Goal: Task Accomplishment & Management: Manage account settings

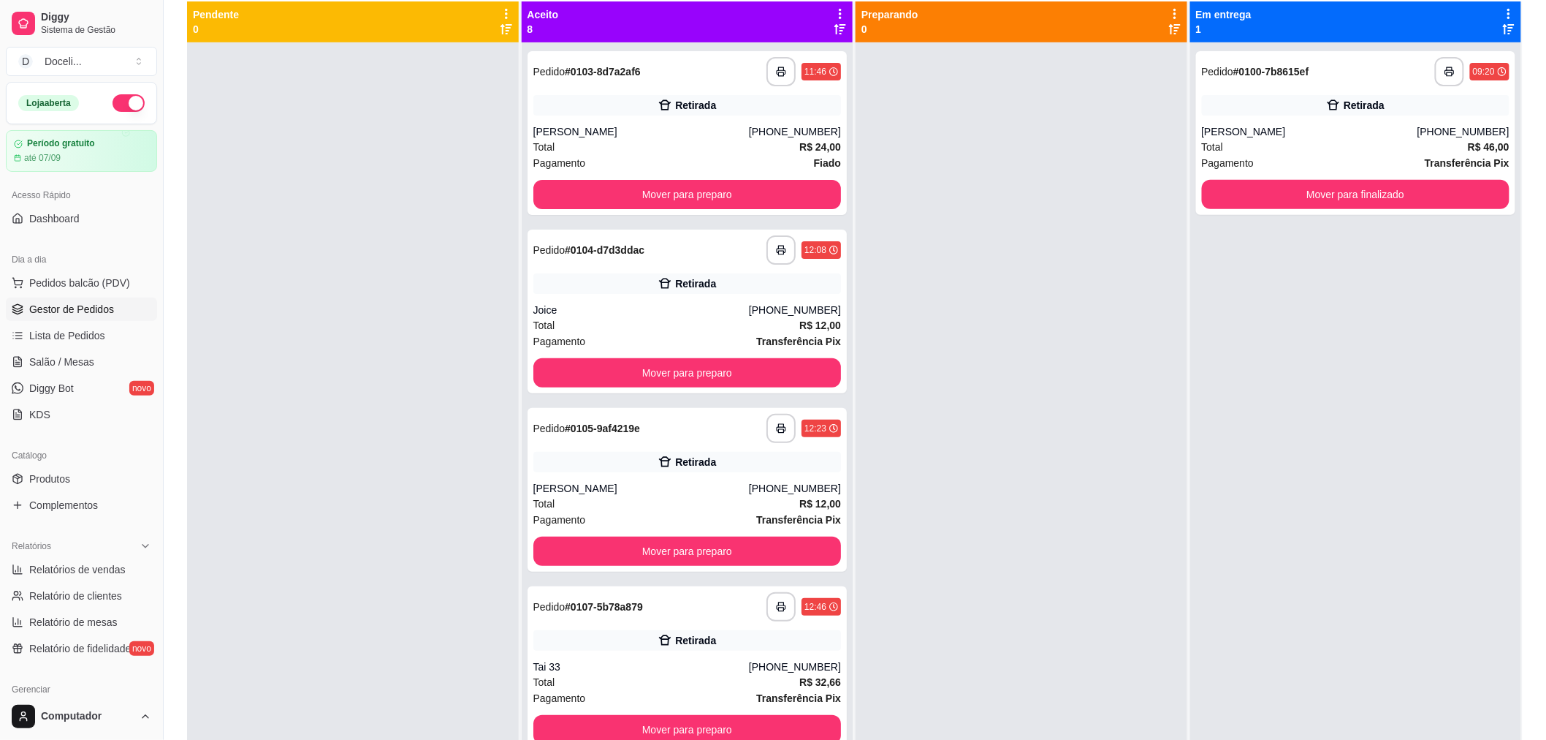
scroll to position [40, 0]
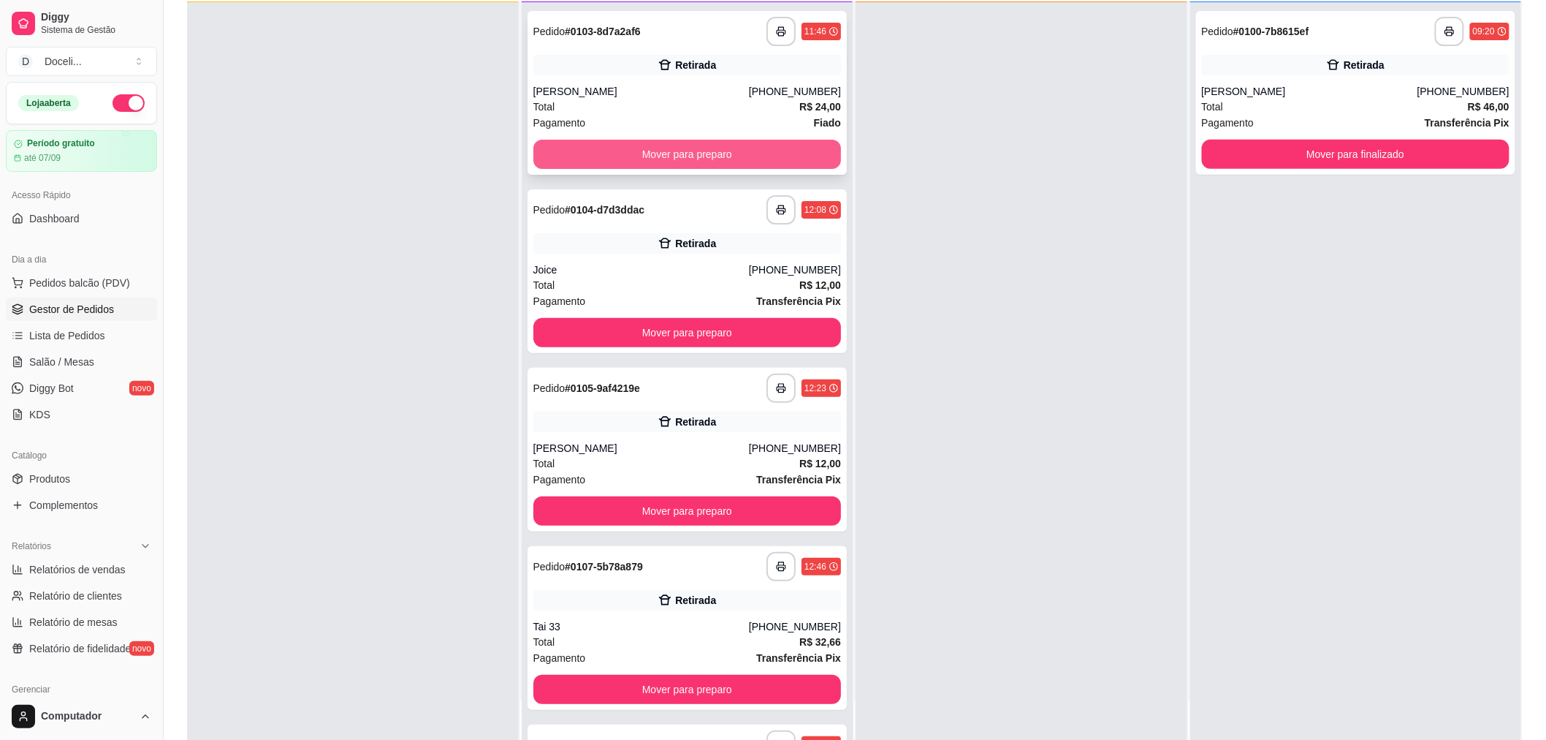
click at [710, 148] on button "Mover para preparo" at bounding box center [687, 154] width 308 height 29
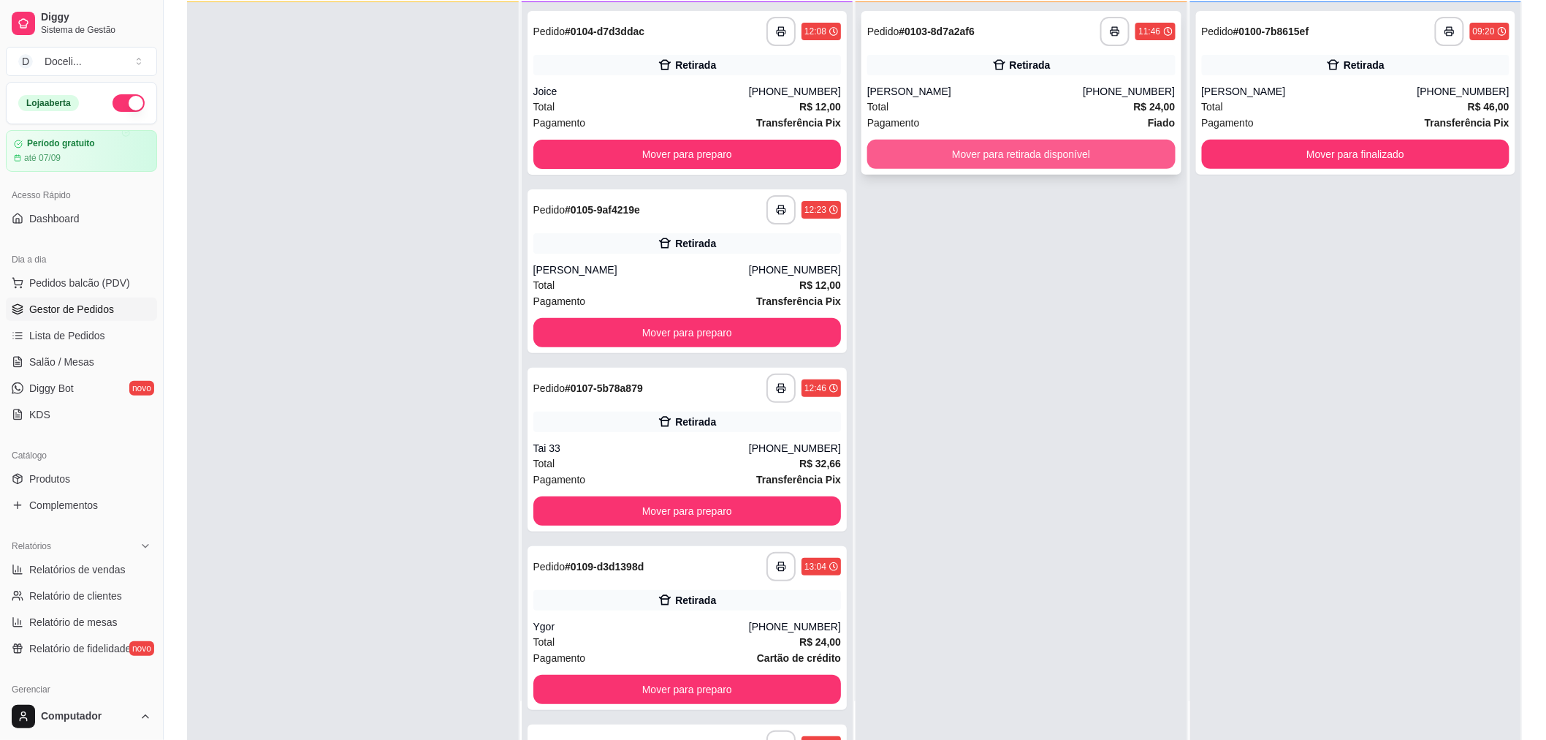
click at [1016, 146] on button "Mover para retirada disponível" at bounding box center [1021, 154] width 308 height 29
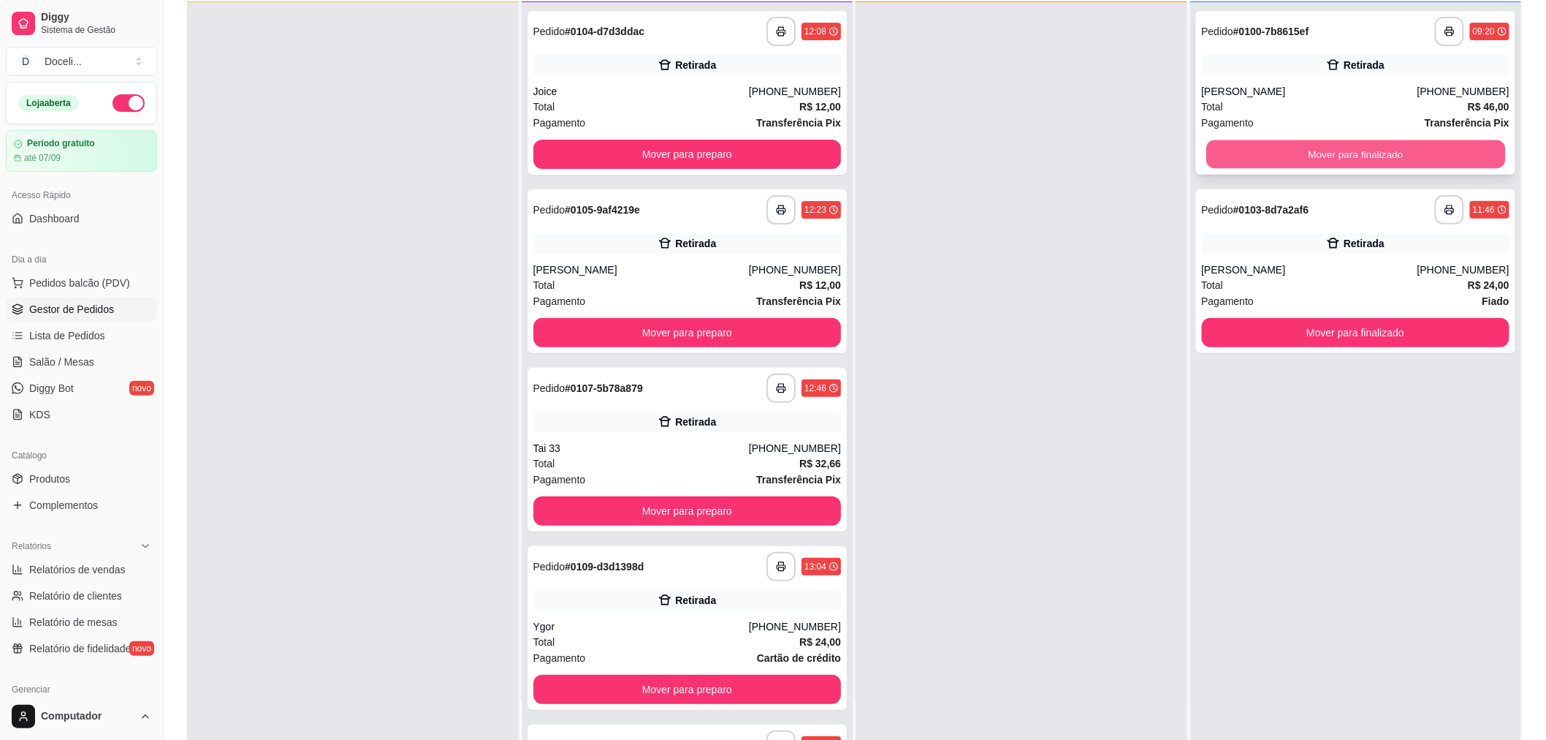
click at [1312, 148] on button "Mover para finalizado" at bounding box center [1355, 154] width 299 height 28
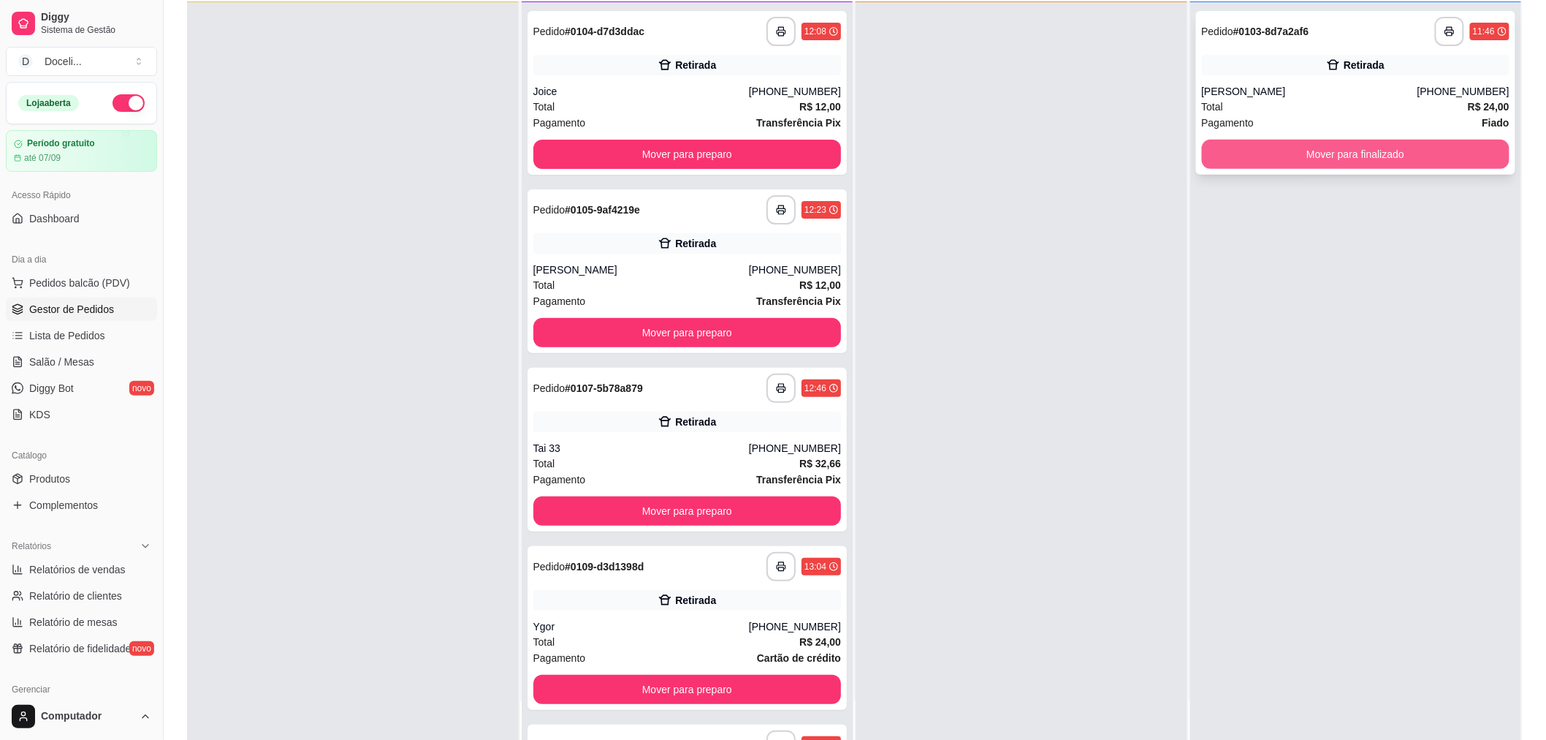
click at [1333, 152] on button "Mover para finalizado" at bounding box center [1356, 154] width 308 height 29
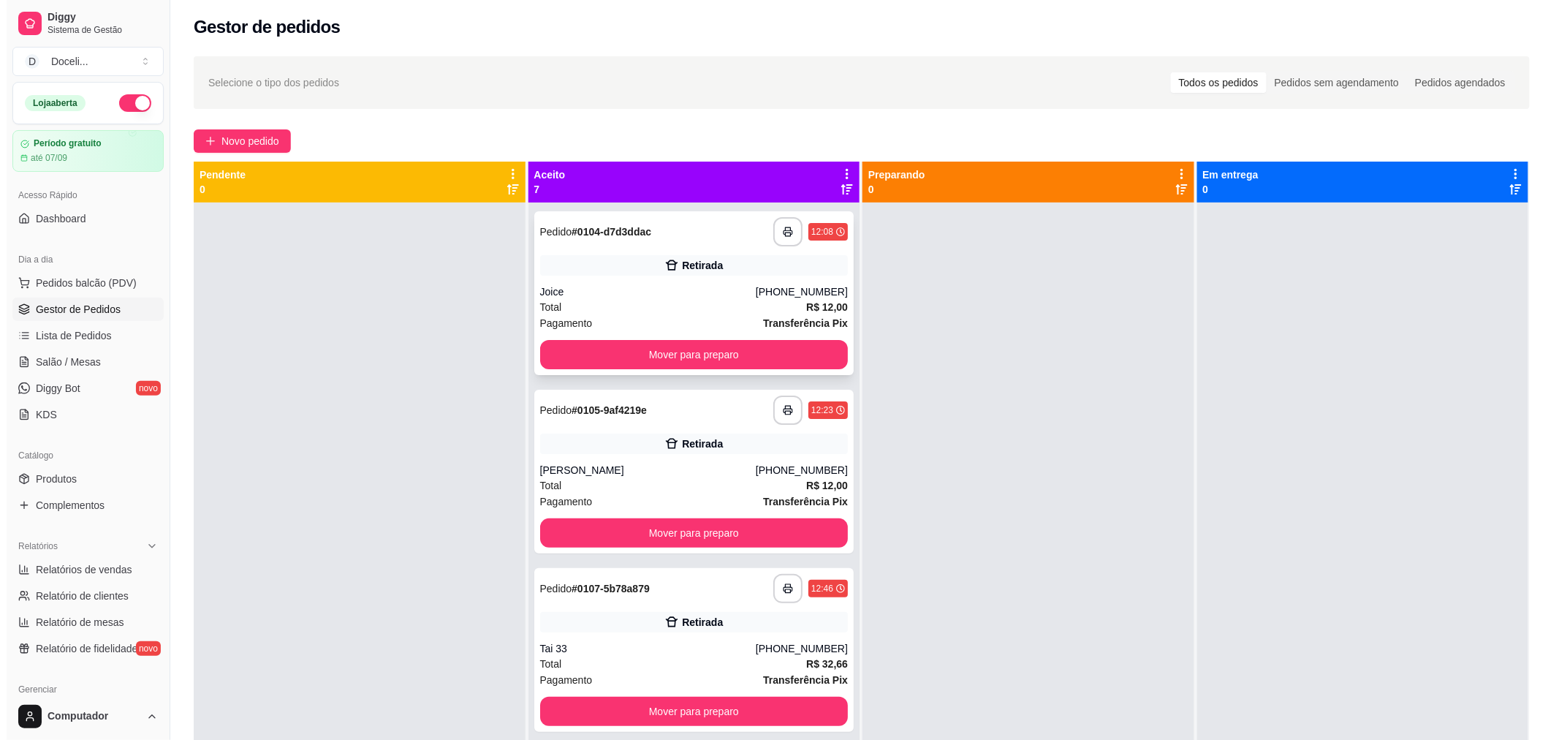
scroll to position [0, 0]
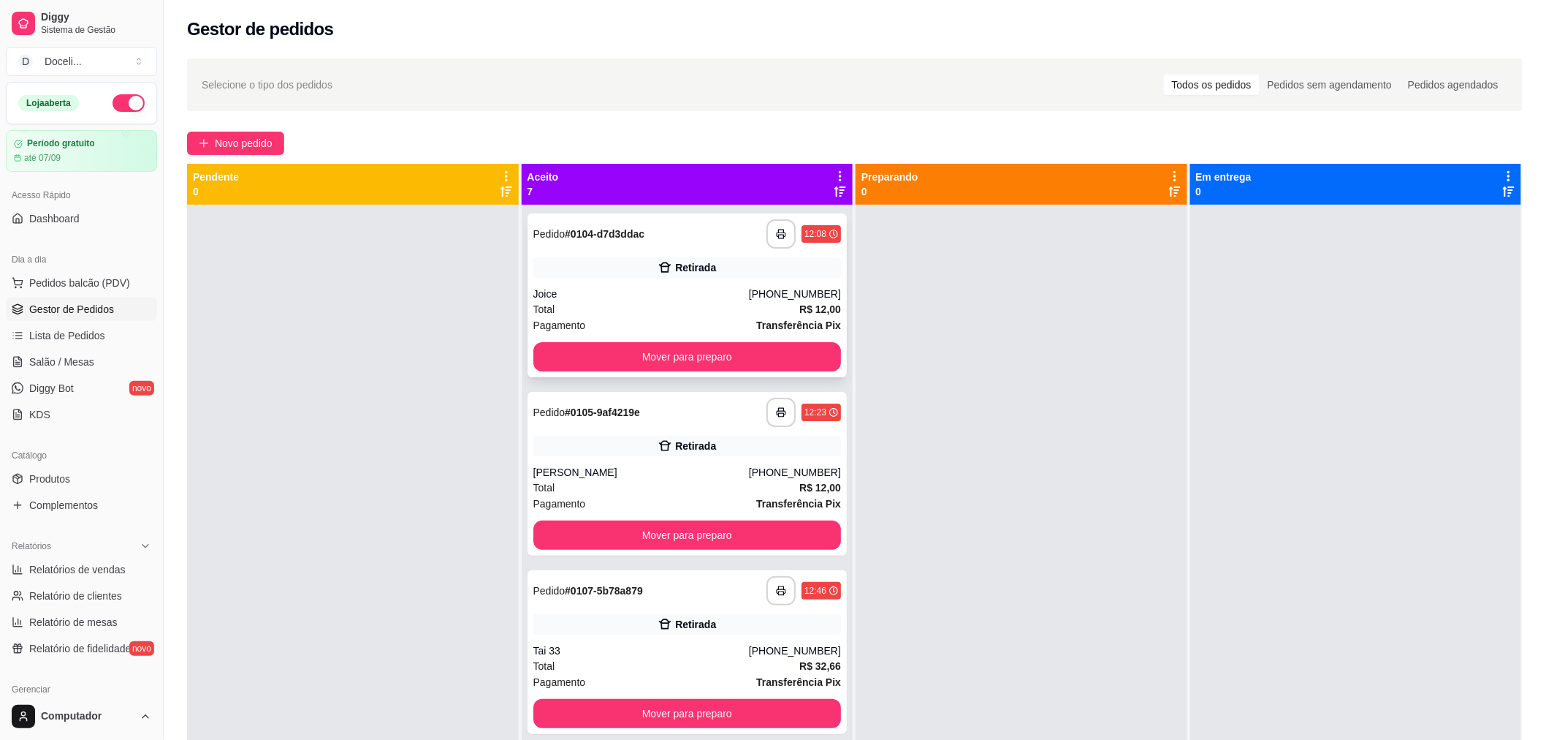
click at [691, 225] on div "**********" at bounding box center [687, 233] width 308 height 29
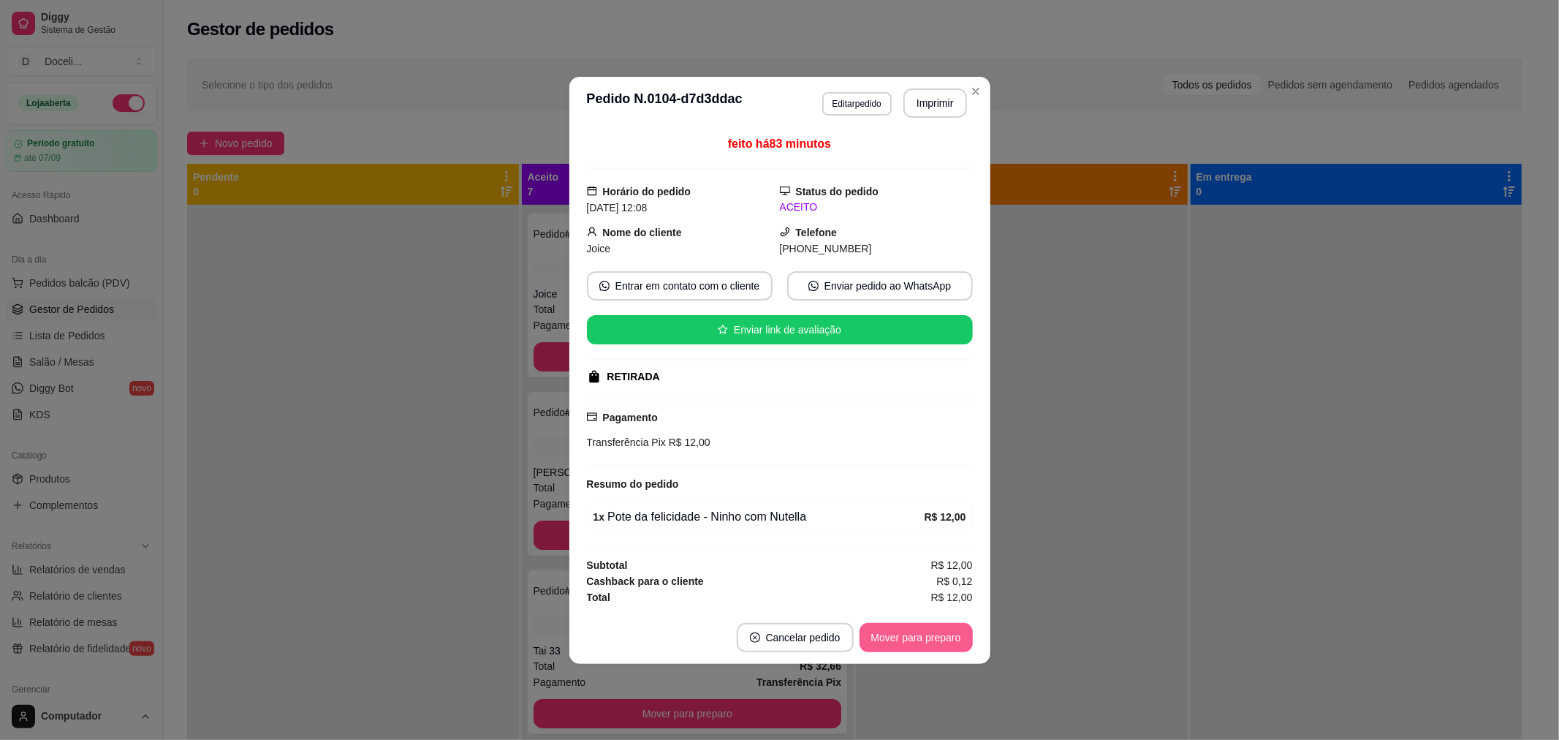
click at [910, 641] on button "Mover para preparo" at bounding box center [915, 637] width 113 height 29
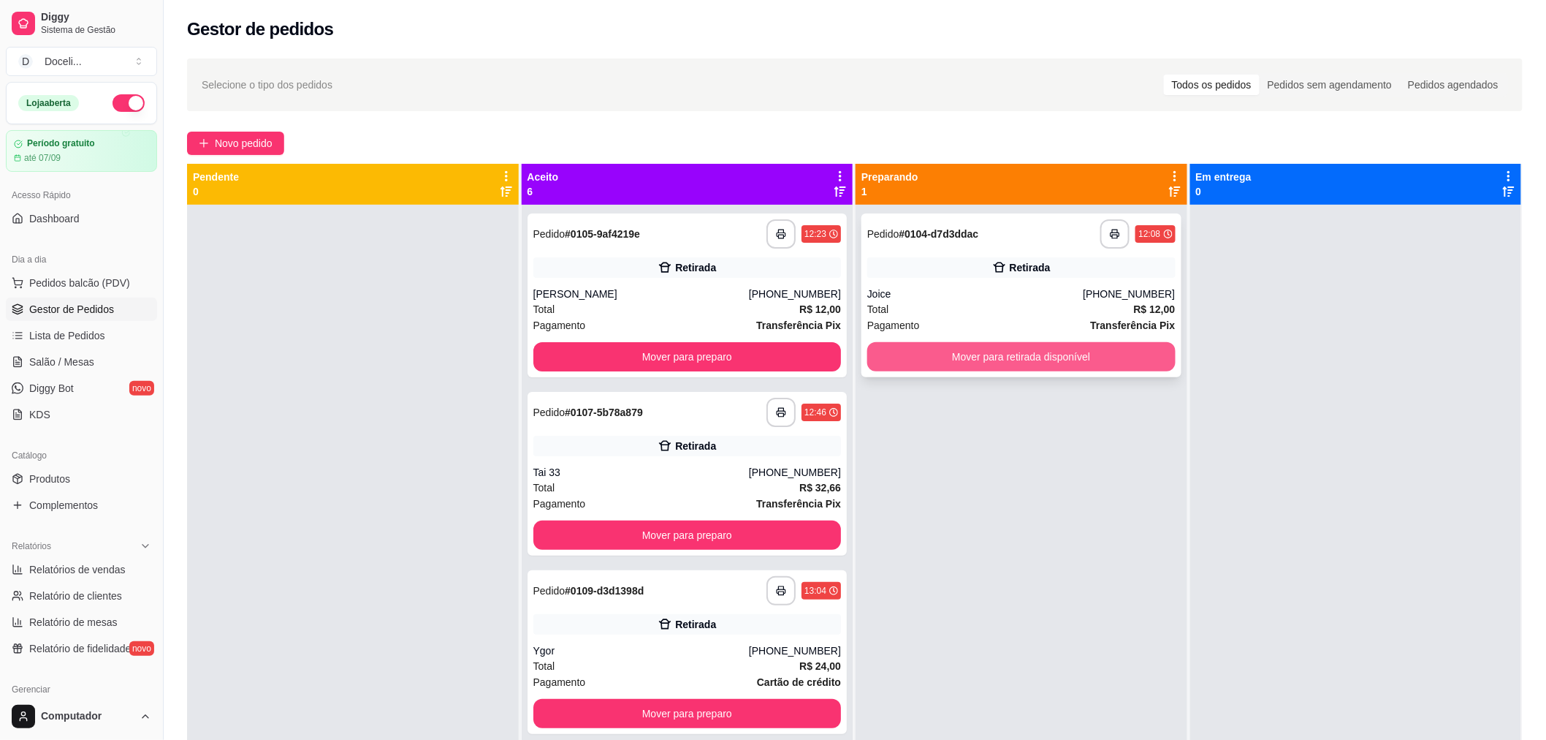
click at [1023, 354] on button "Mover para retirada disponível" at bounding box center [1021, 356] width 308 height 29
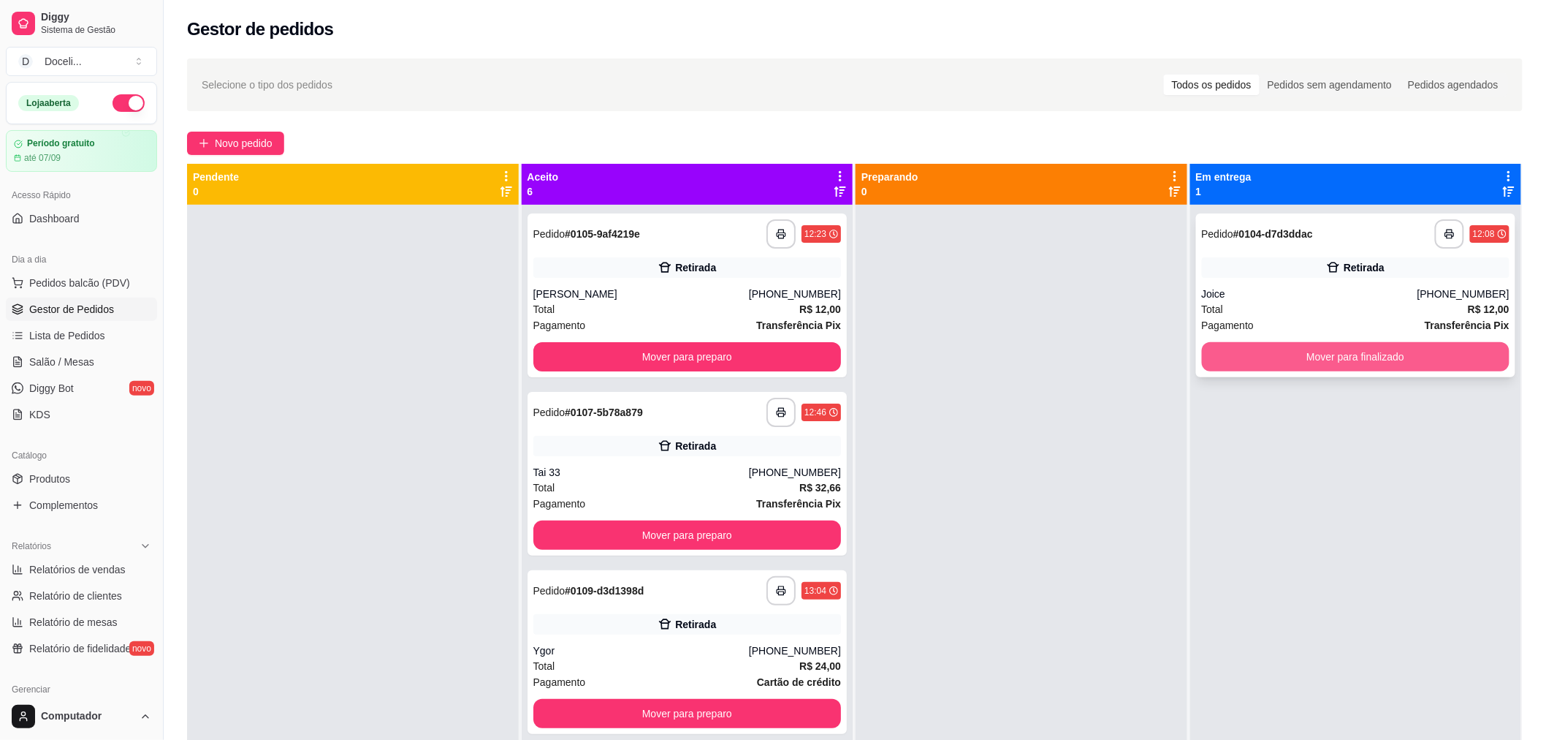
click at [1310, 358] on button "Mover para finalizado" at bounding box center [1356, 356] width 308 height 29
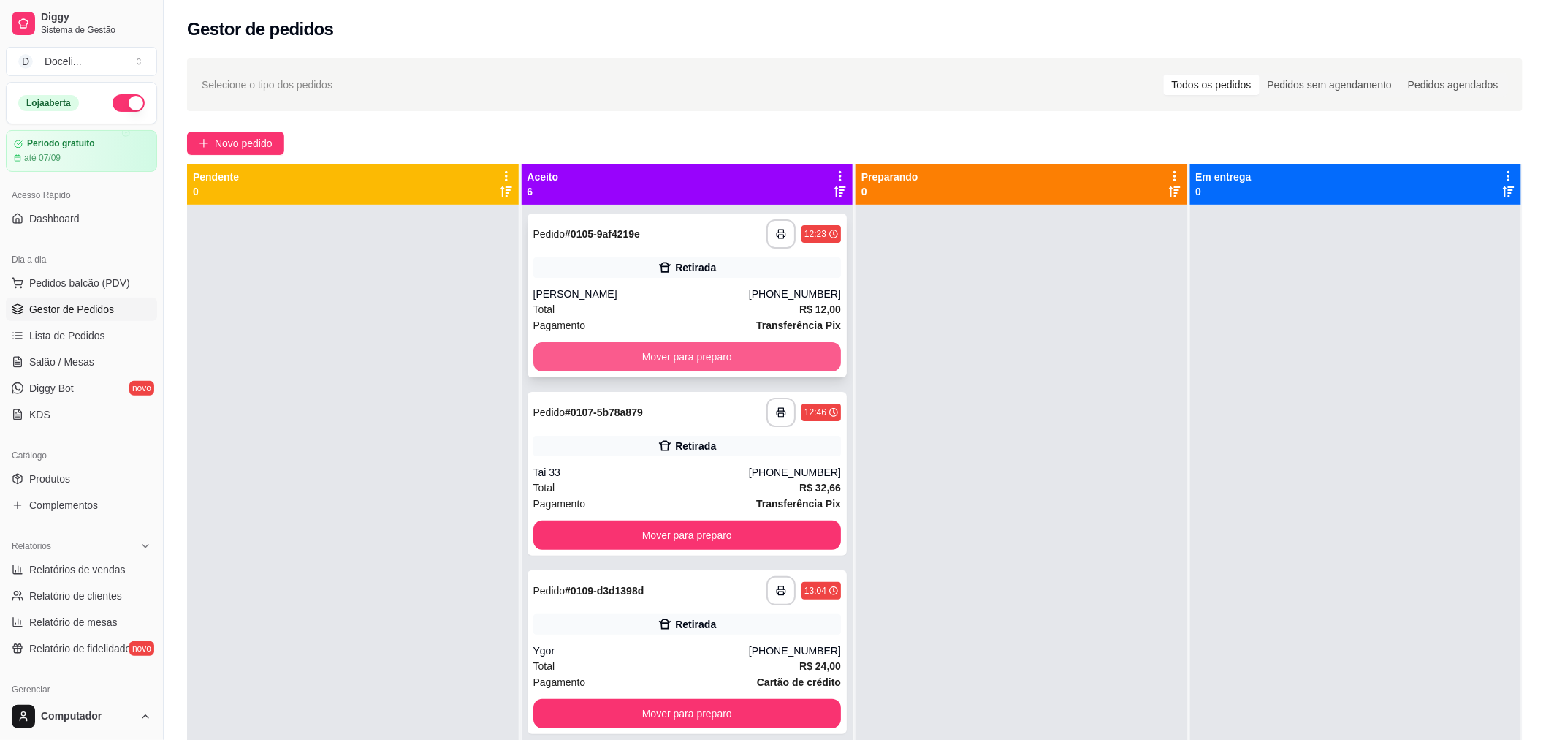
click at [666, 361] on button "Mover para preparo" at bounding box center [687, 356] width 308 height 29
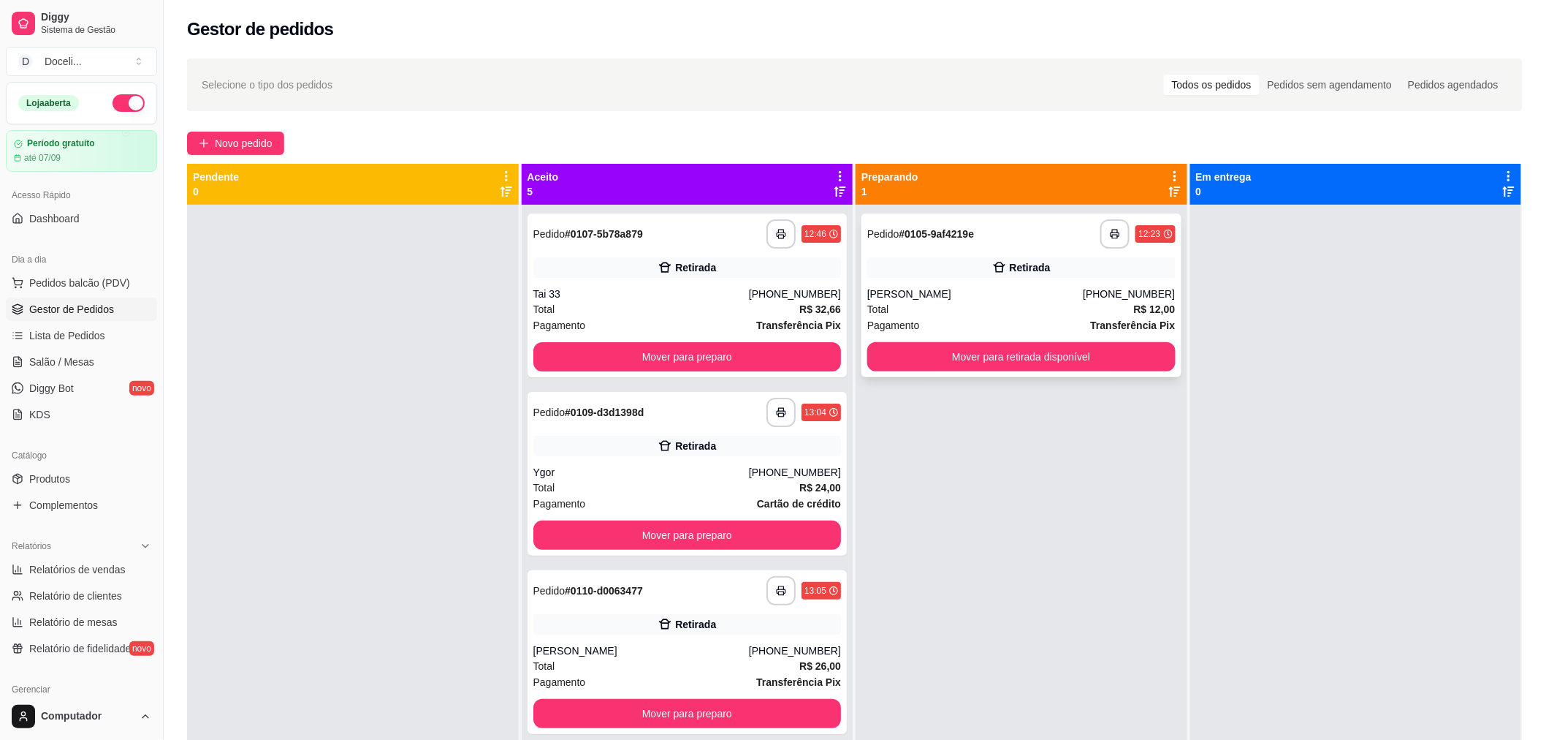
click at [1026, 356] on button "Mover para retirada disponível" at bounding box center [1021, 356] width 308 height 29
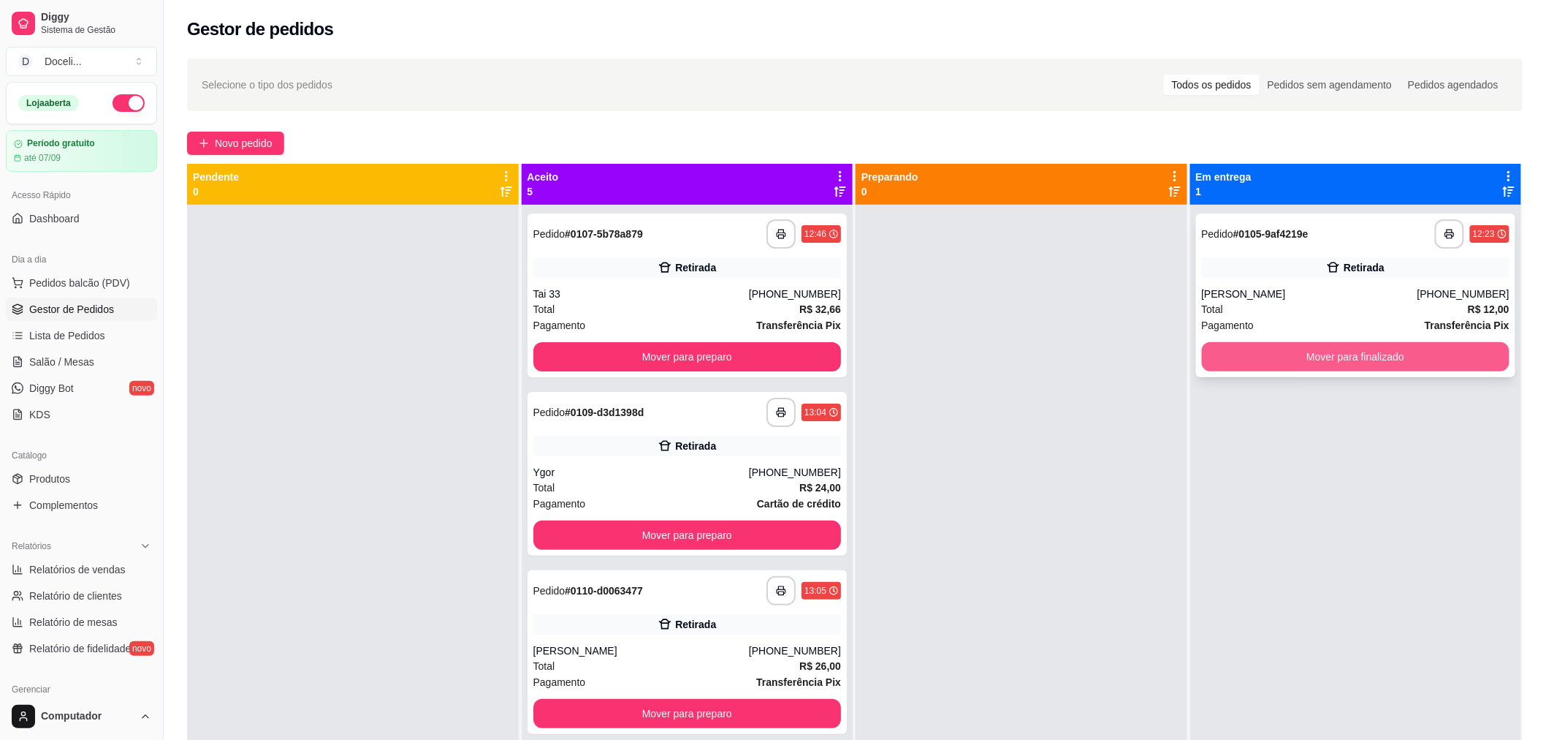
click at [1367, 357] on button "Mover para finalizado" at bounding box center [1356, 356] width 308 height 29
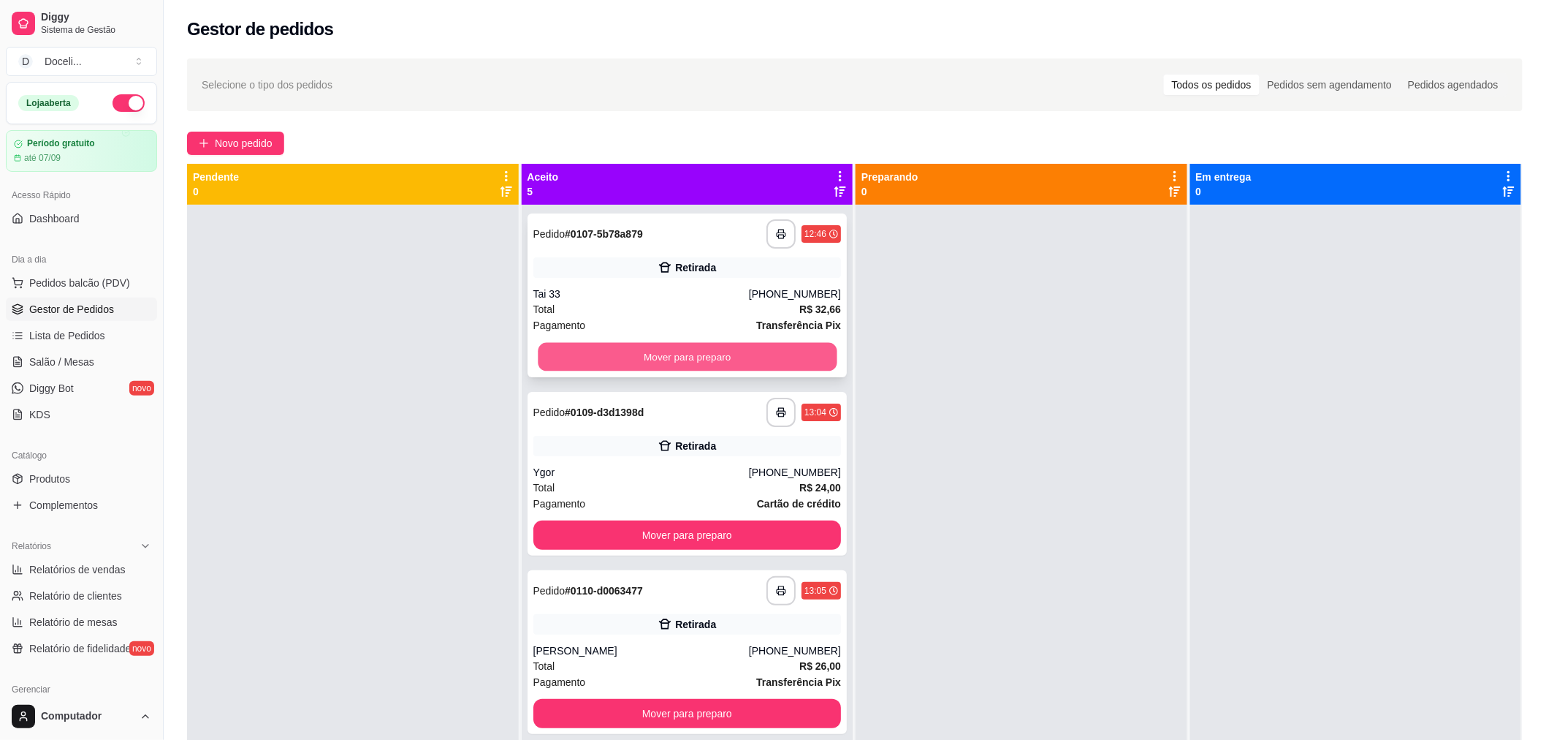
click at [668, 354] on button "Mover para preparo" at bounding box center [687, 357] width 299 height 28
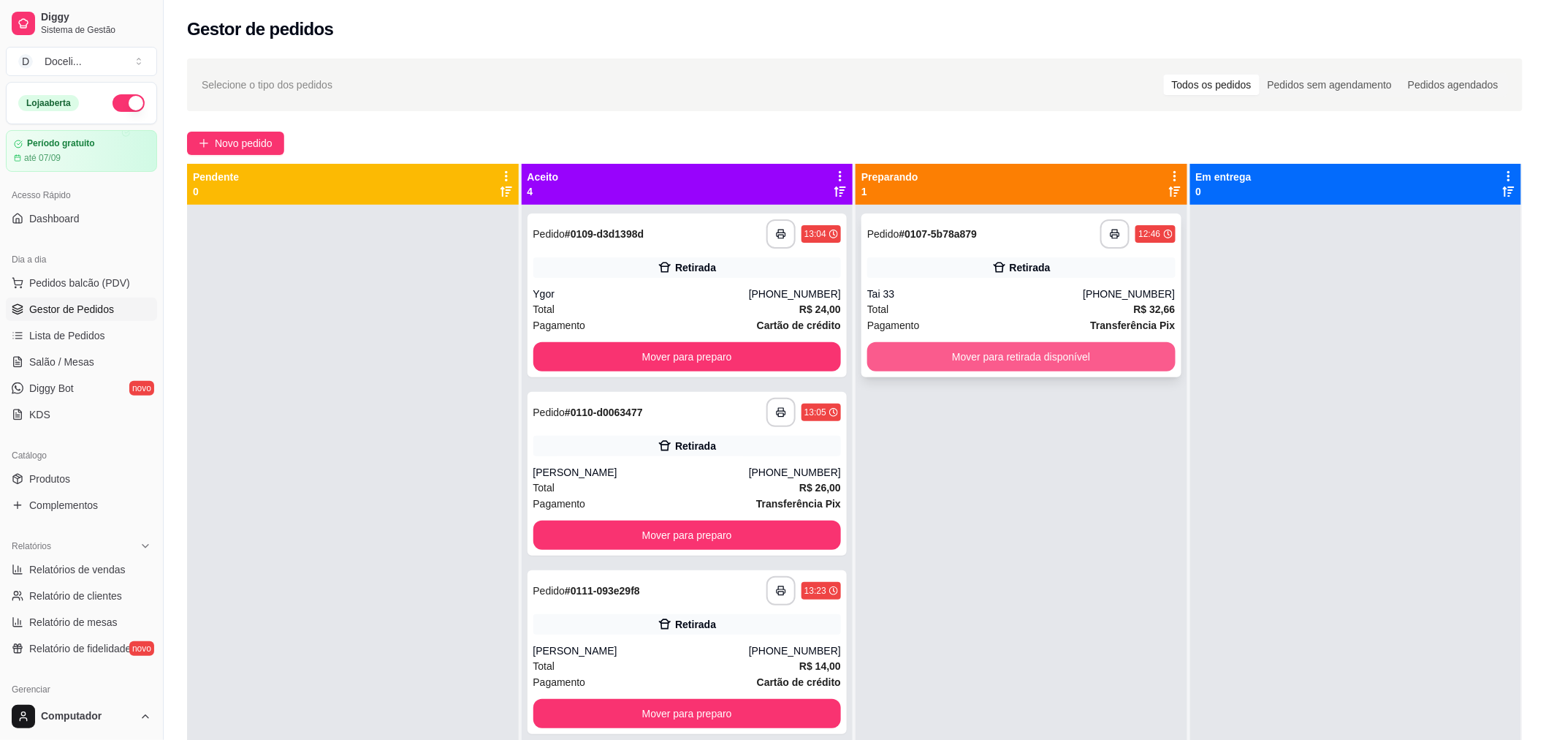
click at [984, 352] on button "Mover para retirada disponível" at bounding box center [1021, 356] width 308 height 29
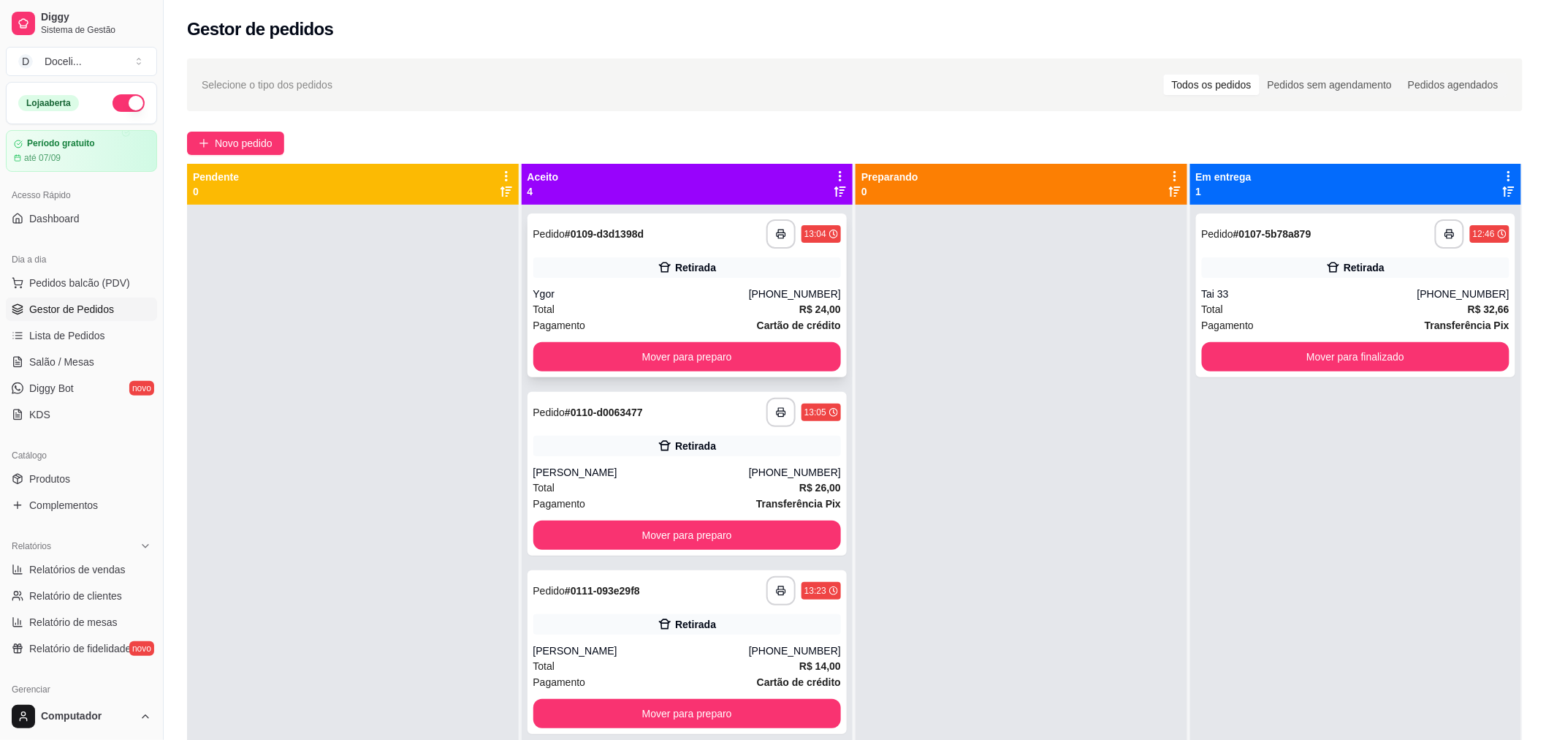
click at [677, 237] on div "**********" at bounding box center [687, 233] width 308 height 29
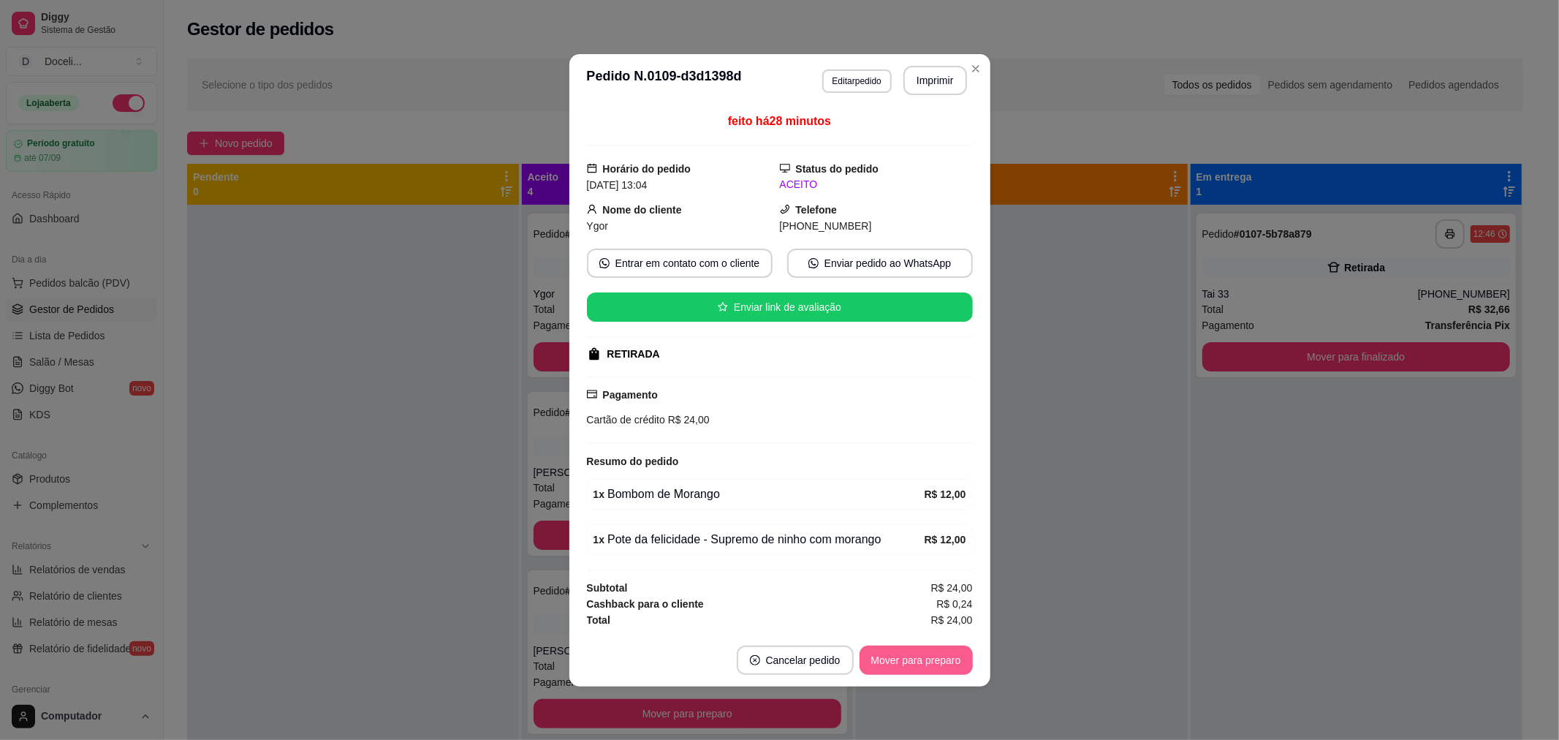
click at [919, 656] on button "Mover para preparo" at bounding box center [915, 659] width 113 height 29
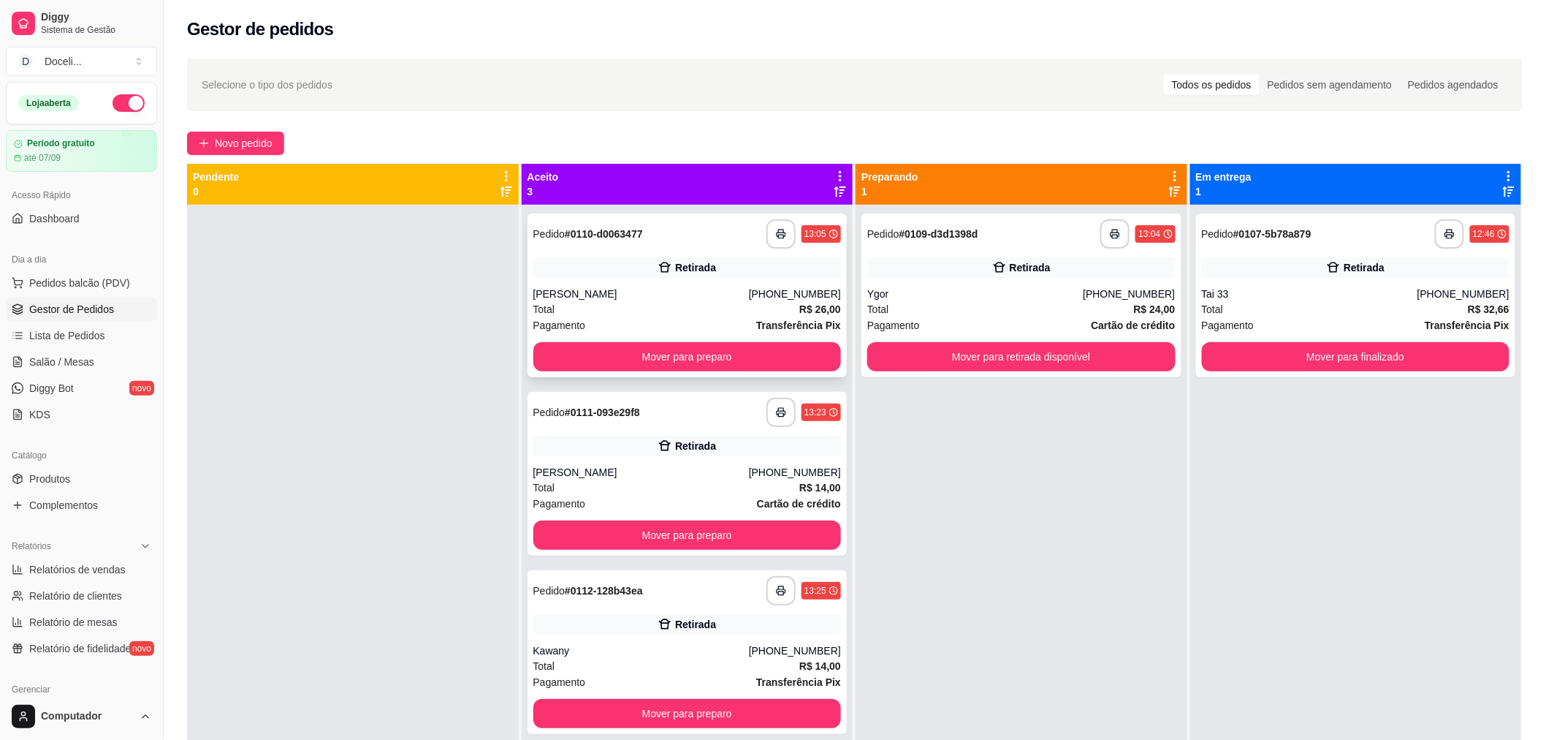
click at [661, 297] on div "[PERSON_NAME]" at bounding box center [641, 293] width 216 height 15
click at [680, 360] on button "Mover para preparo" at bounding box center [687, 356] width 308 height 29
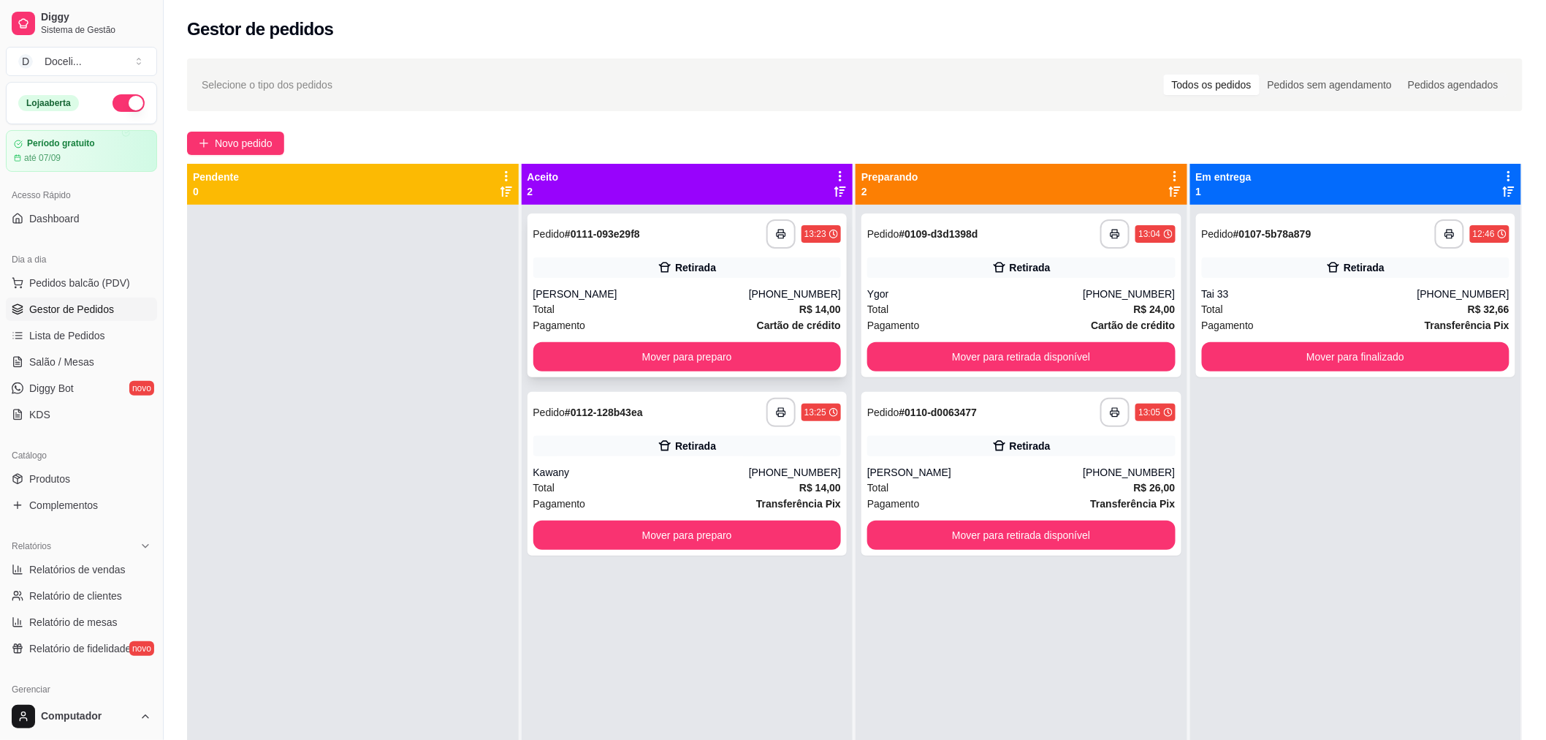
click at [677, 231] on div "**********" at bounding box center [687, 233] width 308 height 29
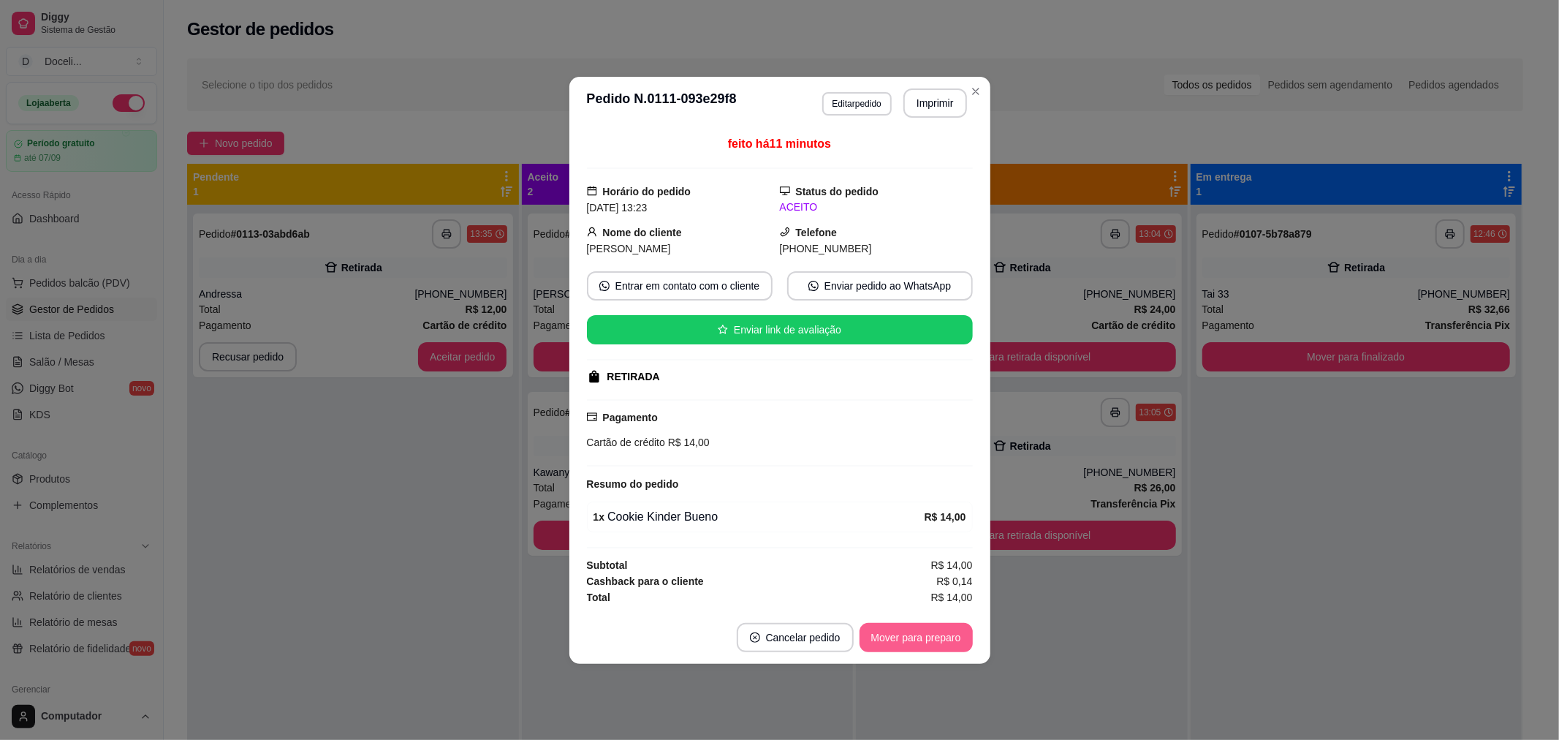
click at [932, 627] on button "Mover para preparo" at bounding box center [915, 637] width 113 height 29
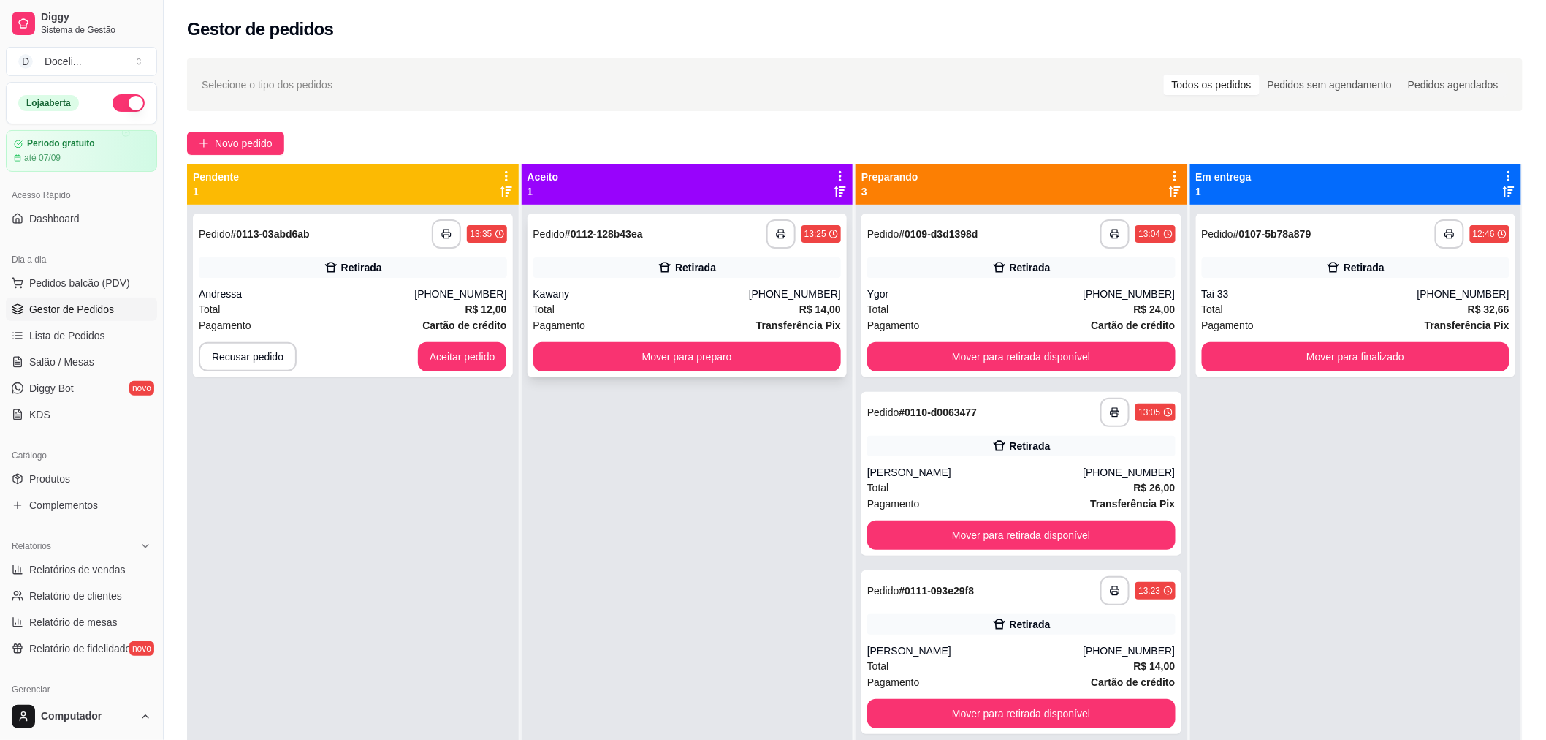
click at [656, 217] on div "**********" at bounding box center [688, 295] width 320 height 164
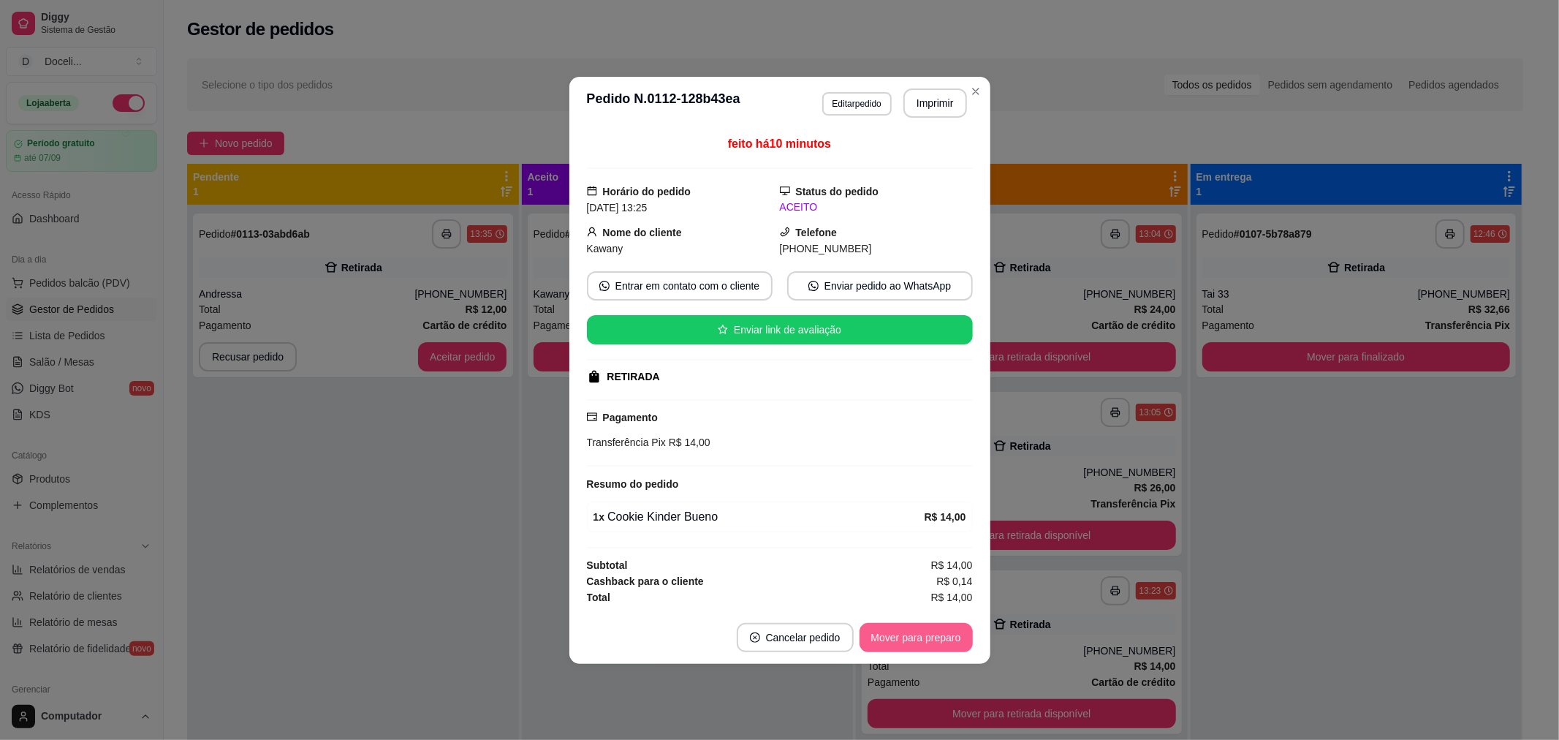
click at [911, 641] on button "Mover para preparo" at bounding box center [915, 637] width 113 height 29
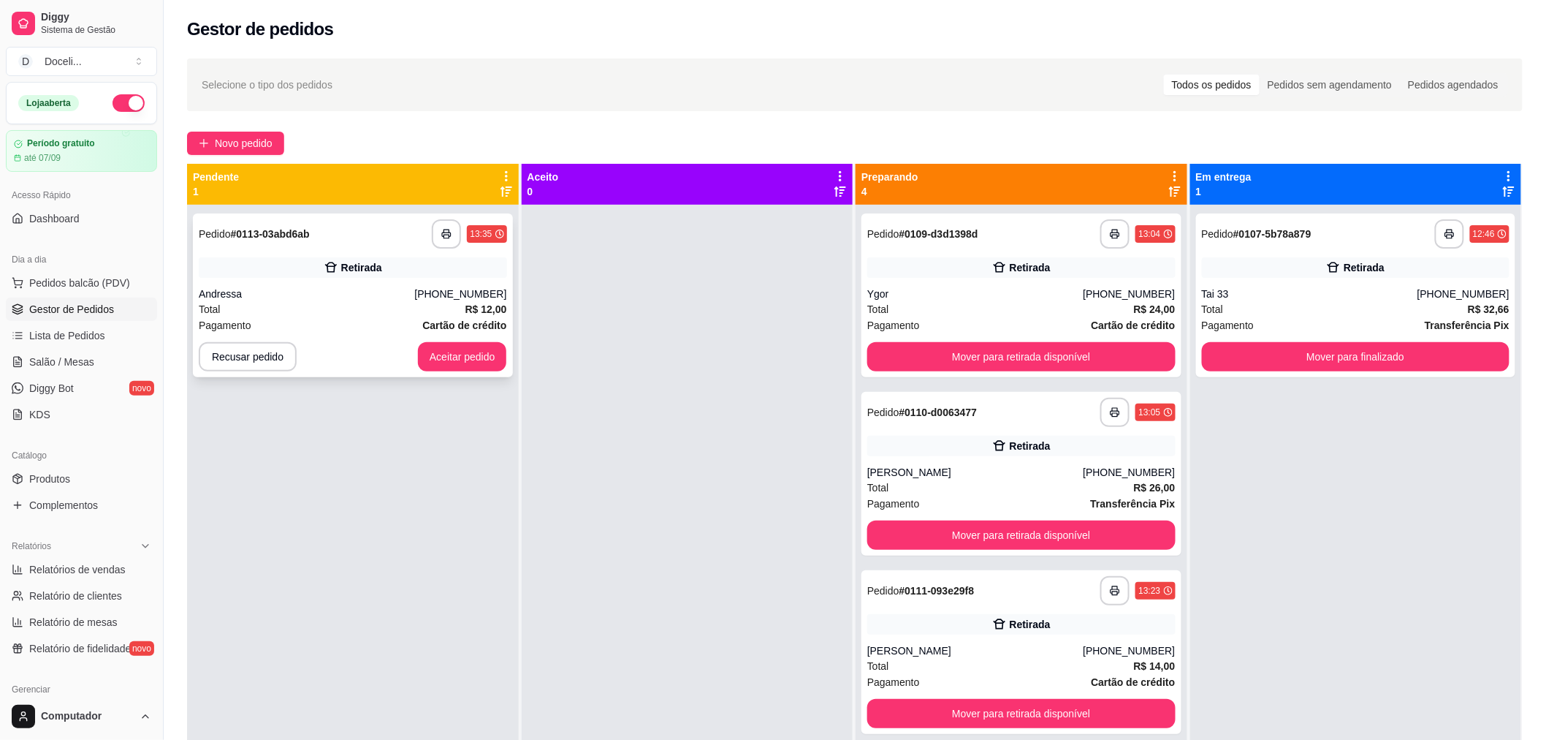
click at [349, 289] on div "Andressa" at bounding box center [307, 293] width 216 height 15
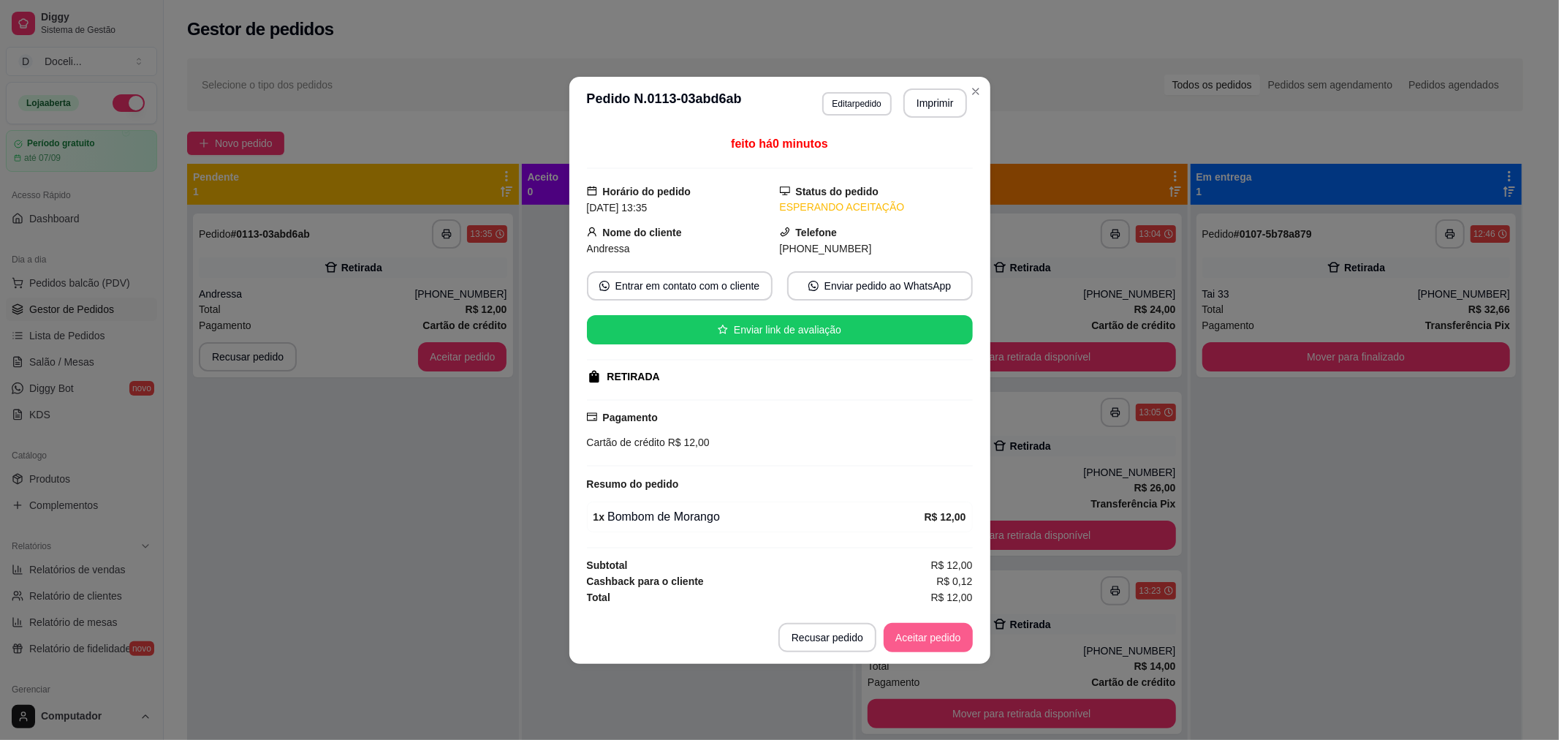
click at [902, 634] on button "Aceitar pedido" at bounding box center [927, 637] width 89 height 29
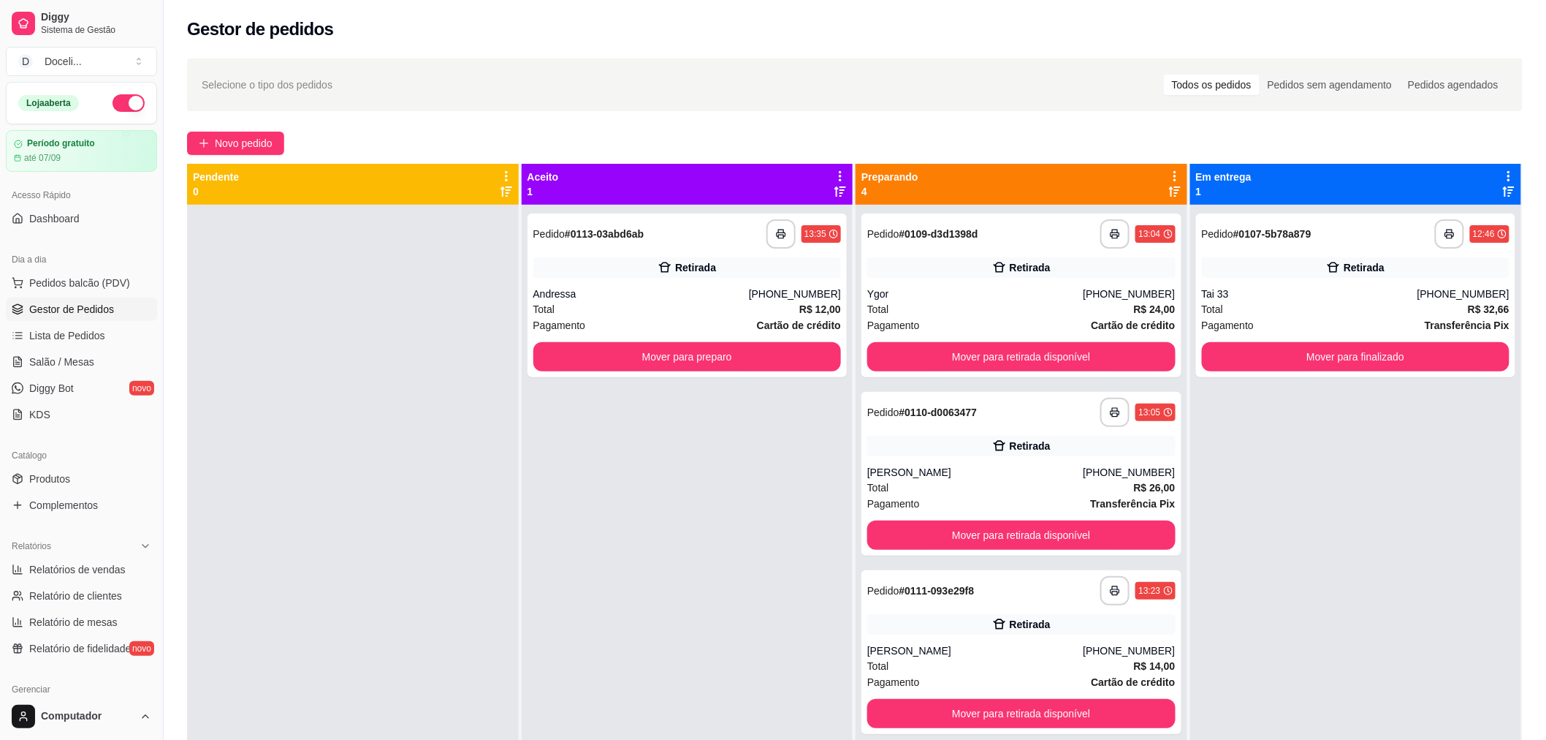
click at [257, 155] on div "**********" at bounding box center [855, 485] width 1383 height 871
click at [254, 143] on span "Novo pedido" at bounding box center [244, 143] width 58 height 16
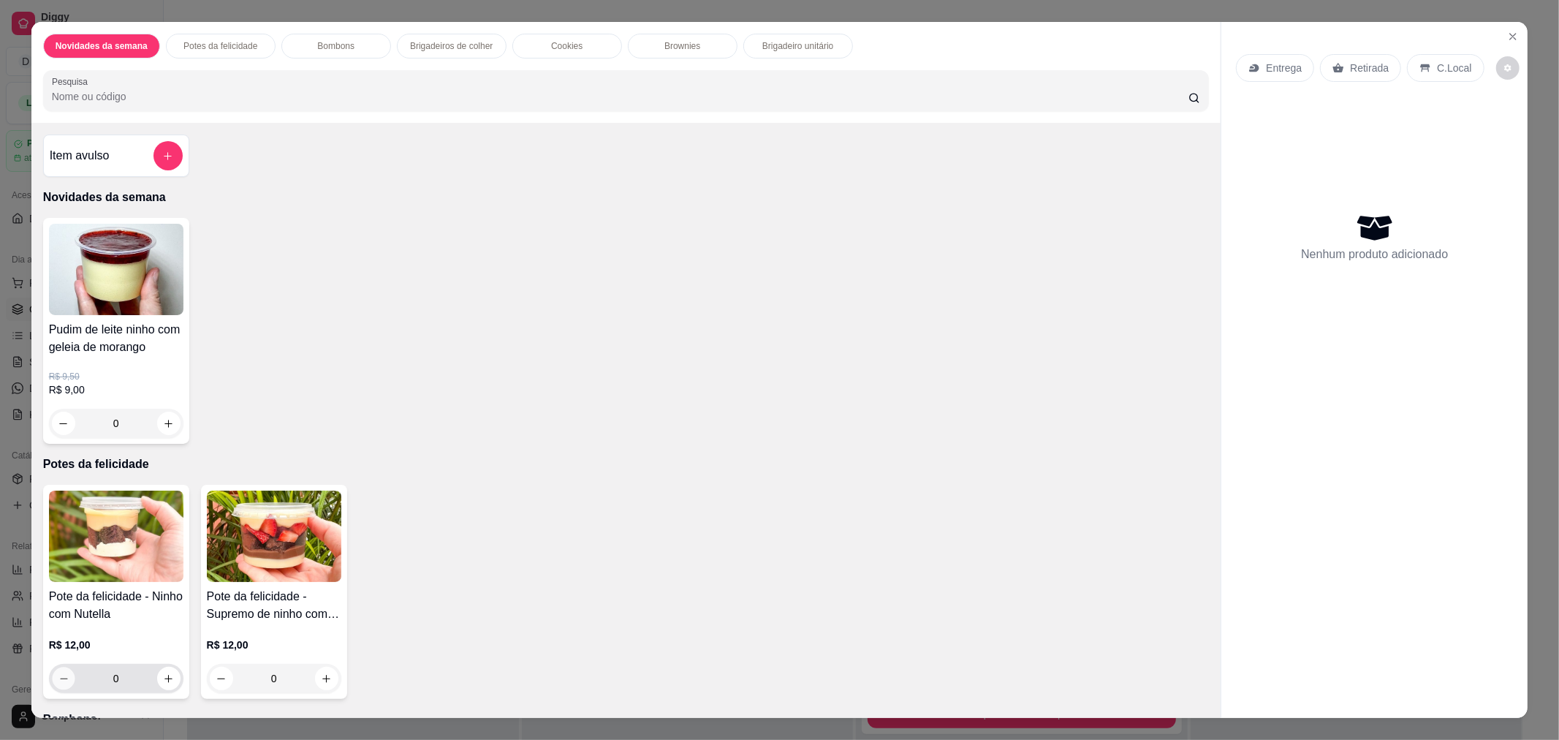
click at [58, 674] on icon "decrease-product-quantity" at bounding box center [63, 678] width 11 height 11
click at [170, 672] on button "increase-product-quantity" at bounding box center [168, 677] width 23 height 23
type input "1"
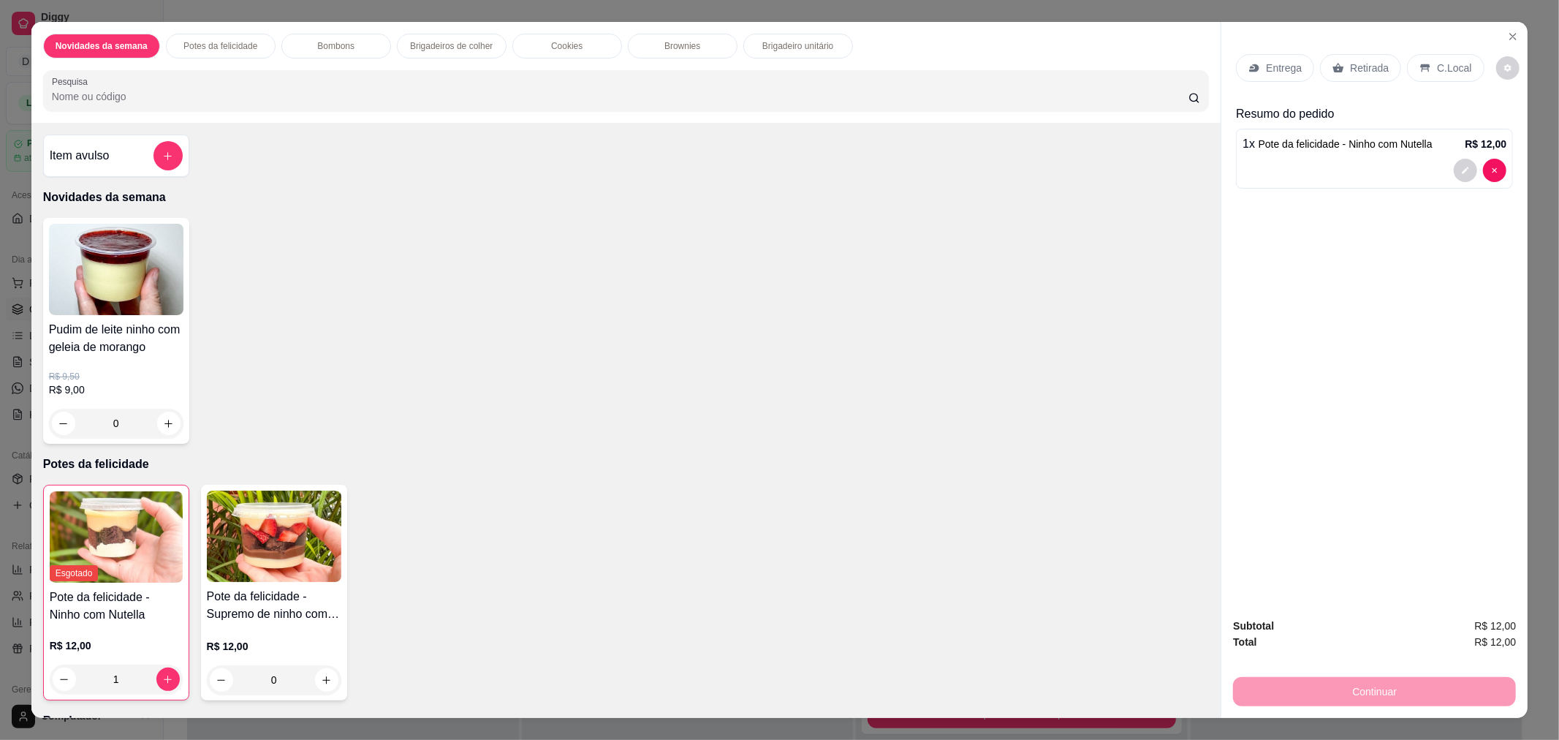
click at [1333, 70] on icon at bounding box center [1338, 68] width 11 height 9
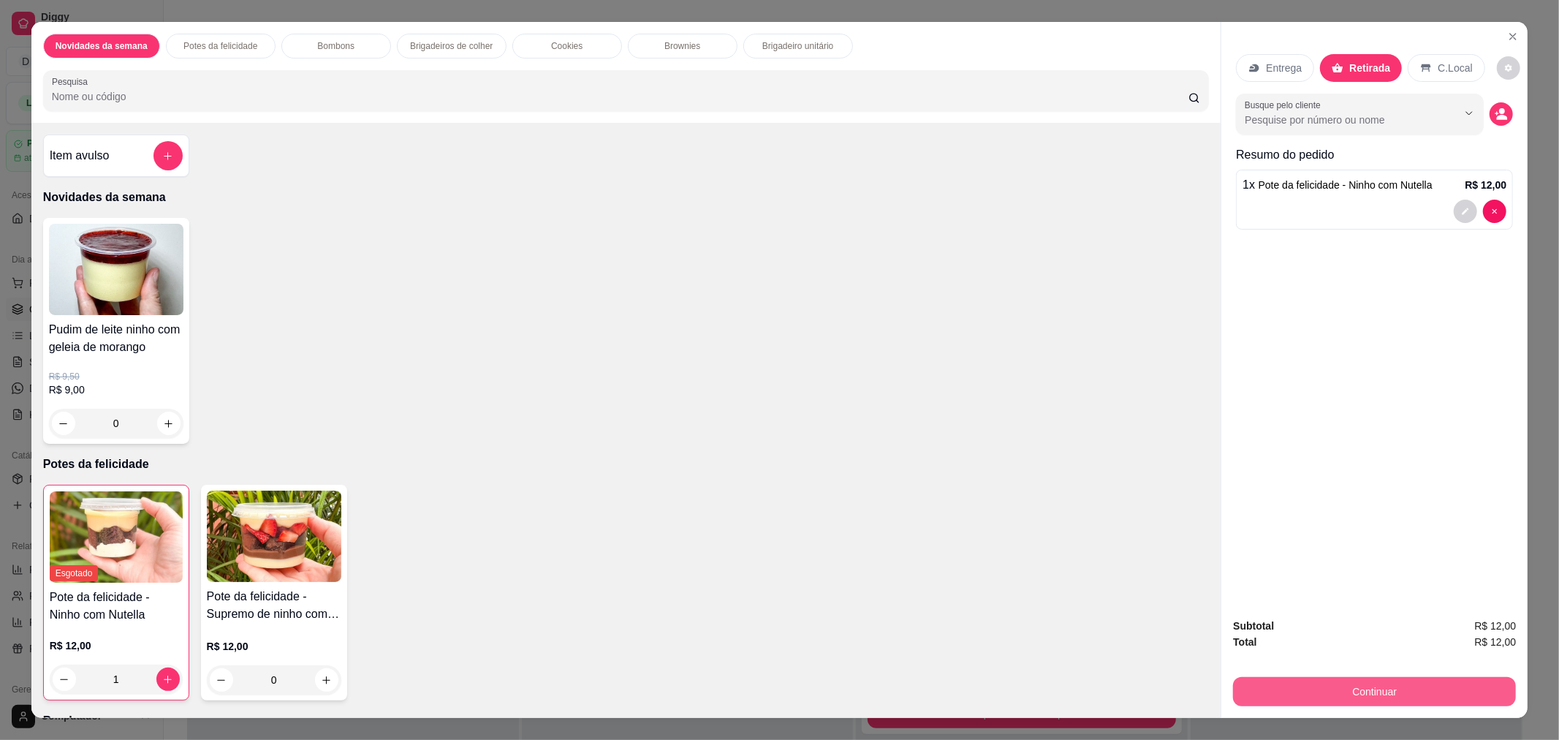
click at [1336, 684] on button "Continuar" at bounding box center [1374, 691] width 283 height 29
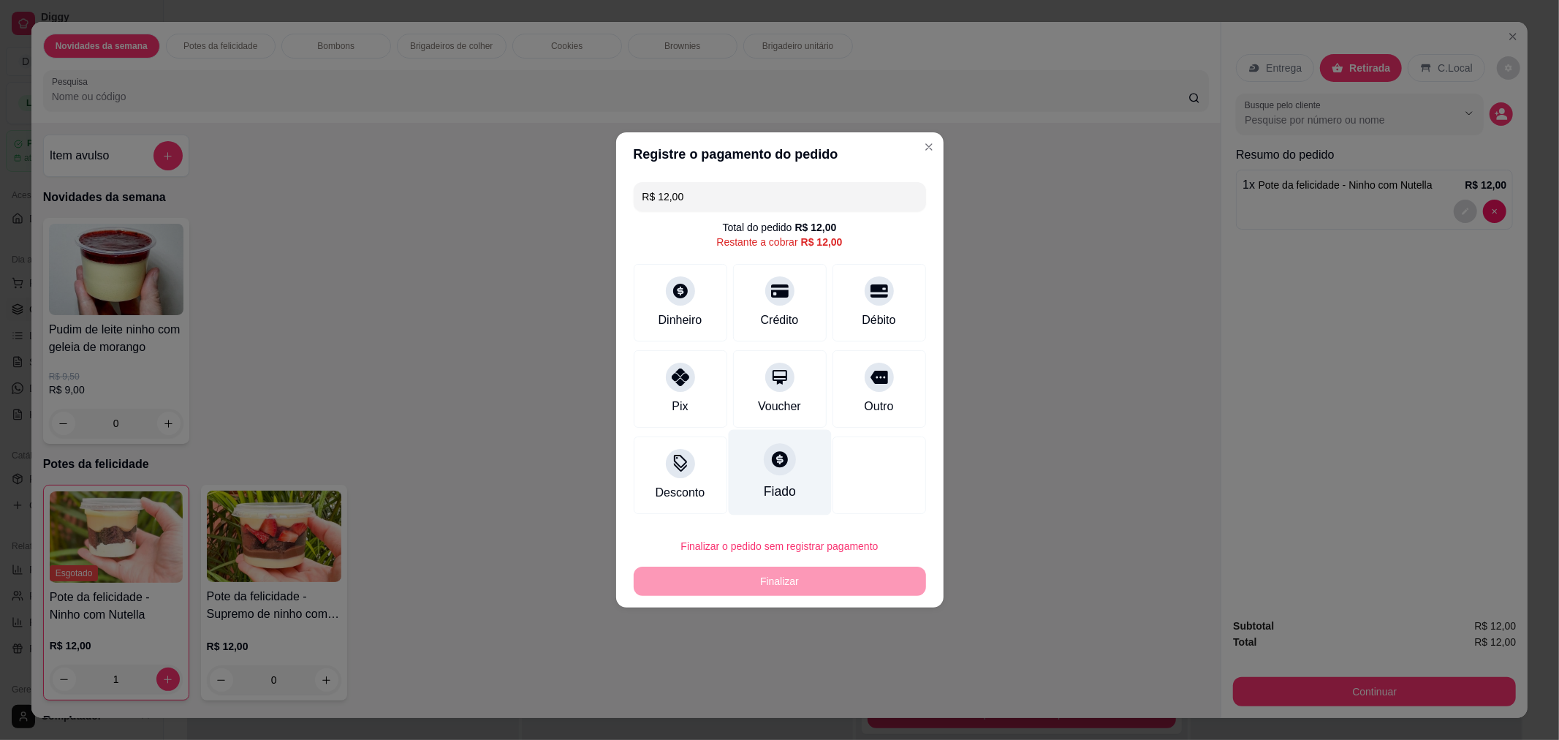
click at [784, 473] on div "Fiado" at bounding box center [779, 472] width 103 height 85
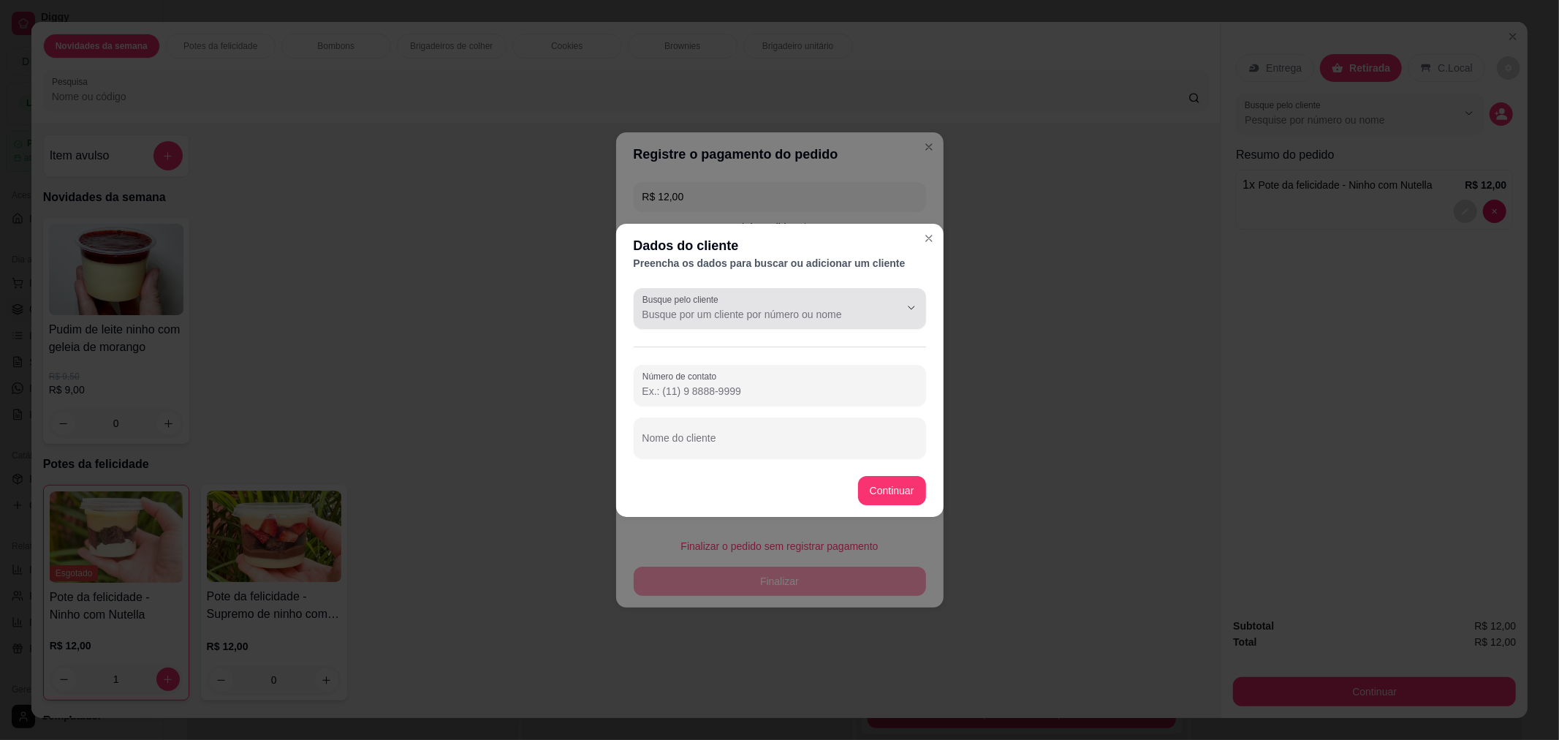
click at [721, 318] on input "Busque pelo cliente" at bounding box center [759, 314] width 234 height 15
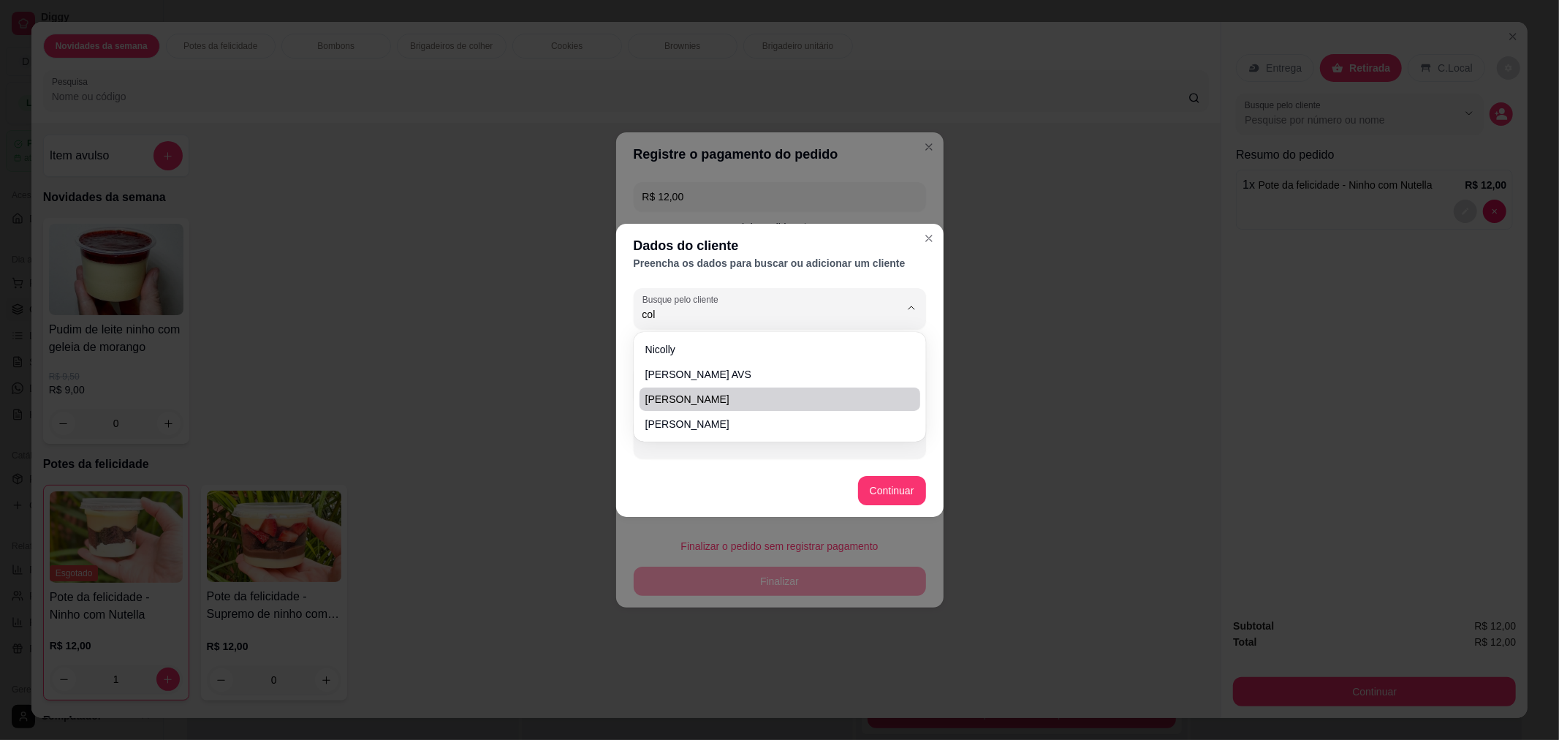
click at [703, 392] on span "[PERSON_NAME]" at bounding box center [772, 399] width 254 height 15
type input "[PERSON_NAME]"
type input "[PHONE_NUMBER]"
type input "[PERSON_NAME]"
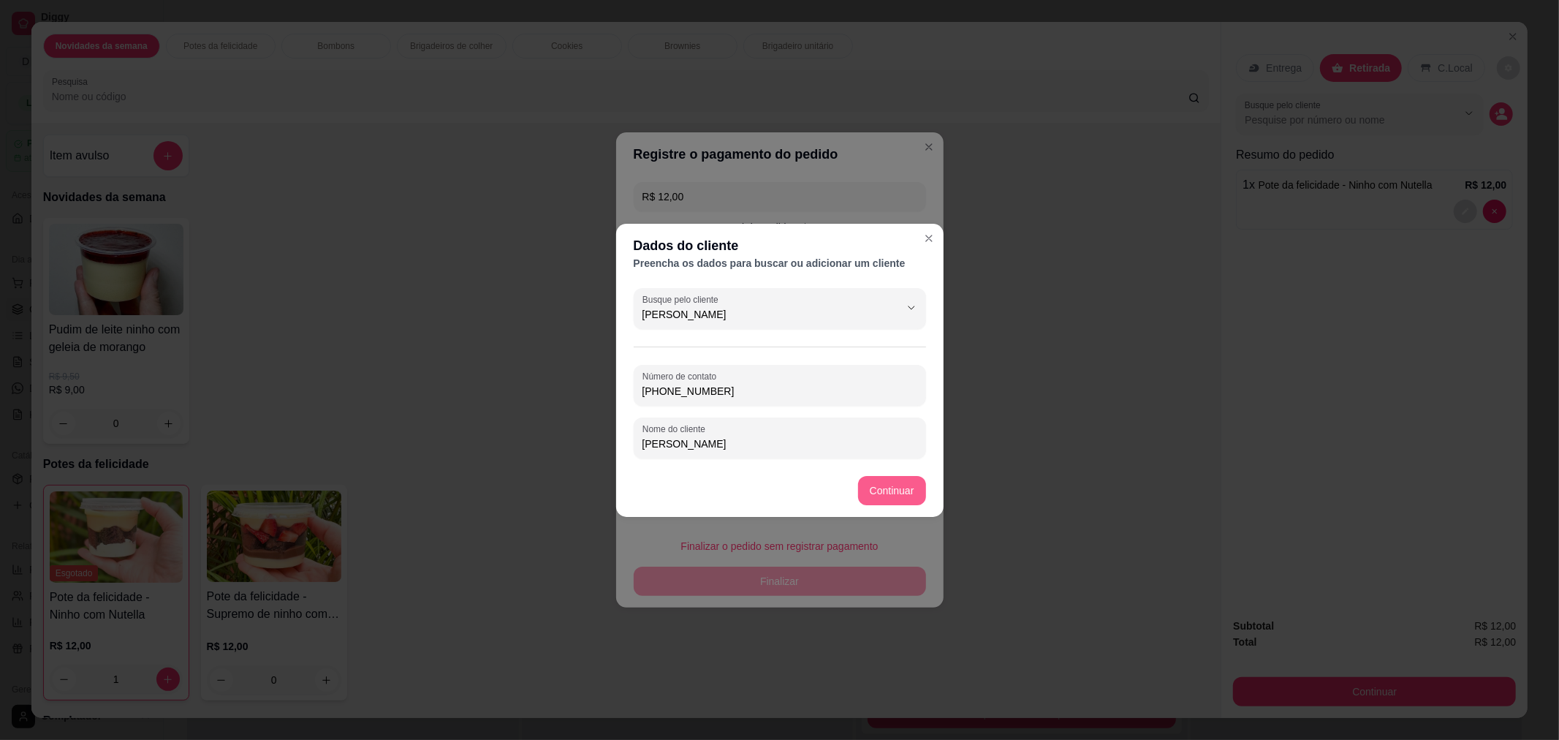
type input "[PERSON_NAME]"
type input "R$ 0,00"
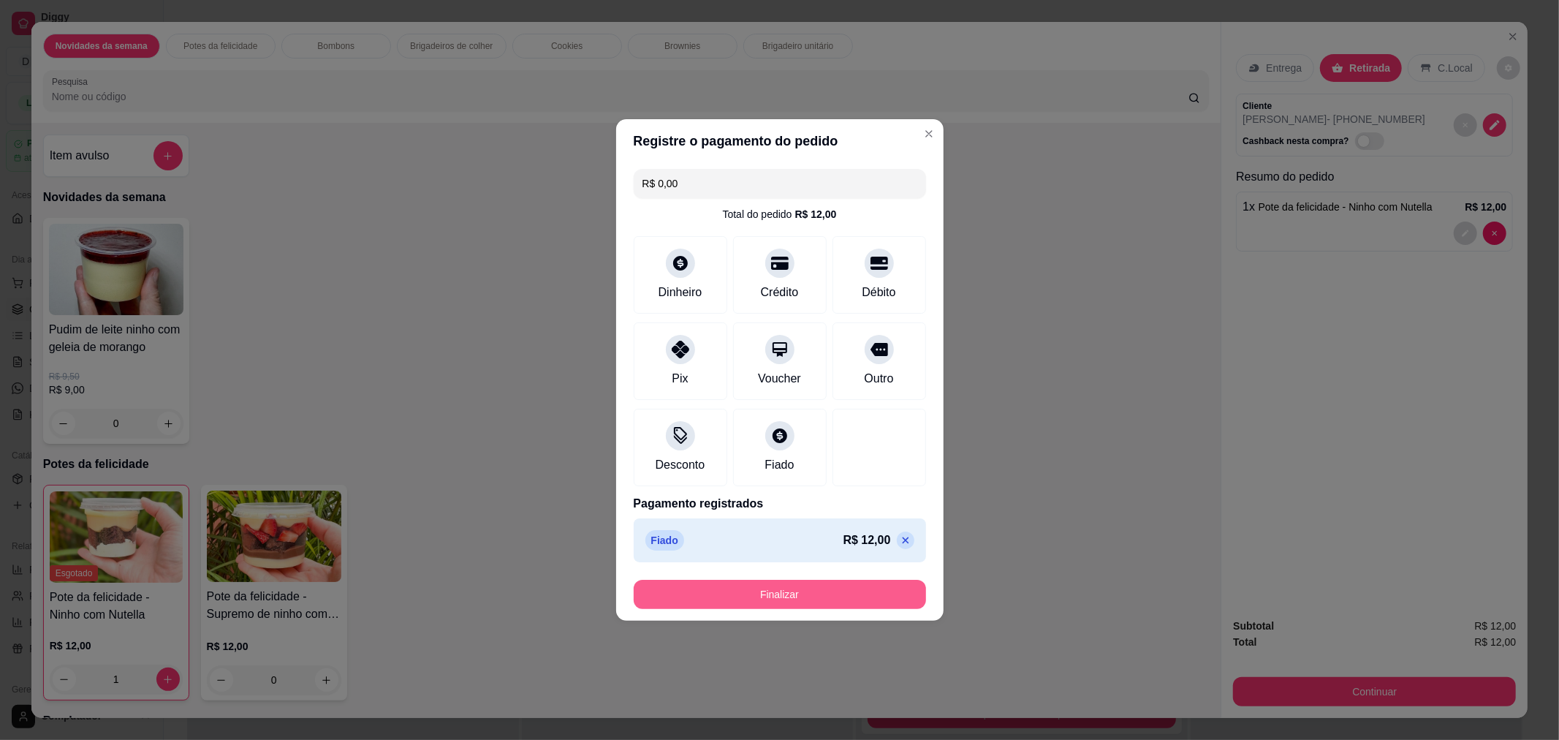
click at [765, 601] on button "Finalizar" at bounding box center [780, 593] width 292 height 29
type input "0"
type input "-R$ 12,00"
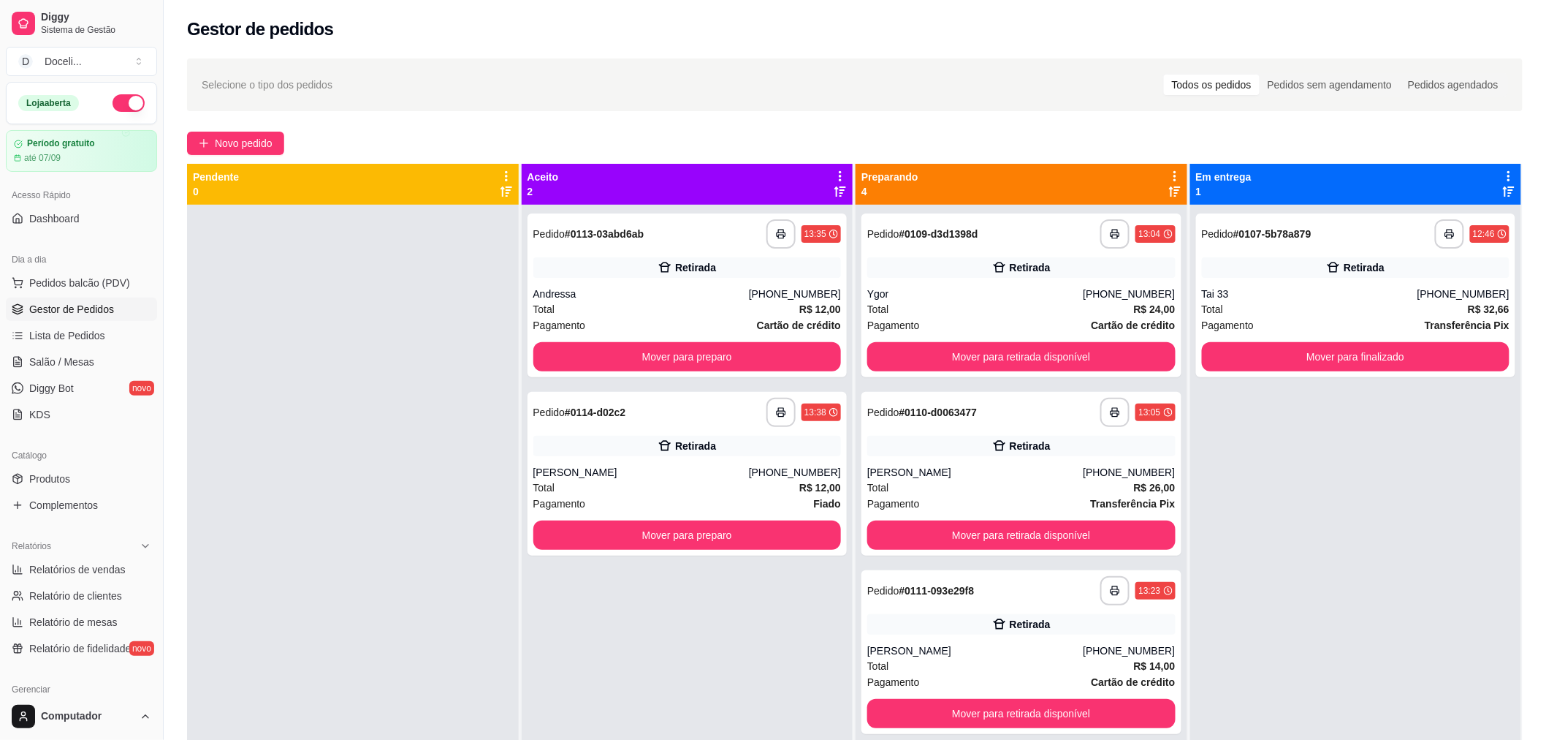
click at [464, 403] on div at bounding box center [353, 575] width 332 height 740
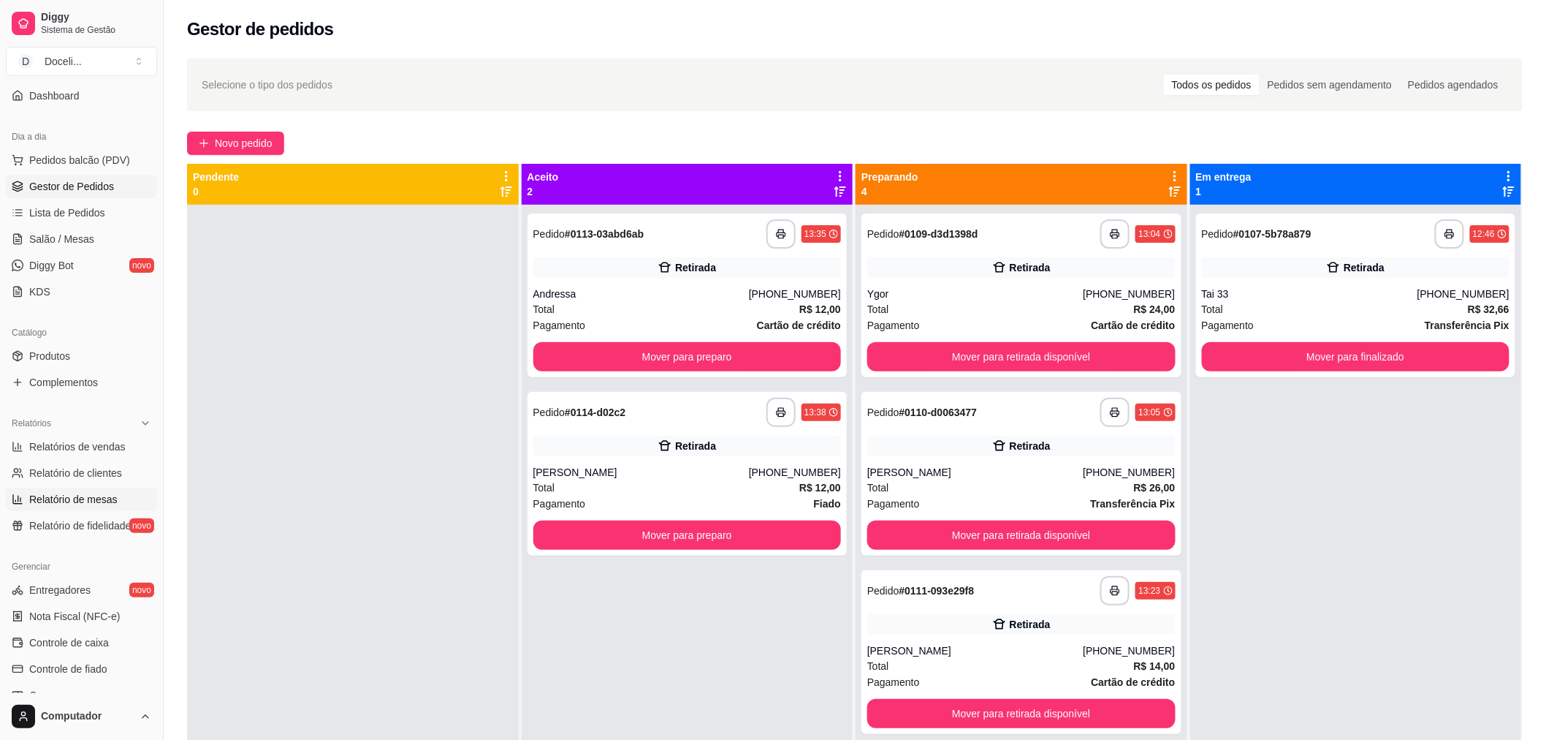
scroll to position [162, 0]
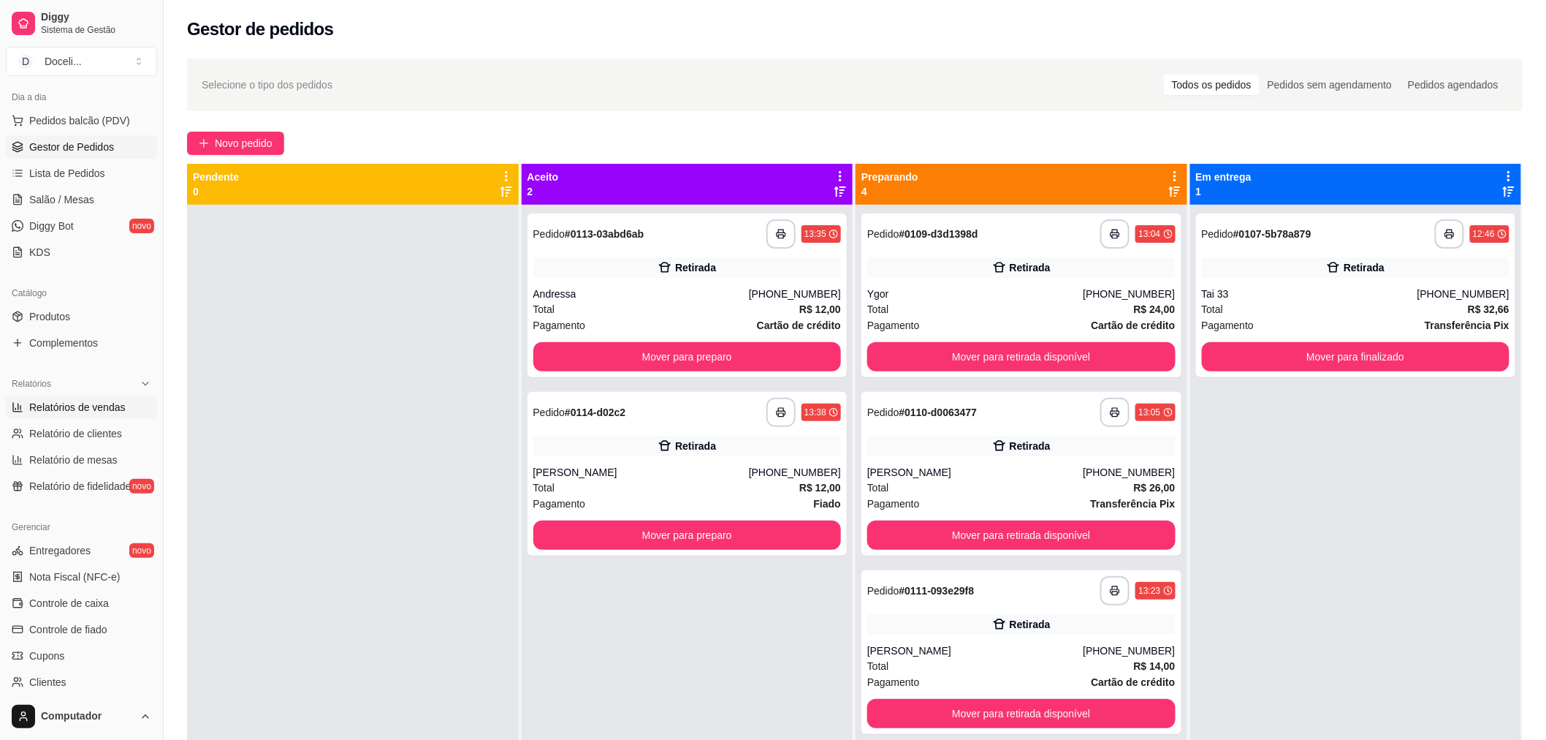
click at [77, 403] on span "Relatórios de vendas" at bounding box center [77, 407] width 96 height 15
select select "ALL"
select select "0"
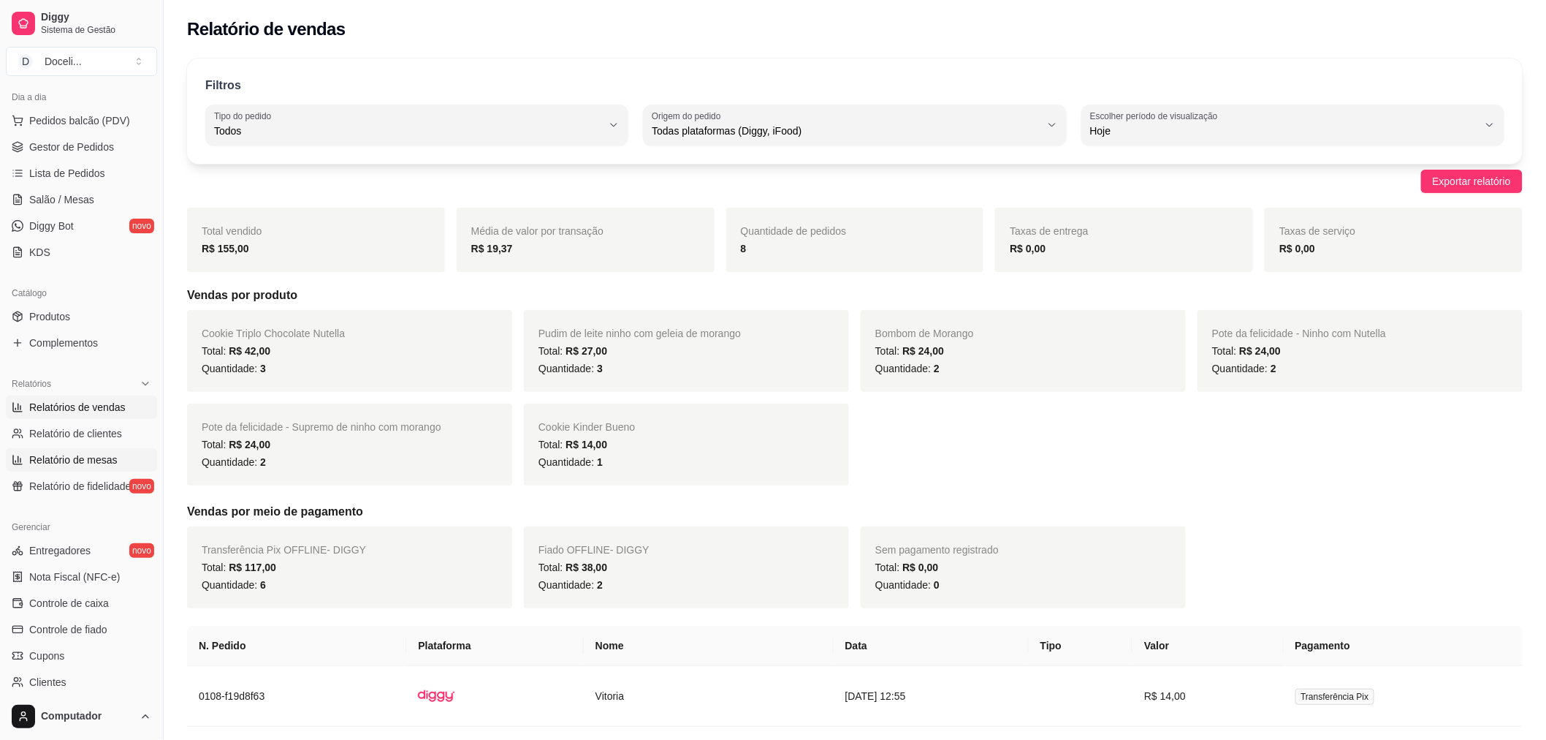
click at [75, 461] on span "Relatório de mesas" at bounding box center [73, 459] width 88 height 15
select select "TOTAL_OF_ORDERS"
select select "7"
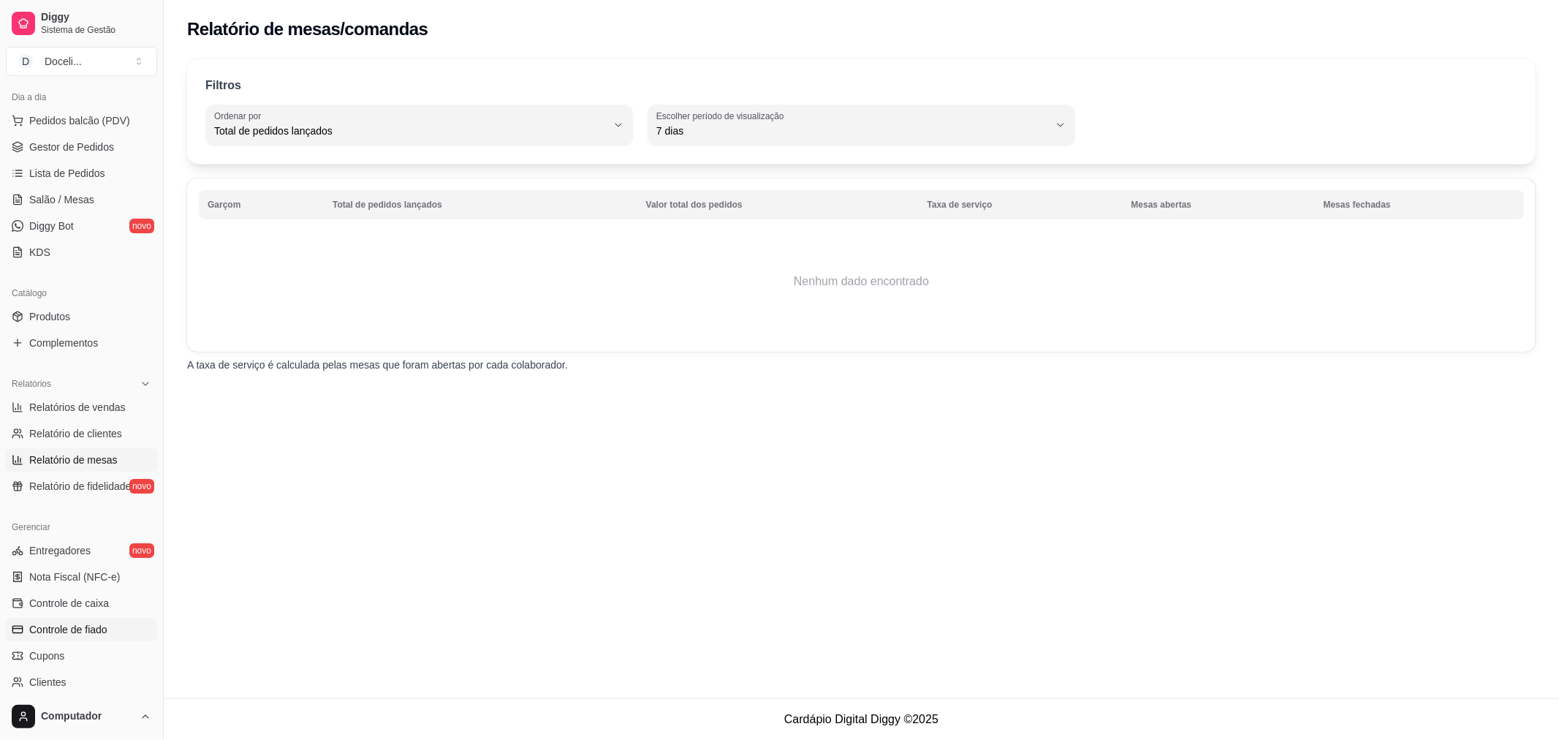
click at [61, 634] on span "Controle de fiado" at bounding box center [68, 629] width 78 height 15
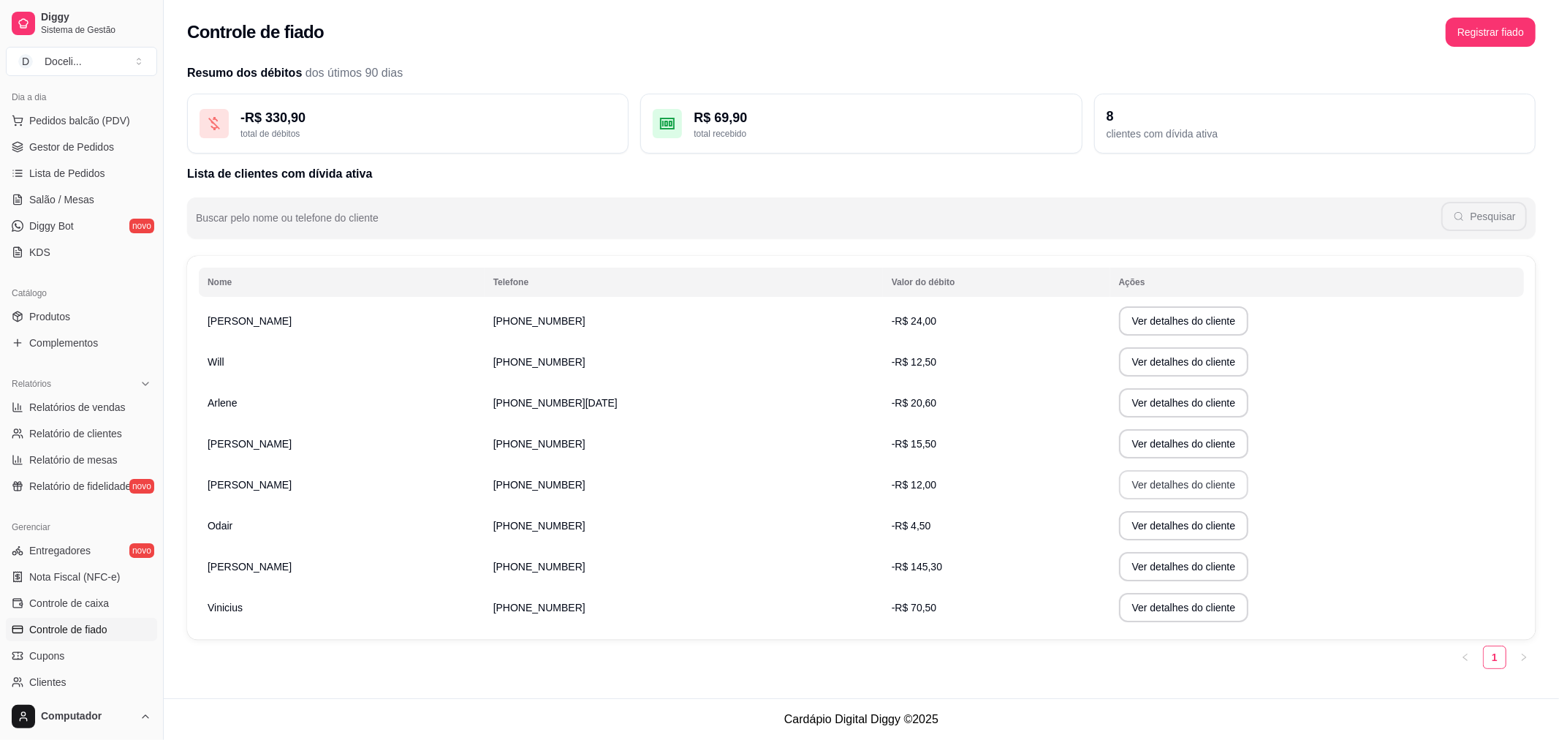
click at [1133, 483] on button "Ver detalhes do cliente" at bounding box center [1184, 484] width 130 height 29
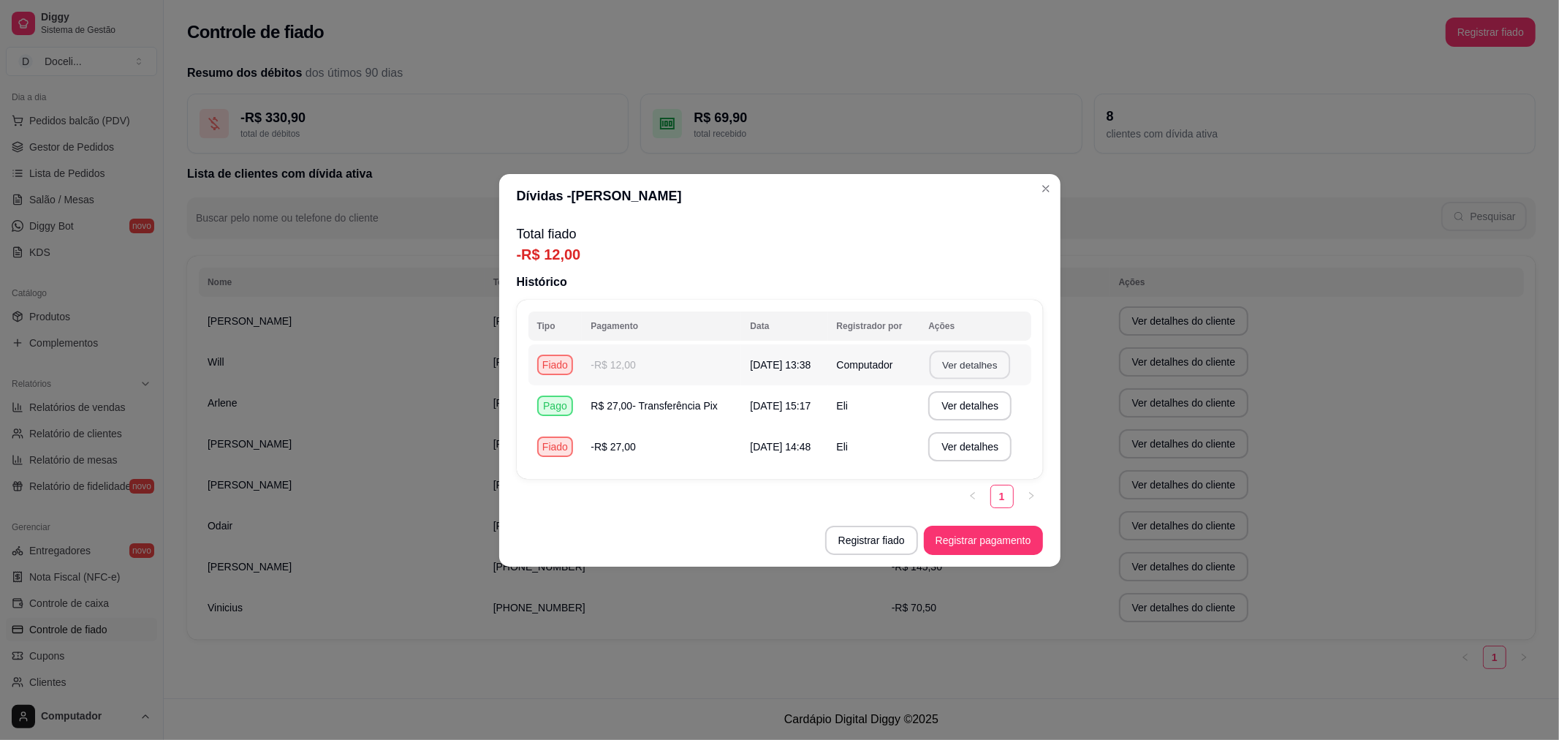
click at [960, 363] on button "Ver detalhes" at bounding box center [970, 364] width 80 height 28
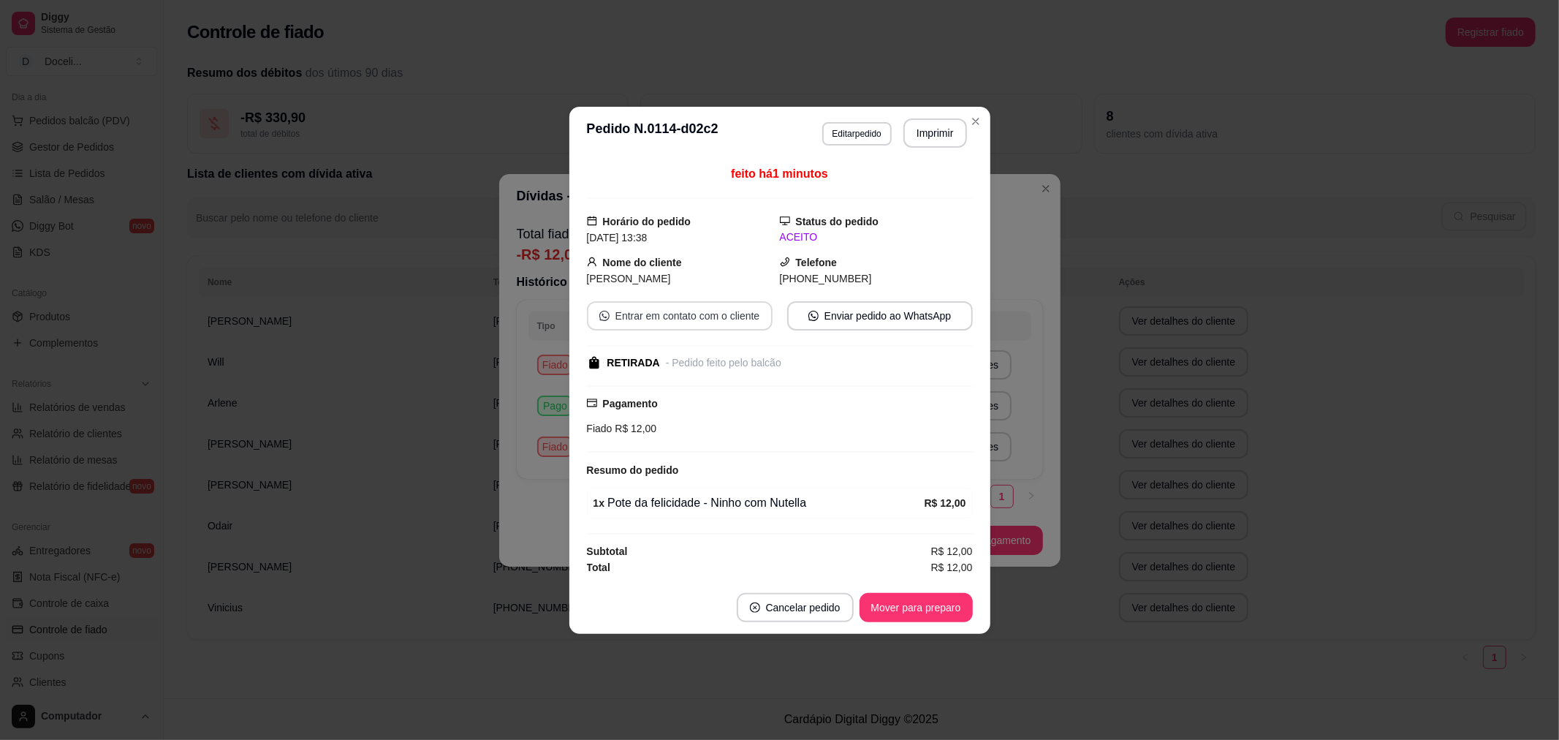
click at [696, 318] on button "Entrar em contato com o cliente" at bounding box center [680, 315] width 186 height 29
click at [975, 121] on icon "Close" at bounding box center [976, 121] width 6 height 6
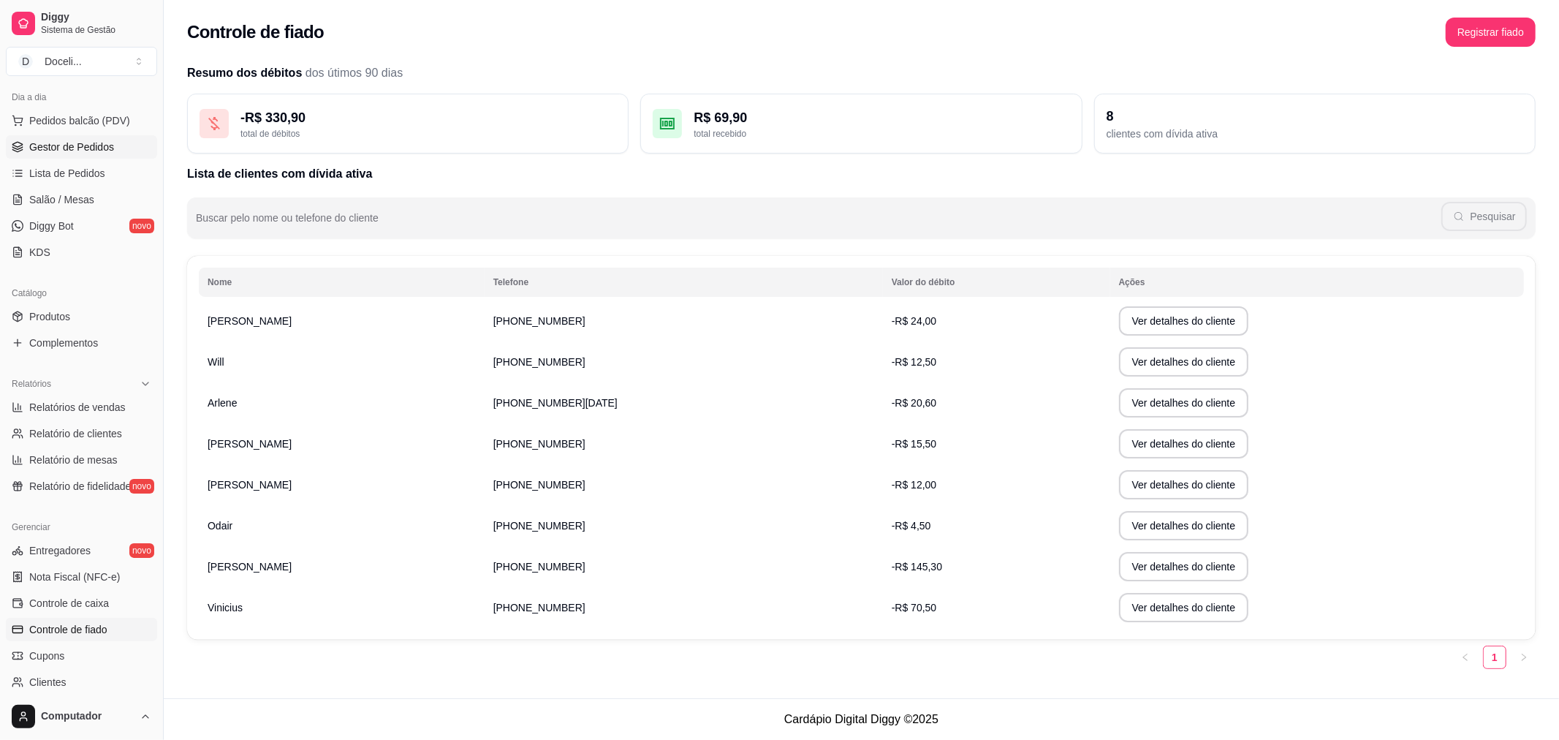
click at [52, 148] on span "Gestor de Pedidos" at bounding box center [71, 147] width 85 height 15
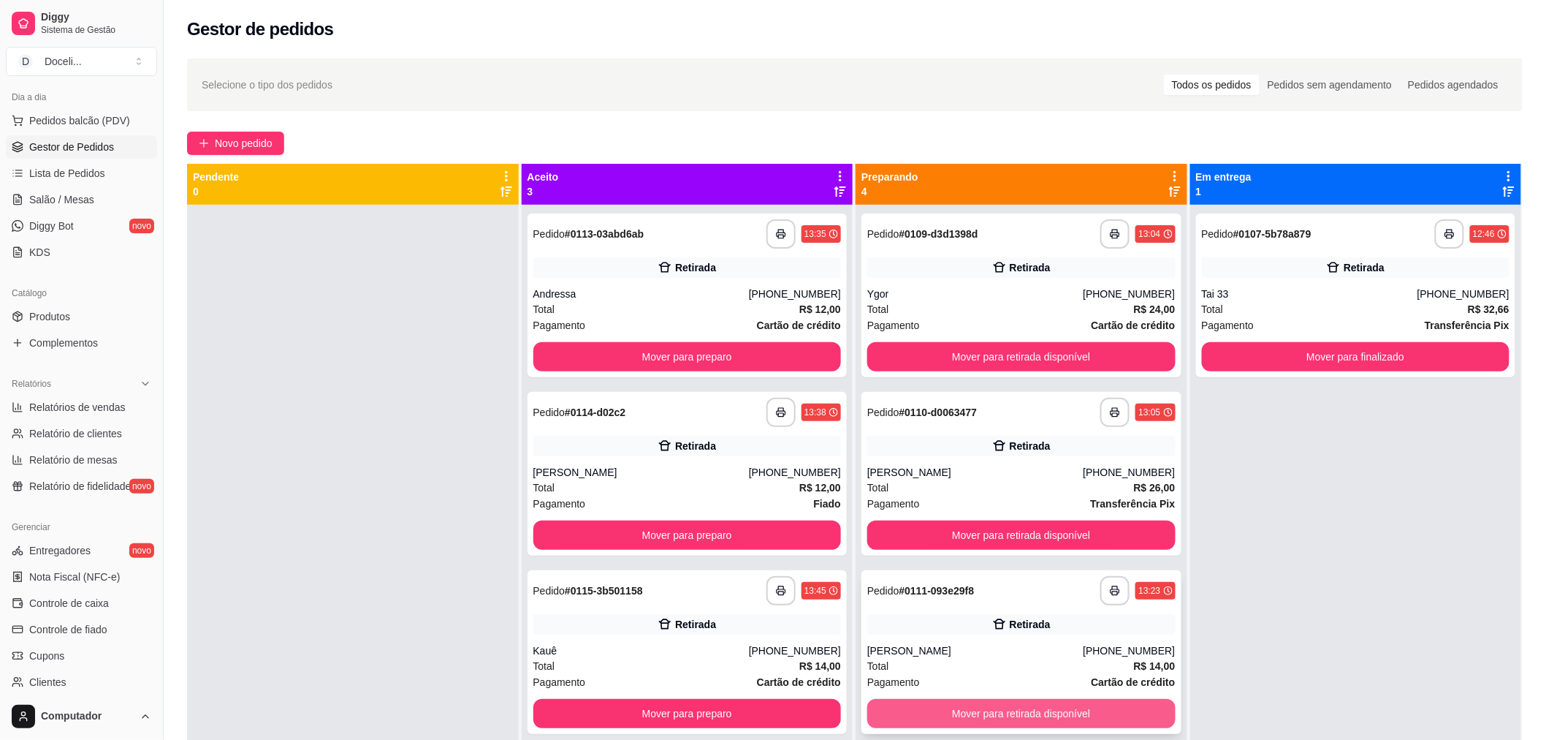
click at [963, 710] on button "Mover para retirada disponível" at bounding box center [1021, 713] width 308 height 29
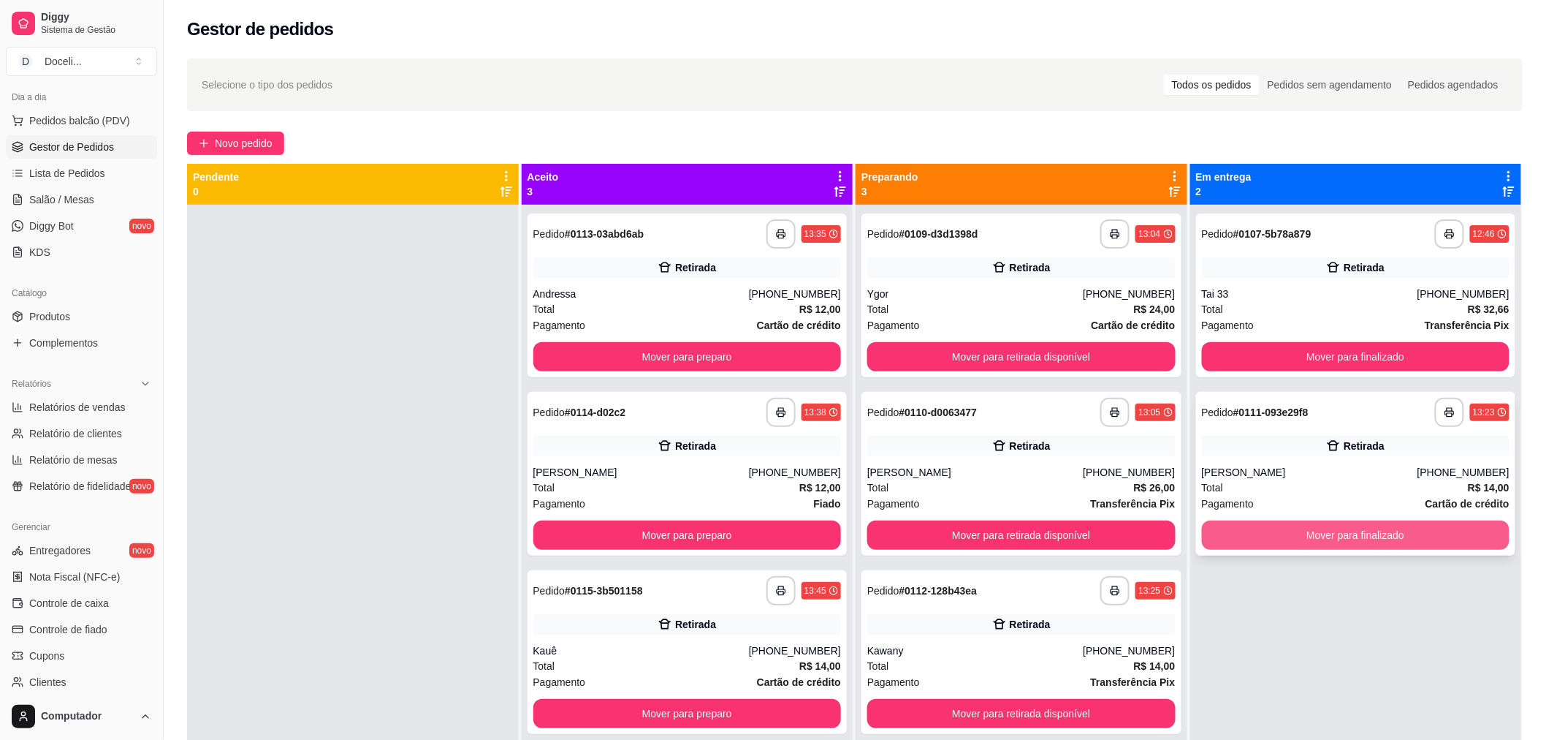
click at [1334, 537] on button "Mover para finalizado" at bounding box center [1356, 534] width 308 height 29
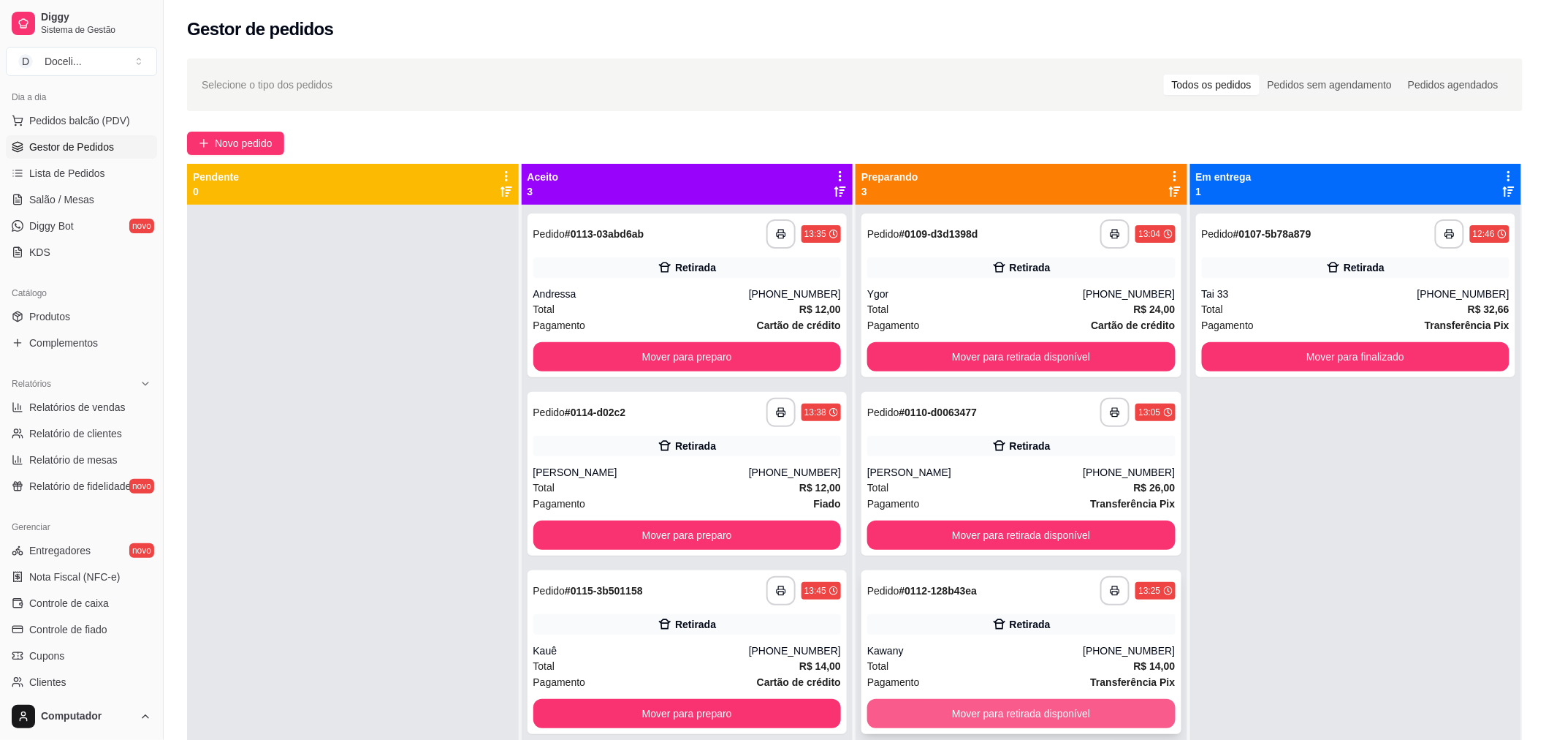
click at [1044, 718] on button "Mover para retirada disponível" at bounding box center [1021, 713] width 308 height 29
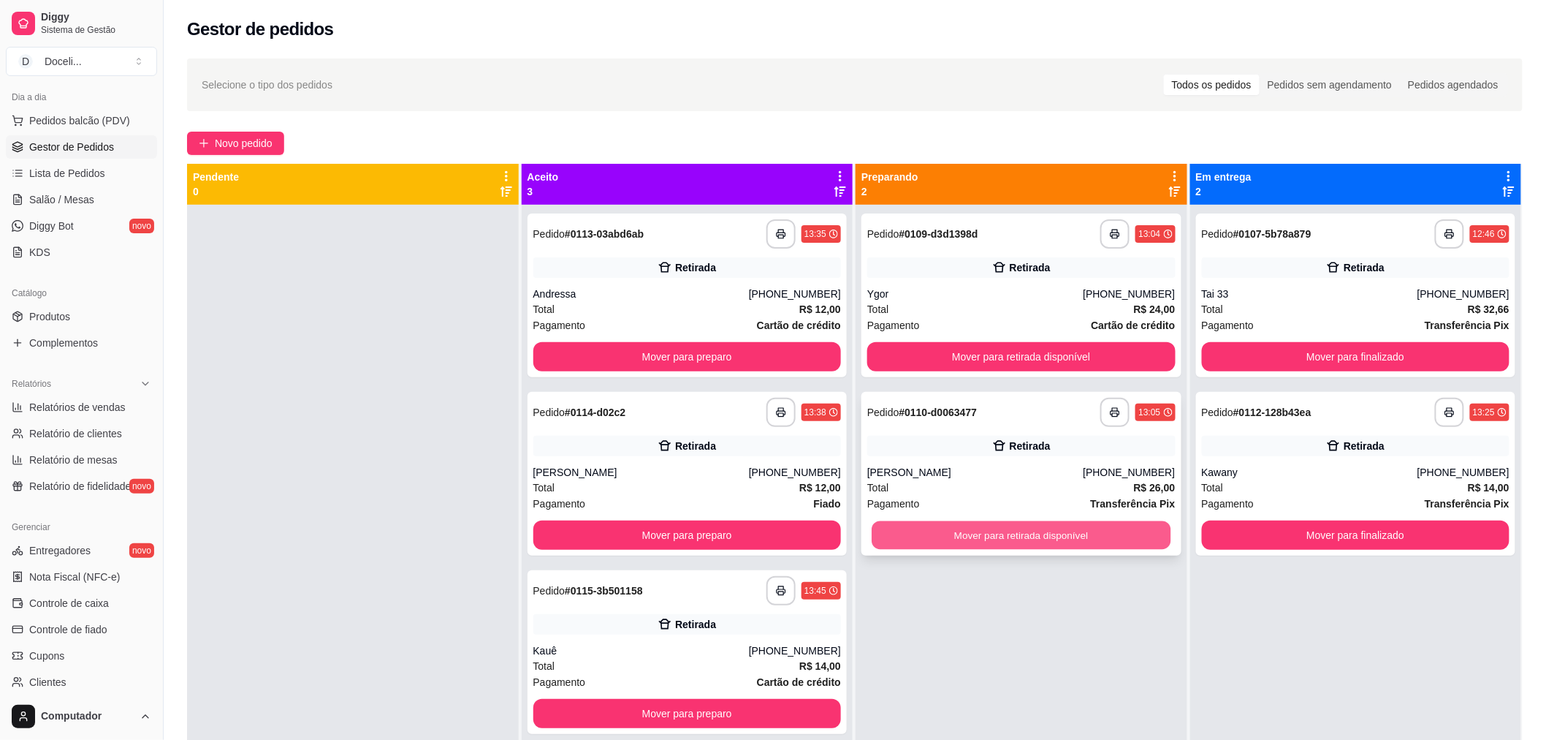
click at [1014, 543] on button "Mover para retirada disponível" at bounding box center [1021, 535] width 299 height 28
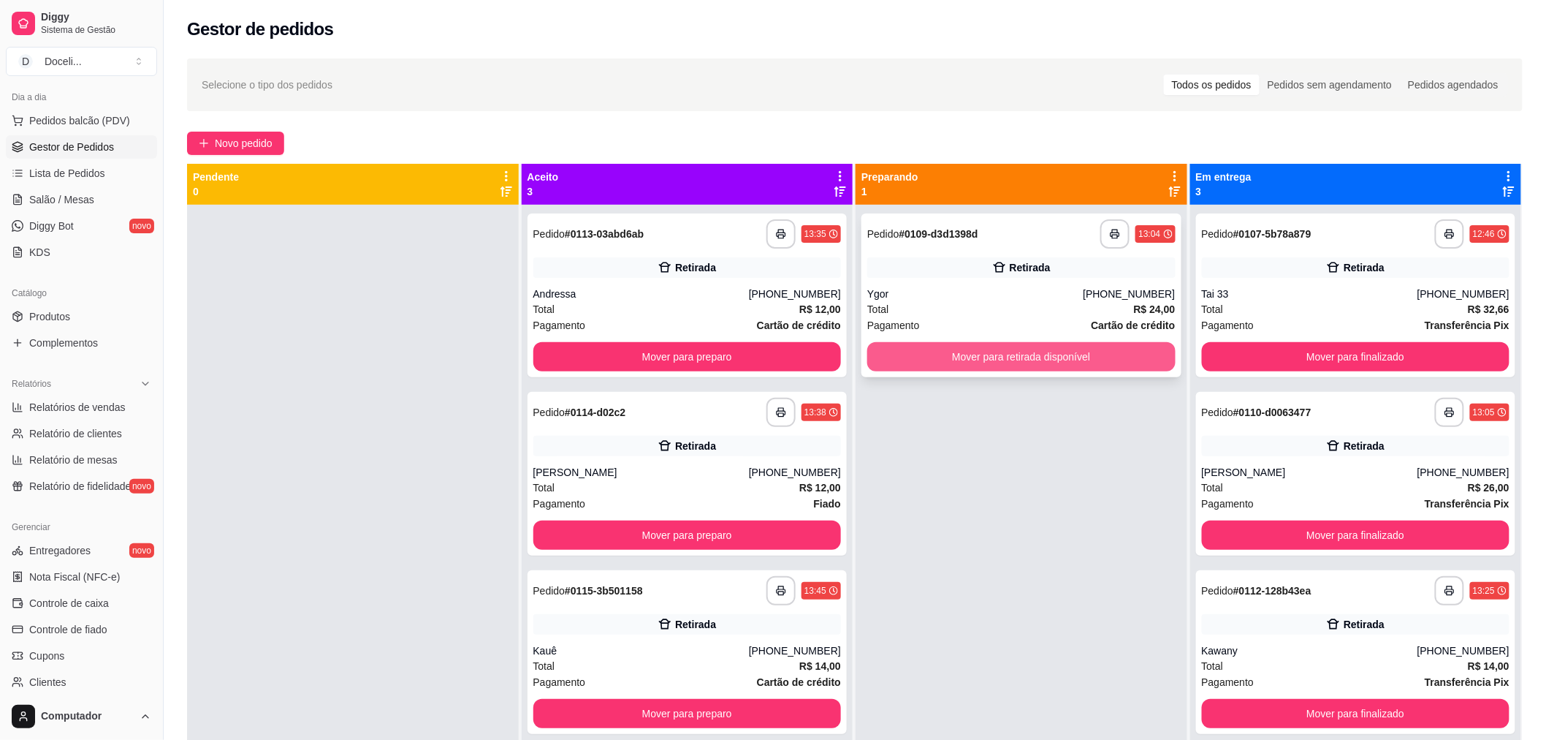
click at [1033, 359] on button "Mover para retirada disponível" at bounding box center [1021, 356] width 308 height 29
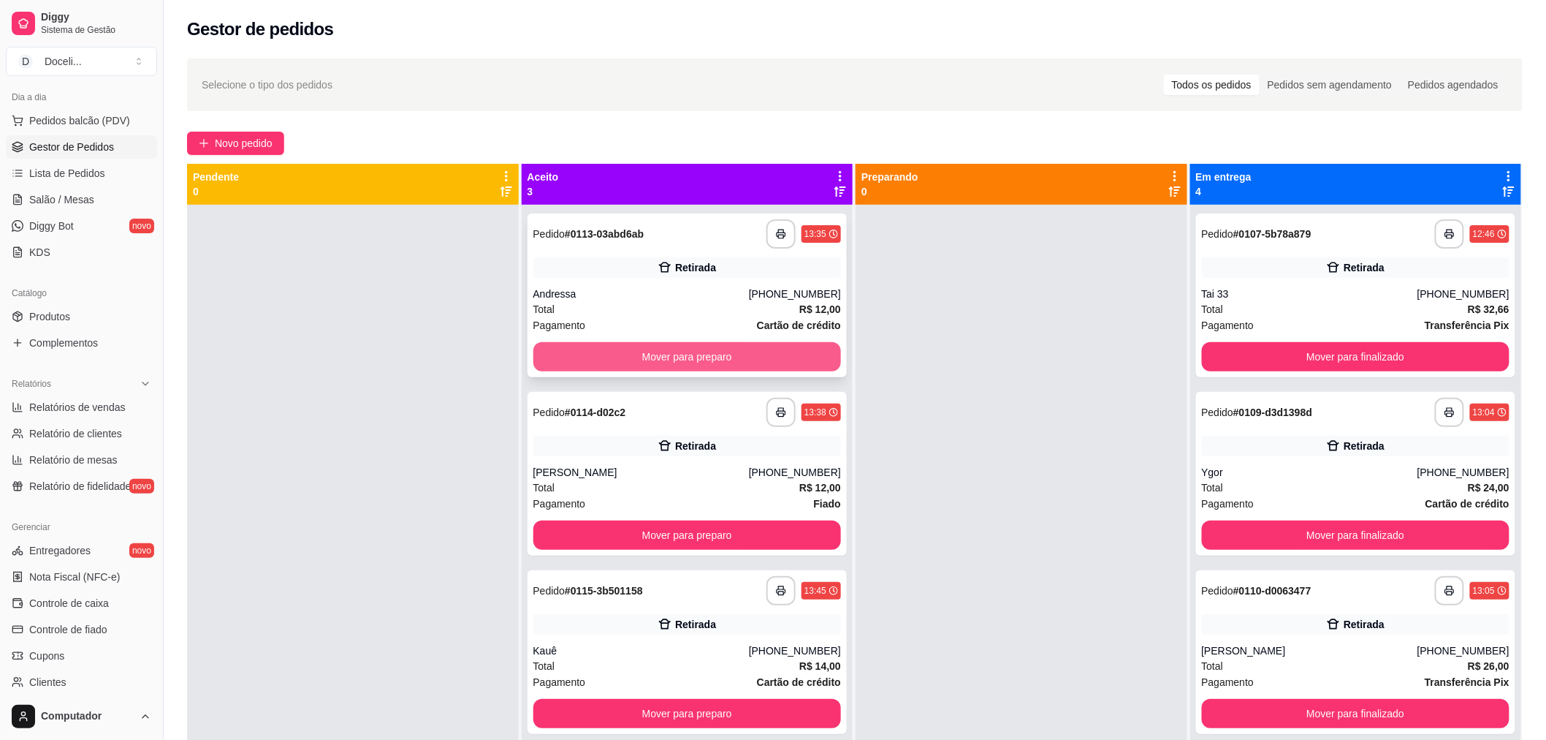
click at [656, 355] on button "Mover para preparo" at bounding box center [687, 356] width 308 height 29
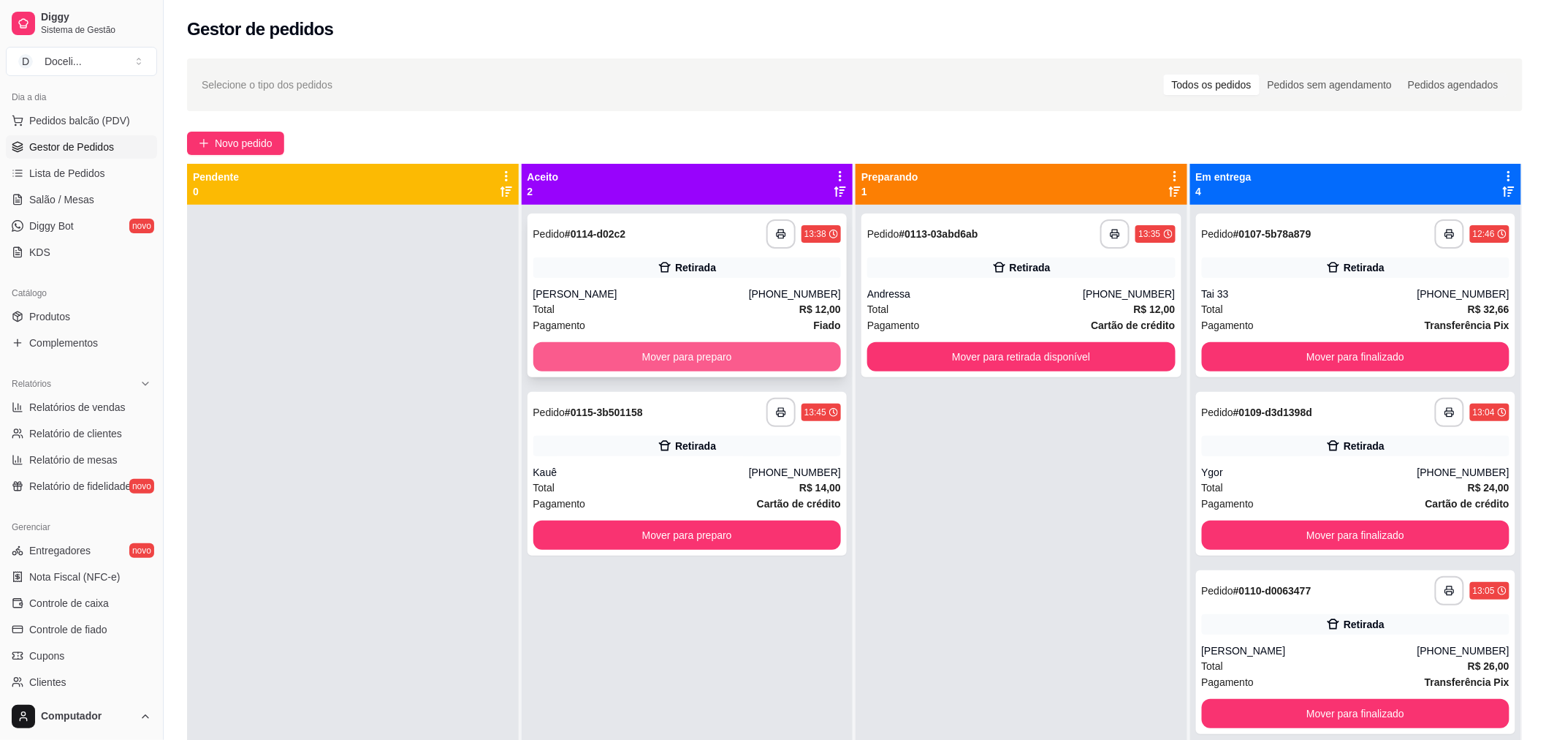
click at [668, 354] on button "Mover para preparo" at bounding box center [687, 356] width 308 height 29
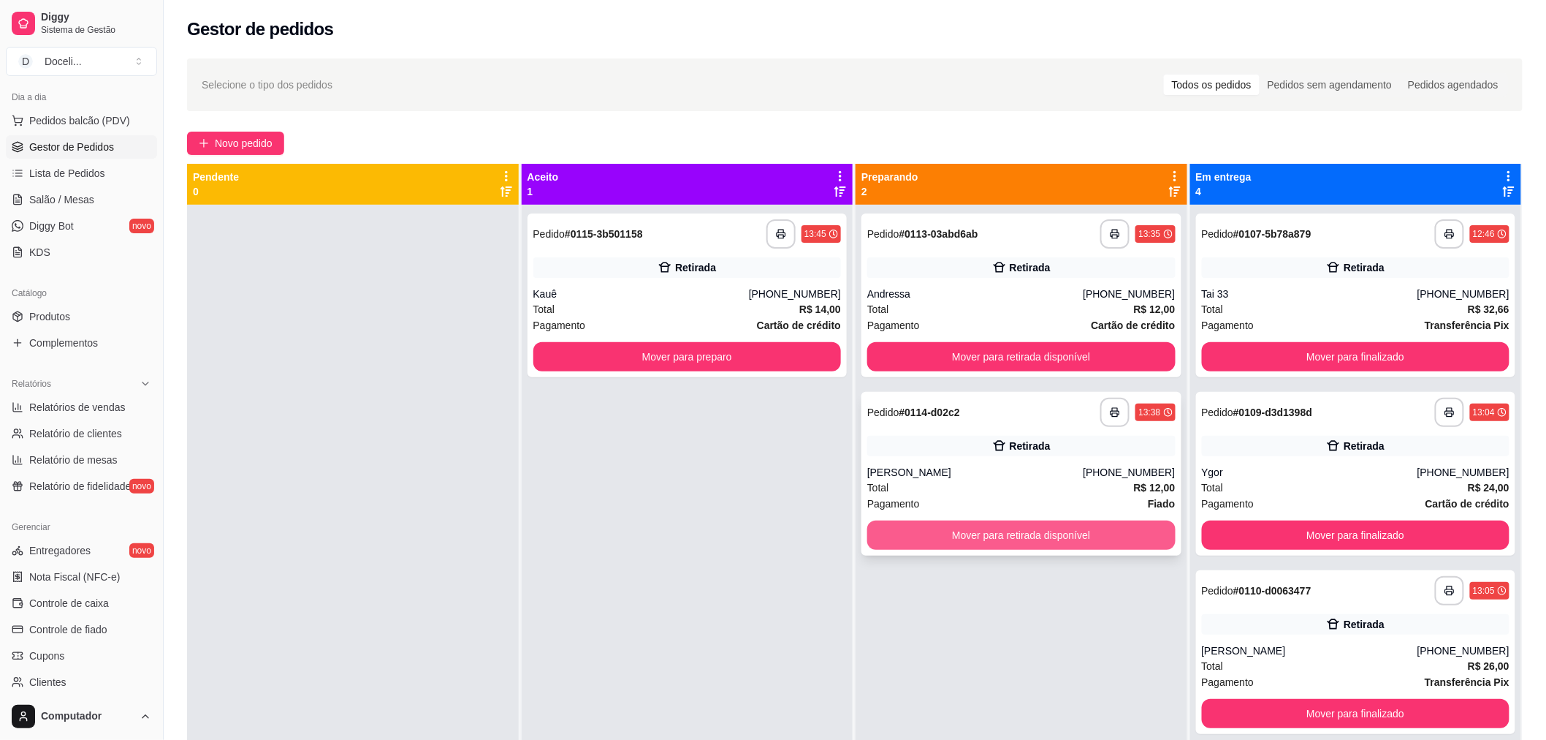
click at [1034, 536] on button "Mover para retirada disponível" at bounding box center [1021, 534] width 308 height 29
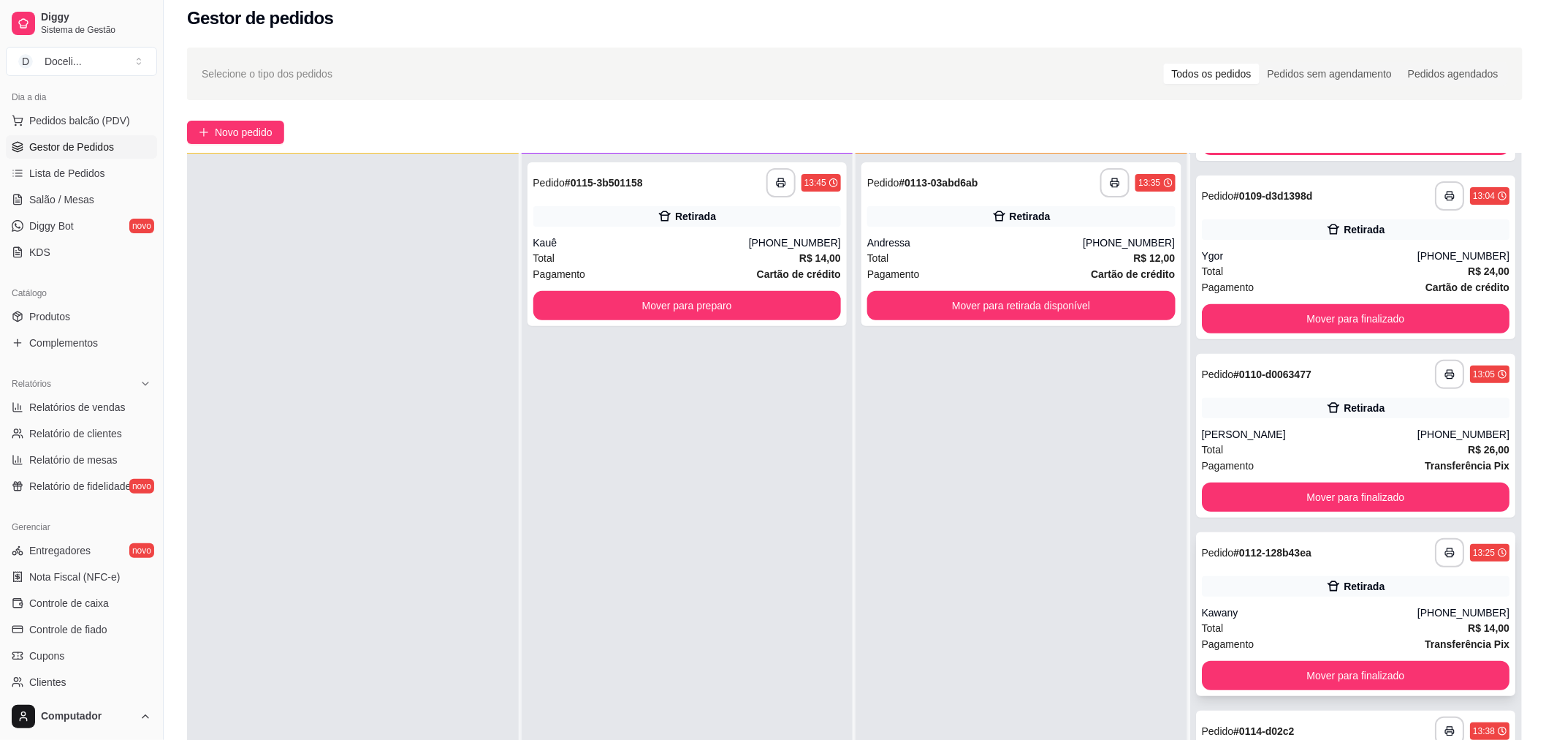
scroll to position [223, 0]
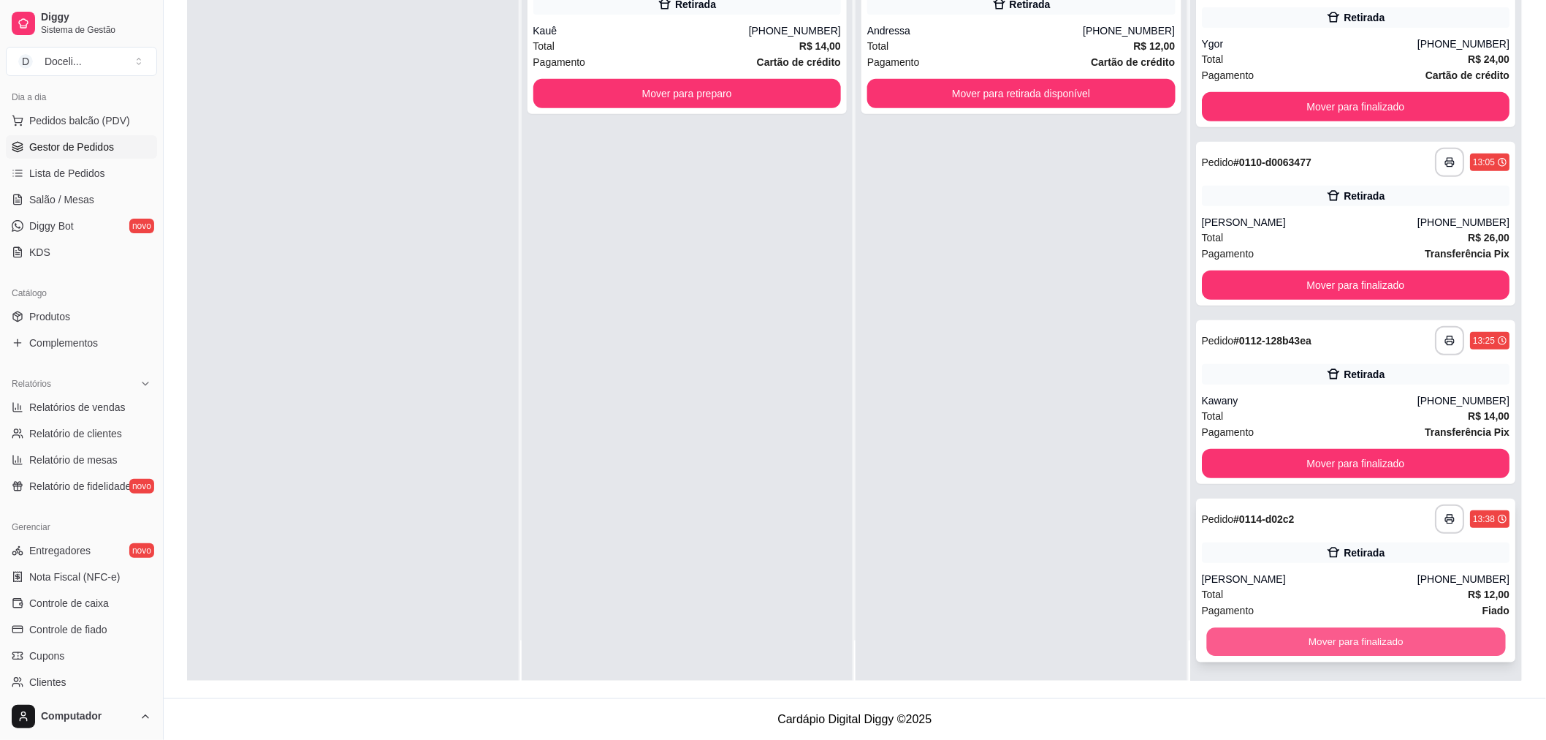
click at [1359, 639] on button "Mover para finalizado" at bounding box center [1355, 642] width 299 height 28
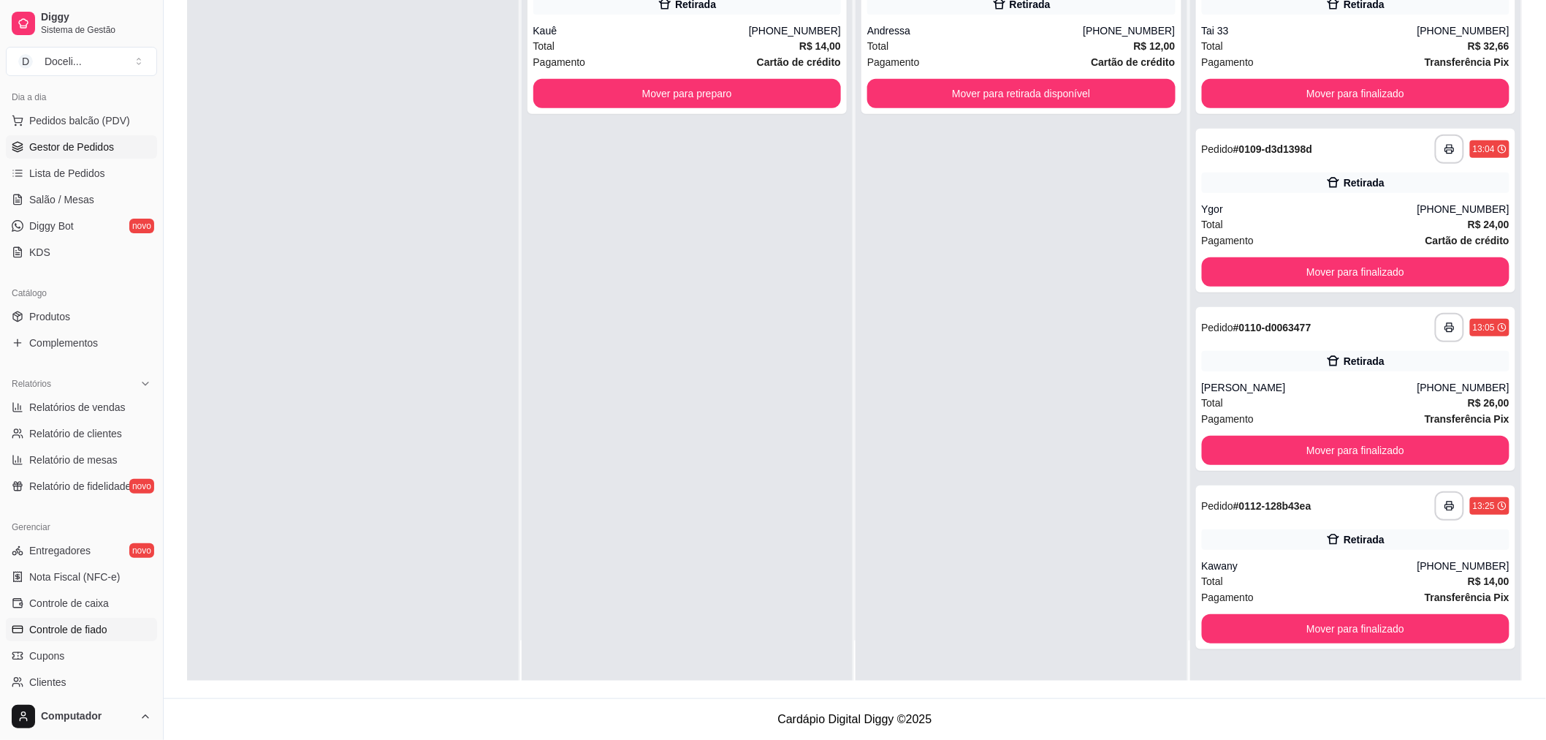
click at [100, 626] on span "Controle de fiado" at bounding box center [68, 629] width 78 height 15
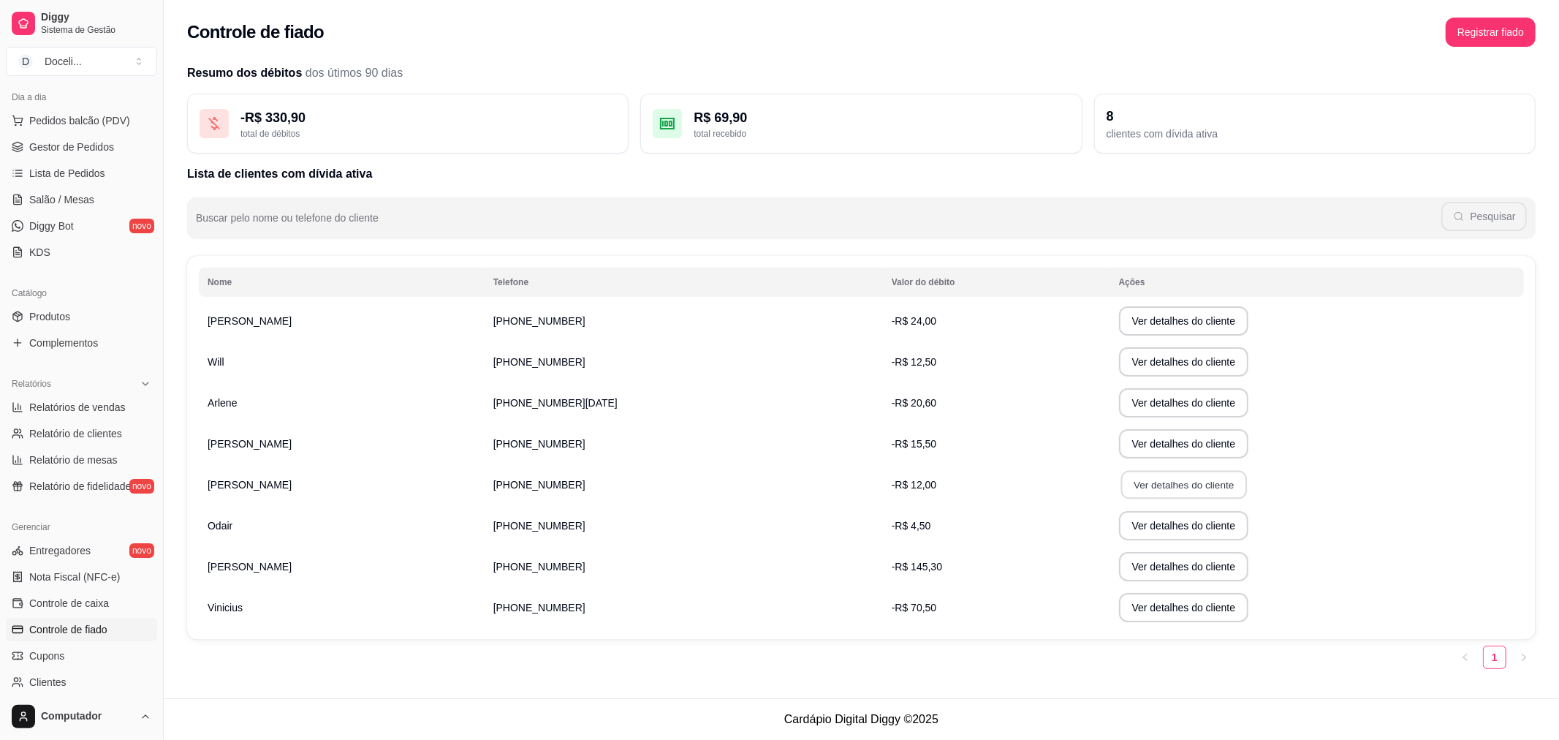
click at [1122, 484] on button "Ver detalhes do cliente" at bounding box center [1183, 485] width 126 height 28
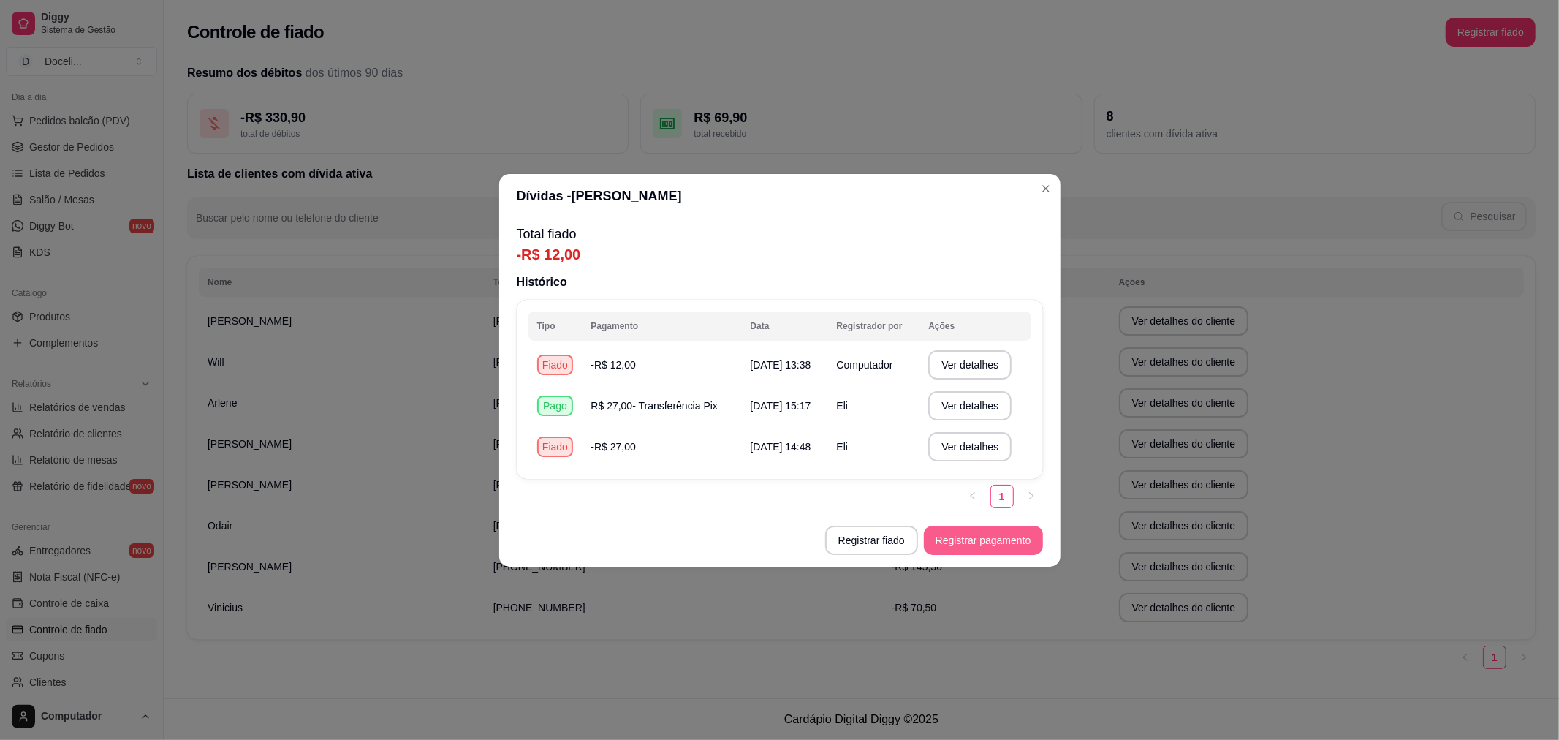
click at [994, 539] on button "Registrar pagamento" at bounding box center [983, 539] width 119 height 29
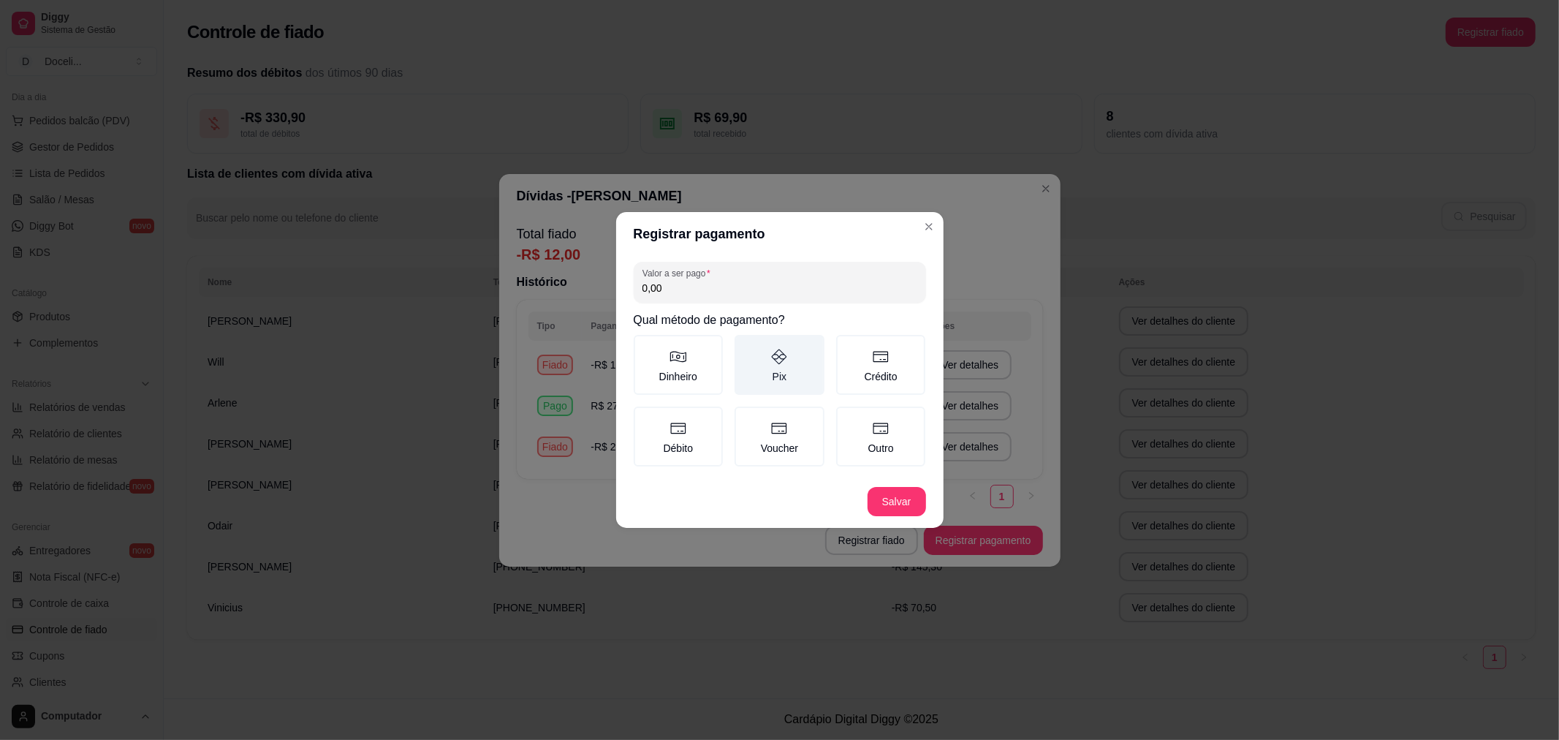
click at [768, 335] on label "Pix" at bounding box center [779, 365] width 90 height 60
click at [745, 335] on button "Pix" at bounding box center [740, 340] width 12 height 12
click at [884, 501] on button "Salvar" at bounding box center [896, 501] width 58 height 29
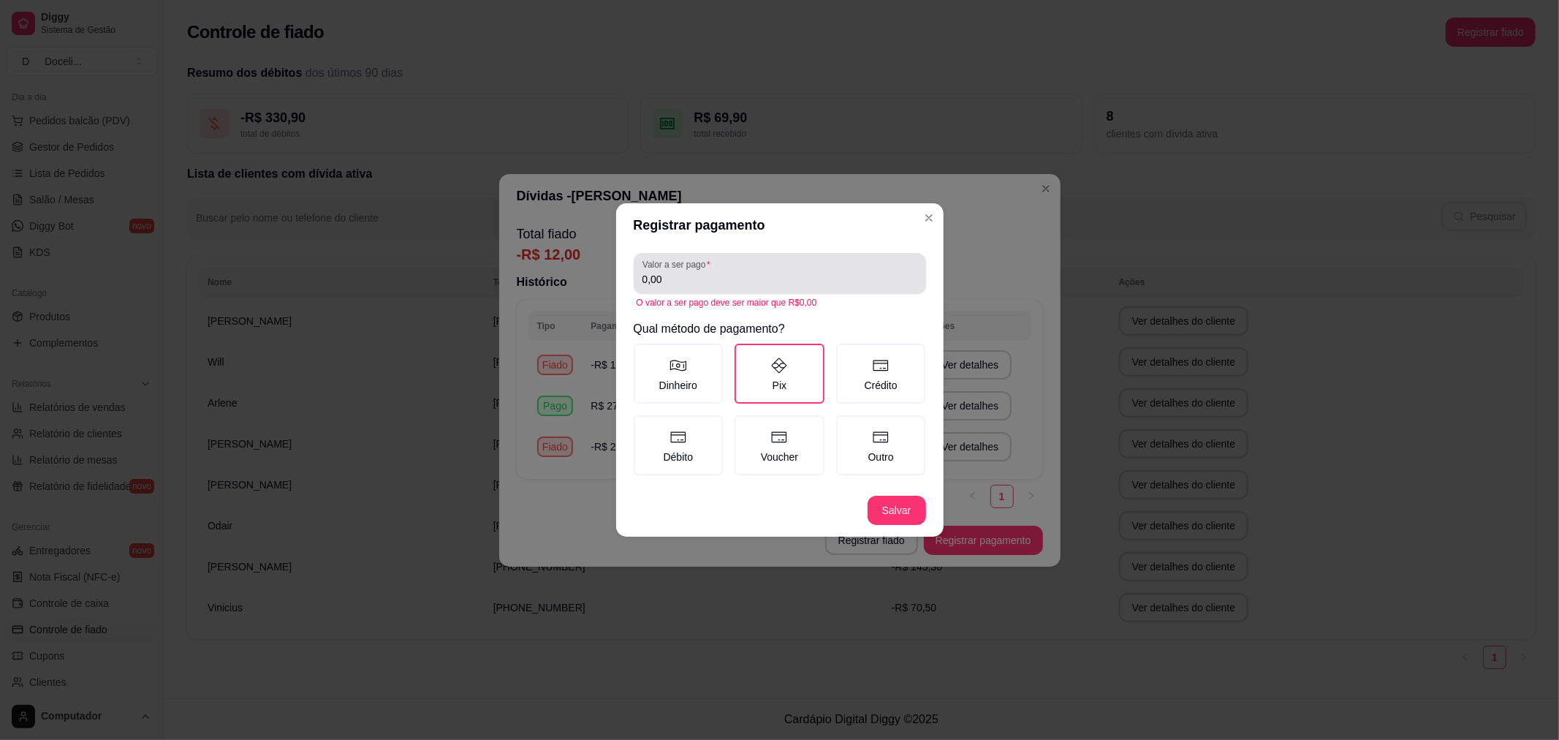
click at [725, 294] on div "Valor a ser pago 0,00" at bounding box center [780, 273] width 292 height 41
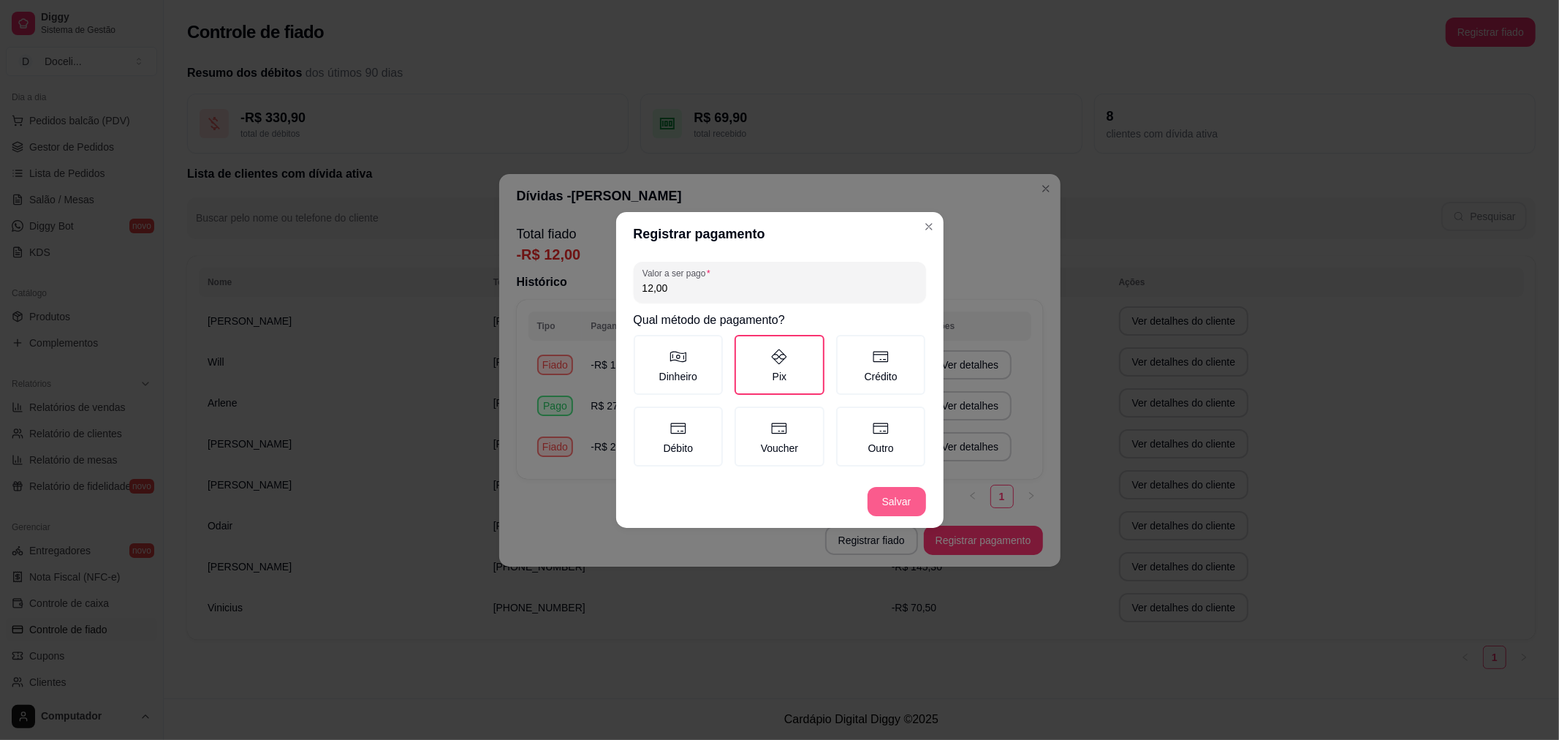
type input "12,00"
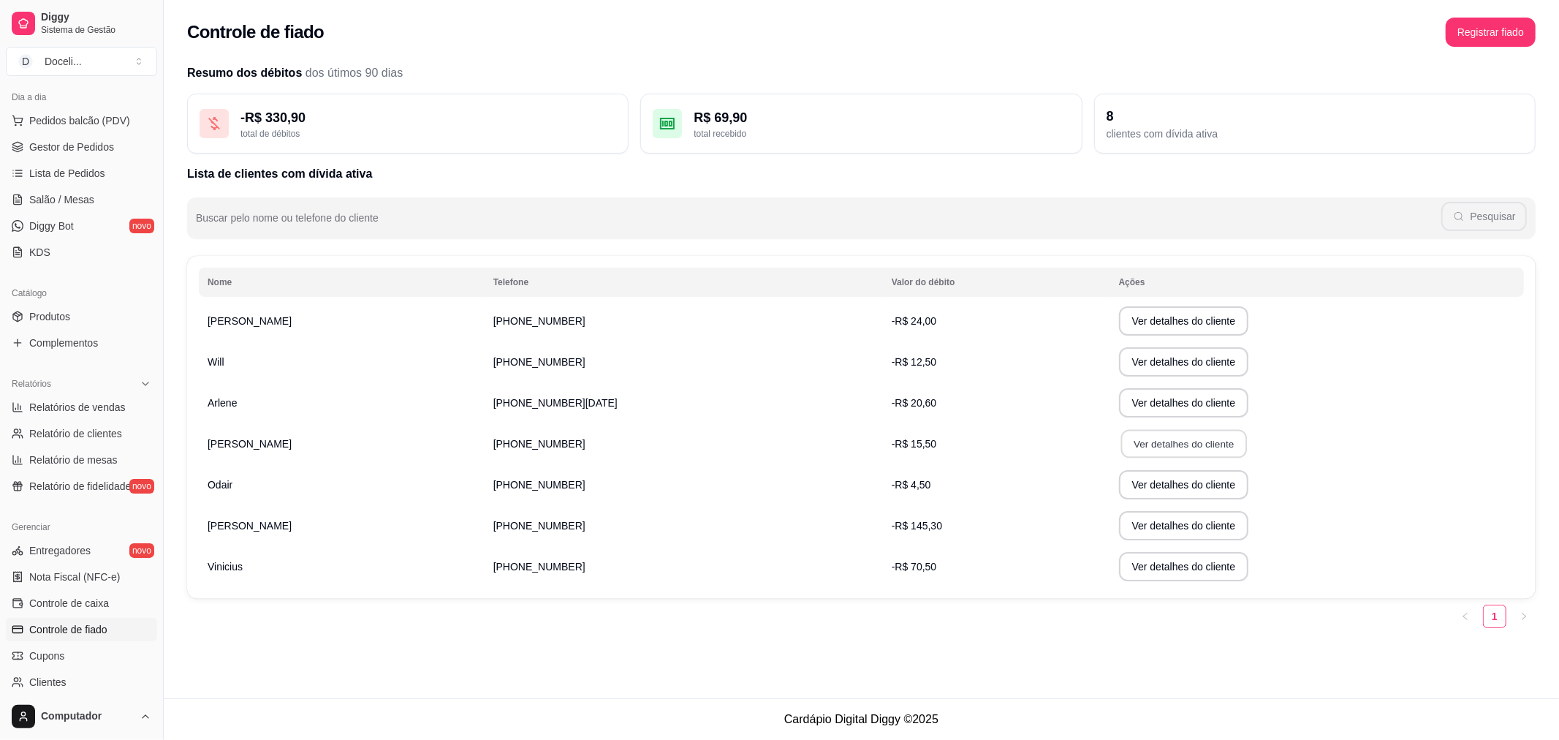
click at [1120, 443] on button "Ver detalhes do cliente" at bounding box center [1183, 444] width 126 height 28
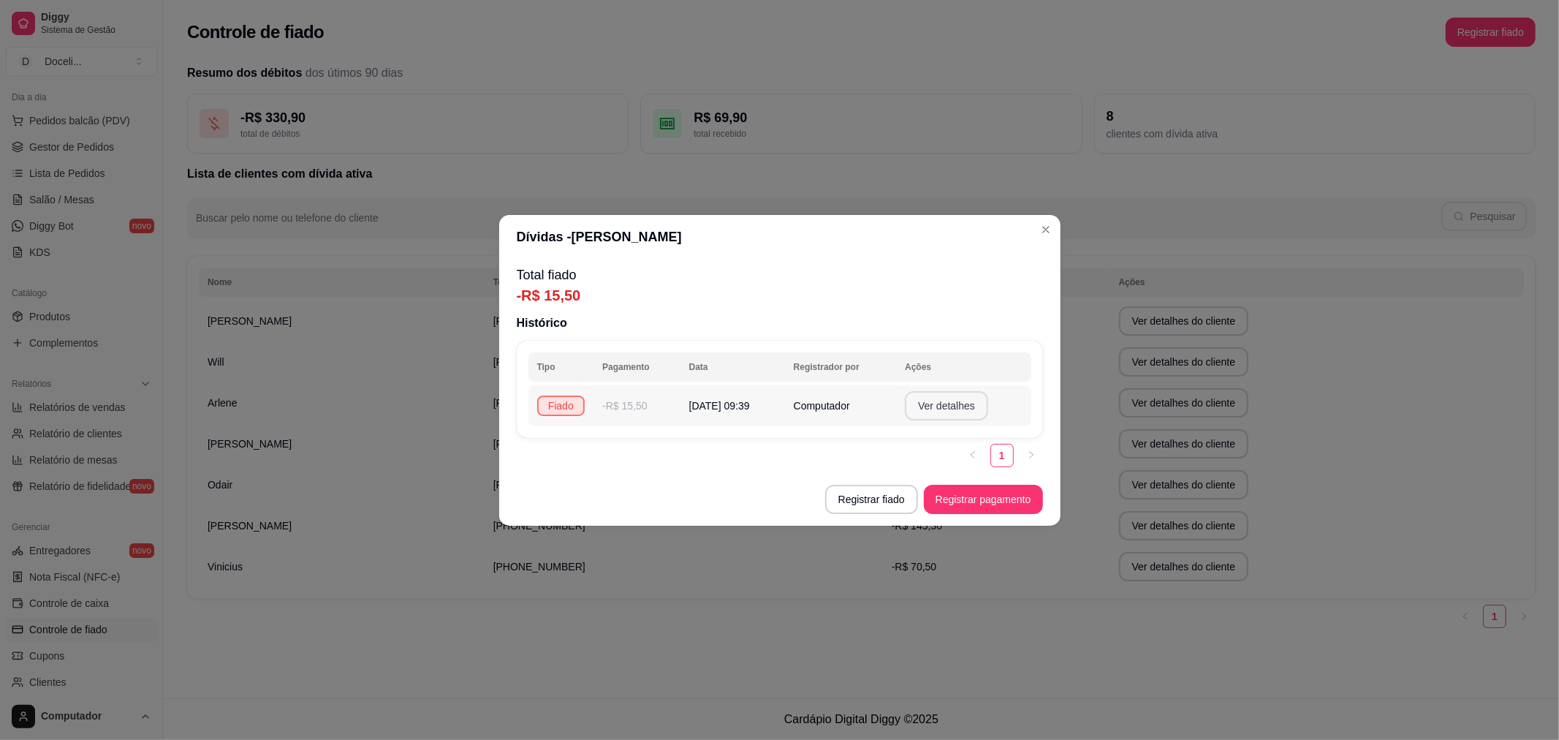
click at [931, 410] on button "Ver detalhes" at bounding box center [946, 405] width 83 height 29
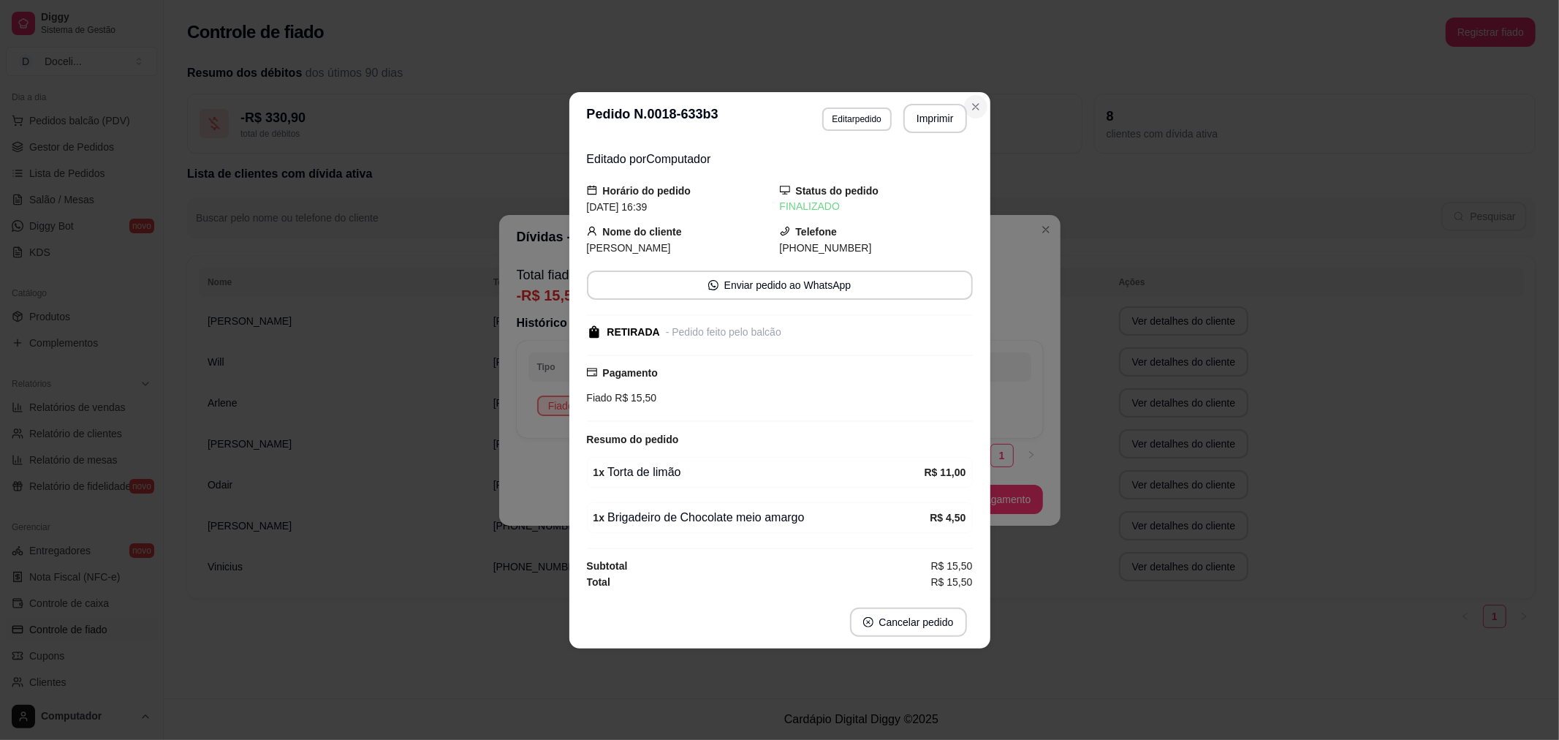
click at [974, 107] on icon "Close" at bounding box center [976, 107] width 12 height 12
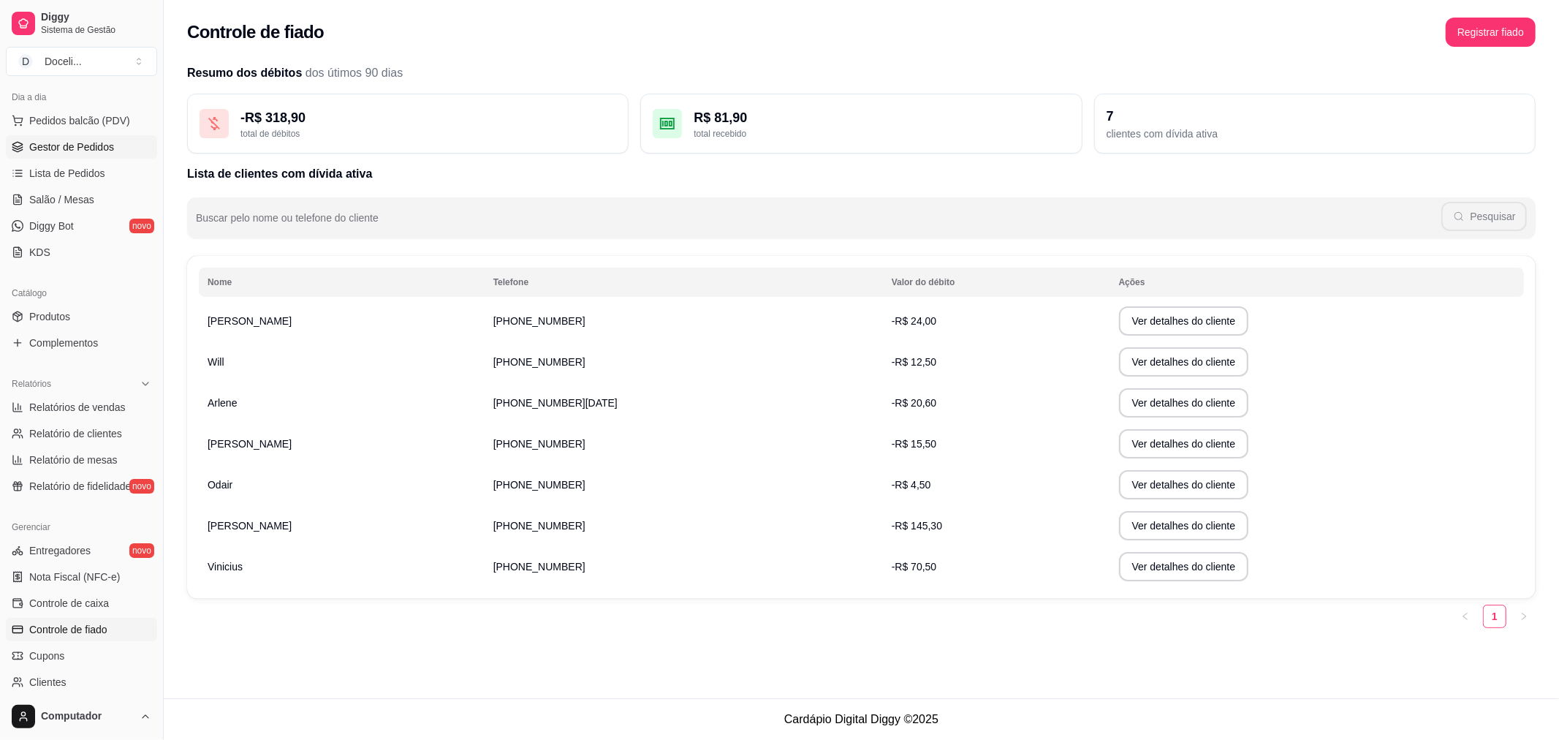
click at [92, 150] on span "Gestor de Pedidos" at bounding box center [71, 147] width 85 height 15
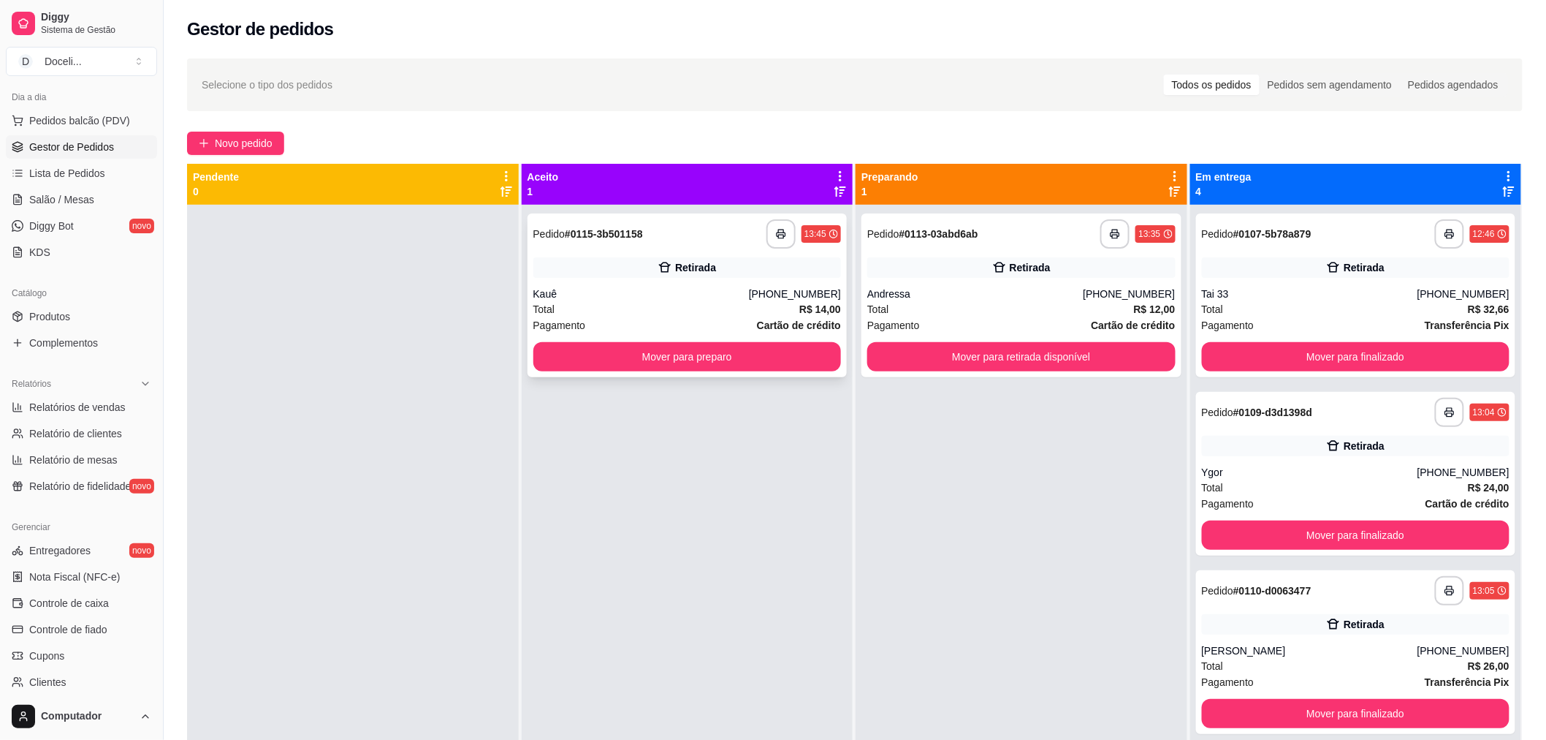
click at [637, 287] on div "Kauê" at bounding box center [641, 293] width 216 height 15
click at [704, 354] on button "Mover para preparo" at bounding box center [687, 357] width 299 height 28
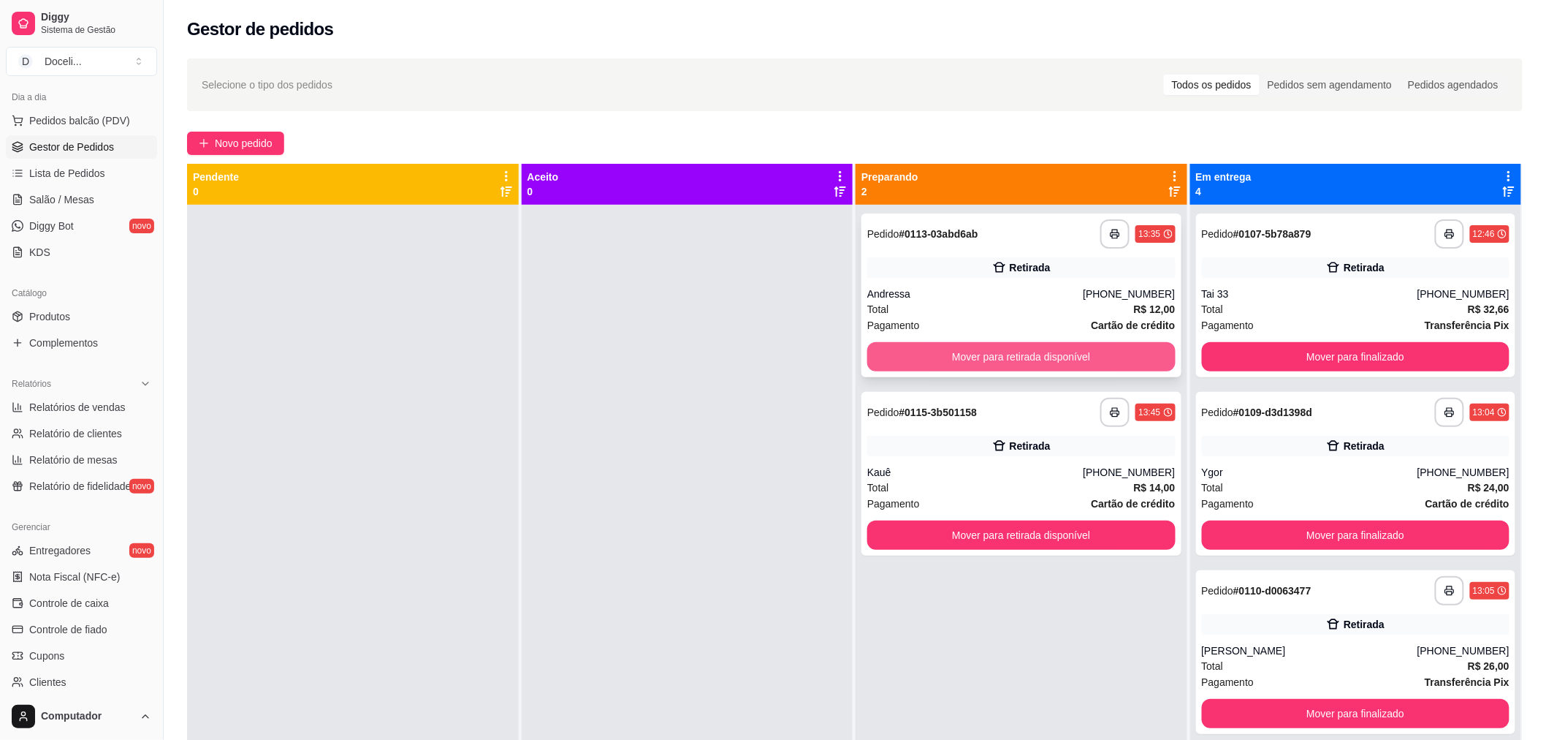
click at [1019, 354] on button "Mover para retirada disponível" at bounding box center [1021, 356] width 308 height 29
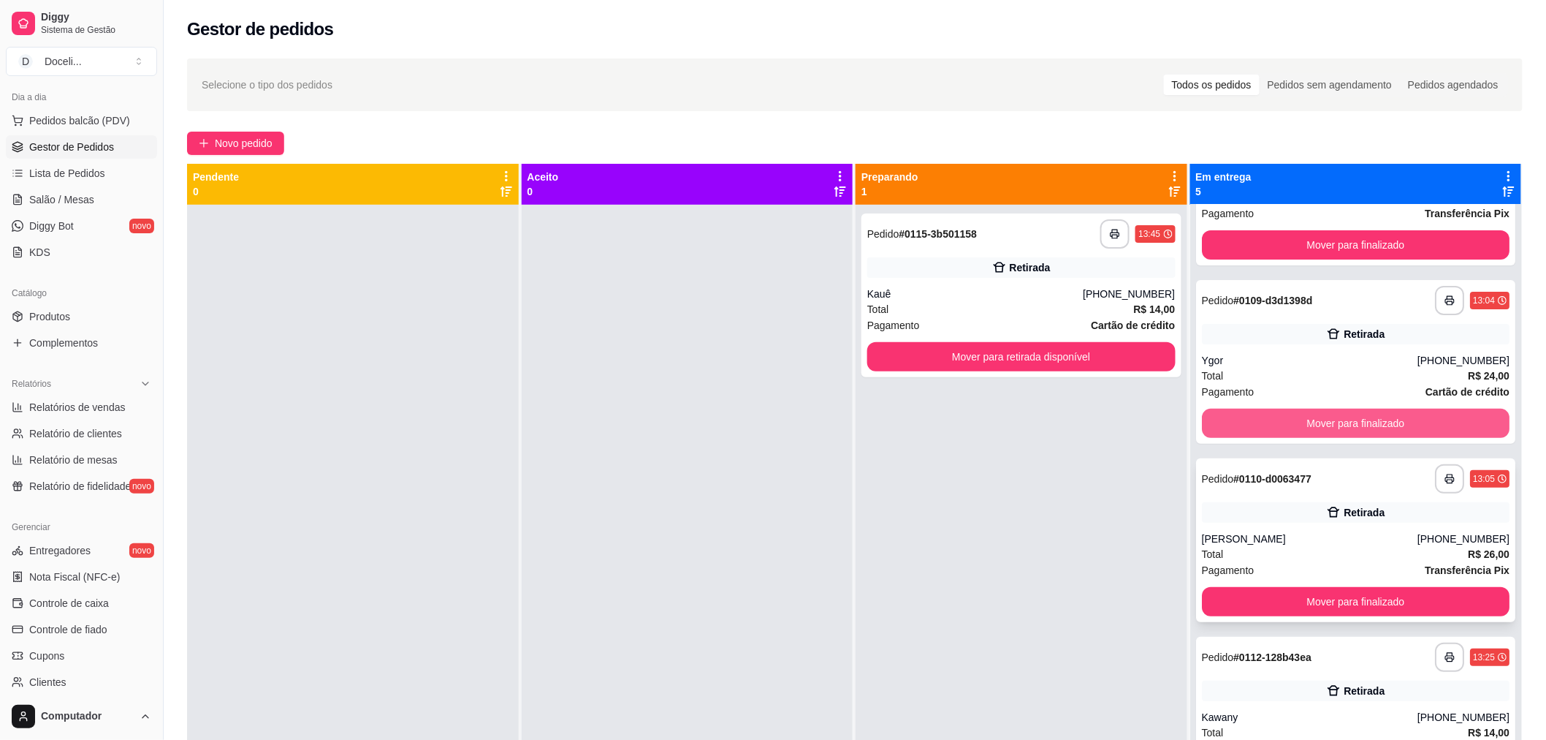
scroll to position [165, 0]
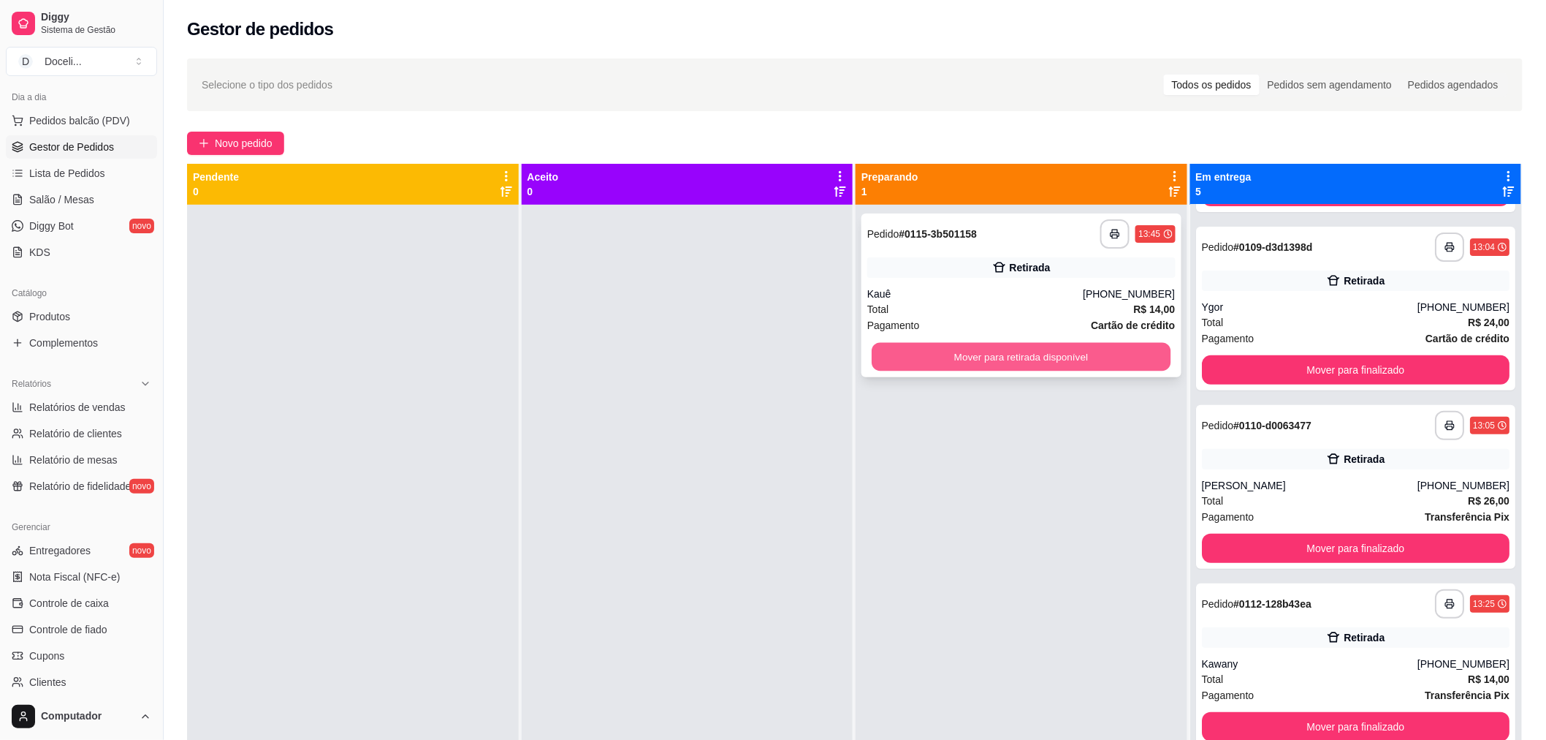
click at [1090, 363] on button "Mover para retirada disponível" at bounding box center [1021, 357] width 299 height 28
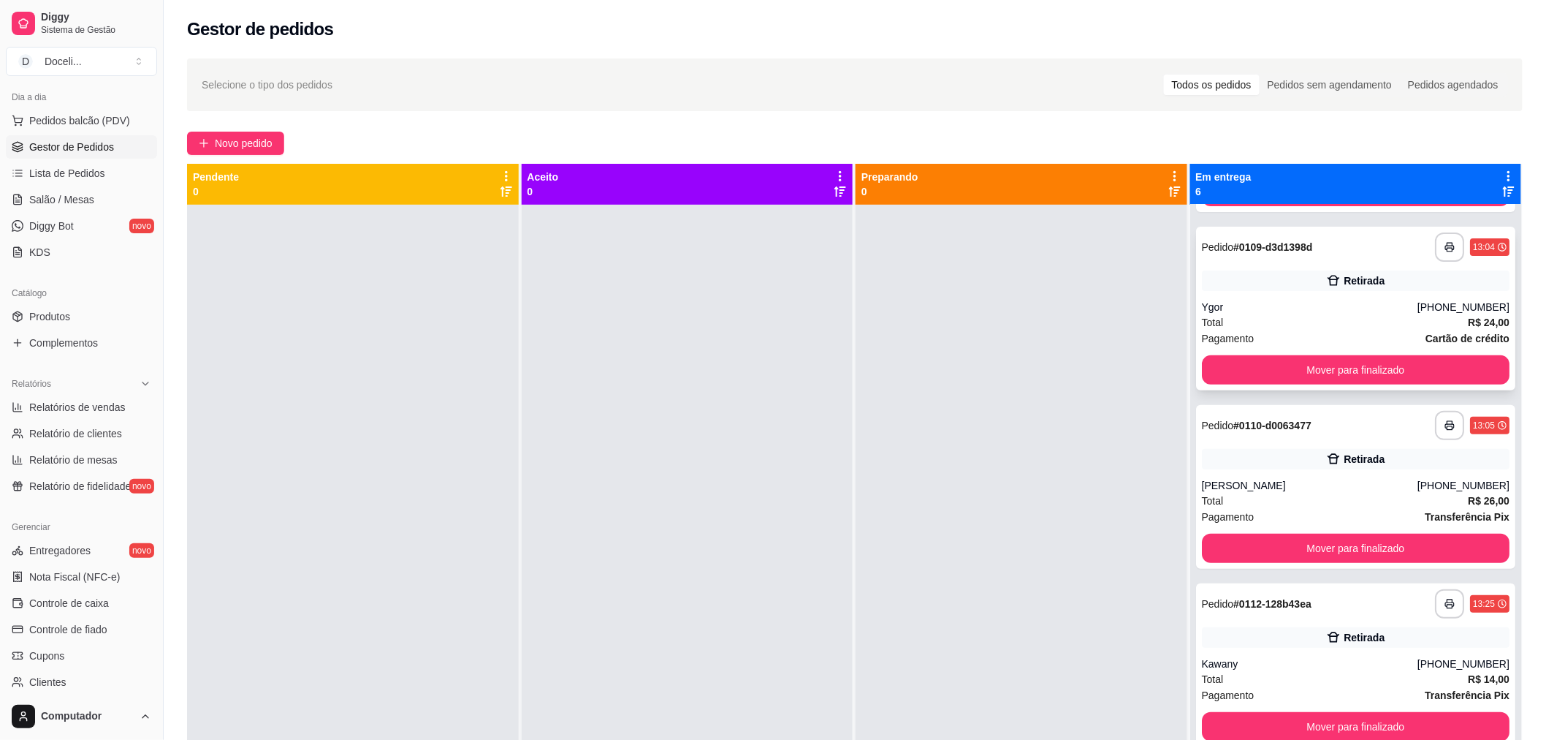
click at [1344, 275] on div "Retirada" at bounding box center [1364, 280] width 41 height 15
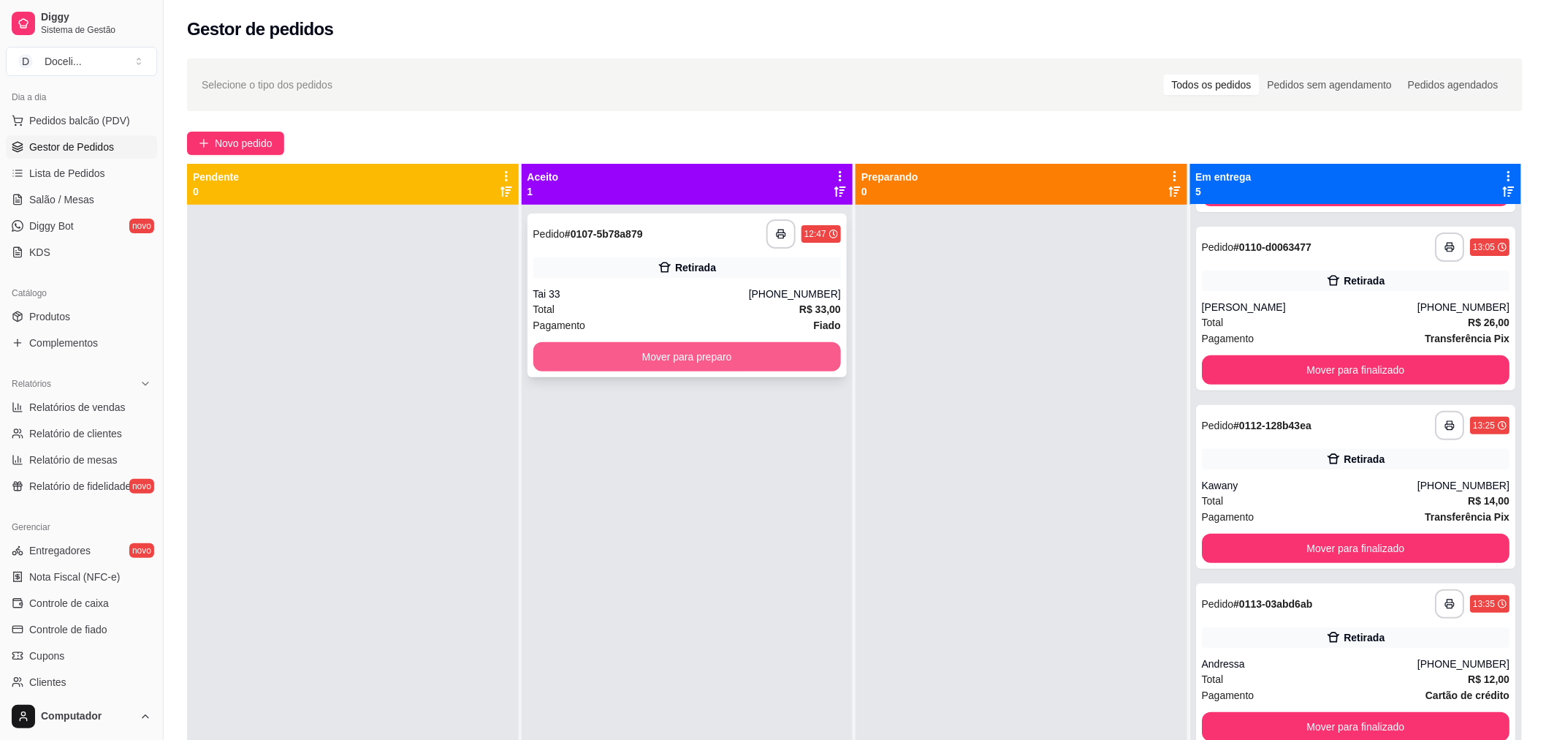
click at [702, 354] on button "Mover para preparo" at bounding box center [687, 356] width 308 height 29
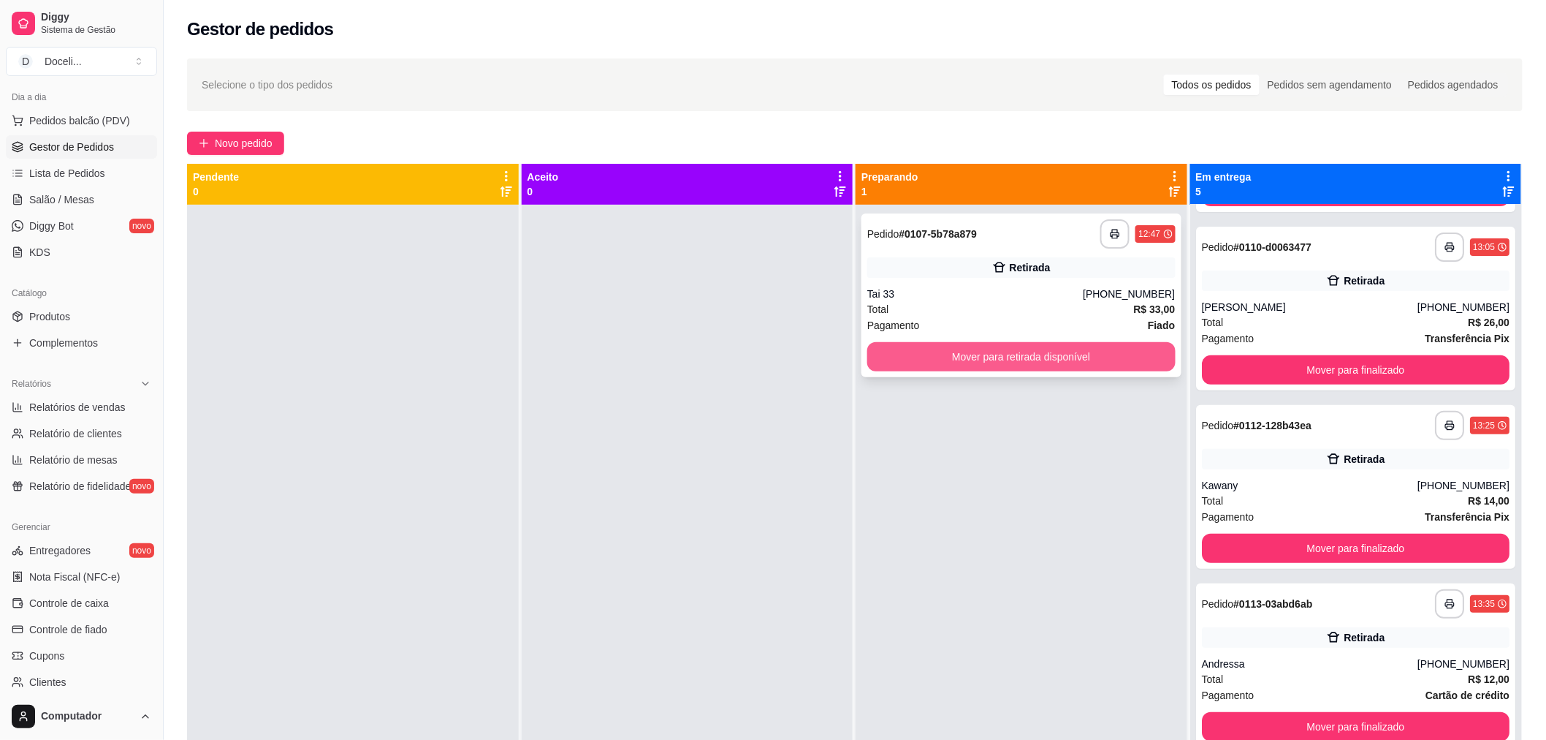
click at [997, 360] on button "Mover para retirada disponível" at bounding box center [1021, 356] width 308 height 29
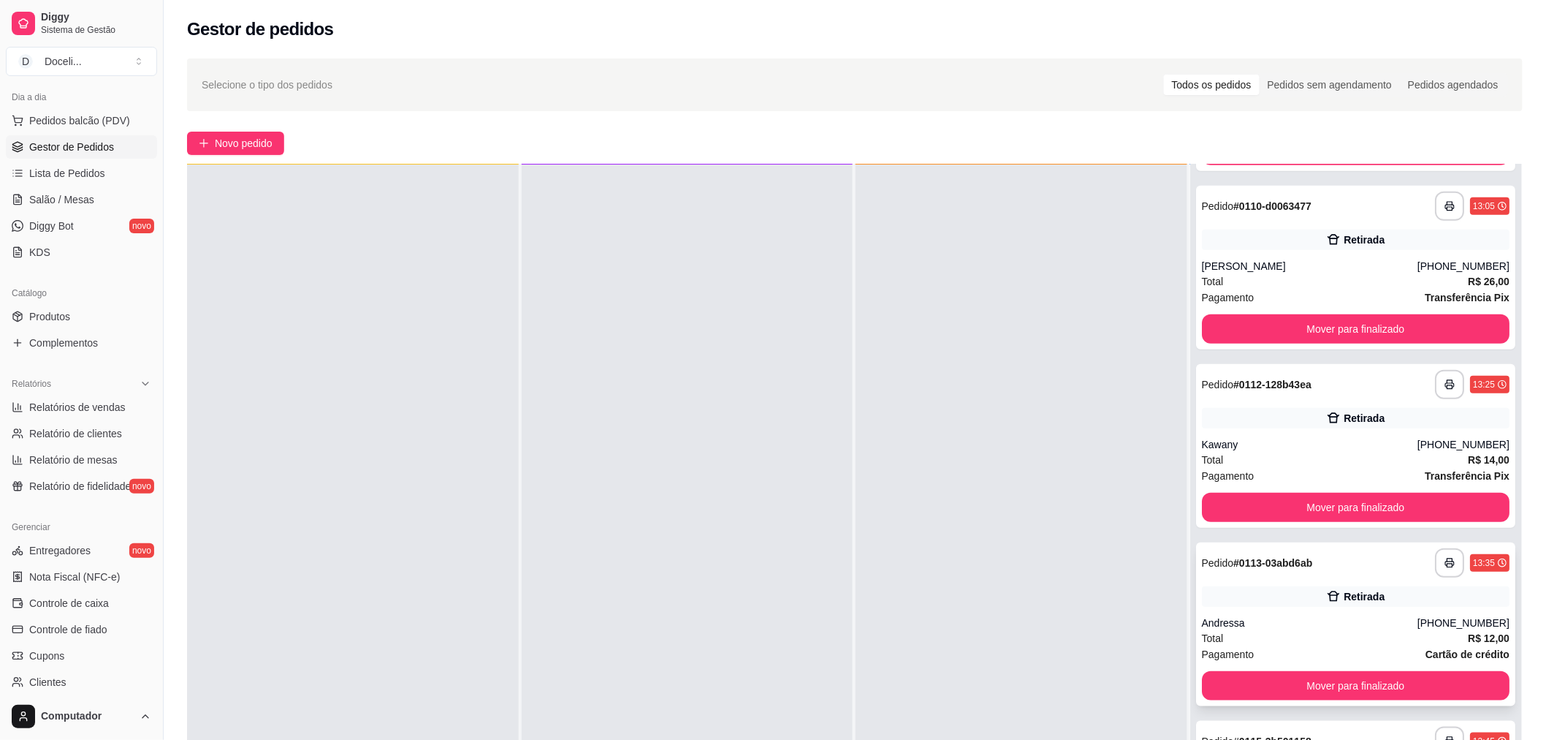
scroll to position [223, 0]
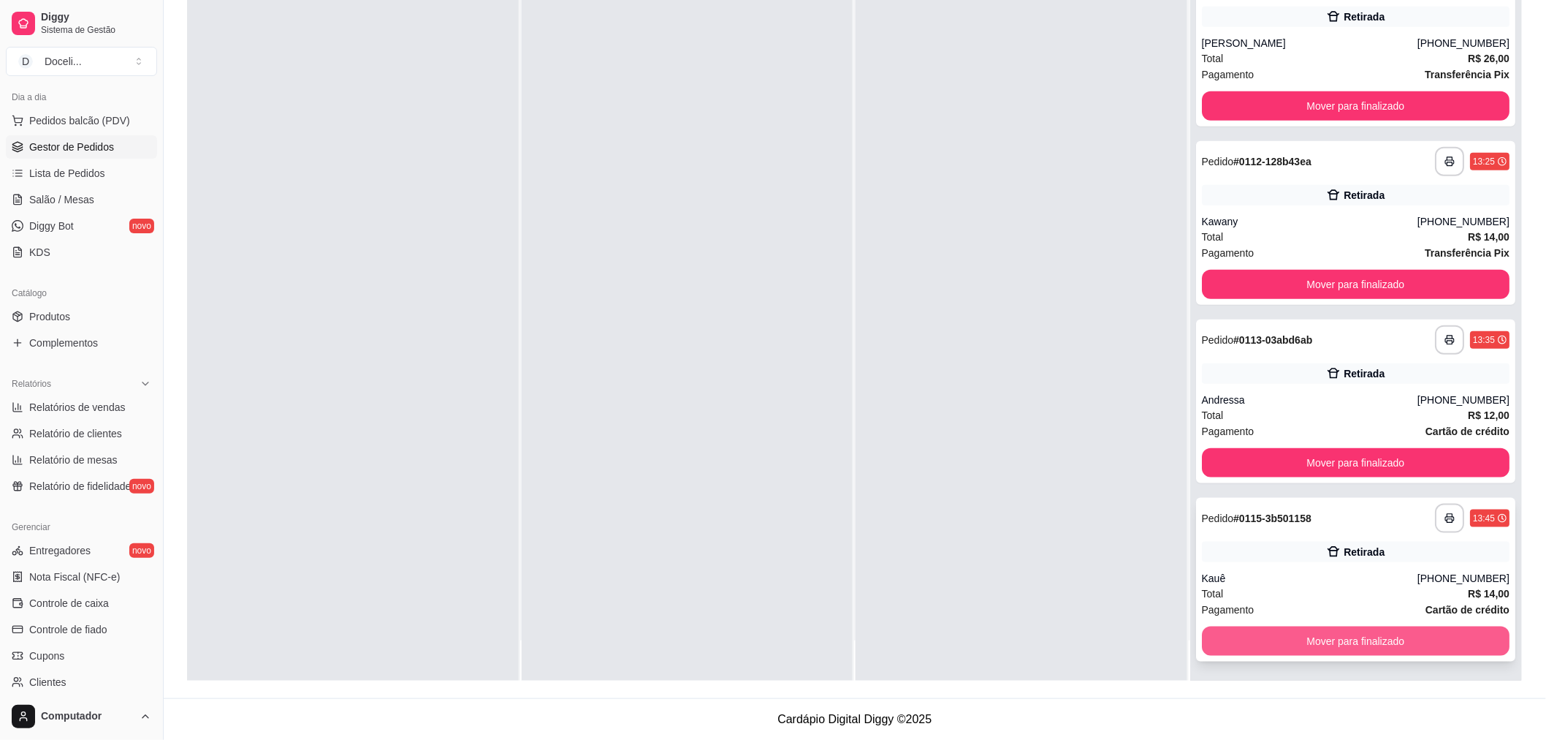
click at [1345, 639] on button "Mover para finalizado" at bounding box center [1356, 640] width 308 height 29
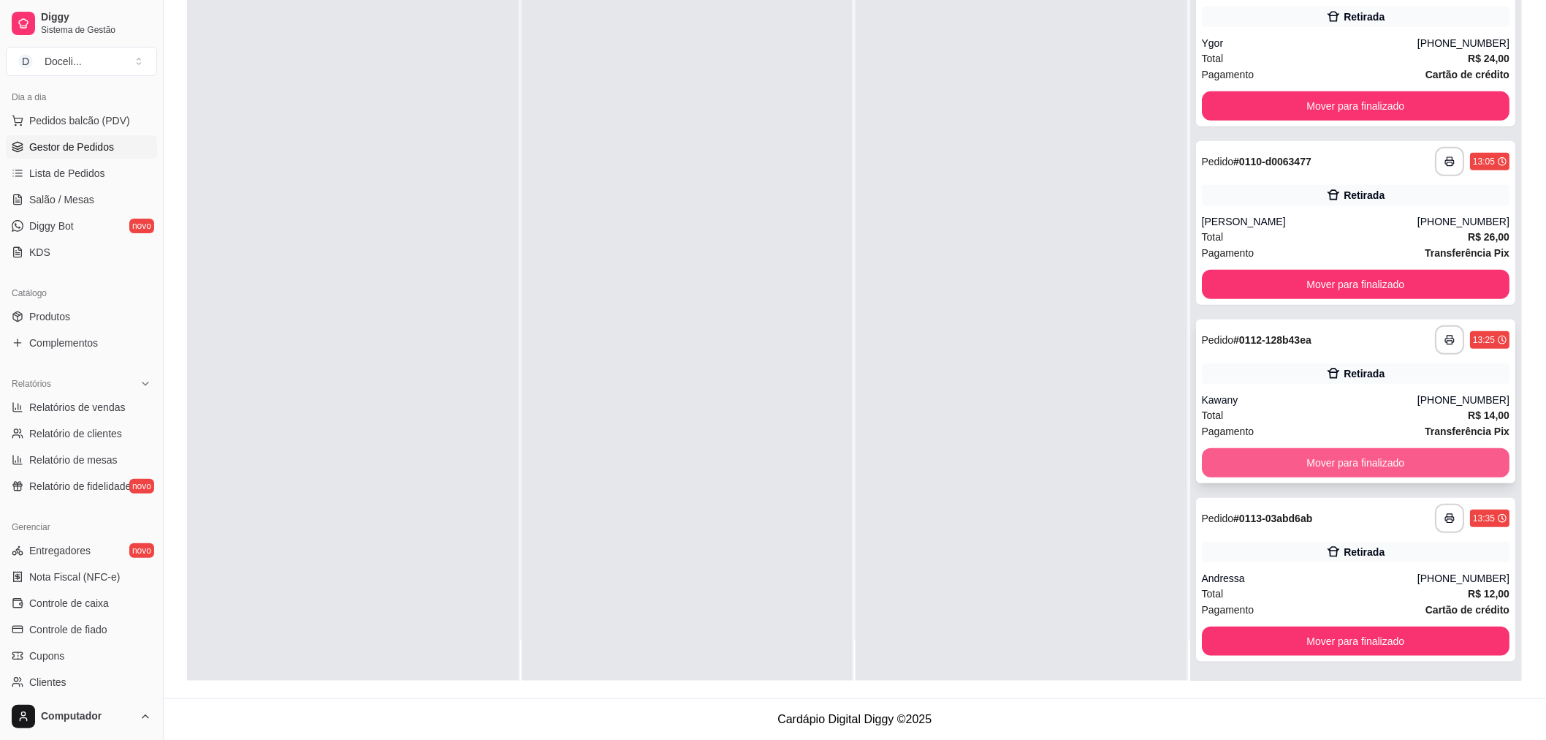
click at [1341, 470] on button "Mover para finalizado" at bounding box center [1356, 462] width 308 height 29
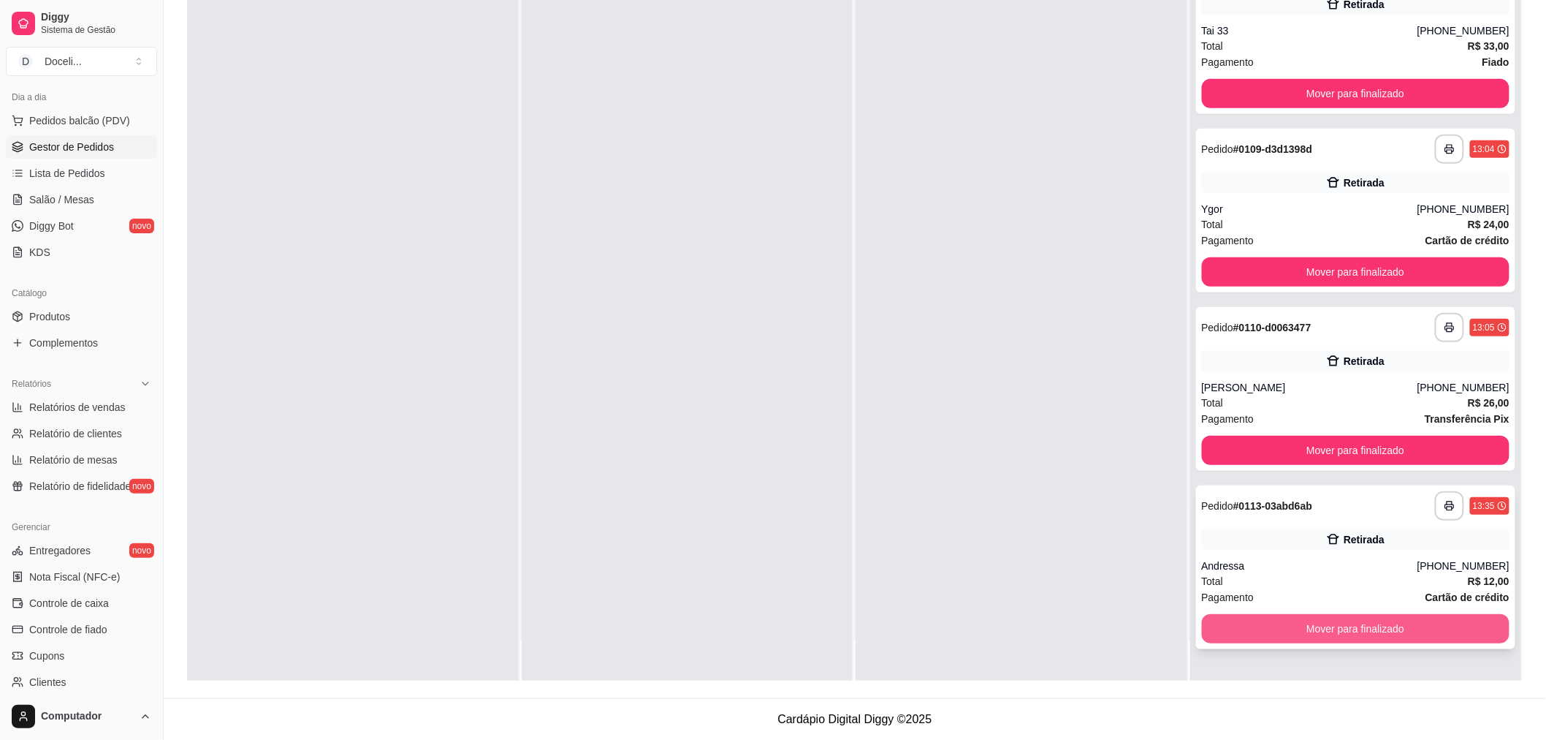
click at [1331, 619] on button "Mover para finalizado" at bounding box center [1356, 628] width 308 height 29
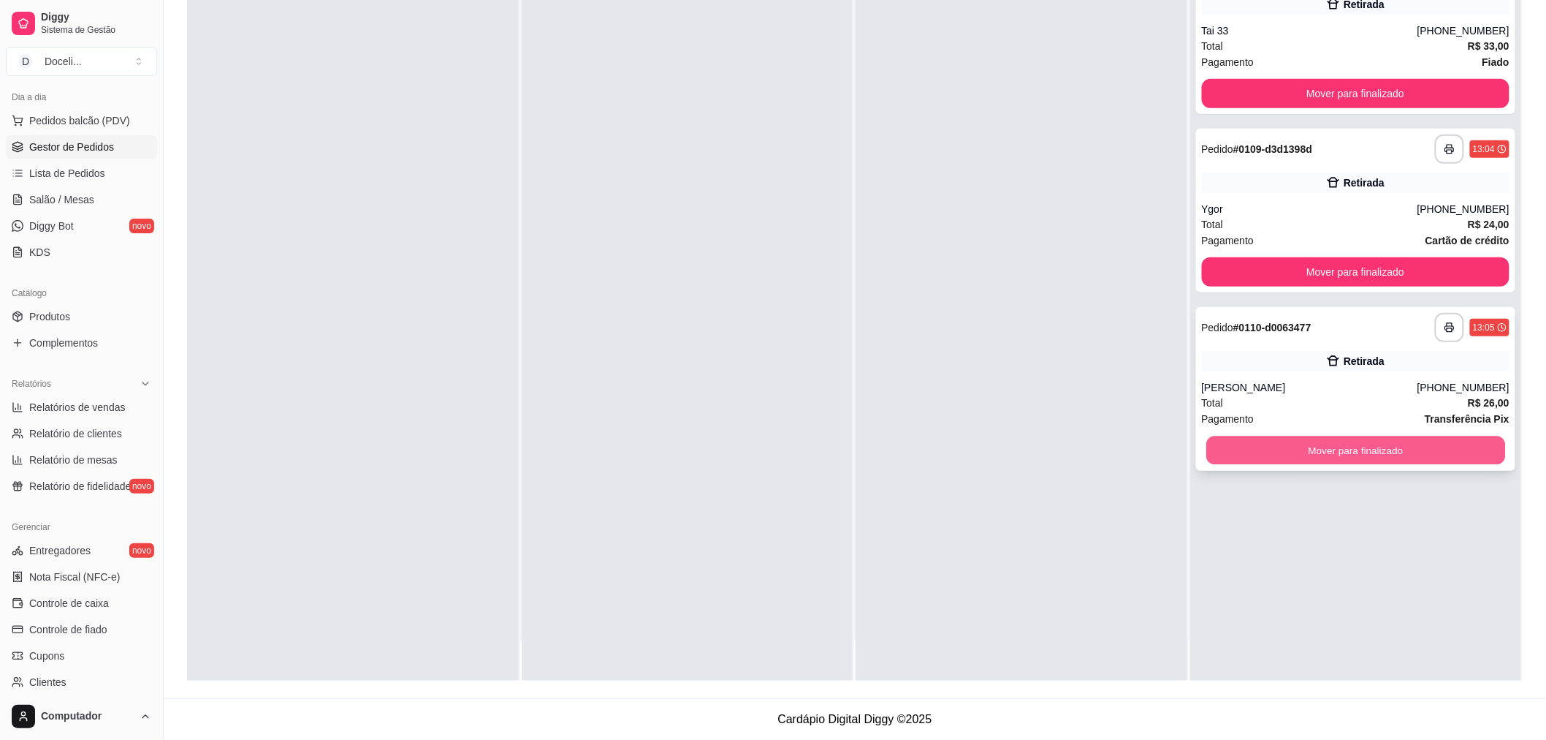
click at [1329, 446] on button "Mover para finalizado" at bounding box center [1355, 450] width 299 height 28
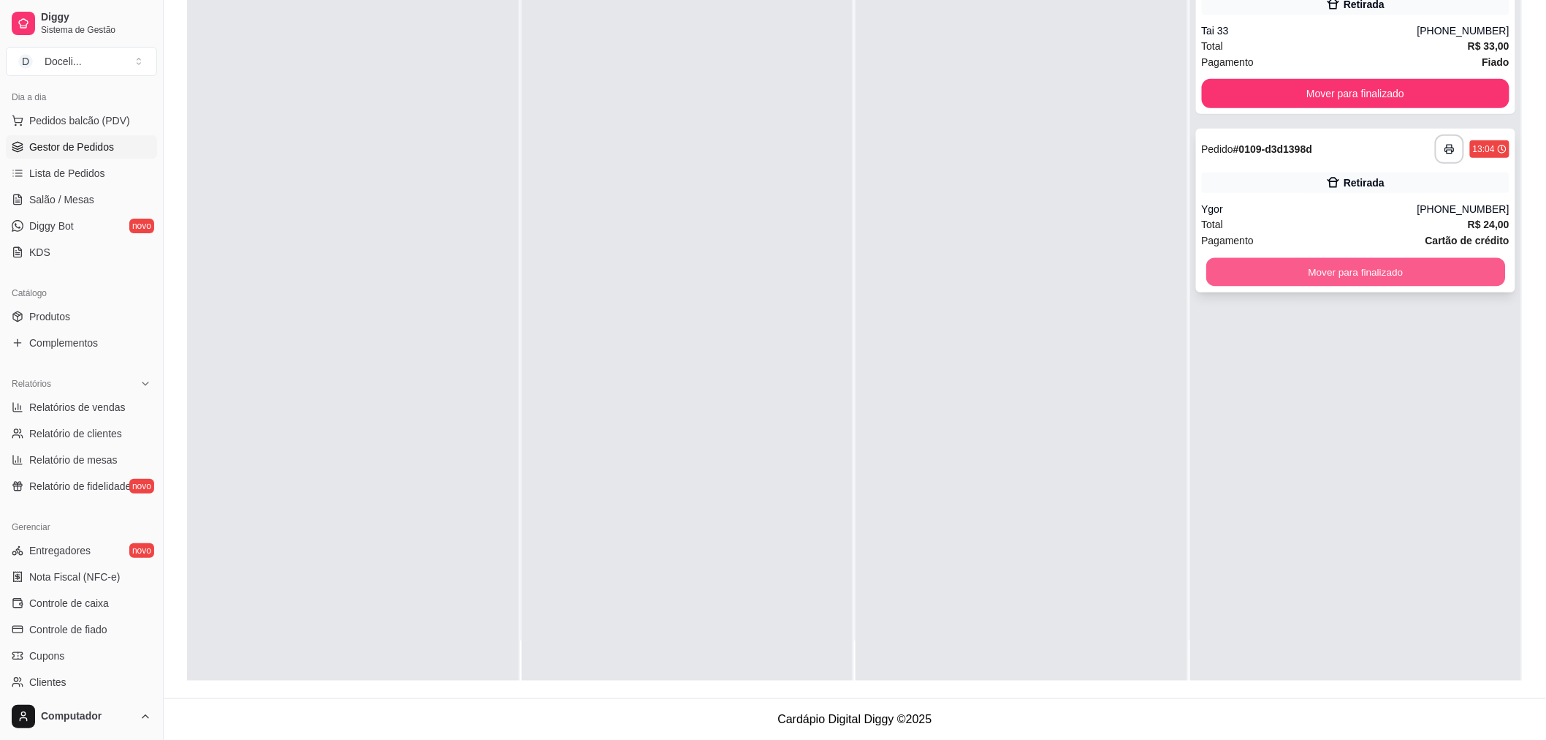
click at [1341, 266] on button "Mover para finalizado" at bounding box center [1355, 272] width 299 height 28
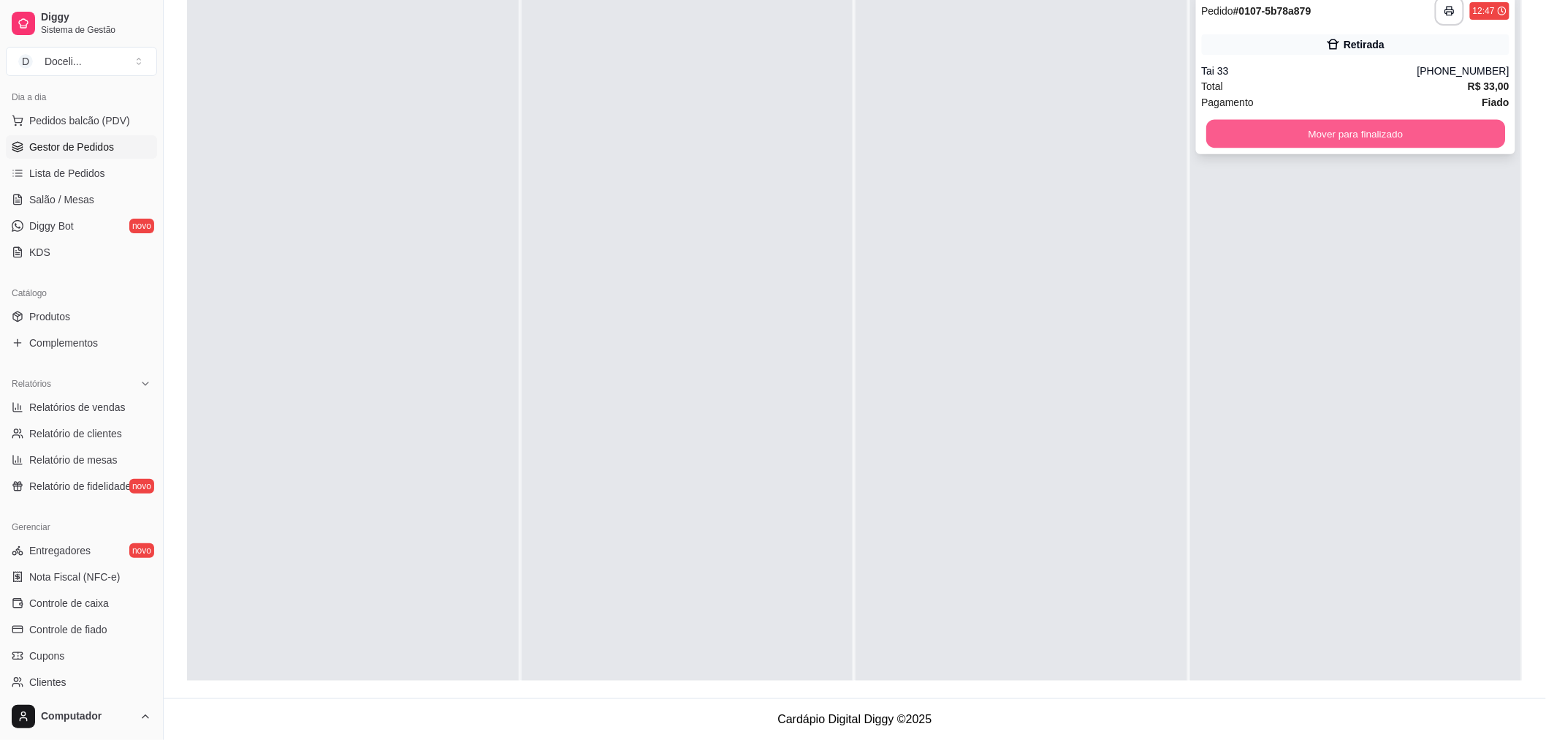
click at [1345, 130] on button "Mover para finalizado" at bounding box center [1355, 134] width 299 height 28
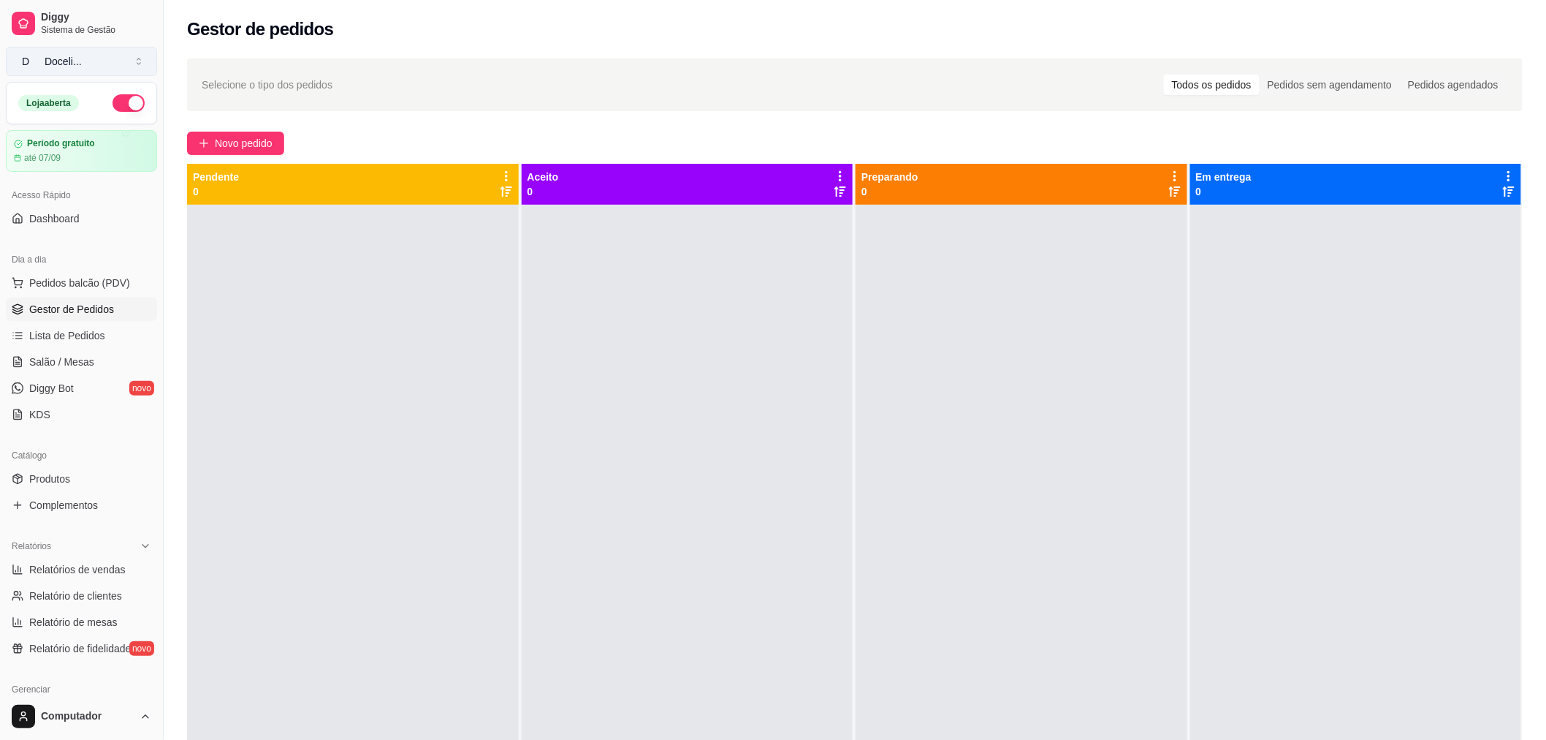
click at [102, 64] on button "D Doceli ..." at bounding box center [81, 61] width 151 height 29
click at [379, 32] on div "Gestor de pedidos" at bounding box center [855, 29] width 1336 height 23
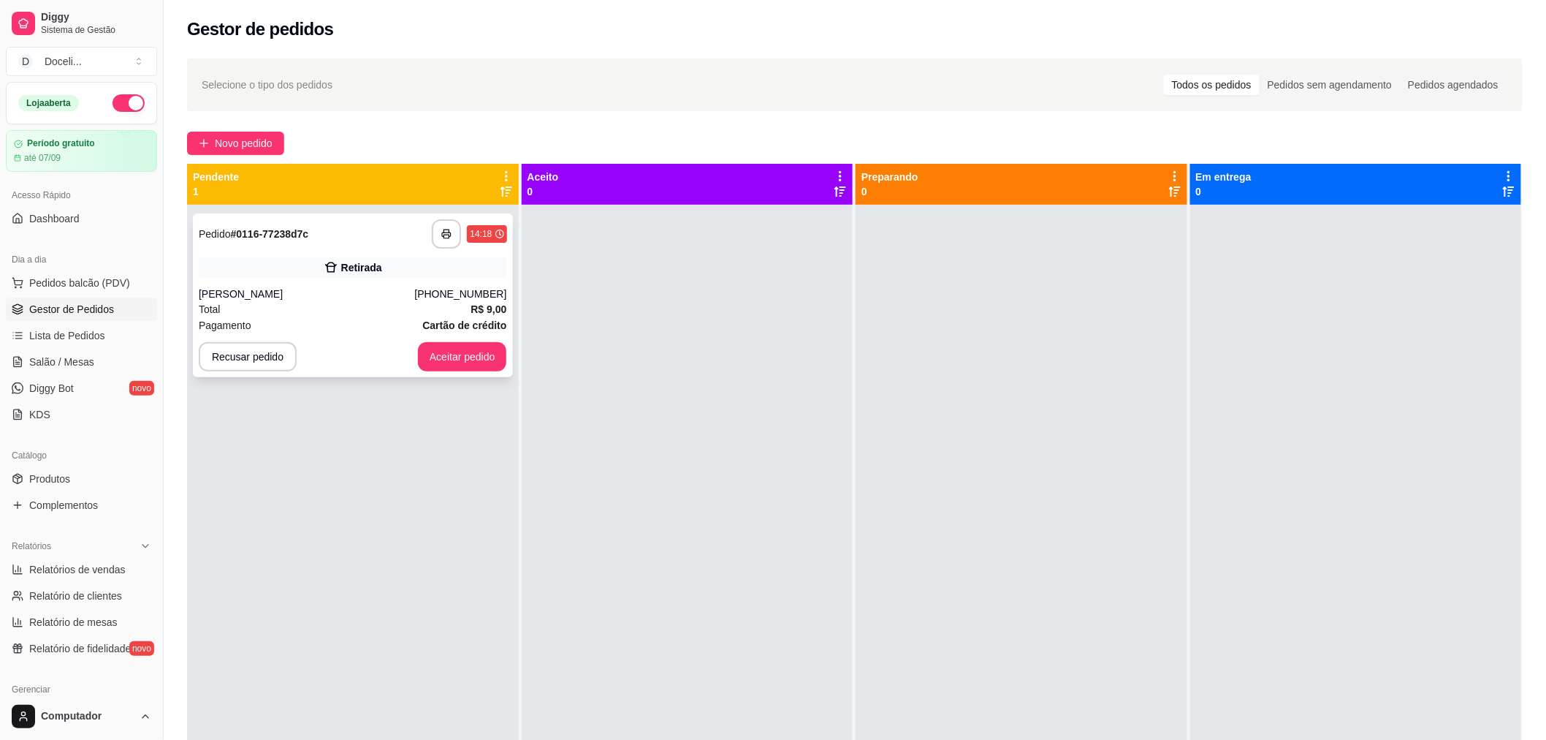
click at [397, 232] on div "**********" at bounding box center [353, 233] width 308 height 29
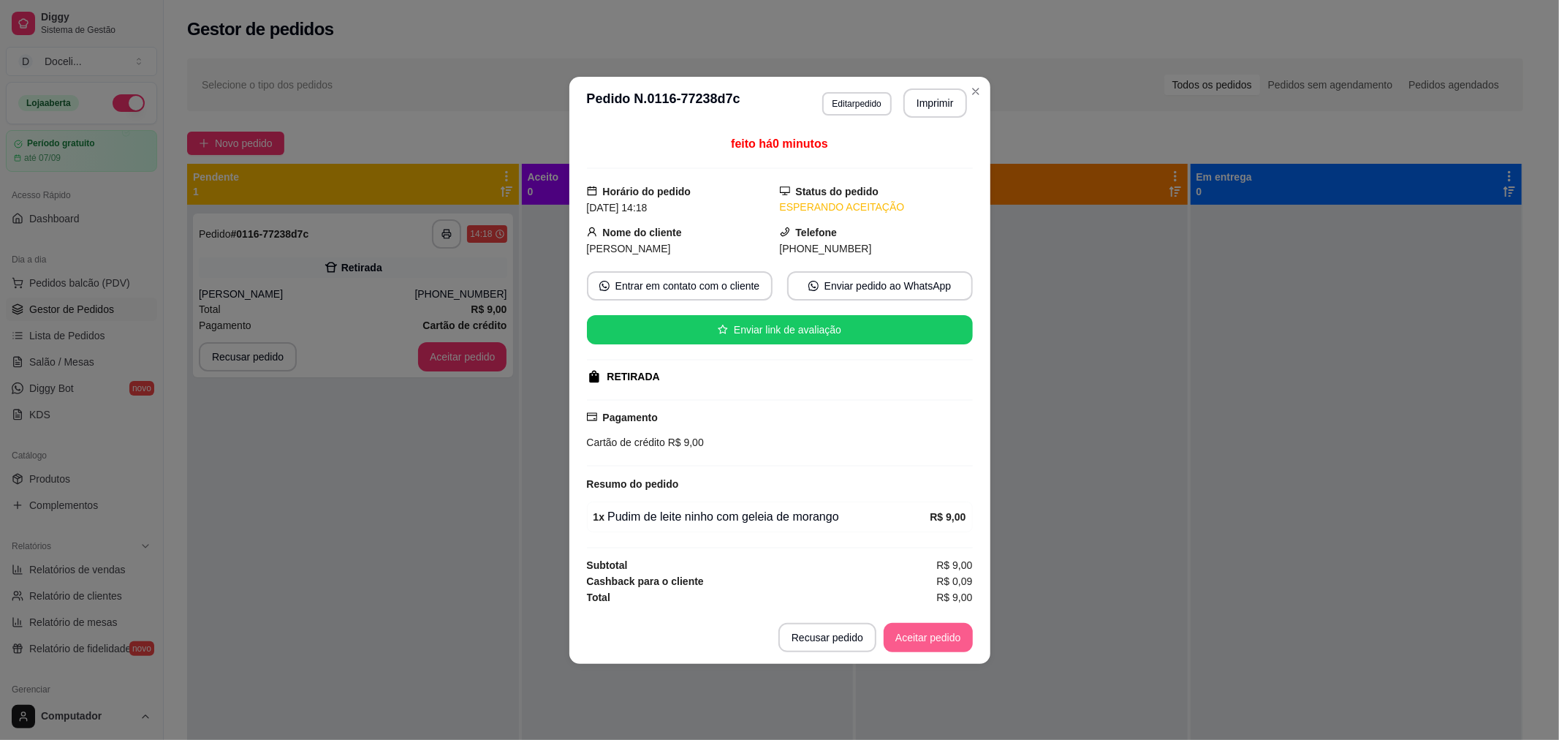
click at [932, 639] on button "Aceitar pedido" at bounding box center [927, 637] width 89 height 29
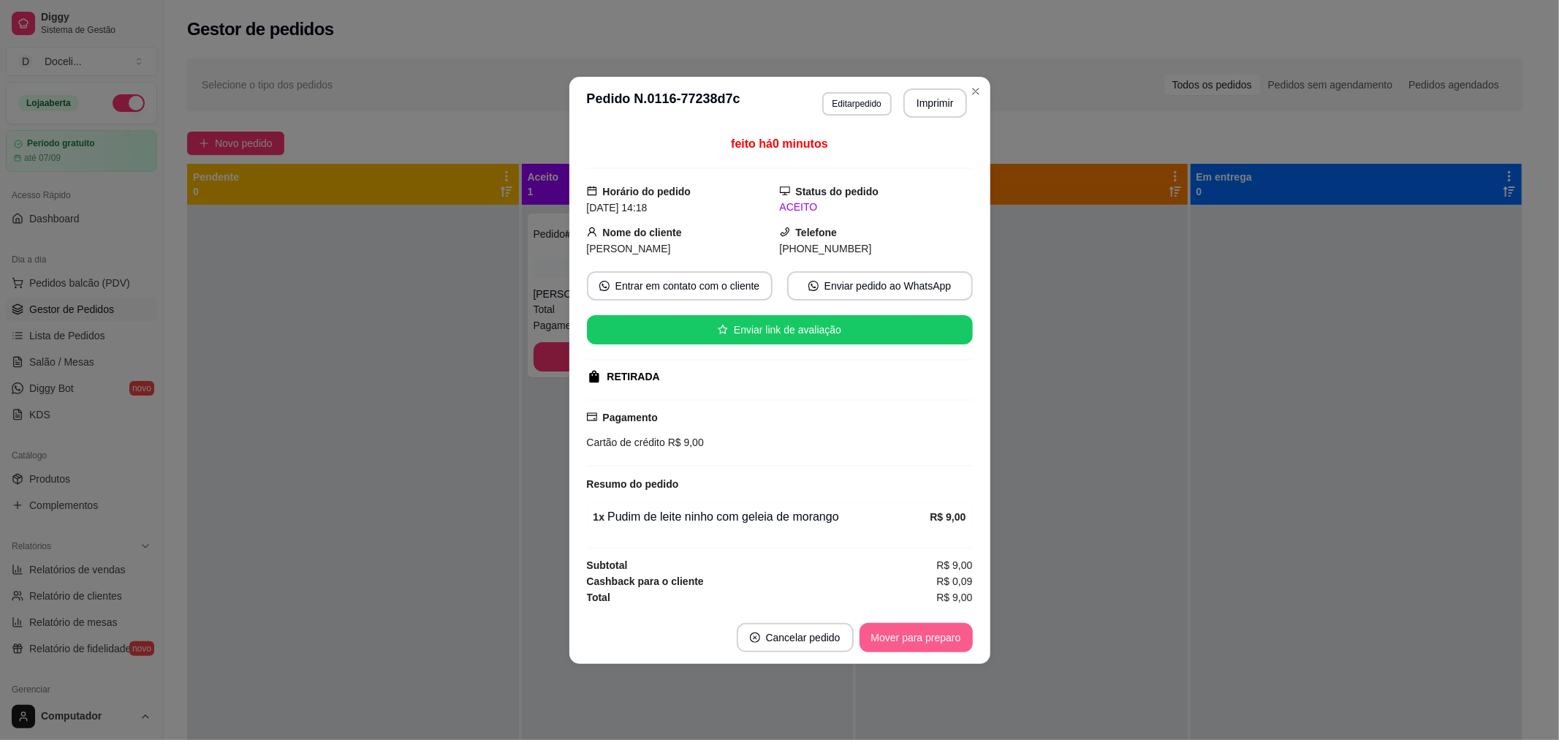
click at [924, 632] on button "Mover para preparo" at bounding box center [915, 637] width 113 height 29
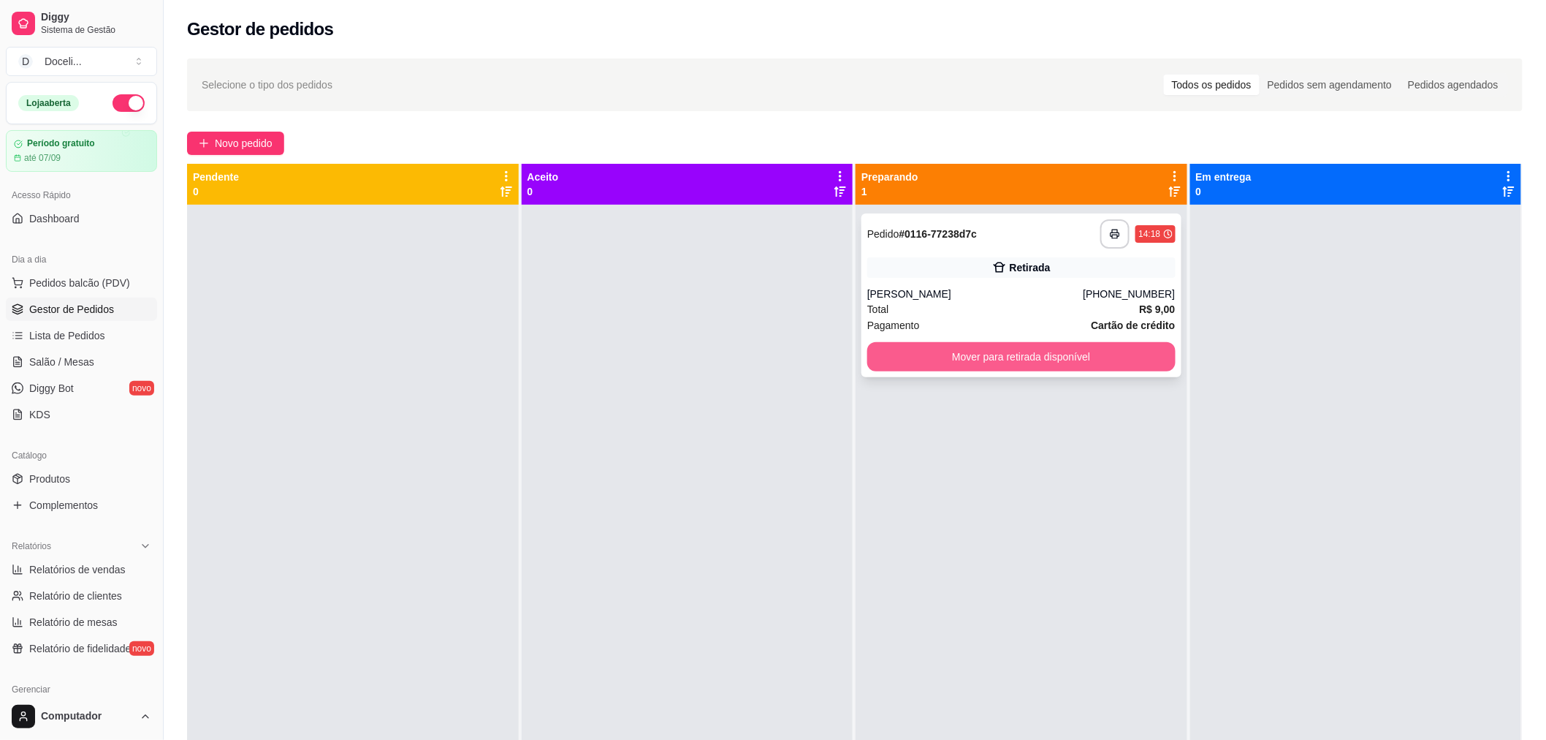
click at [1031, 357] on button "Mover para retirada disponível" at bounding box center [1021, 356] width 308 height 29
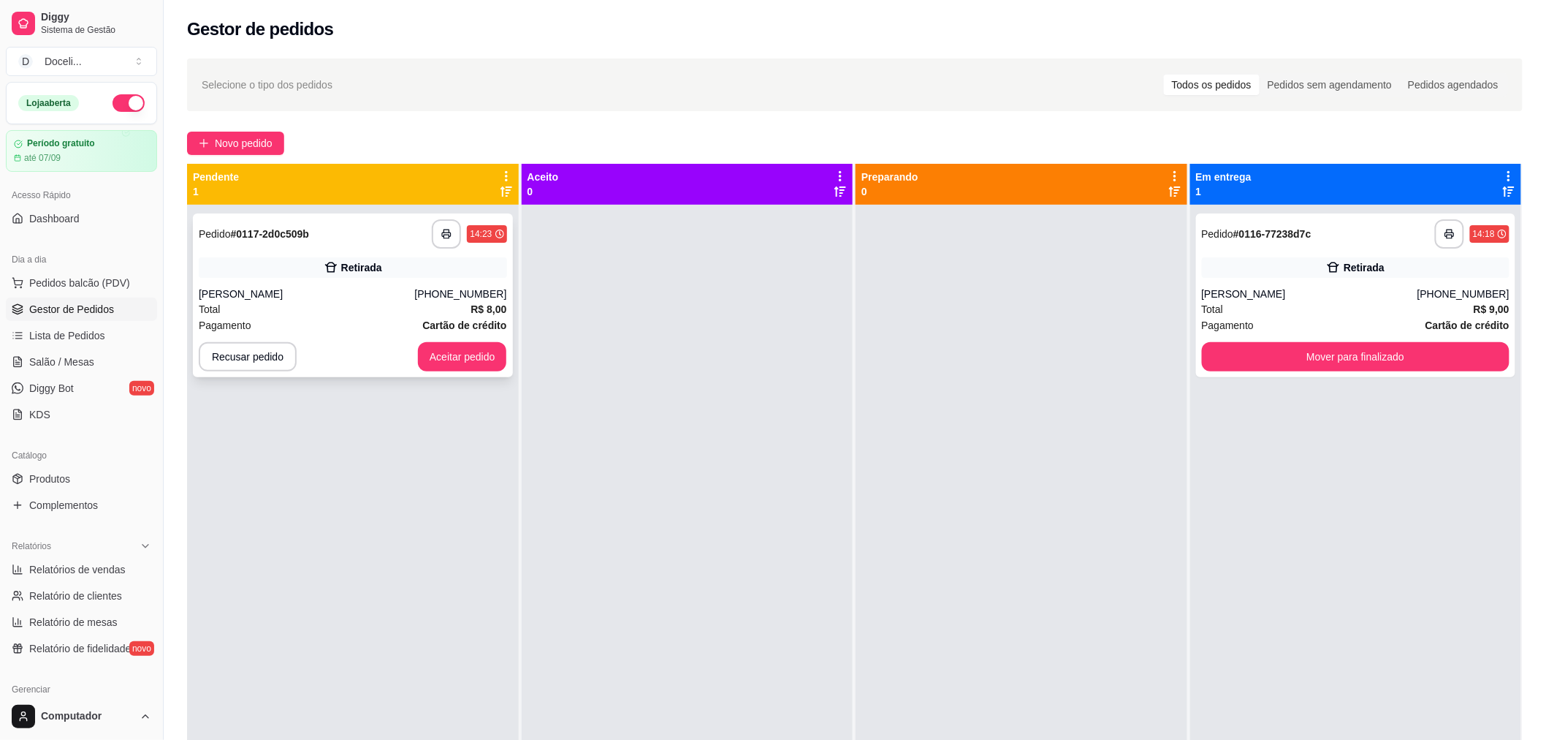
click at [338, 240] on div "**********" at bounding box center [353, 233] width 308 height 29
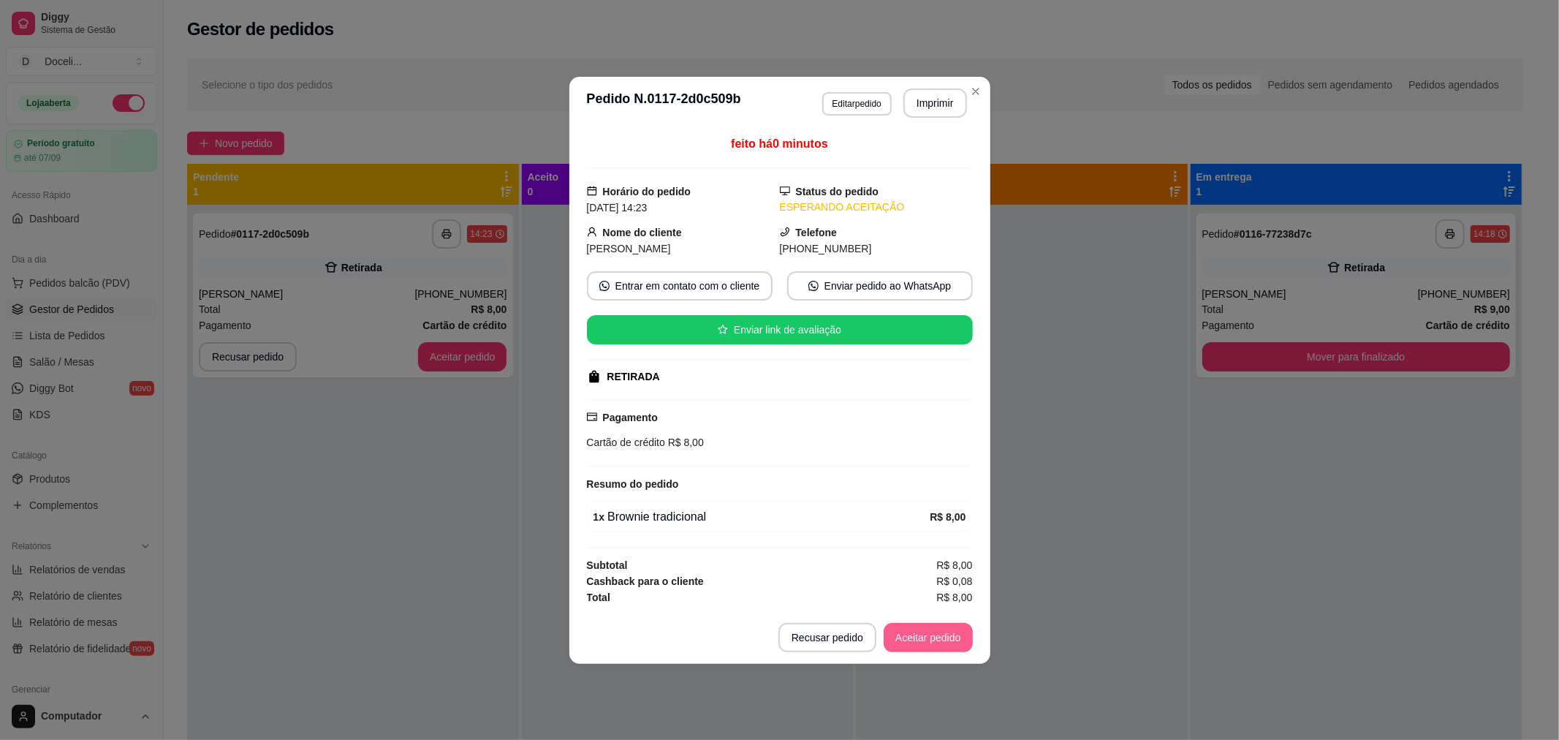
click at [908, 644] on button "Aceitar pedido" at bounding box center [927, 637] width 89 height 29
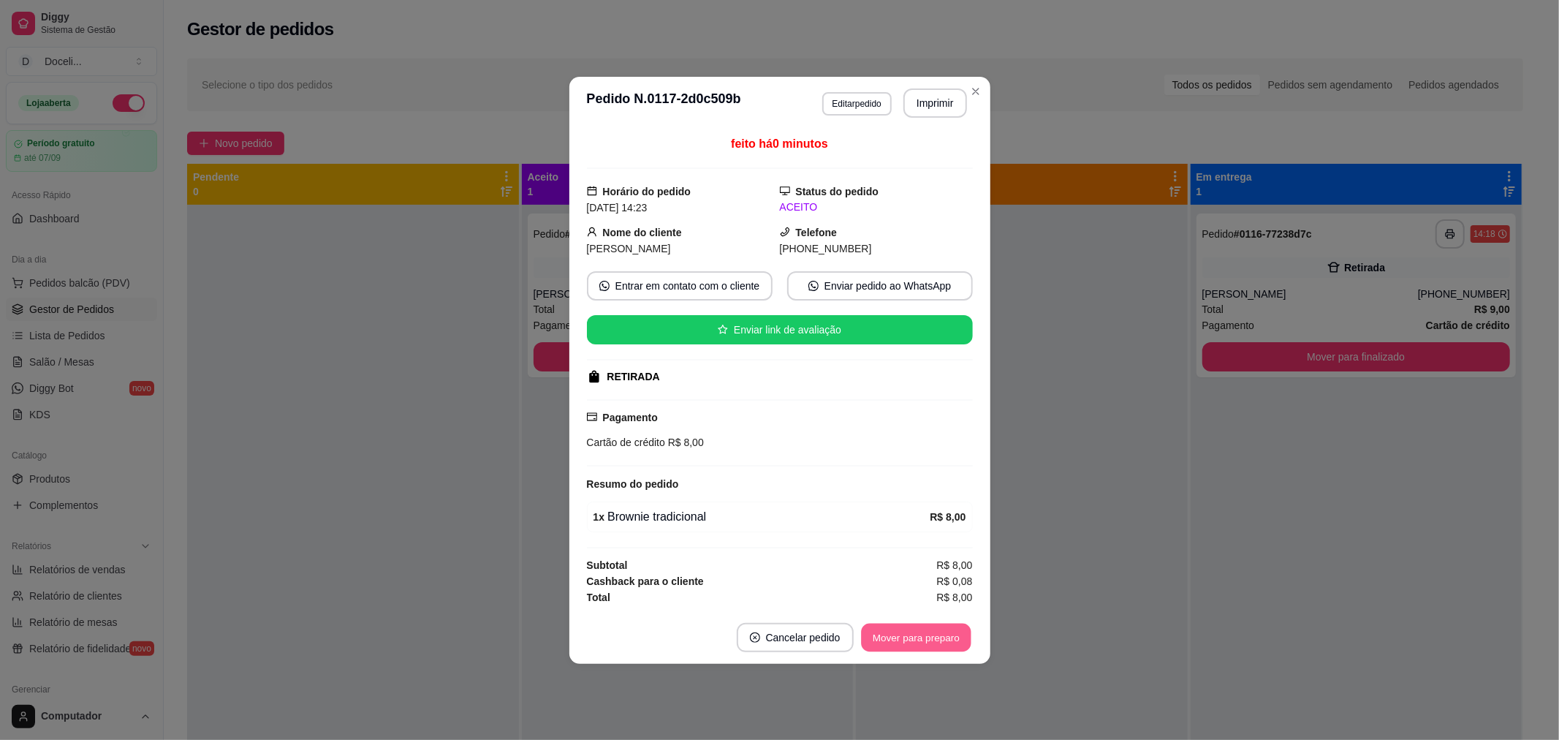
click at [913, 634] on button "Mover para preparo" at bounding box center [916, 637] width 110 height 28
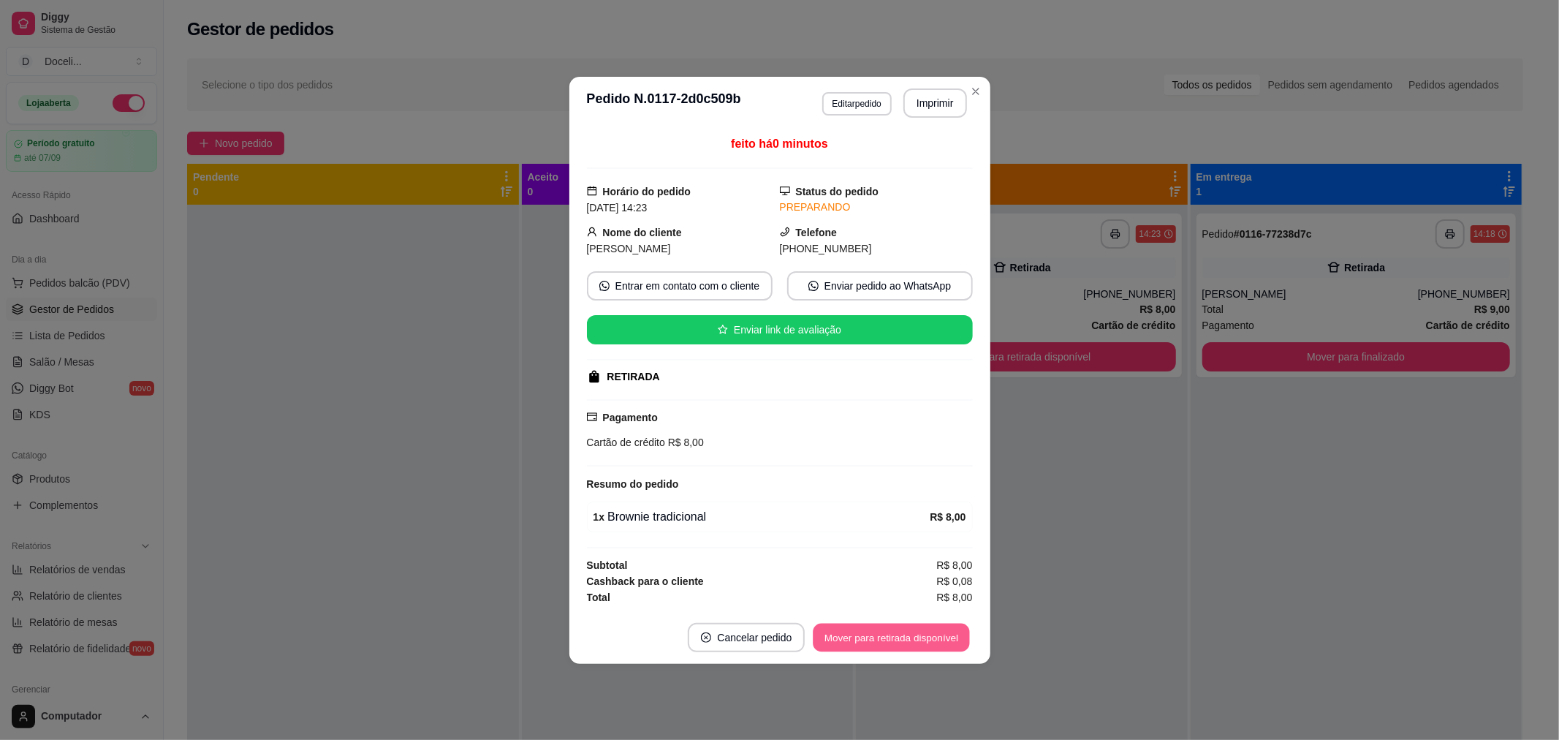
click at [913, 634] on button "Mover para retirada disponível" at bounding box center [891, 637] width 156 height 28
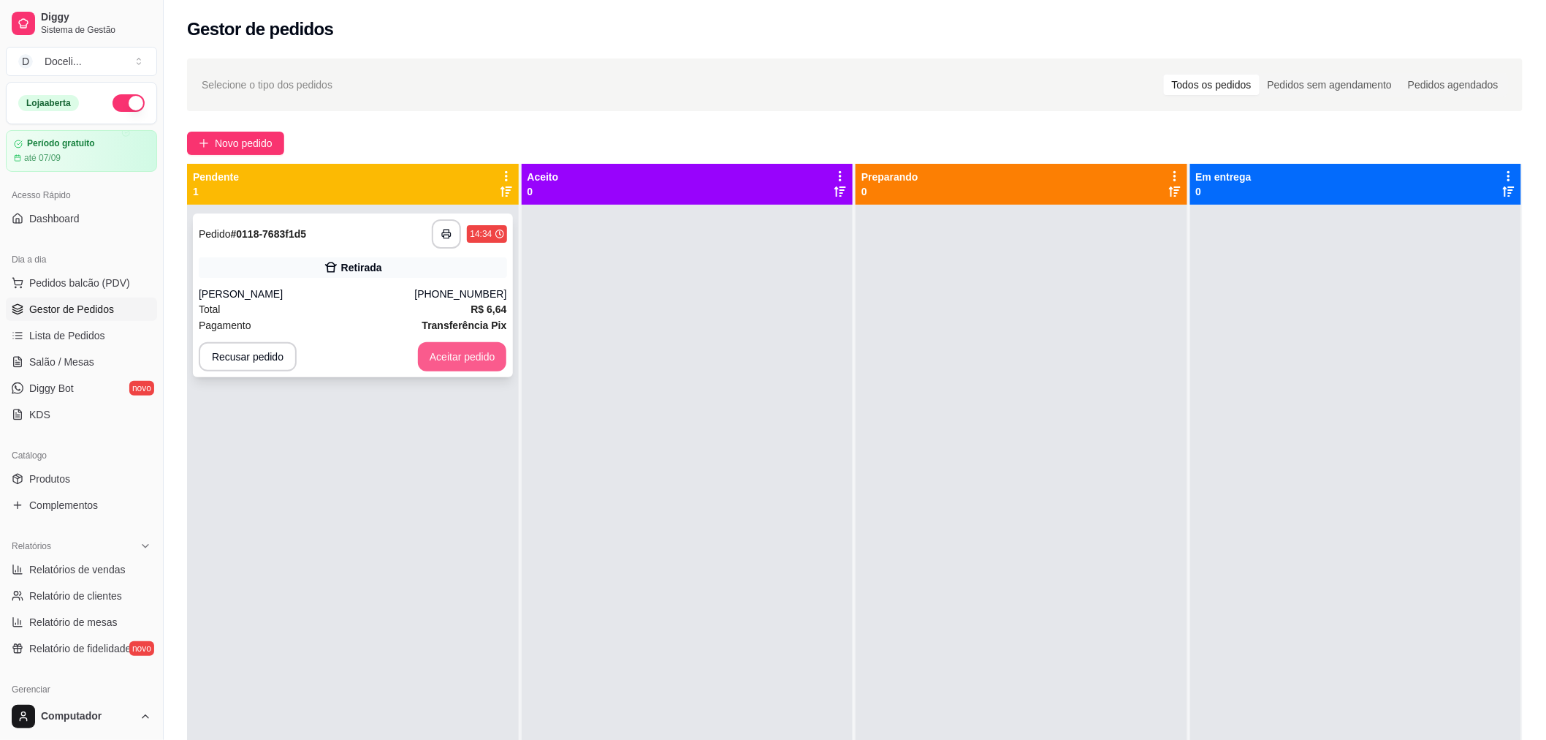
click at [427, 363] on button "Aceitar pedido" at bounding box center [462, 356] width 89 height 29
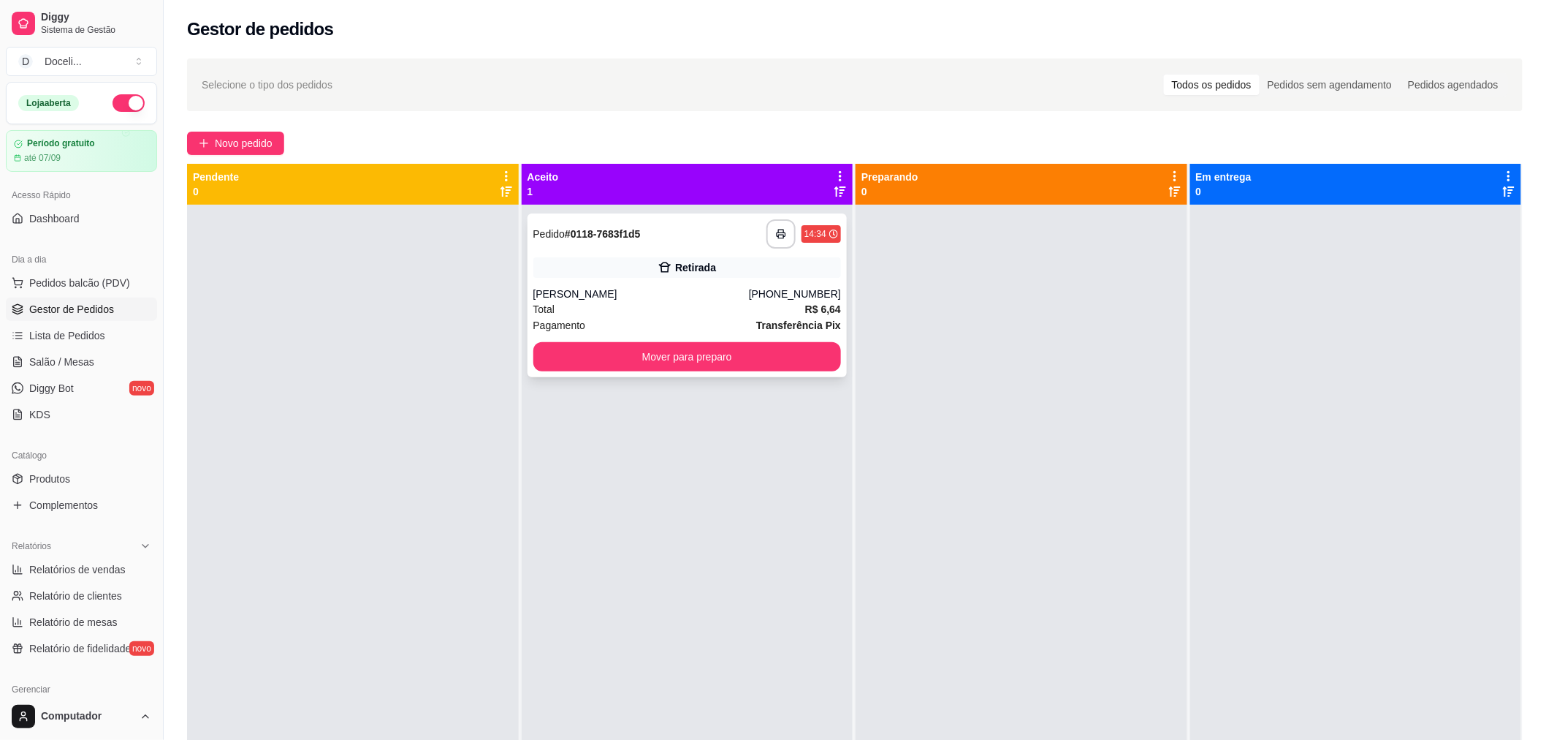
click at [676, 240] on div "**********" at bounding box center [687, 233] width 308 height 29
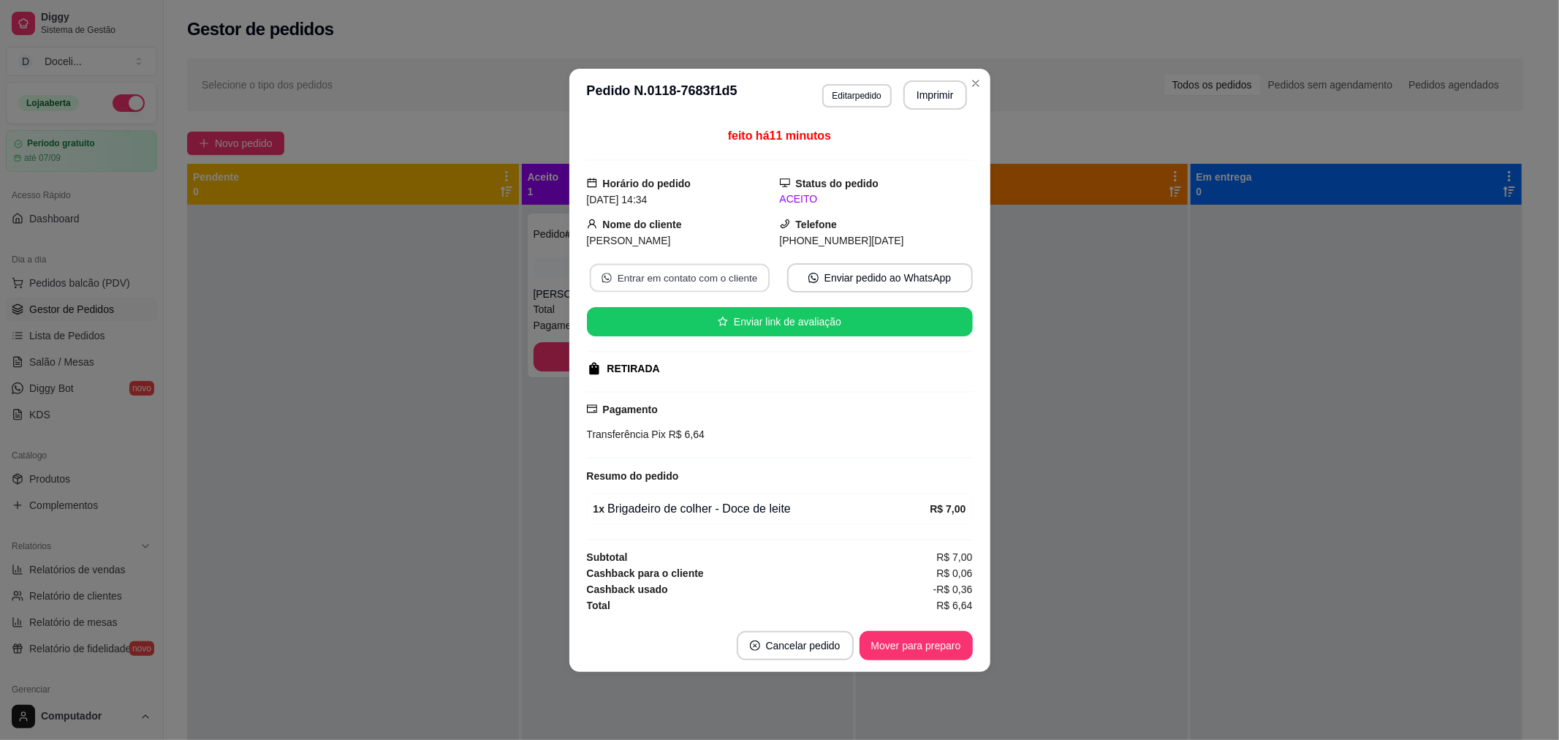
click at [685, 275] on button "Entrar em contato com o cliente" at bounding box center [679, 277] width 180 height 28
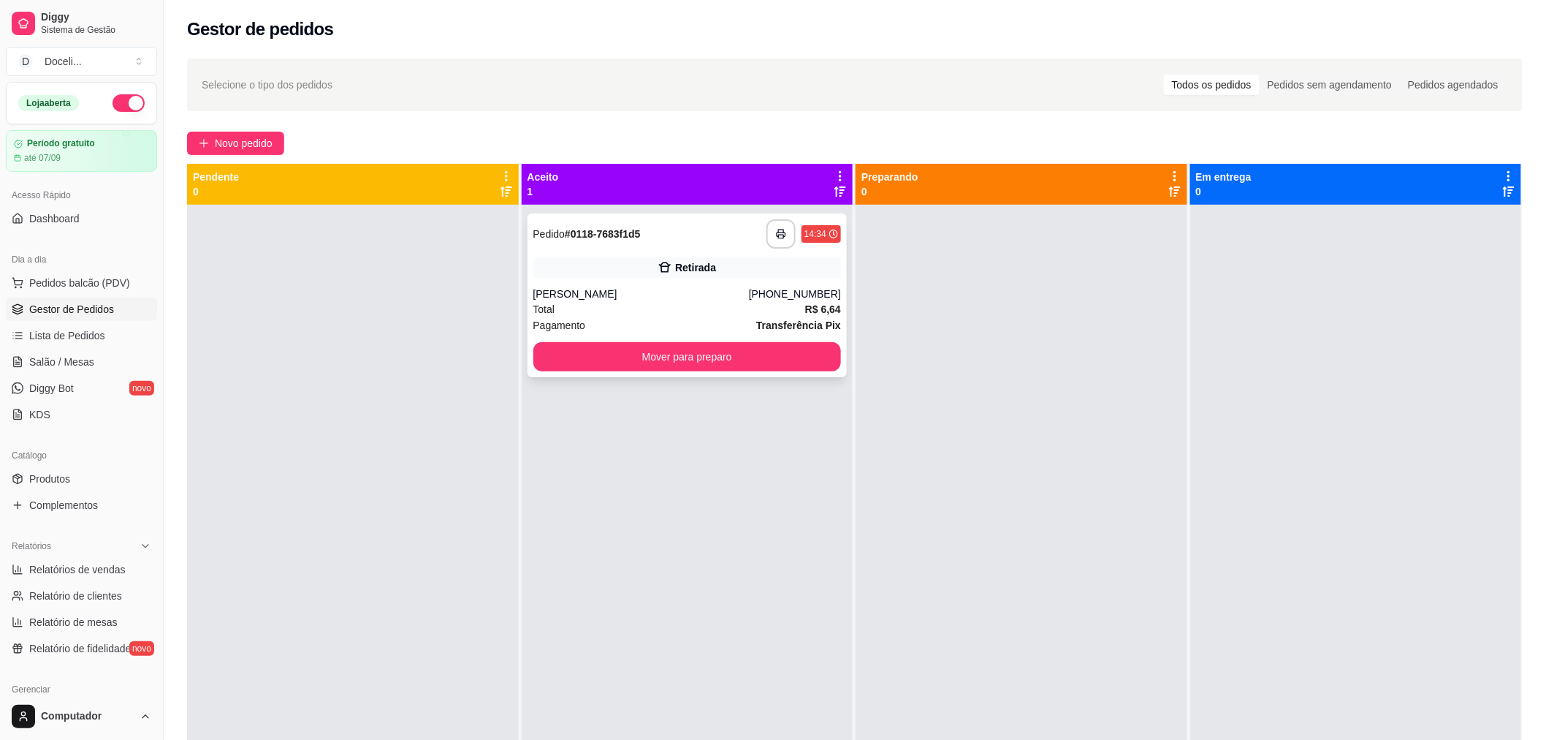
click at [818, 309] on strong "R$ 6,64" at bounding box center [823, 309] width 36 height 12
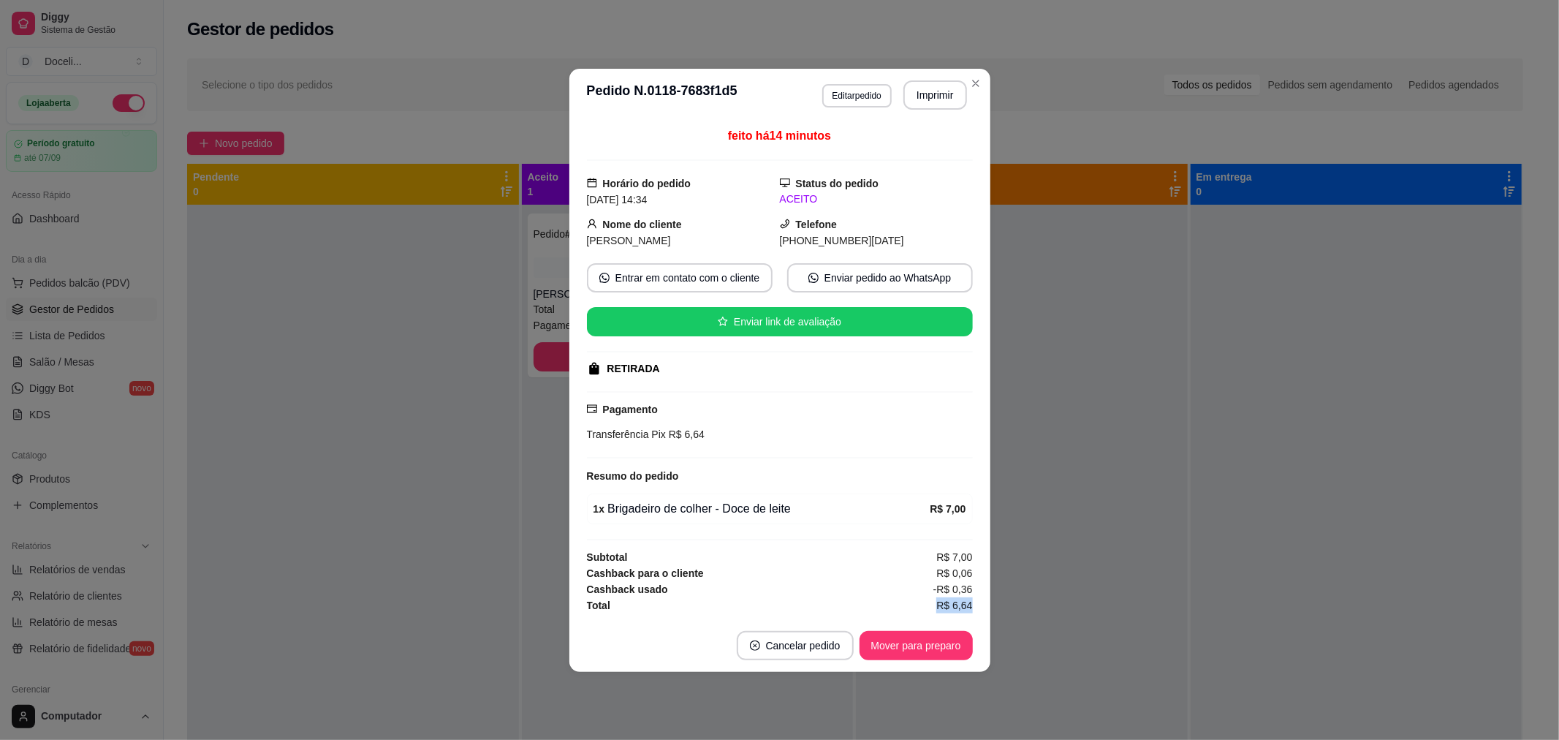
drag, startPoint x: 940, startPoint y: 607, endPoint x: 981, endPoint y: 608, distance: 41.7
click at [981, 608] on div "feito há 14 minutos Horário do pedido [DATE] 14:34 Status do pedido ACEITO Nome…" at bounding box center [779, 370] width 421 height 498
copy span "R$ 6,64"
click at [921, 649] on button "Mover para preparo" at bounding box center [916, 645] width 110 height 28
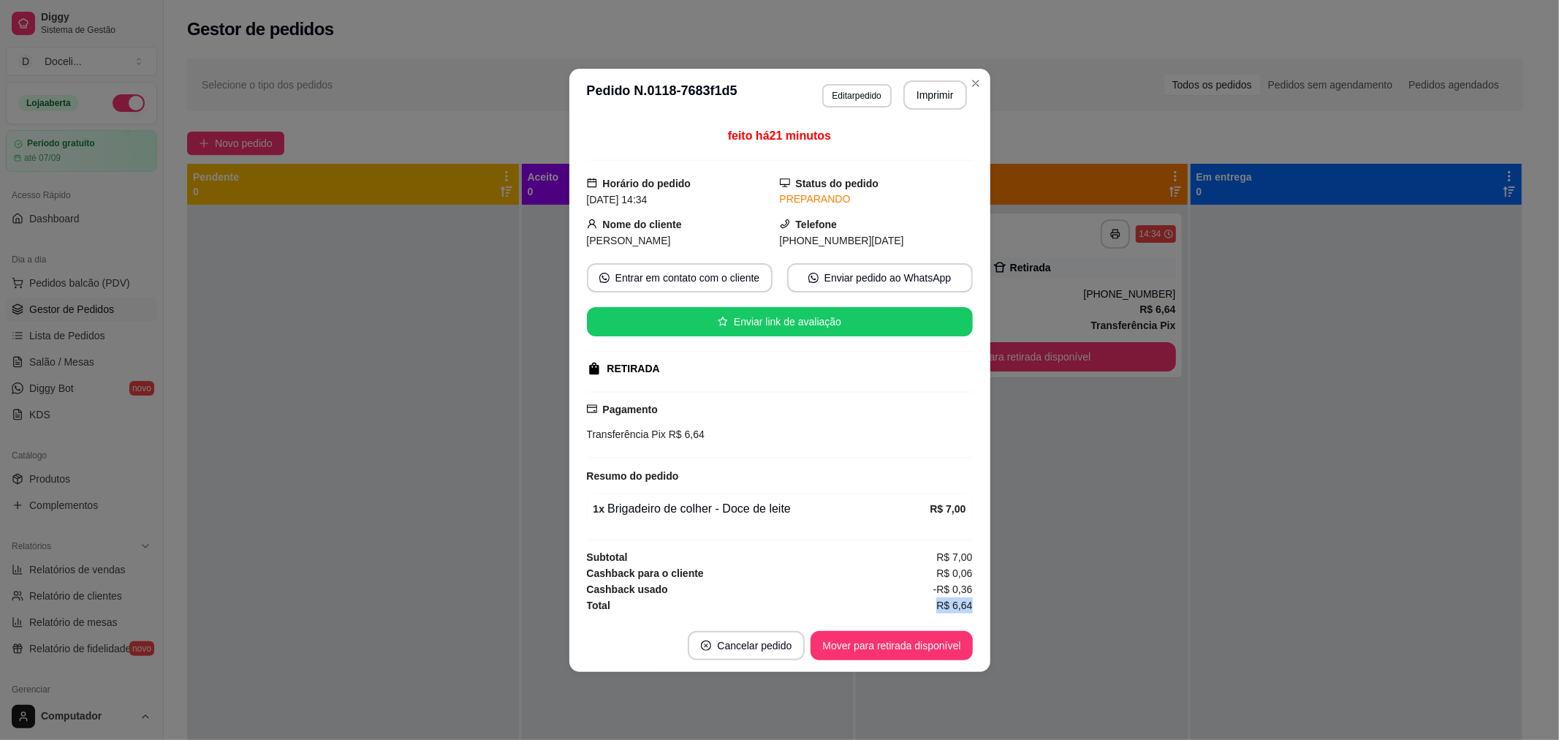
click at [910, 650] on button "Mover para retirada disponível" at bounding box center [890, 645] width 161 height 29
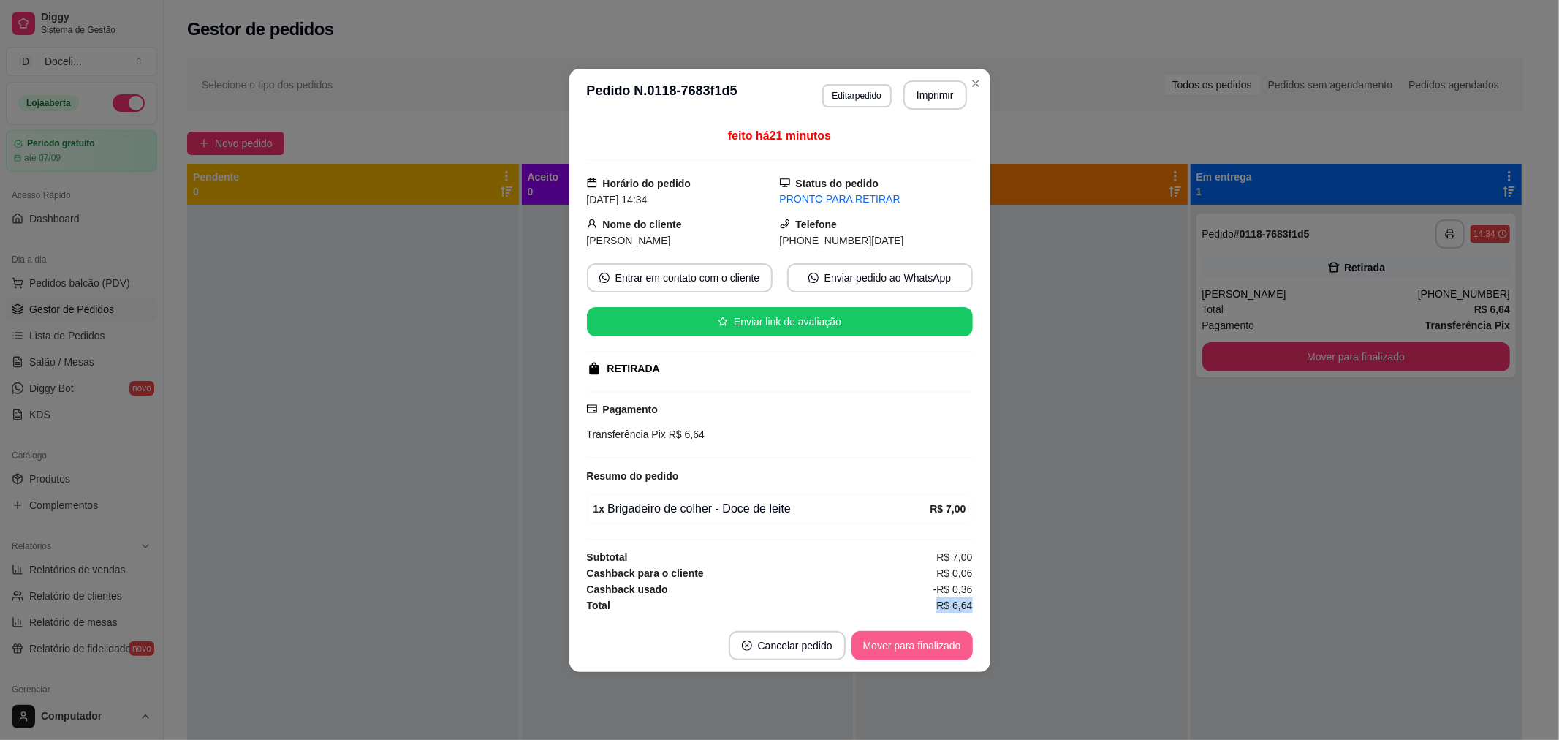
click at [910, 650] on button "Mover para finalizado" at bounding box center [911, 645] width 121 height 29
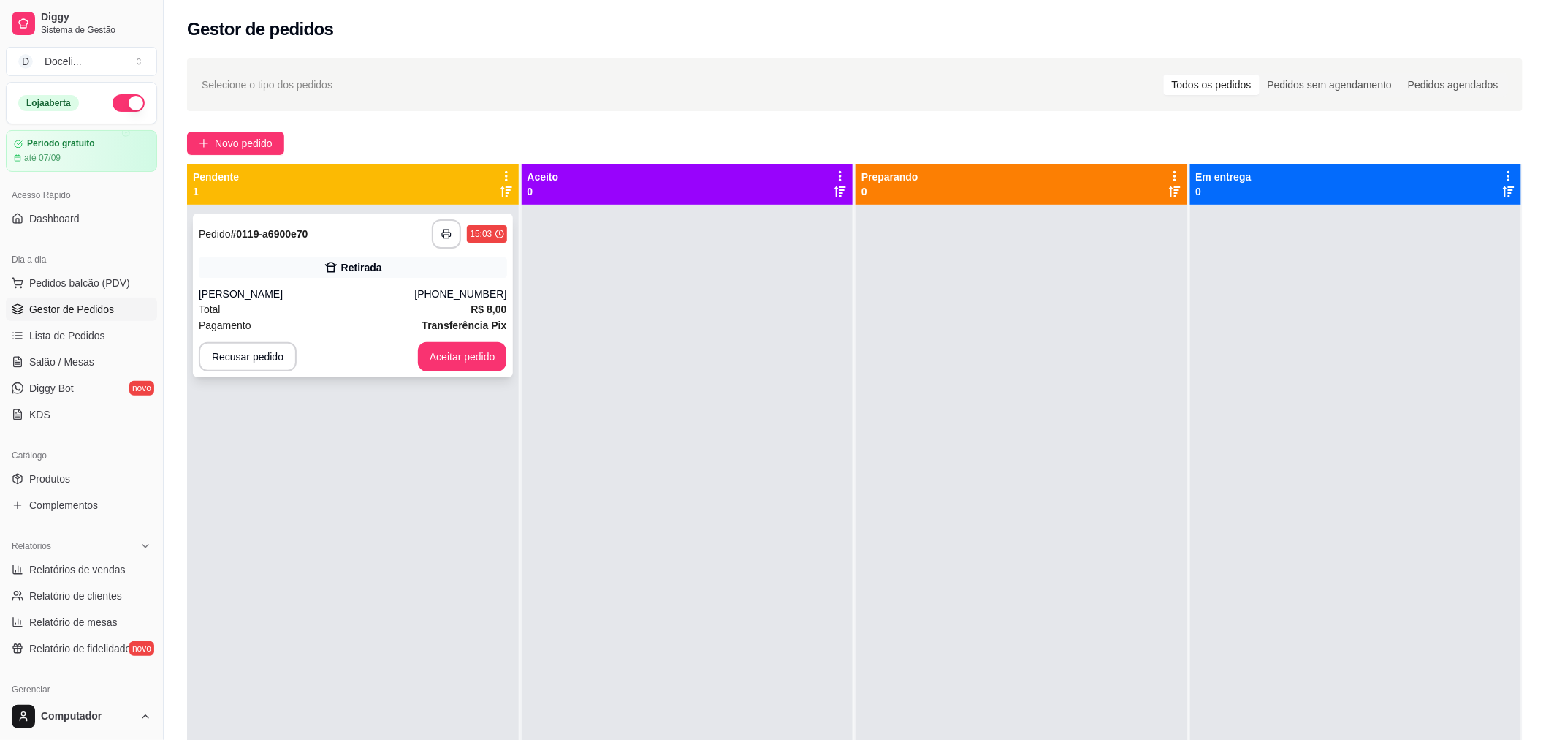
click at [389, 270] on div "Retirada" at bounding box center [353, 267] width 308 height 20
click at [469, 357] on button "Aceitar pedido" at bounding box center [462, 357] width 86 height 28
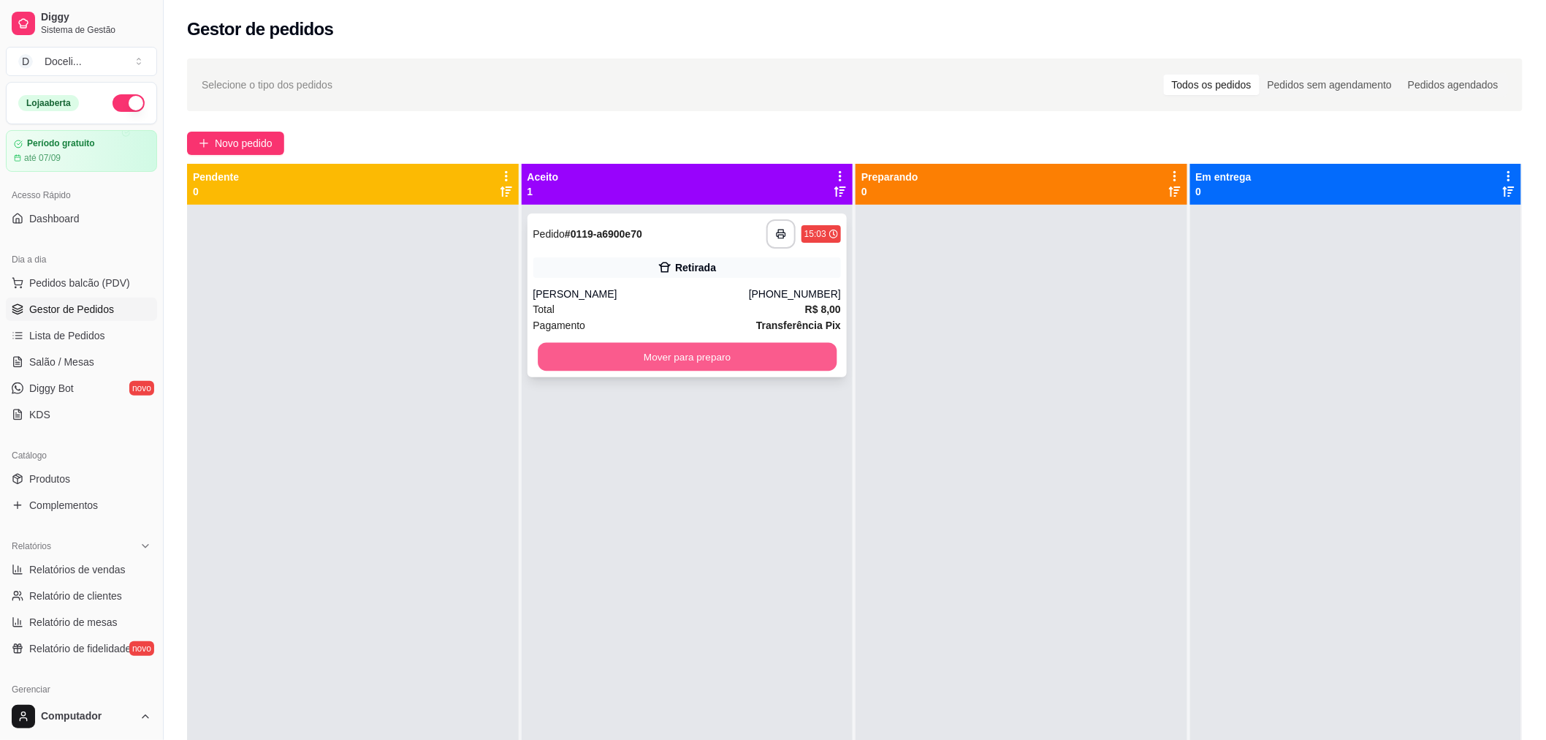
click at [769, 351] on button "Mover para preparo" at bounding box center [687, 357] width 299 height 28
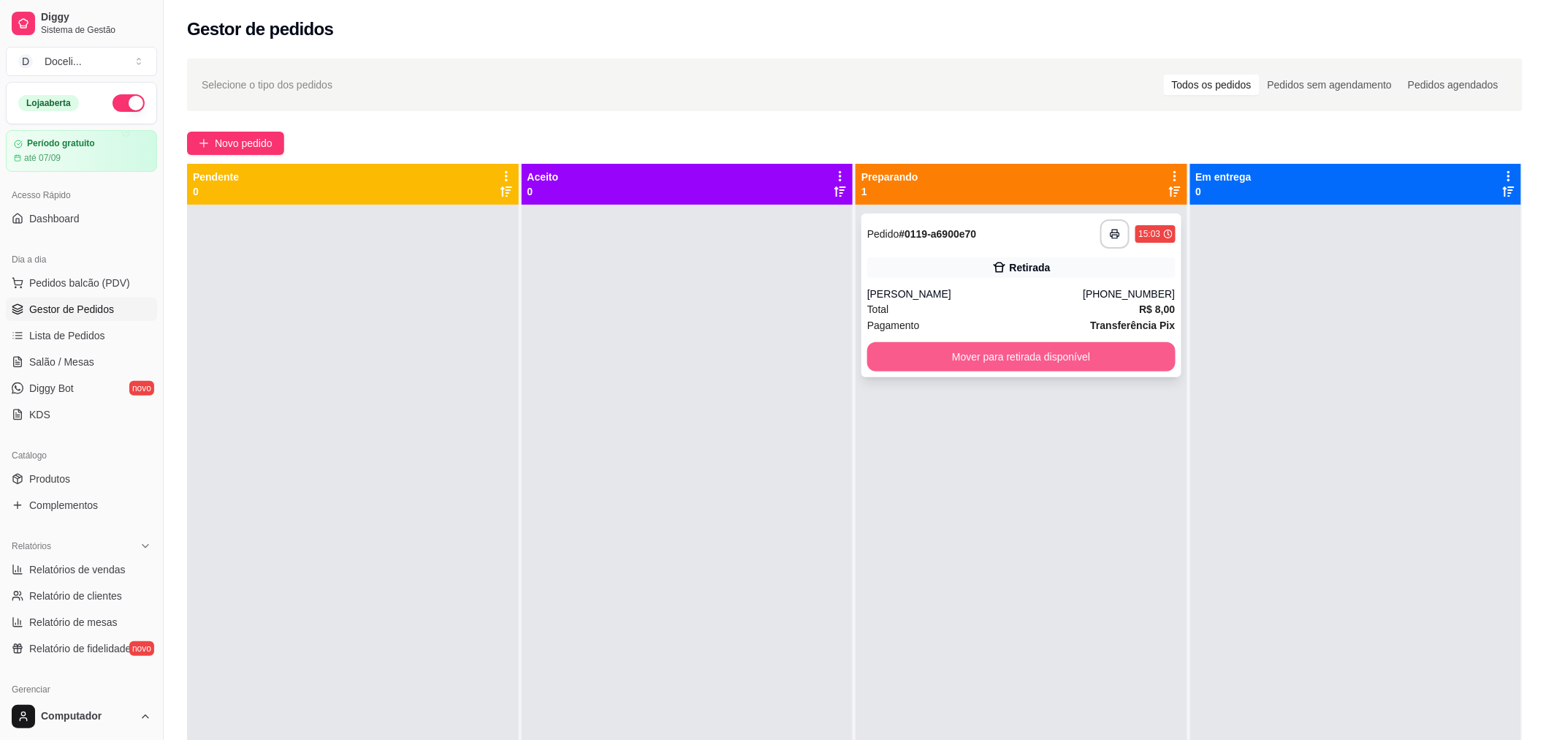
click at [1038, 363] on button "Mover para retirada disponível" at bounding box center [1021, 356] width 308 height 29
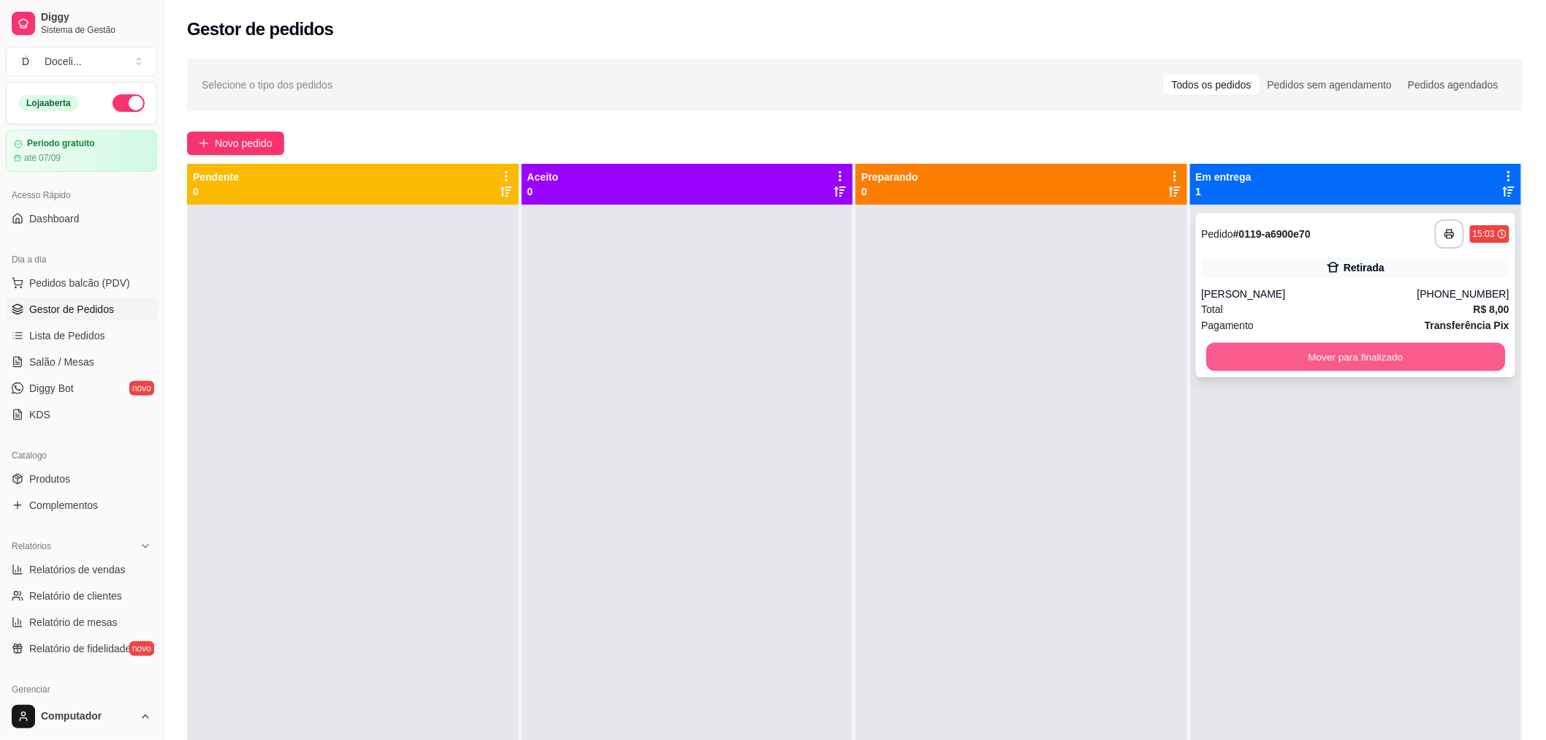
click at [1343, 360] on button "Mover para finalizado" at bounding box center [1355, 357] width 299 height 28
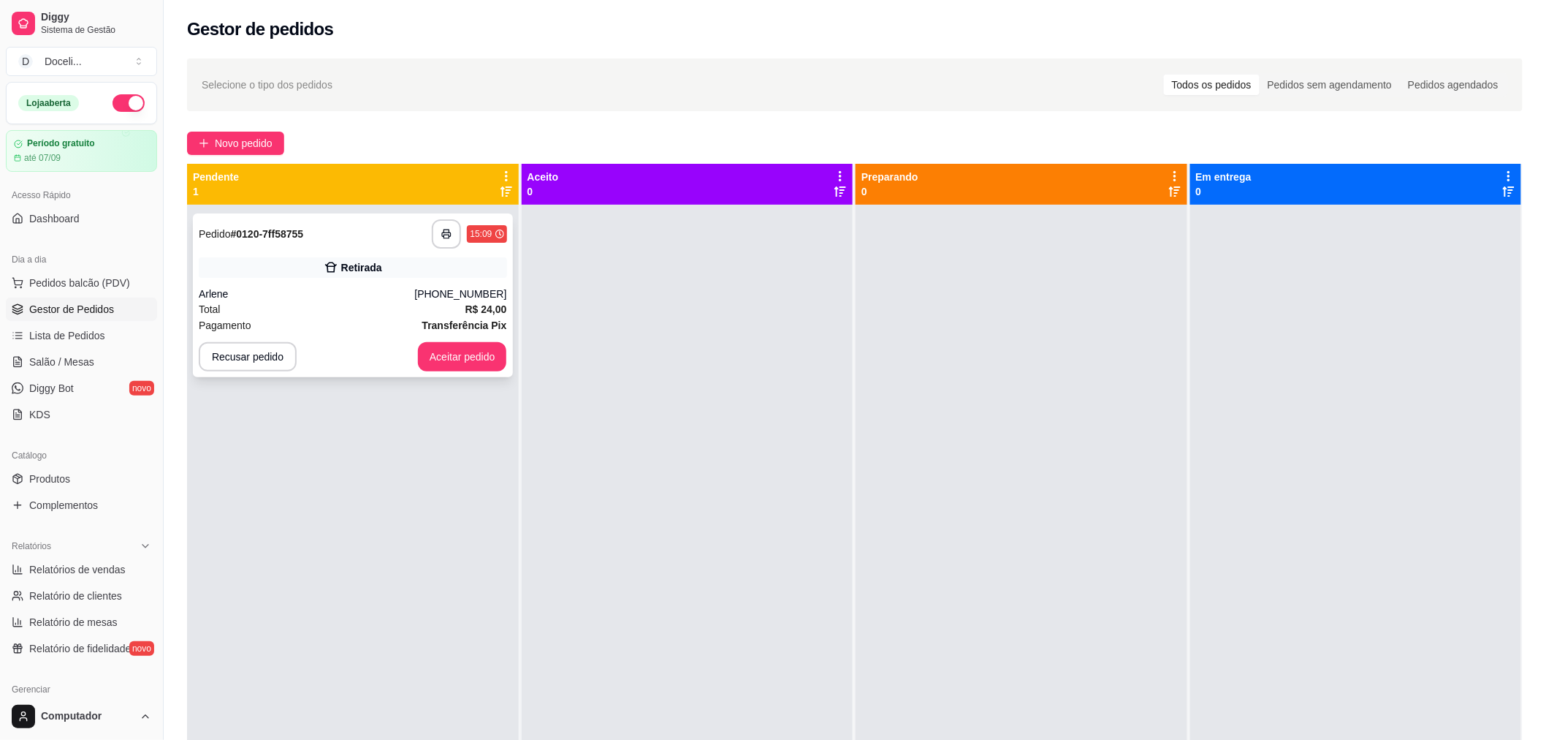
click at [345, 237] on div "**********" at bounding box center [353, 233] width 308 height 29
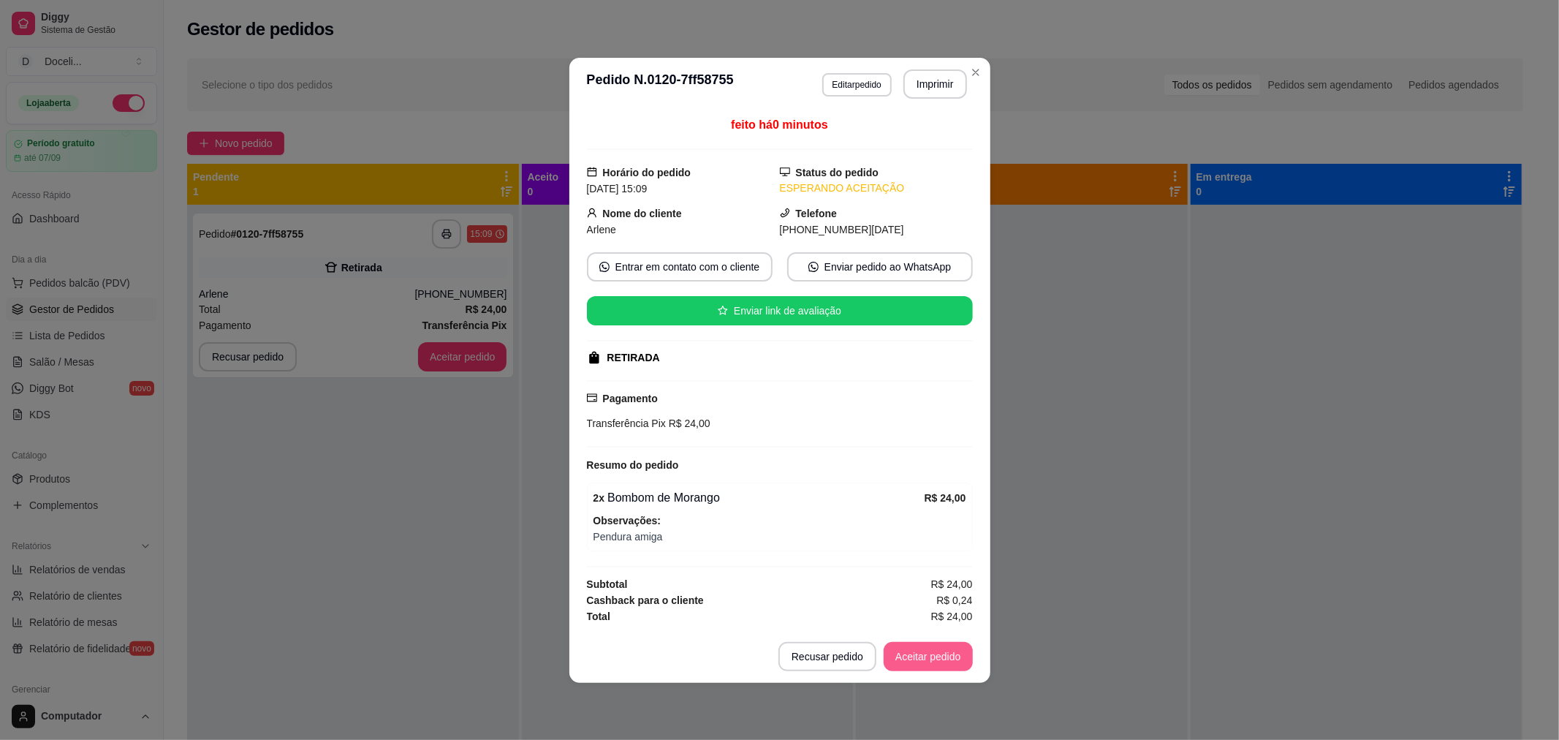
click at [912, 660] on button "Aceitar pedido" at bounding box center [927, 656] width 89 height 29
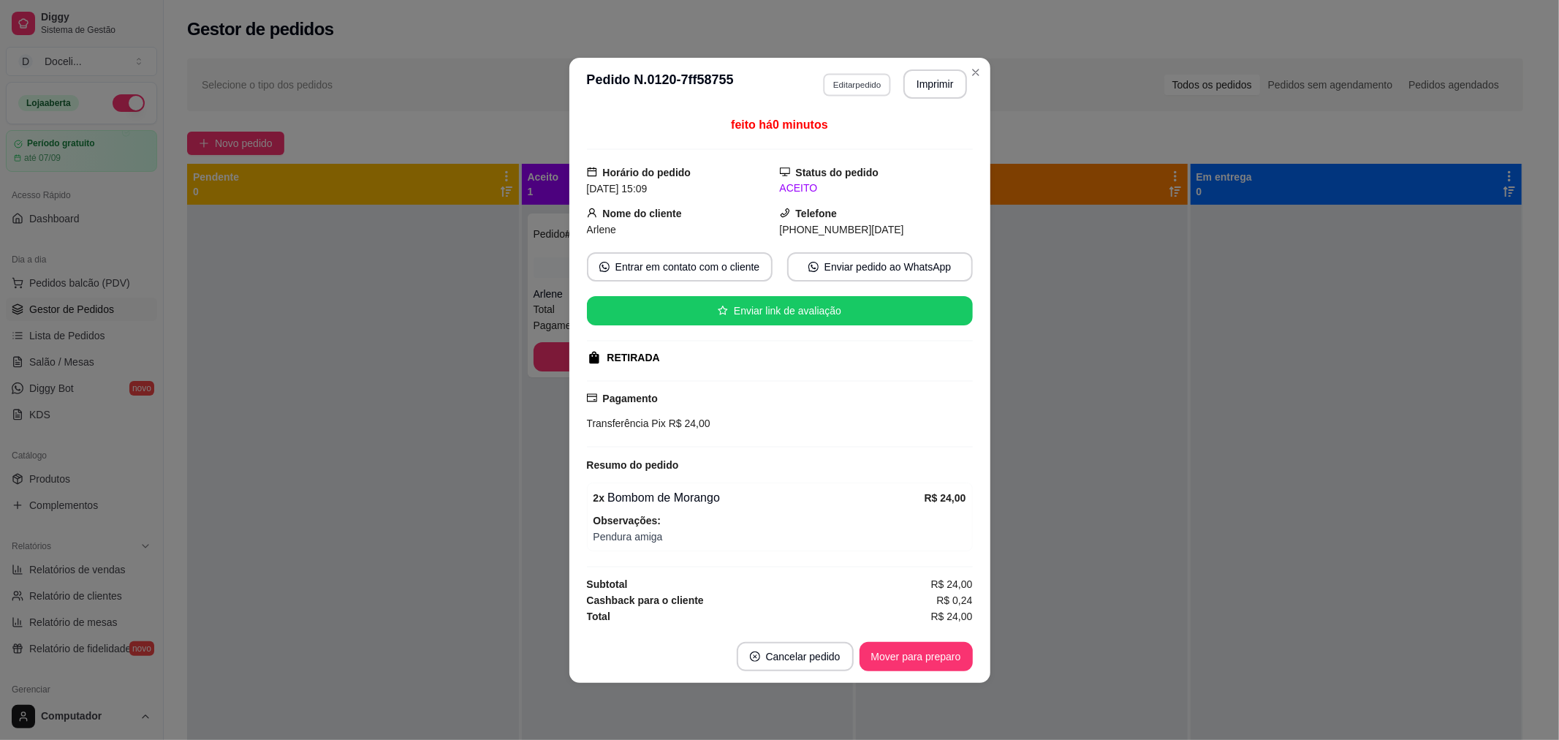
click at [848, 77] on button "Editar pedido" at bounding box center [857, 84] width 68 height 23
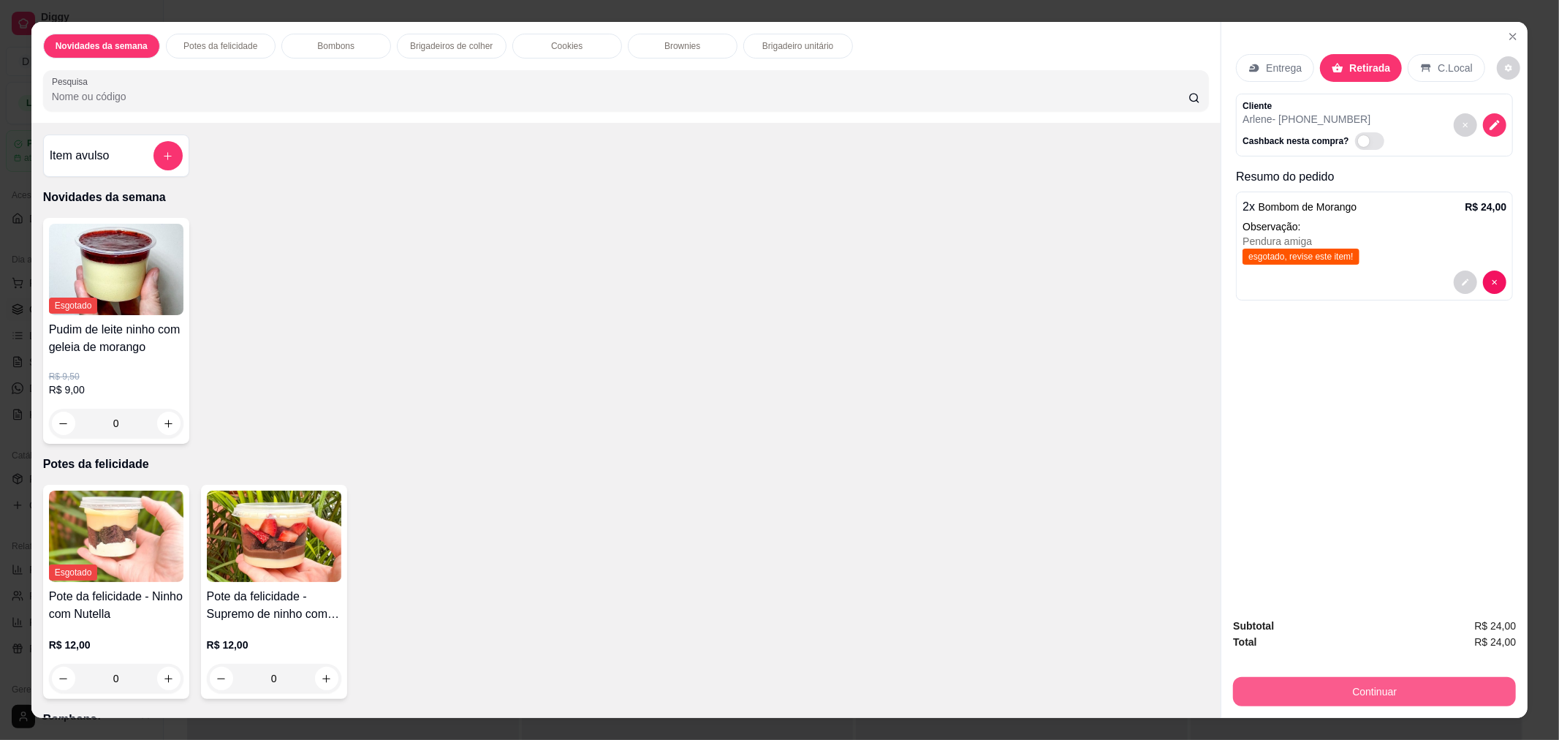
click at [1404, 689] on button "Continuar" at bounding box center [1374, 691] width 283 height 29
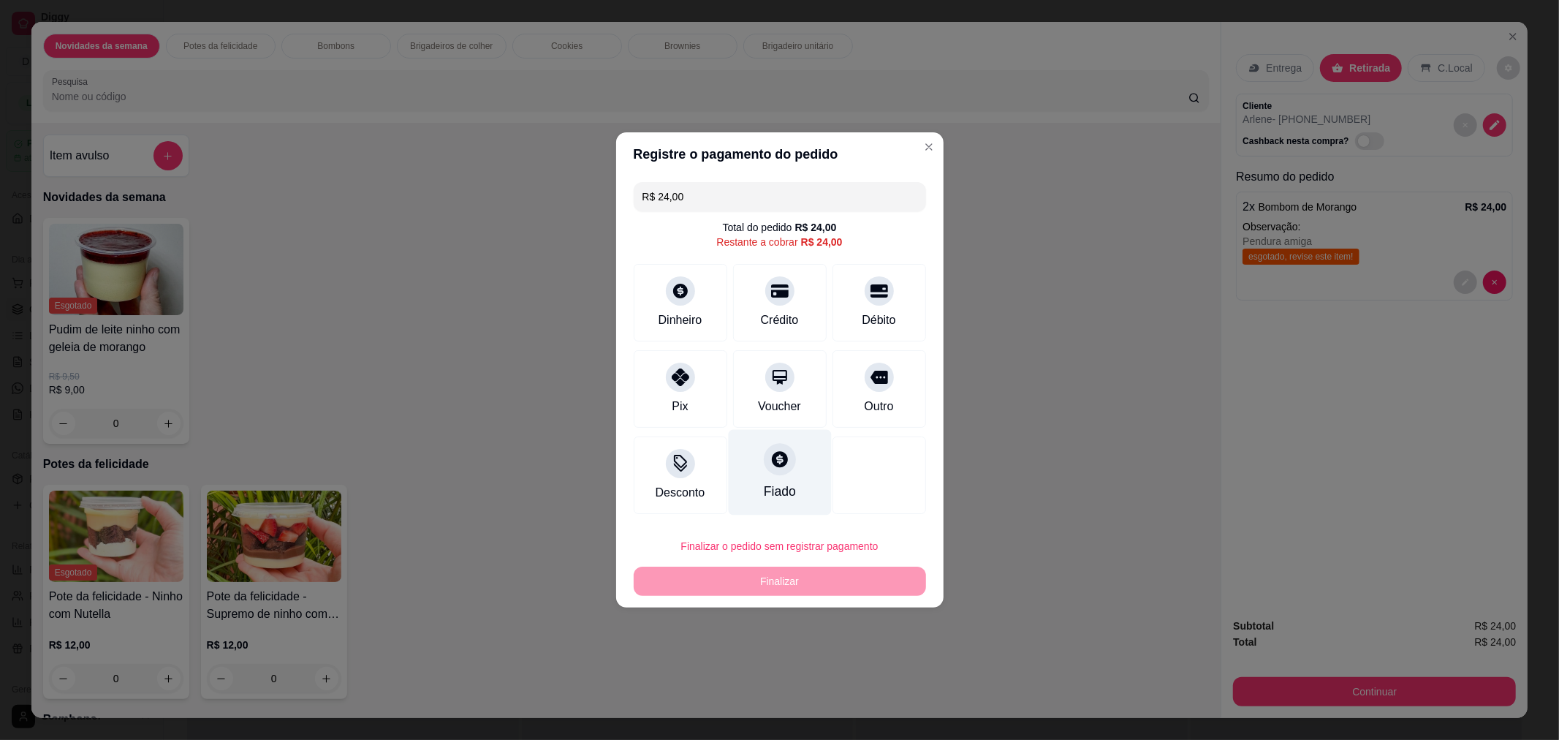
click at [772, 461] on icon at bounding box center [778, 458] width 19 height 19
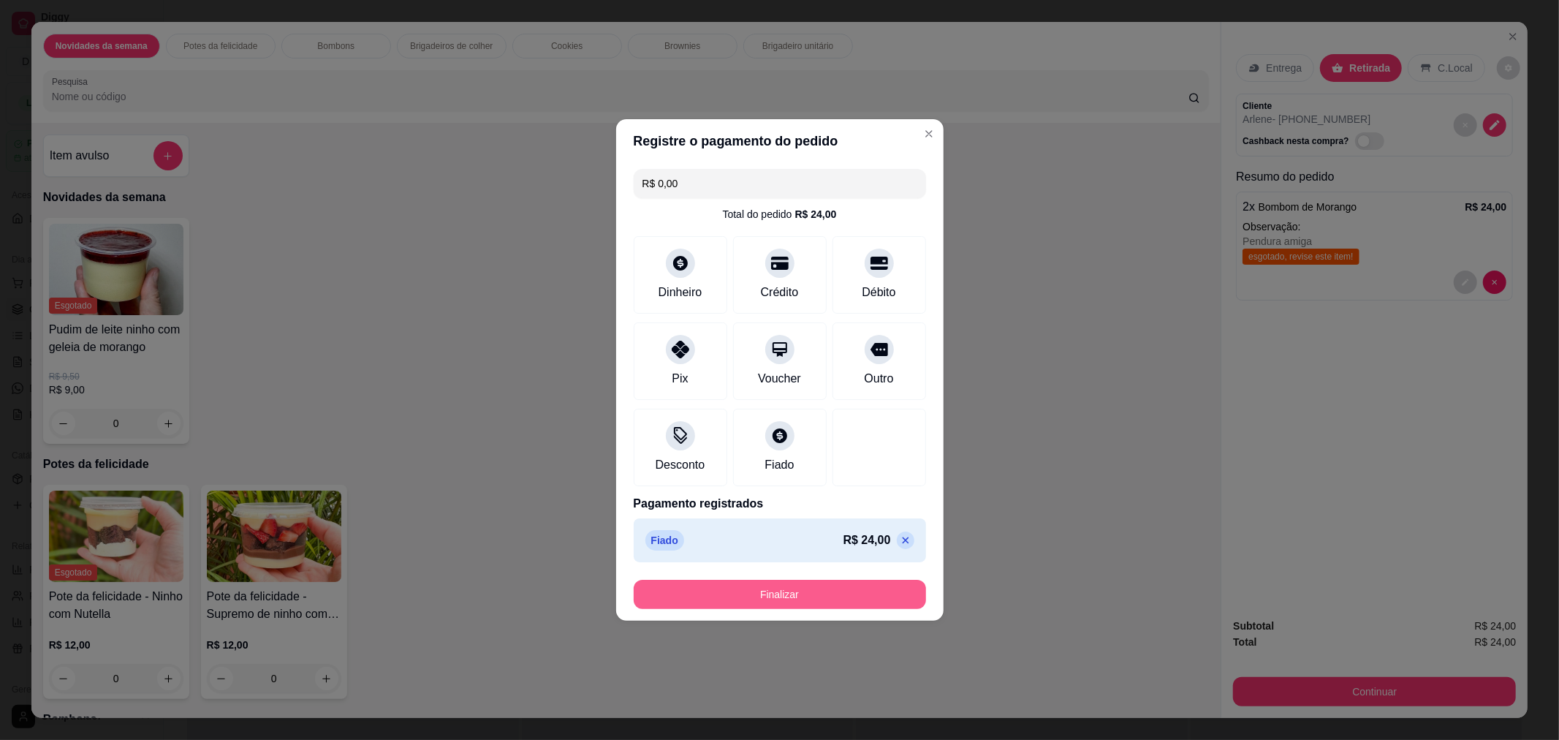
click at [793, 587] on button "Finalizar" at bounding box center [780, 593] width 292 height 29
type input "-R$ 24,00"
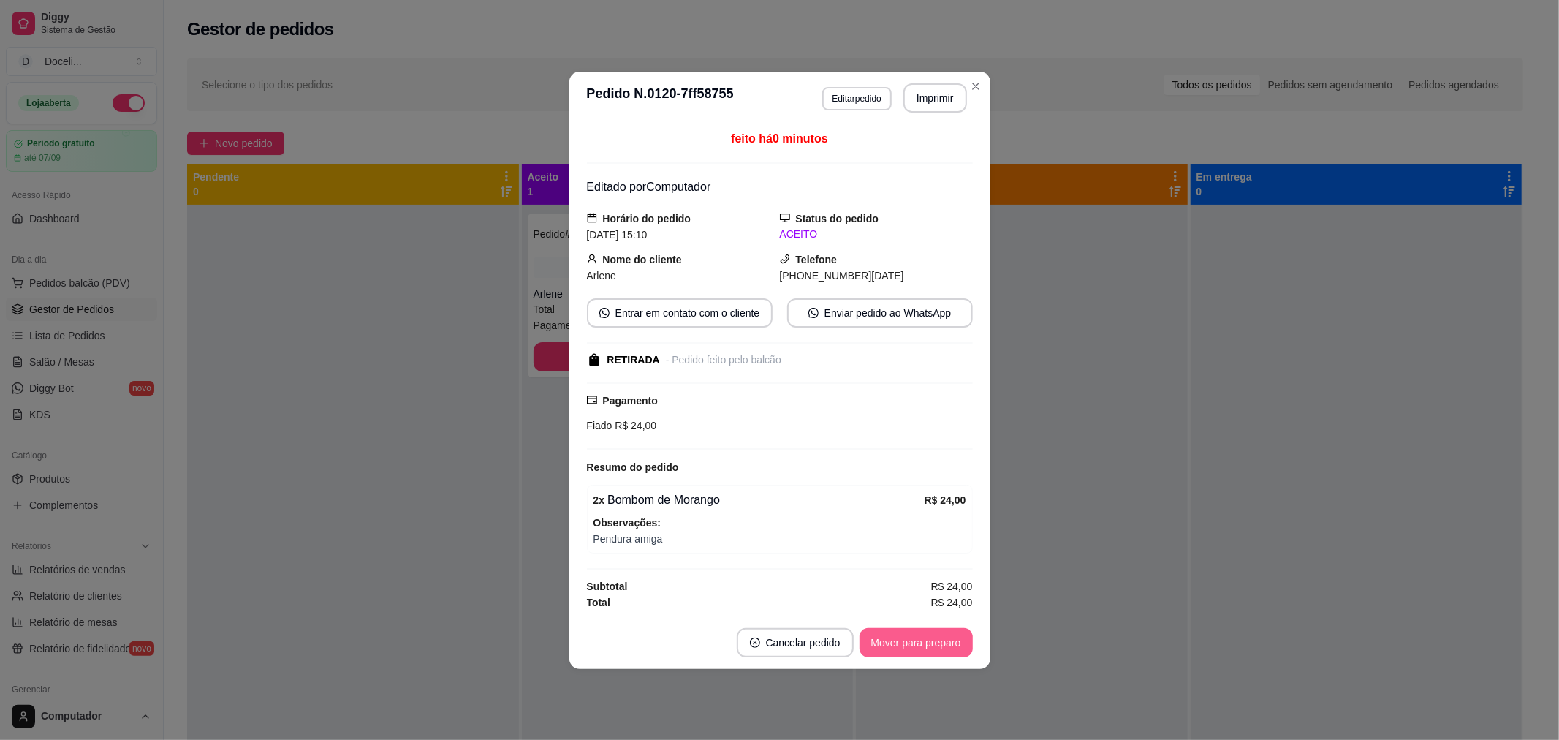
click at [941, 653] on button "Mover para preparo" at bounding box center [915, 642] width 113 height 29
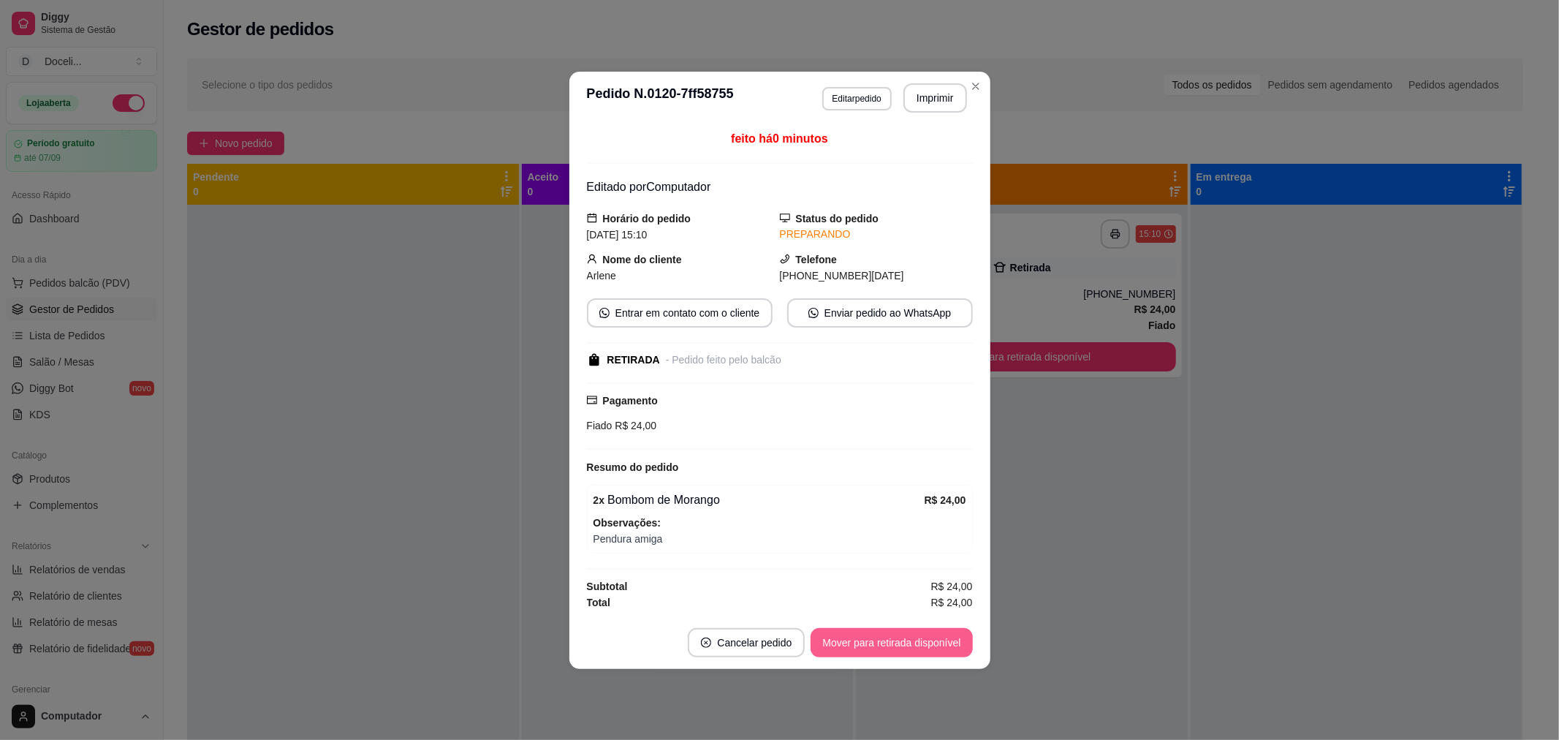
click at [936, 645] on button "Mover para retirada disponível" at bounding box center [890, 642] width 161 height 29
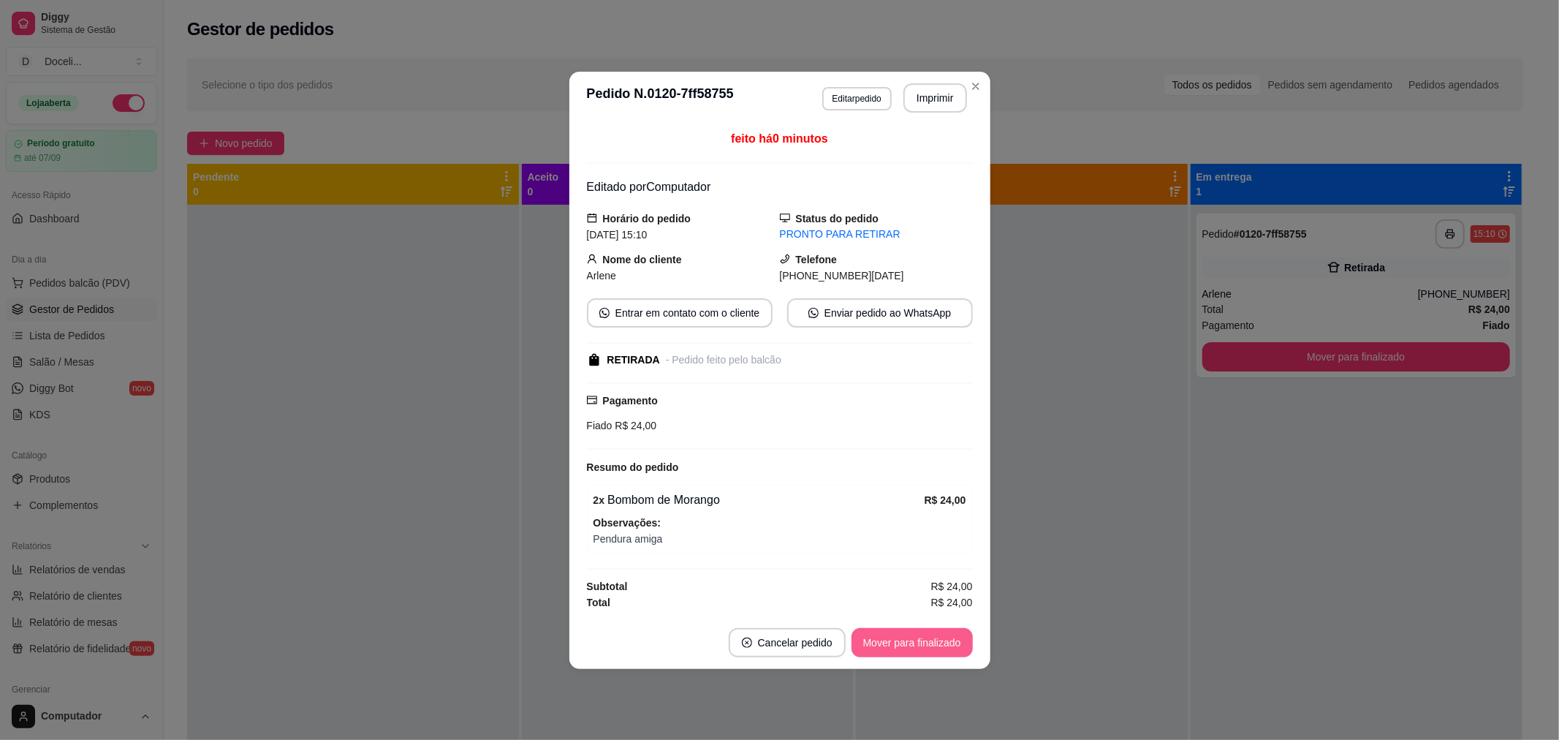
click at [936, 645] on button "Mover para finalizado" at bounding box center [911, 642] width 121 height 29
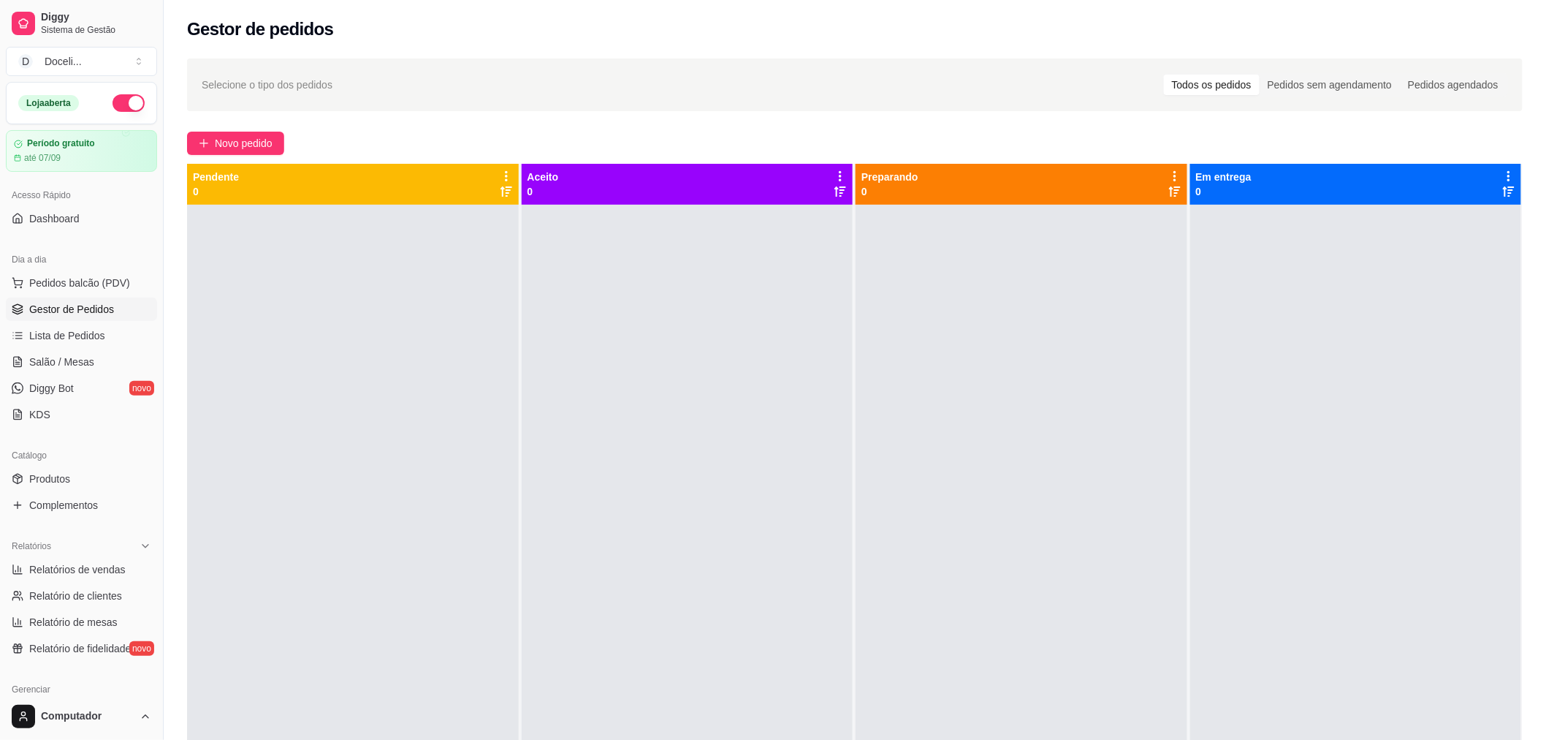
click at [431, 359] on div at bounding box center [353, 575] width 332 height 740
click at [1331, 77] on div "Pedidos sem agendamento" at bounding box center [1330, 85] width 140 height 20
click at [1260, 75] on input "Pedidos sem agendamento" at bounding box center [1260, 75] width 0 height 0
click at [1418, 86] on div "Pedidos agendados" at bounding box center [1453, 85] width 107 height 20
click at [1400, 75] on input "Pedidos agendados" at bounding box center [1400, 75] width 0 height 0
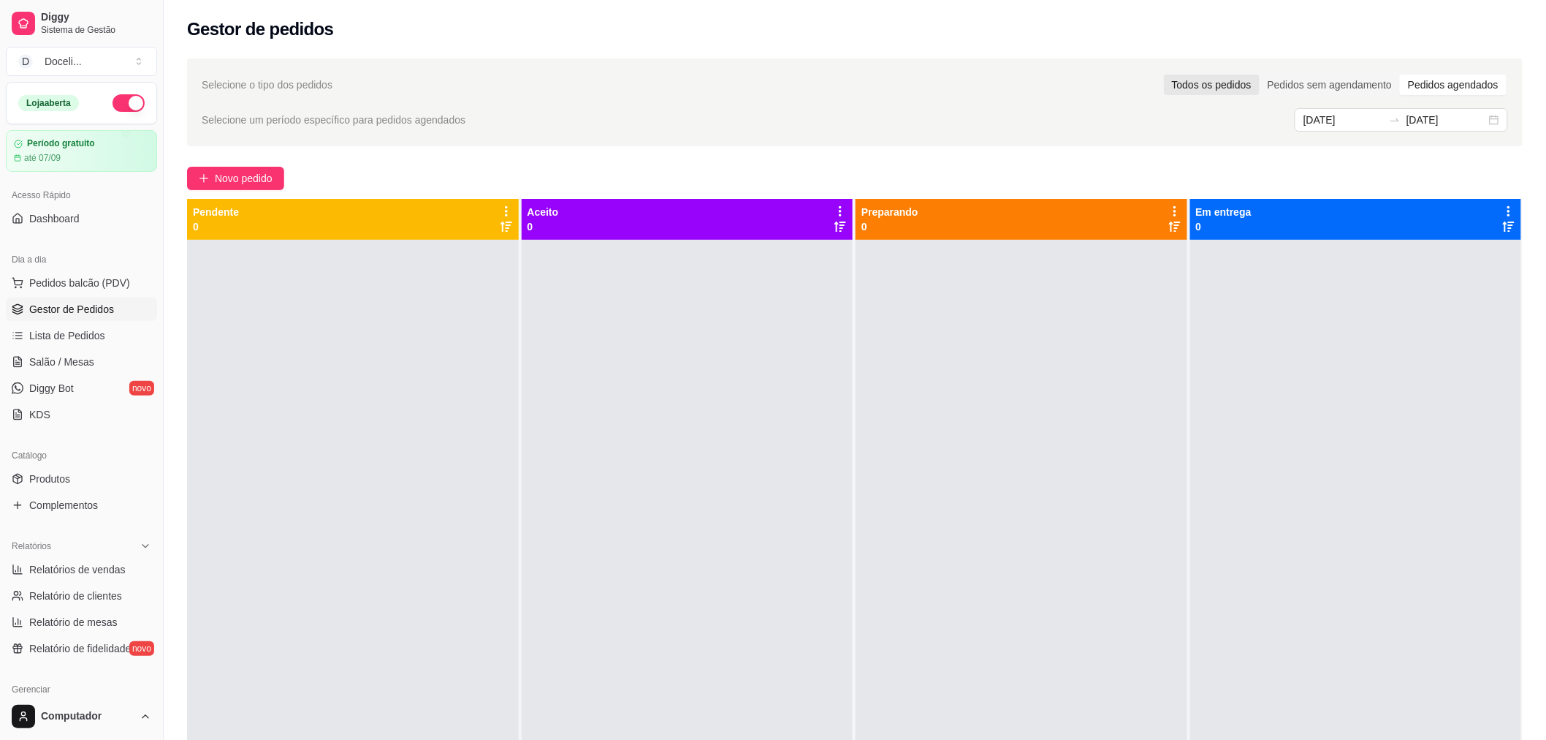
click at [1228, 85] on div "Todos os pedidos" at bounding box center [1212, 85] width 96 height 20
click at [1164, 75] on input "Todos os pedidos" at bounding box center [1164, 75] width 0 height 0
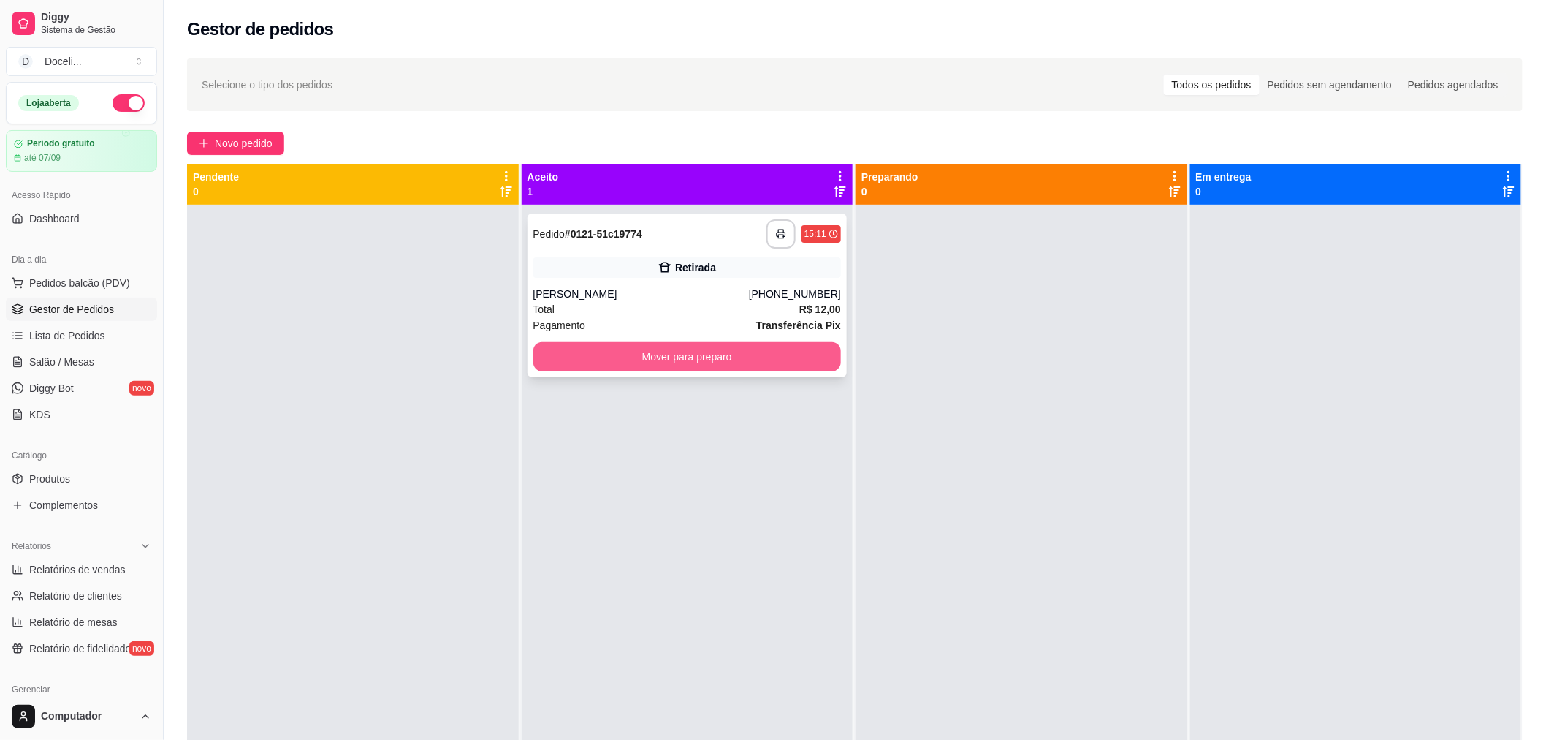
click at [726, 347] on button "Mover para preparo" at bounding box center [687, 356] width 308 height 29
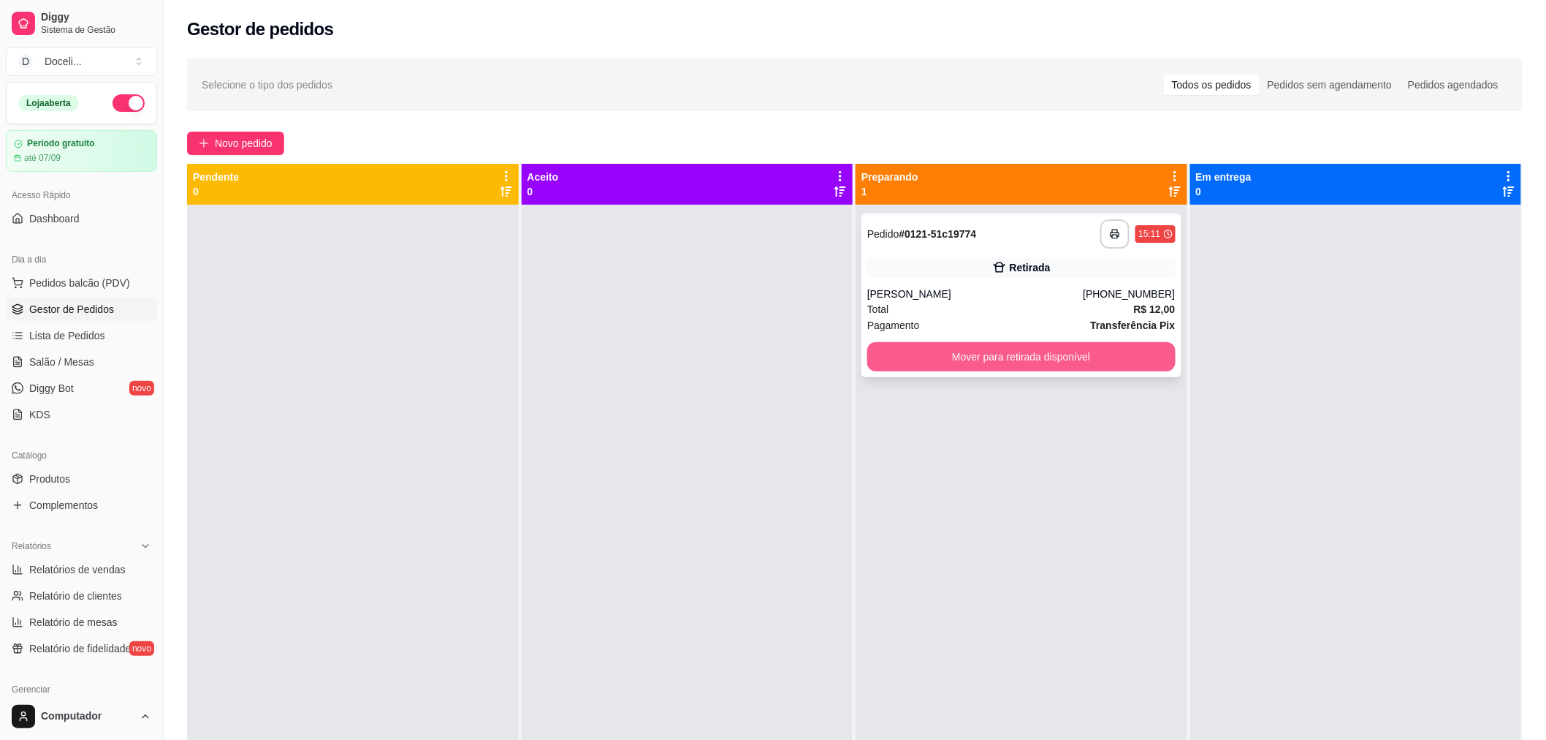
click at [1007, 353] on button "Mover para retirada disponível" at bounding box center [1021, 356] width 308 height 29
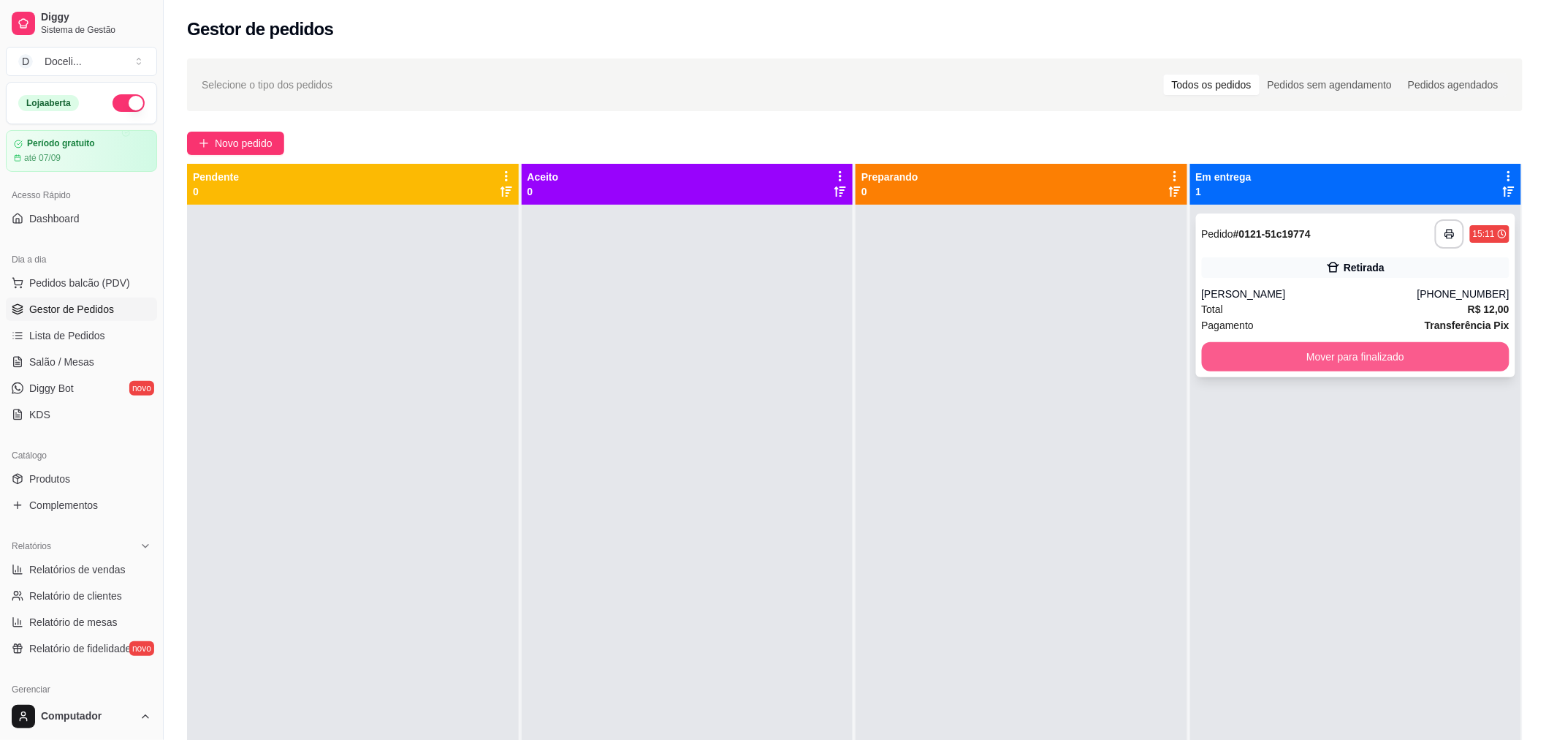
click at [1381, 351] on button "Mover para finalizado" at bounding box center [1356, 356] width 308 height 29
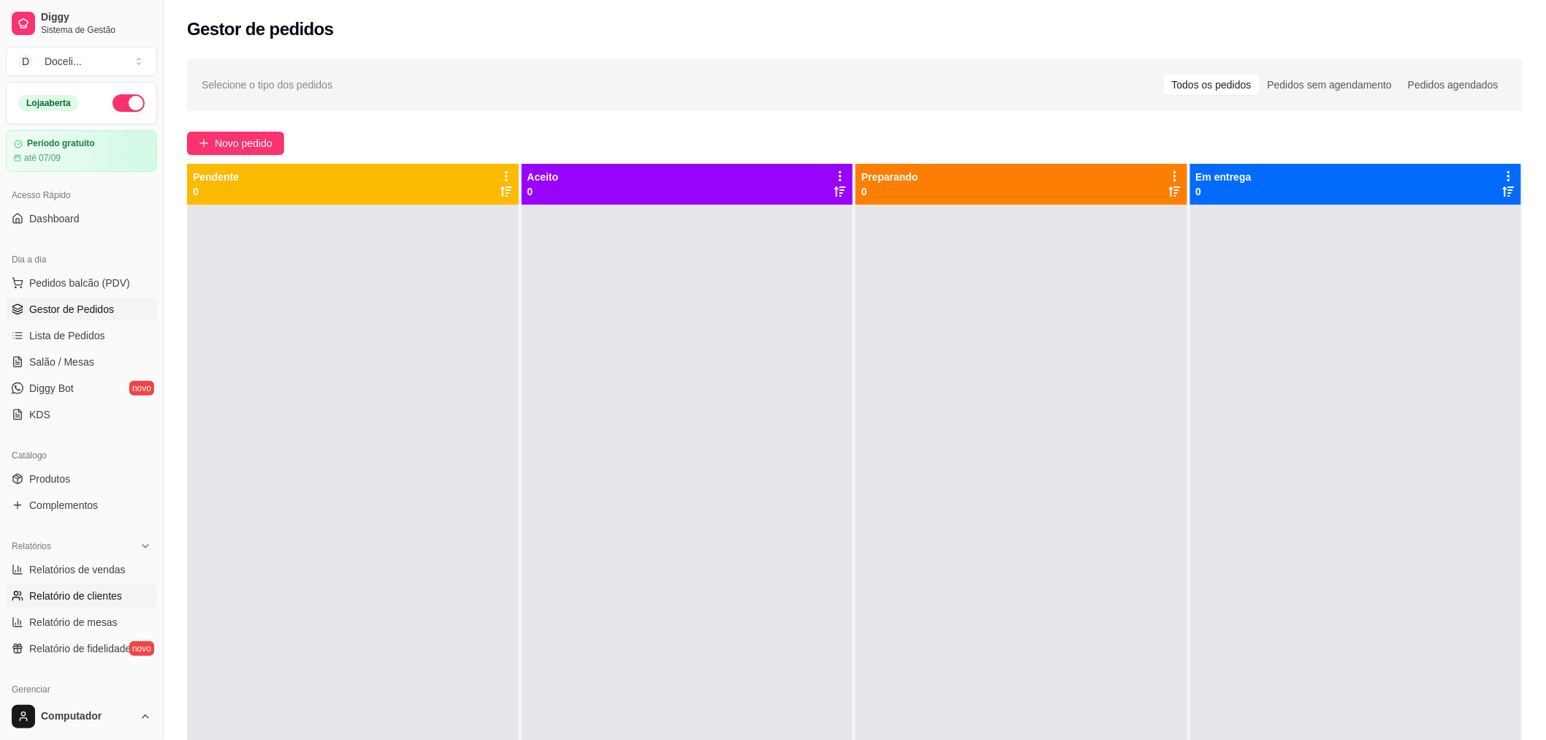
scroll to position [162, 0]
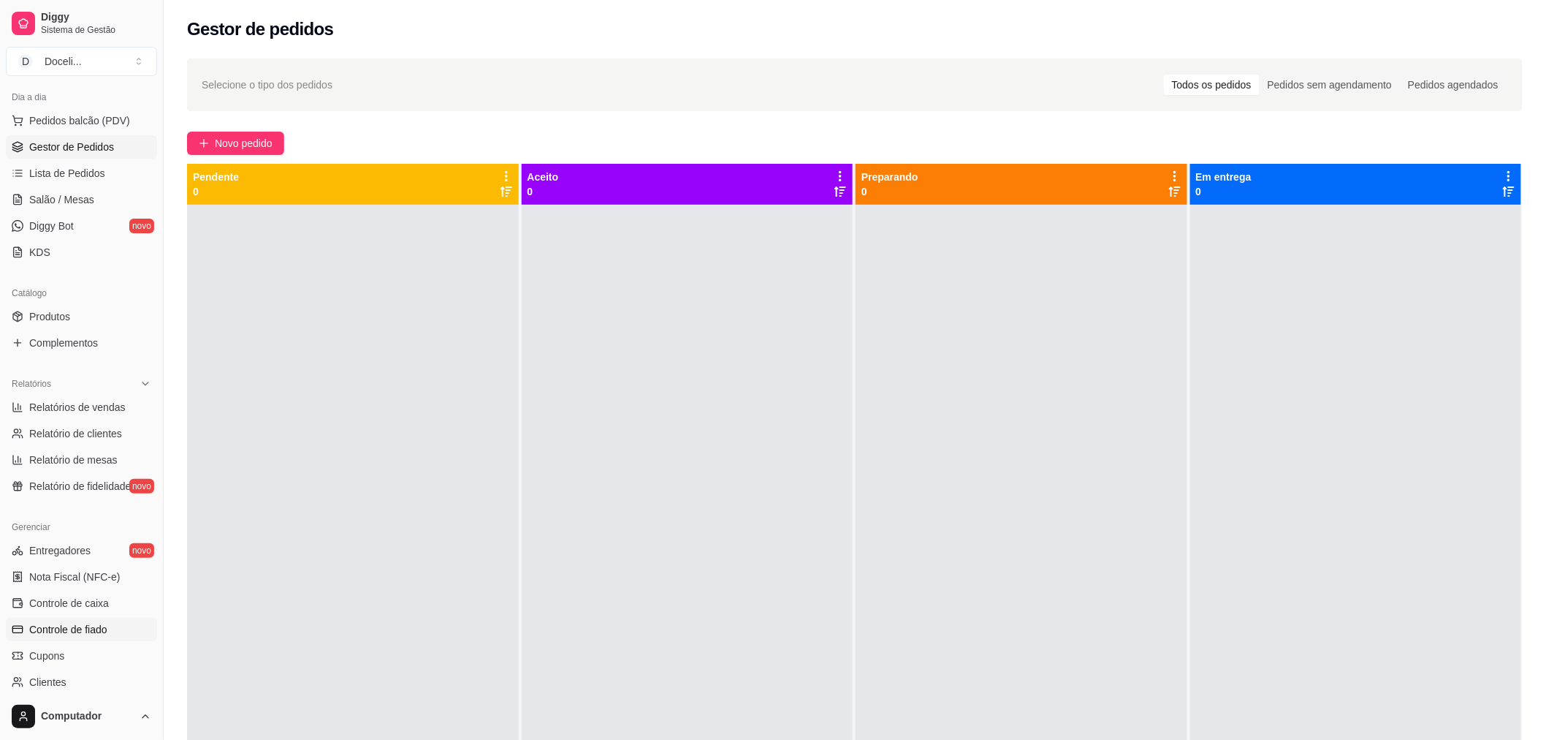
click at [66, 636] on link "Controle de fiado" at bounding box center [81, 628] width 151 height 23
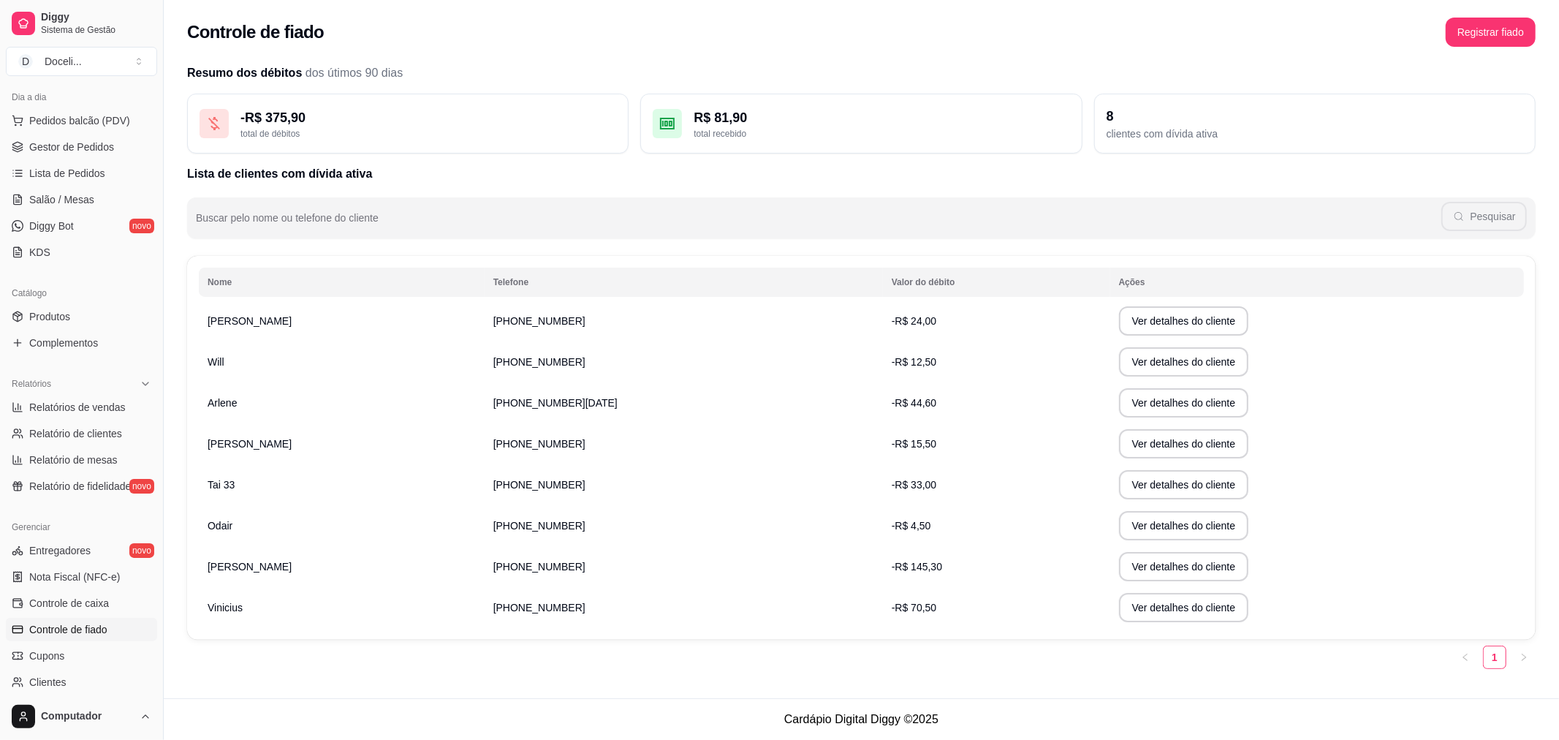
click at [232, 563] on span "[PERSON_NAME]" at bounding box center [250, 566] width 84 height 12
click at [1120, 563] on button "Ver detalhes do cliente" at bounding box center [1183, 566] width 126 height 28
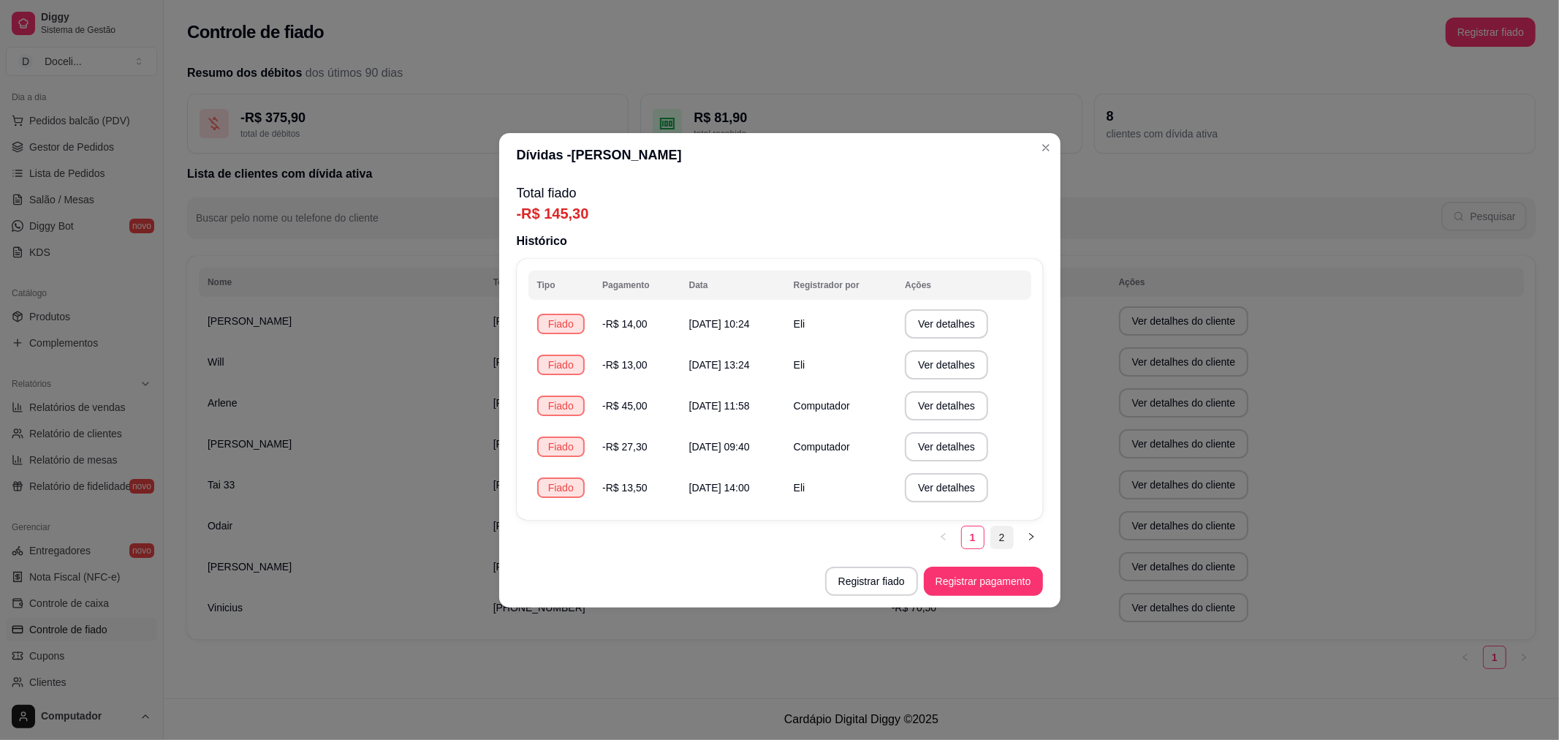
click at [997, 541] on link "2" at bounding box center [1002, 537] width 22 height 22
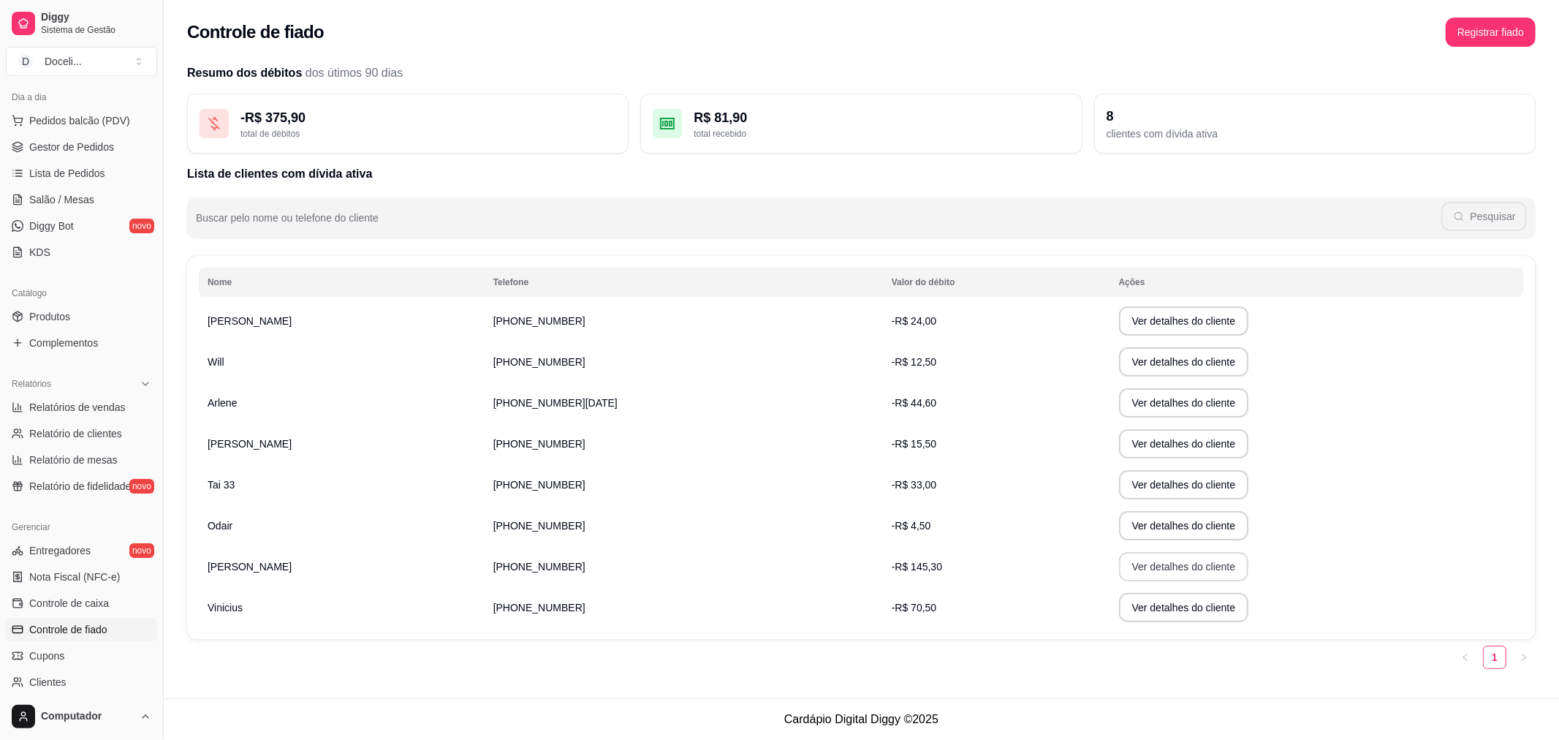
click at [1119, 566] on button "Ver detalhes do cliente" at bounding box center [1184, 566] width 130 height 29
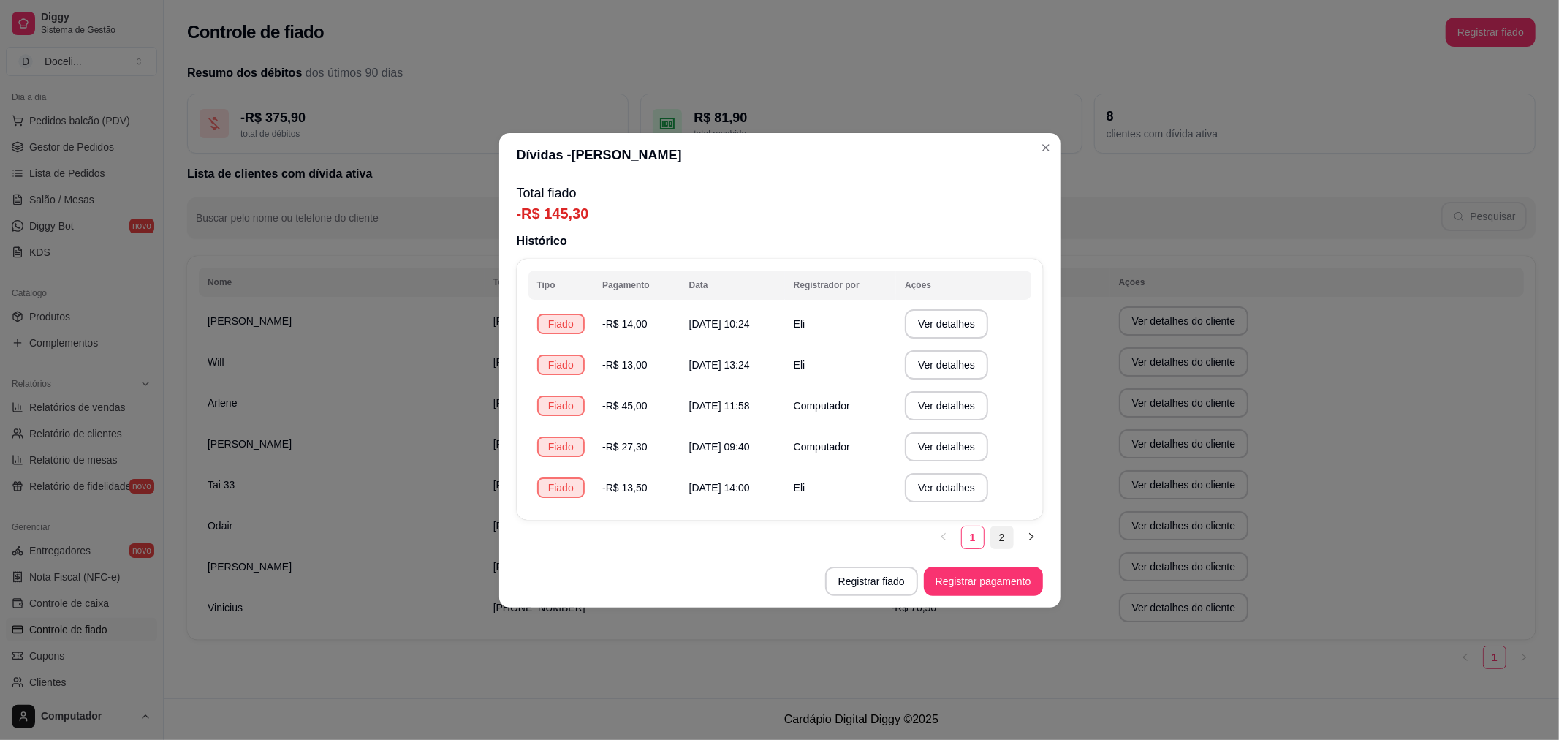
click at [995, 536] on link "2" at bounding box center [1002, 537] width 22 height 22
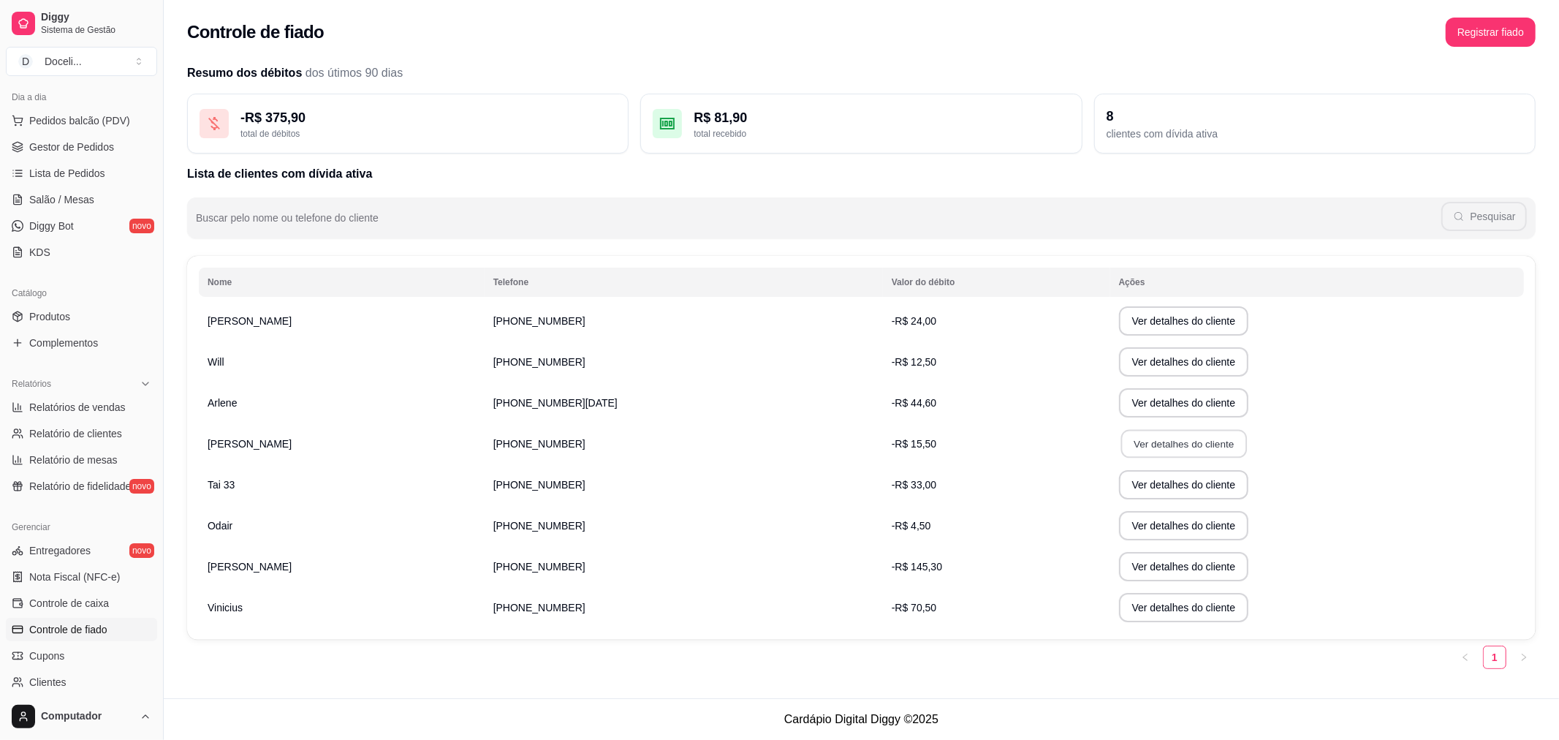
click at [1145, 446] on button "Ver detalhes do cliente" at bounding box center [1183, 444] width 126 height 28
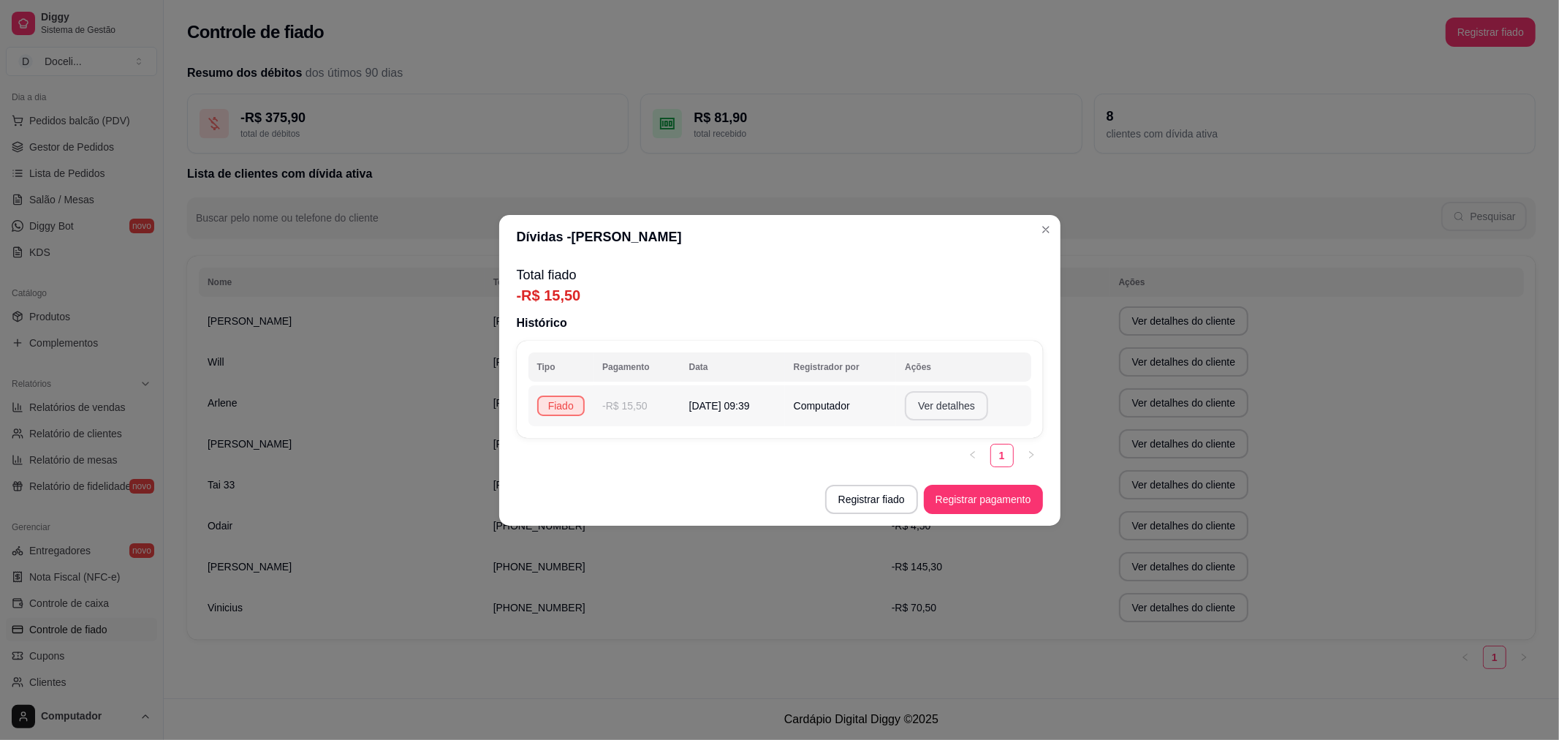
click at [961, 405] on button "Ver detalhes" at bounding box center [946, 405] width 83 height 29
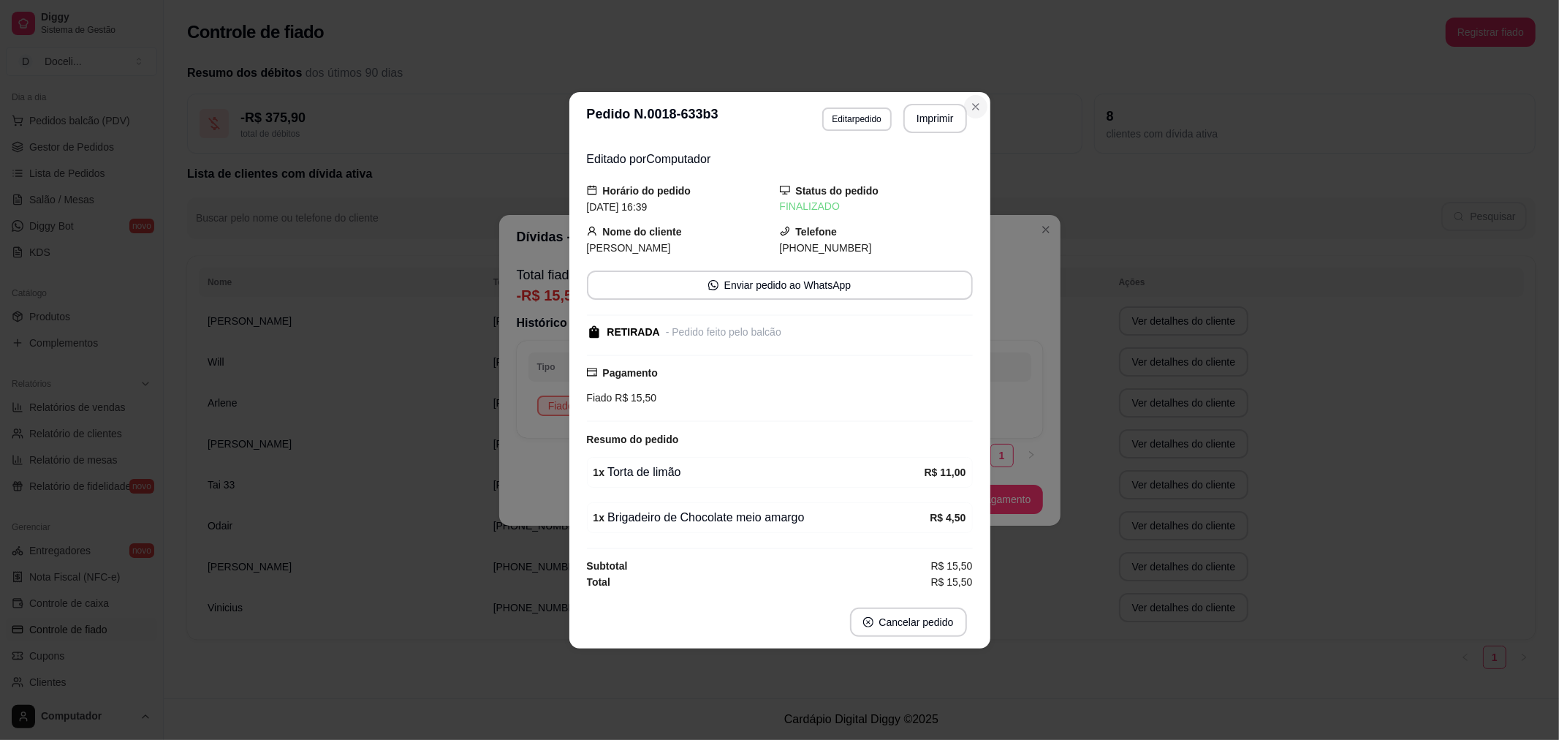
click at [980, 104] on icon "Close" at bounding box center [976, 107] width 12 height 12
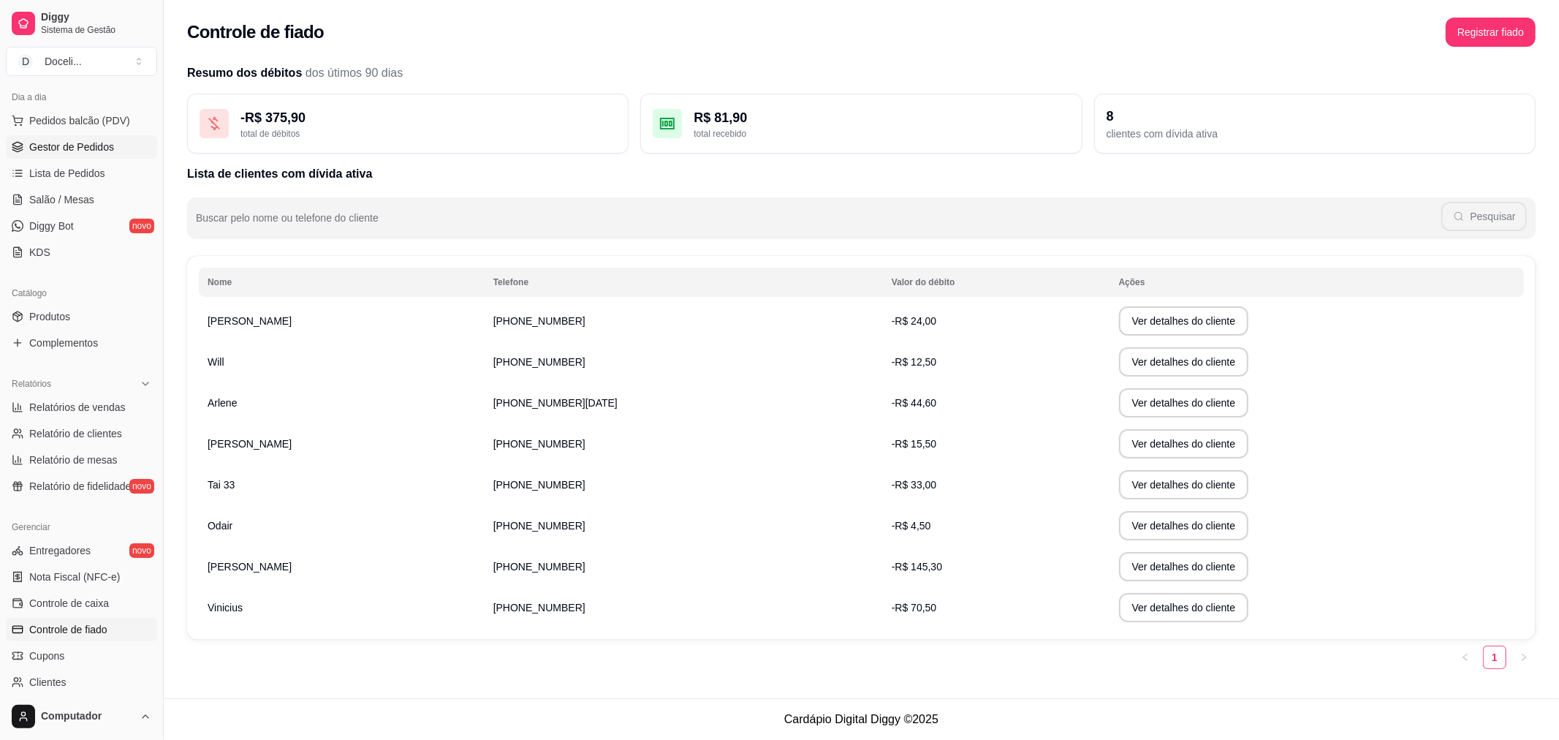
click at [76, 148] on span "Gestor de Pedidos" at bounding box center [71, 147] width 85 height 15
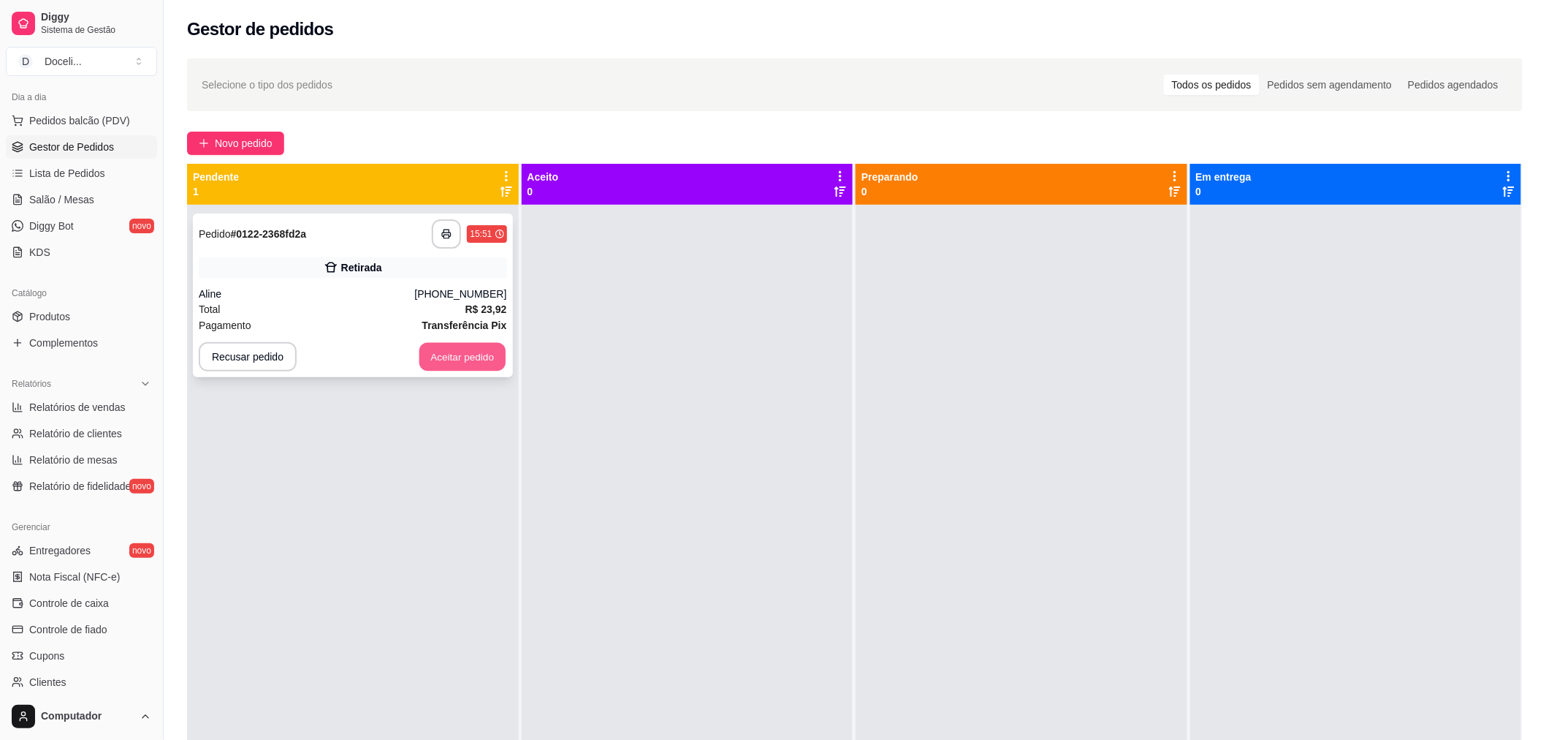
click at [455, 362] on button "Aceitar pedido" at bounding box center [462, 357] width 86 height 28
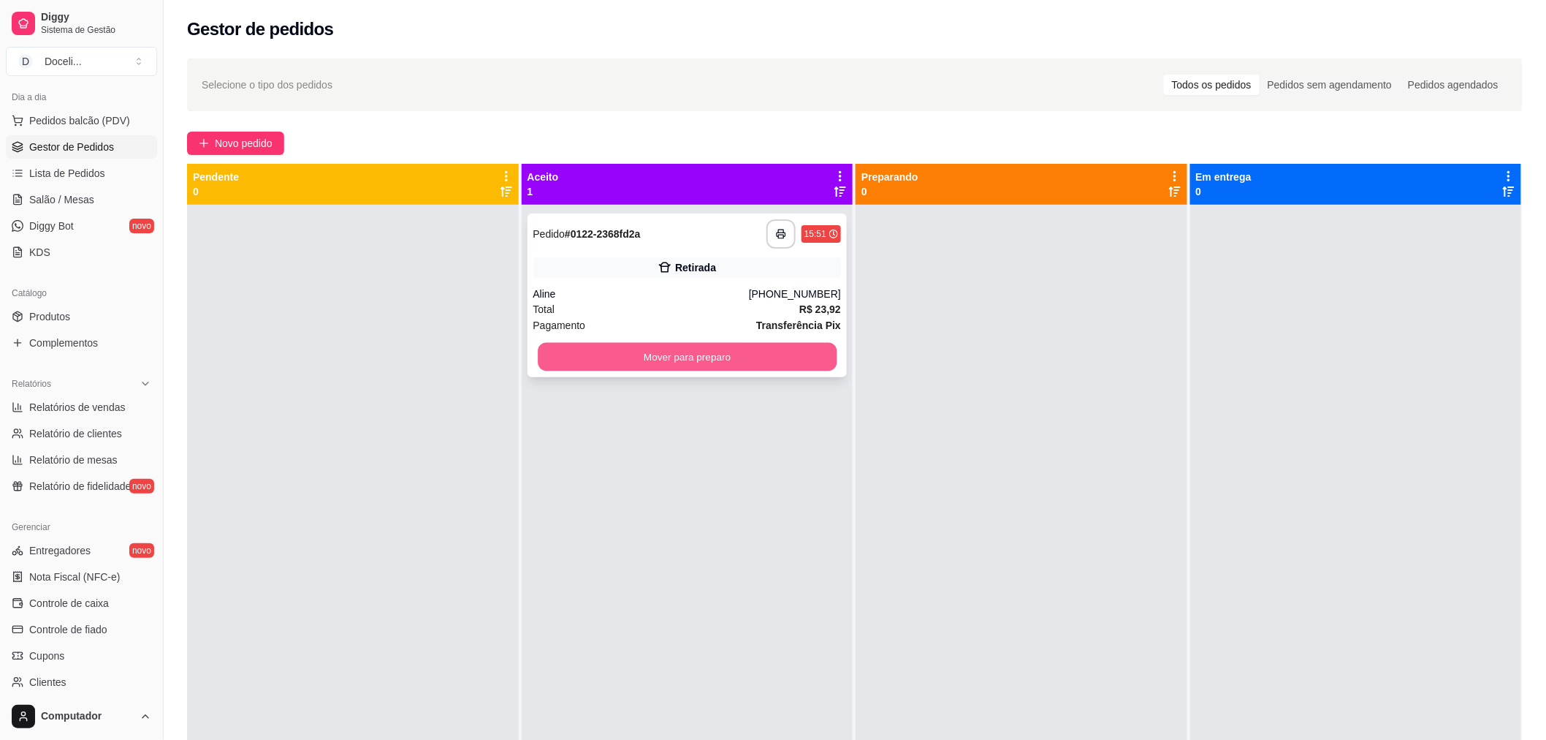
click at [740, 353] on button "Mover para preparo" at bounding box center [687, 357] width 299 height 28
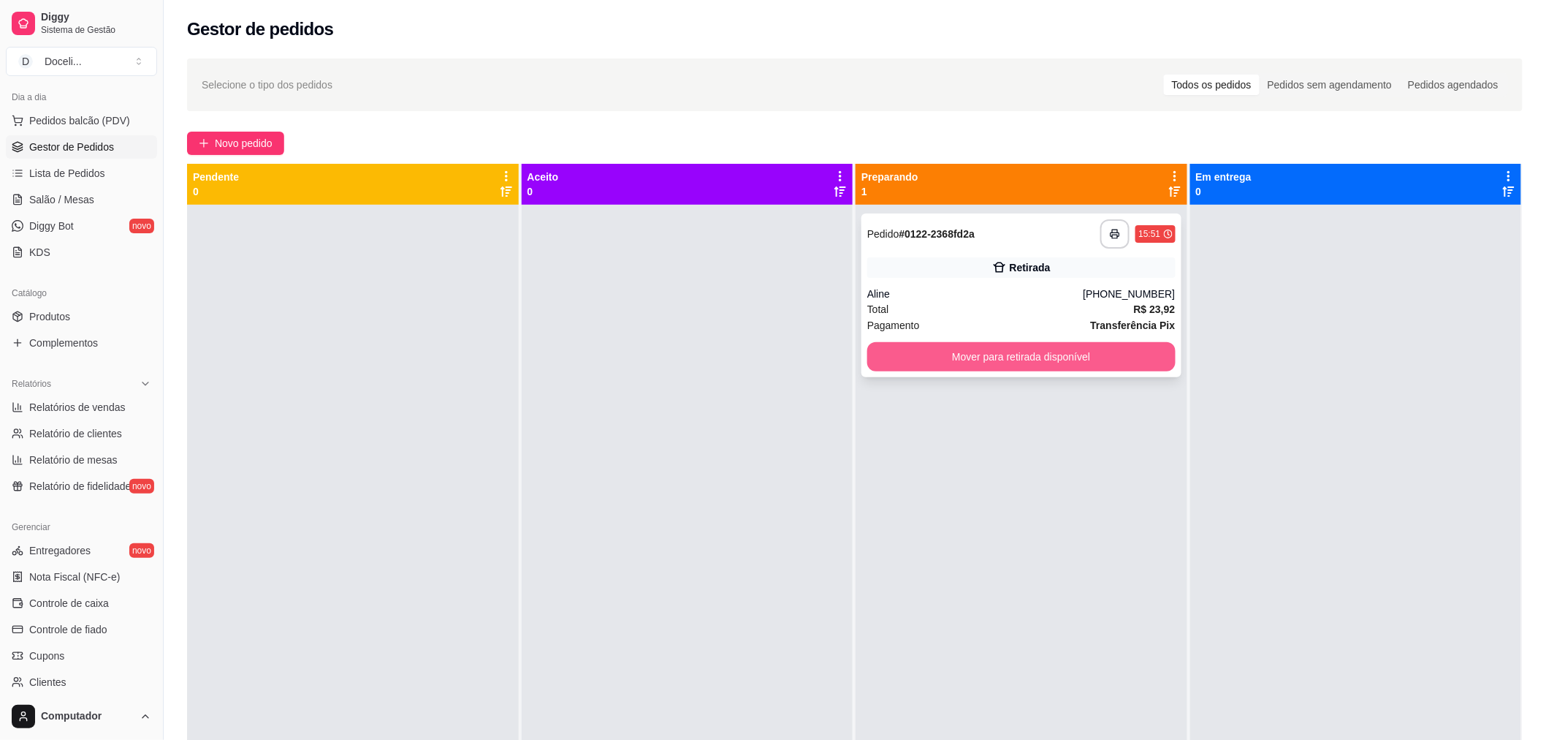
click at [998, 362] on button "Mover para retirada disponível" at bounding box center [1021, 356] width 308 height 29
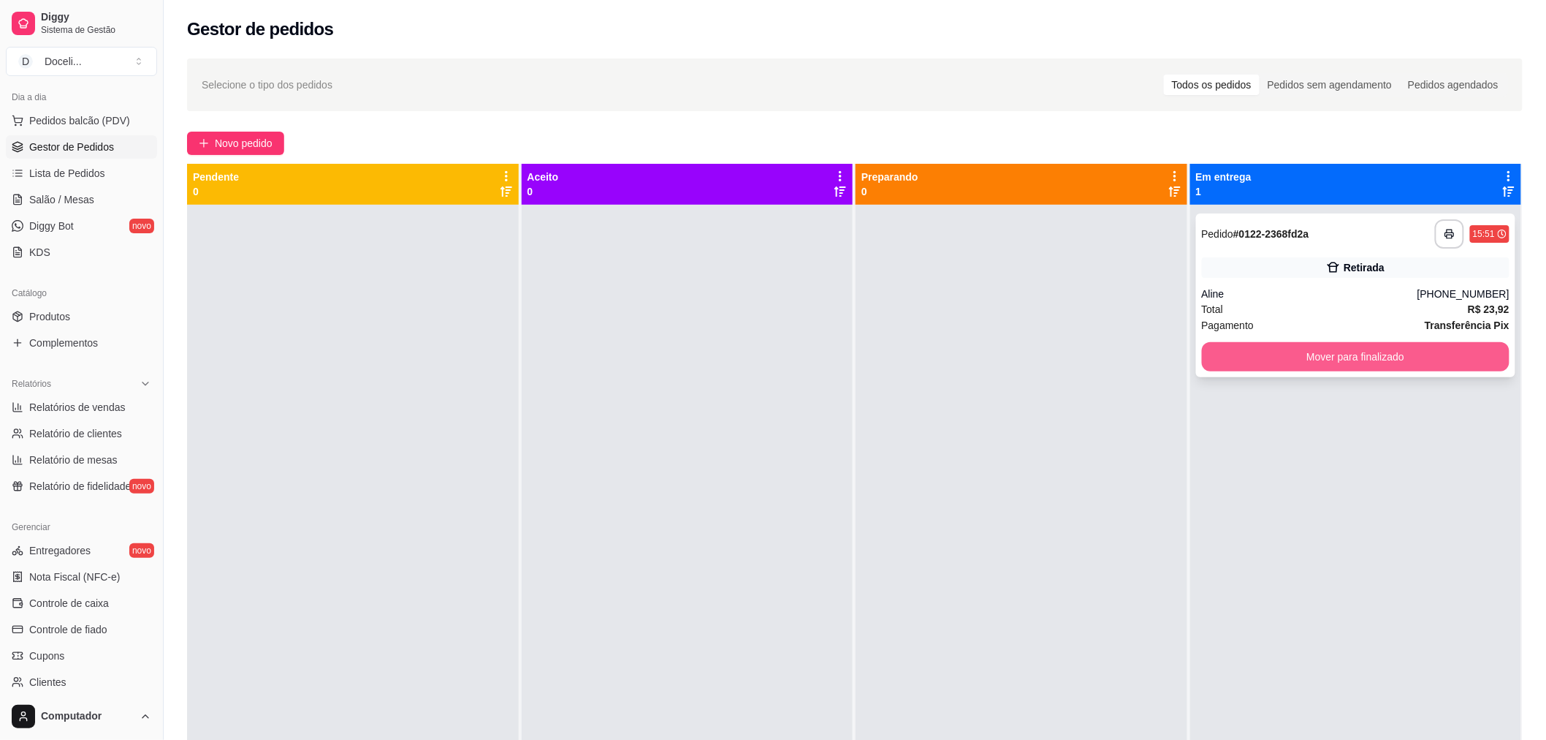
click at [1284, 356] on button "Mover para finalizado" at bounding box center [1356, 356] width 308 height 29
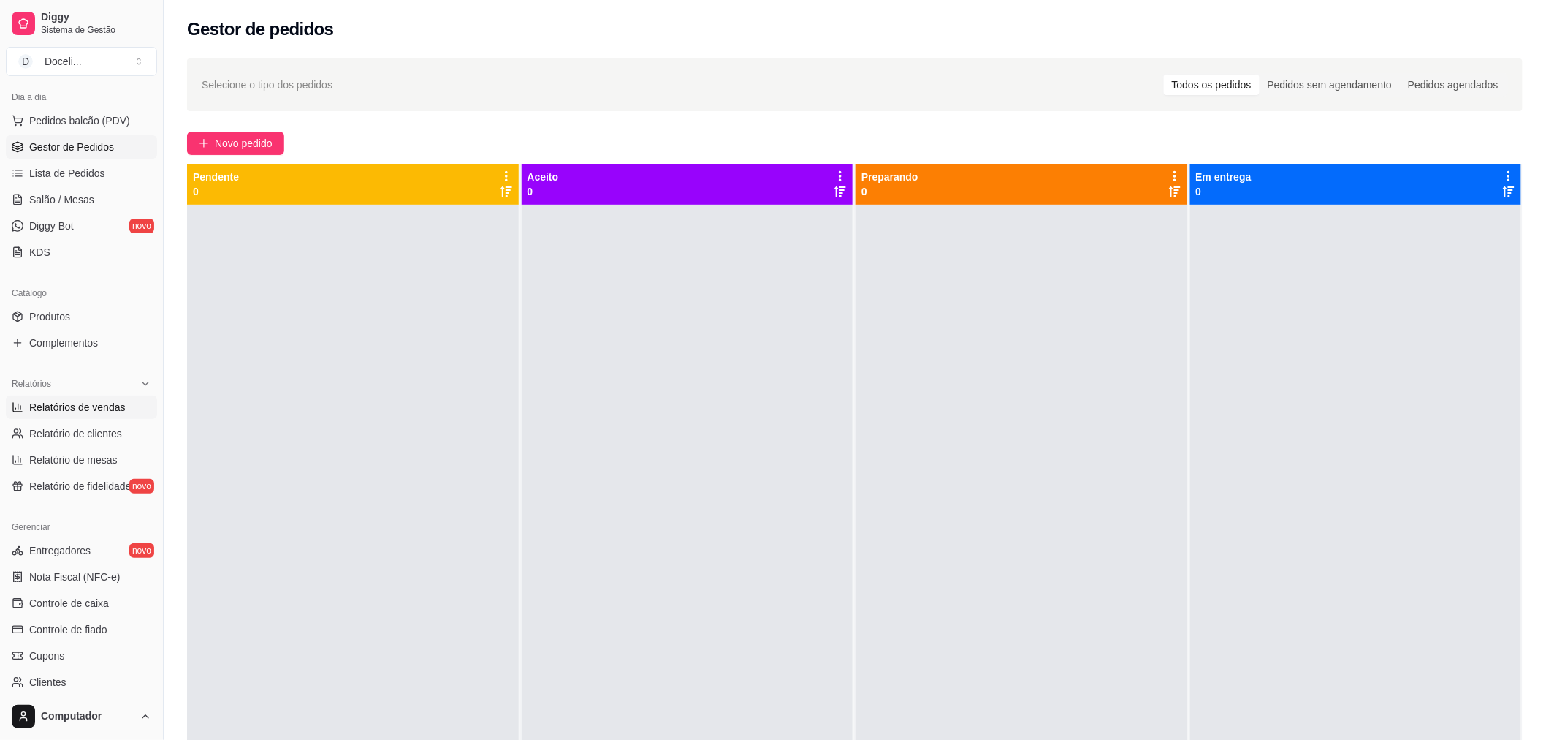
click at [69, 413] on span "Relatórios de vendas" at bounding box center [77, 407] width 96 height 15
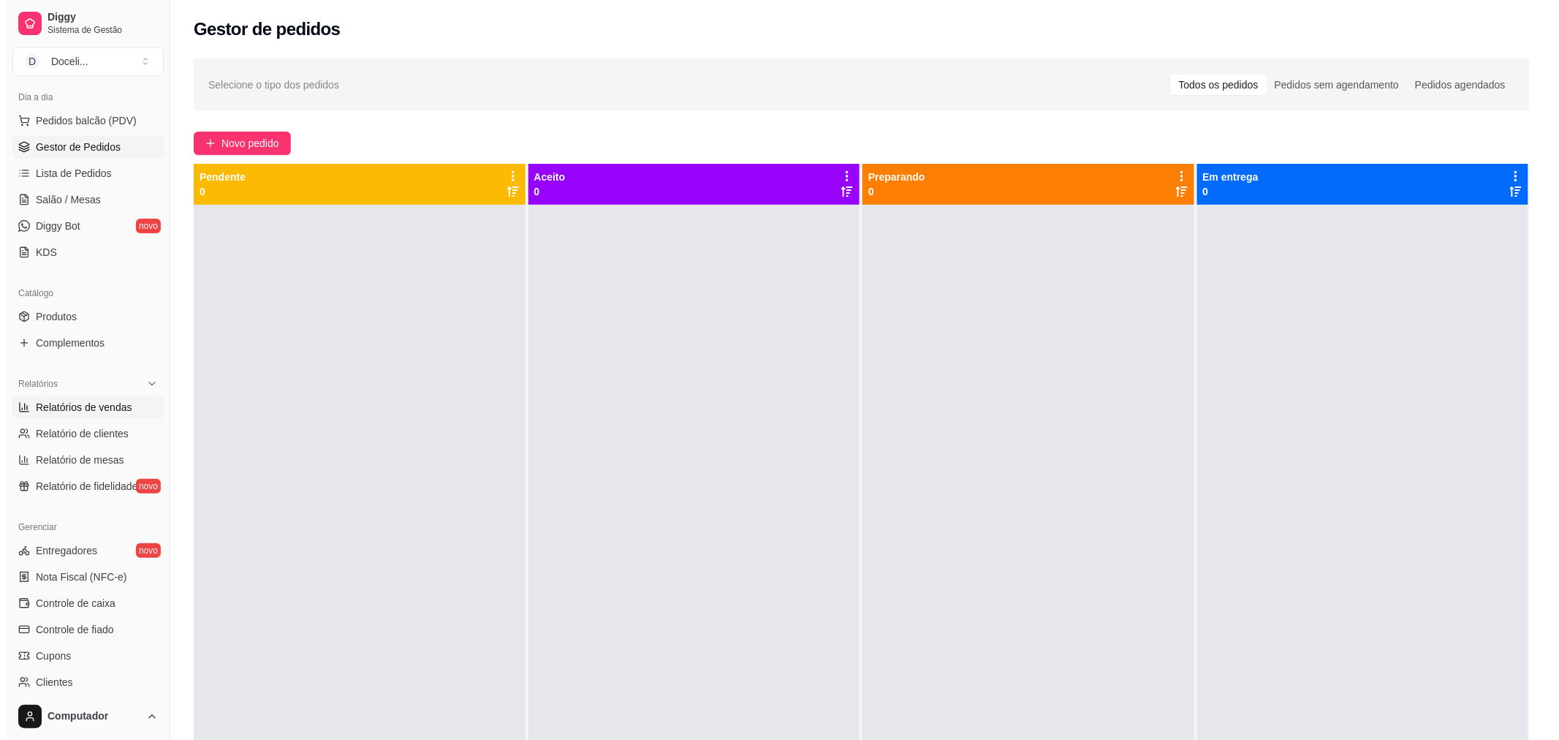
select select "ALL"
select select "0"
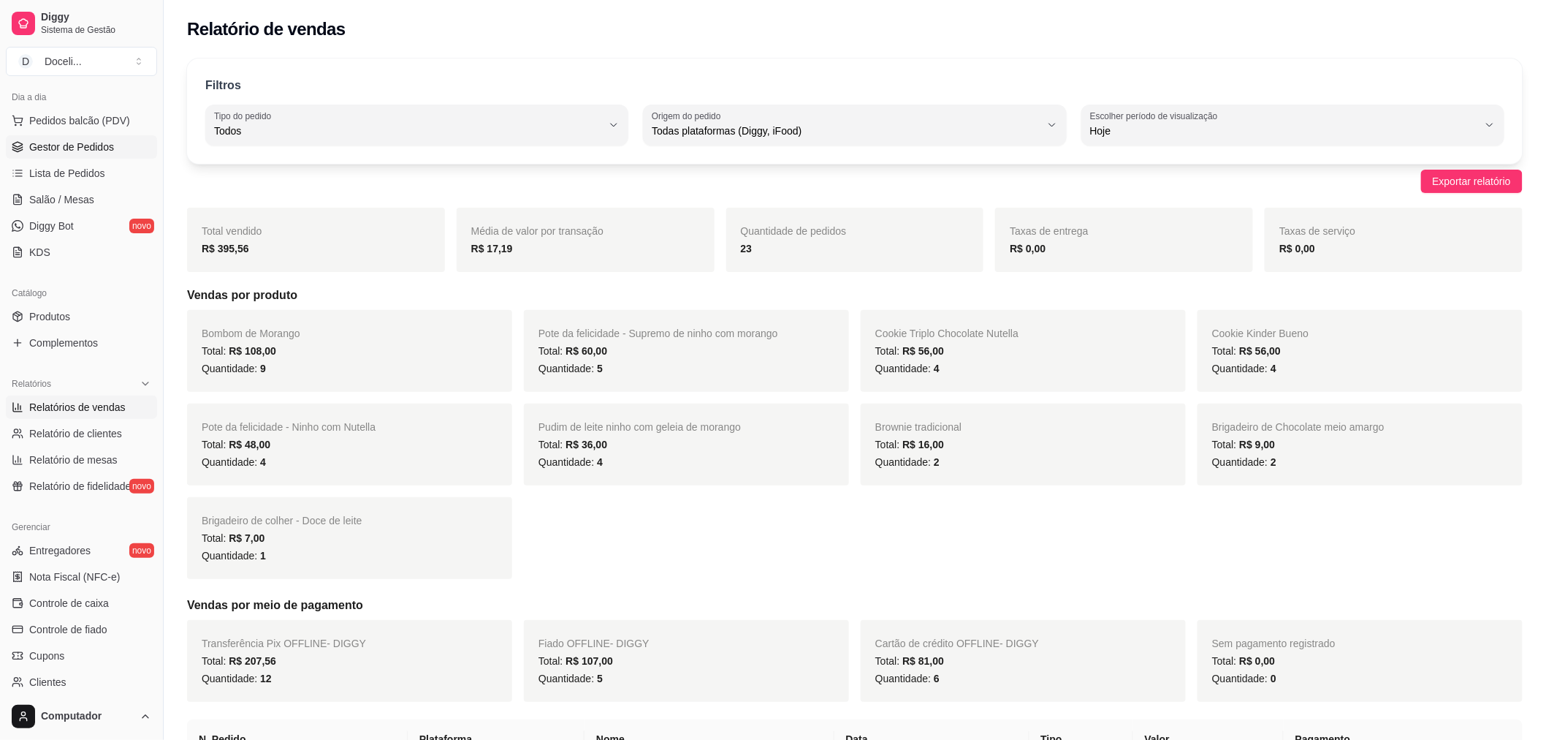
click at [44, 150] on span "Gestor de Pedidos" at bounding box center [71, 147] width 85 height 15
